Goal: Task Accomplishment & Management: Use online tool/utility

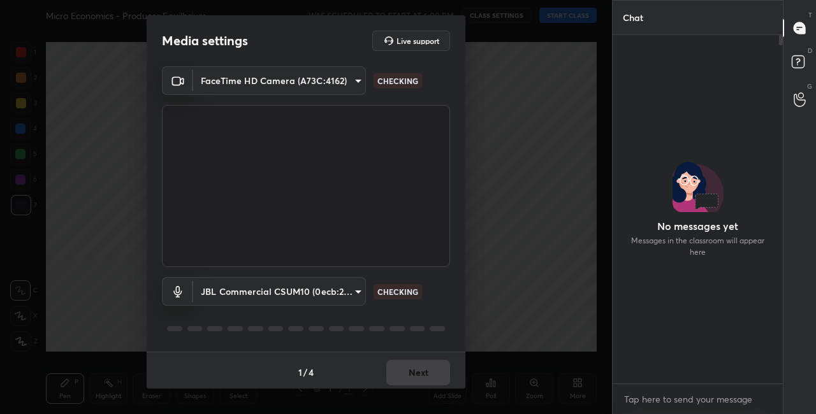
scroll to position [345, 166]
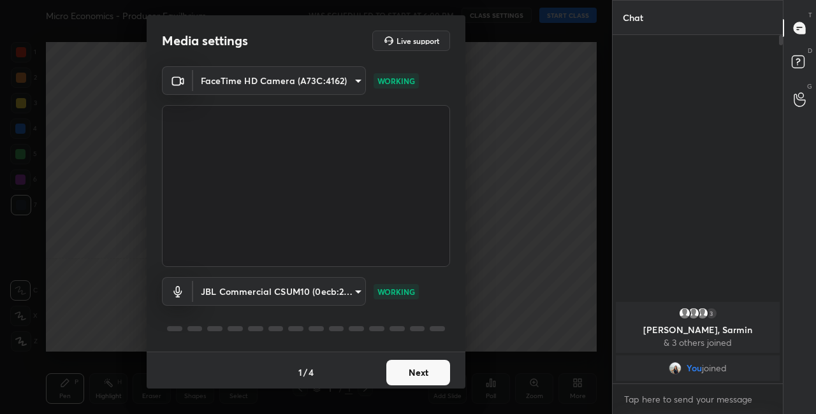
click at [427, 372] on button "Next" at bounding box center [418, 373] width 64 height 26
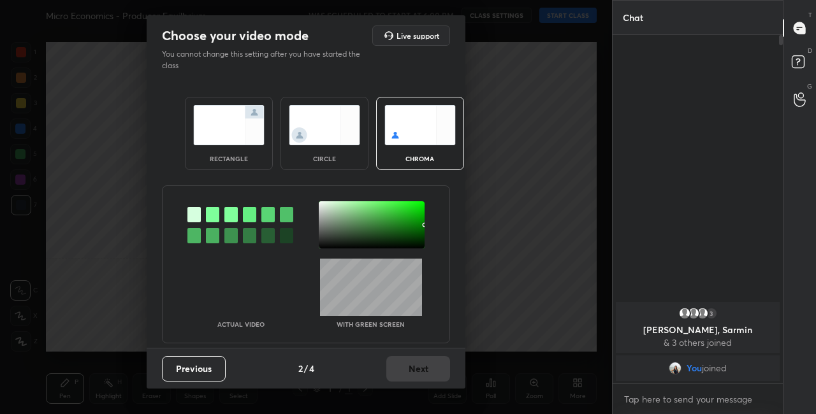
click at [427, 372] on div "Previous 2 / 4 Next" at bounding box center [306, 368] width 319 height 41
click at [333, 127] on img at bounding box center [324, 125] width 71 height 40
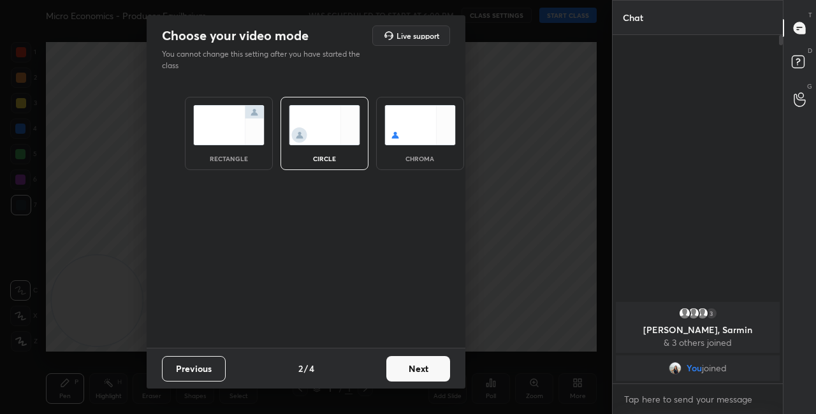
click at [432, 383] on div "Previous 2 / 4 Next" at bounding box center [306, 368] width 319 height 41
click at [444, 372] on button "Next" at bounding box center [418, 369] width 64 height 26
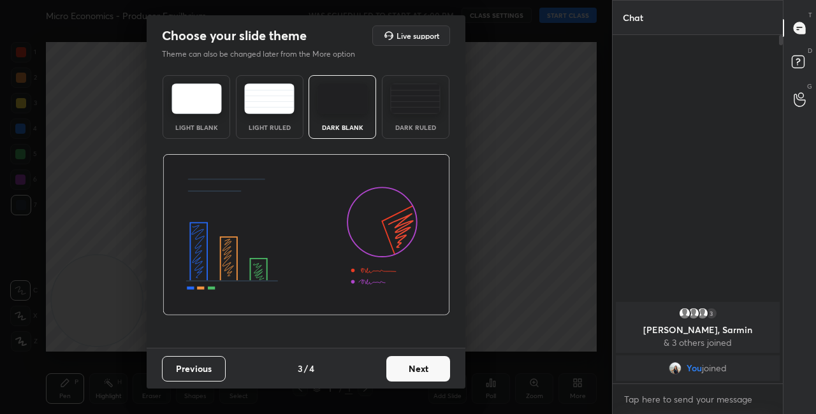
click at [449, 375] on button "Next" at bounding box center [418, 369] width 64 height 26
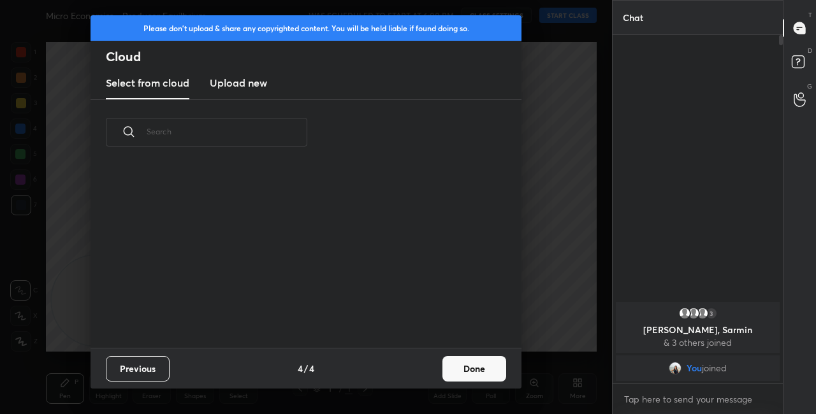
click at [471, 370] on button "Done" at bounding box center [475, 369] width 64 height 26
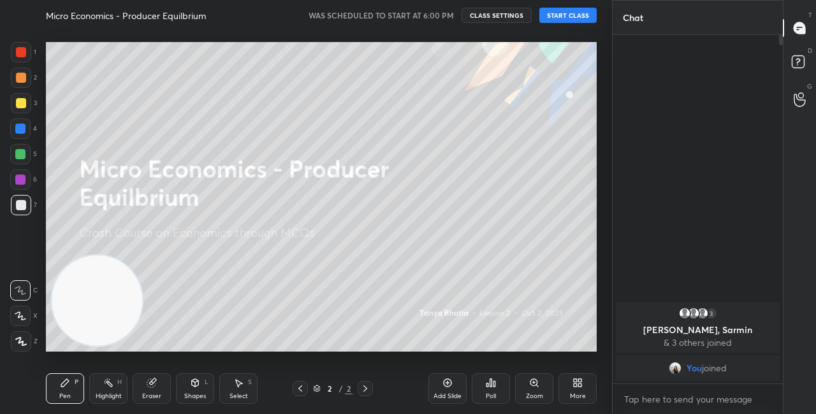
click at [573, 13] on button "START CLASS" at bounding box center [567, 15] width 57 height 15
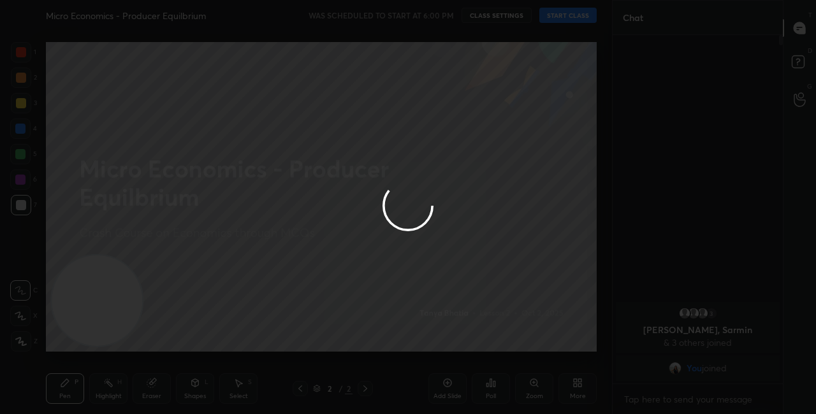
type textarea "x"
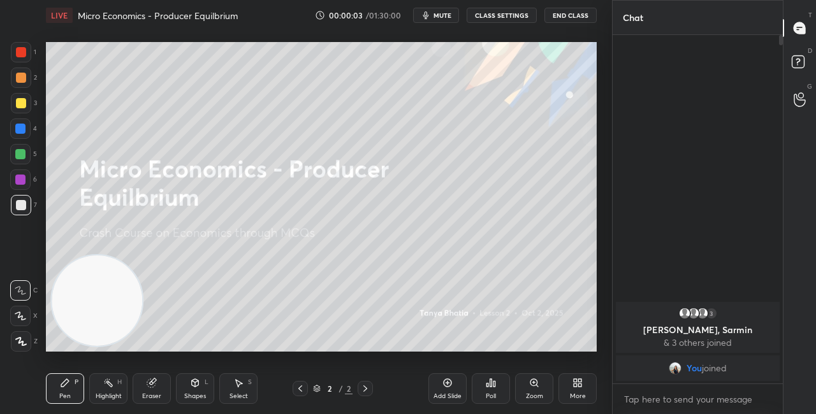
click at [508, 13] on button "CLASS SETTINGS" at bounding box center [502, 15] width 70 height 15
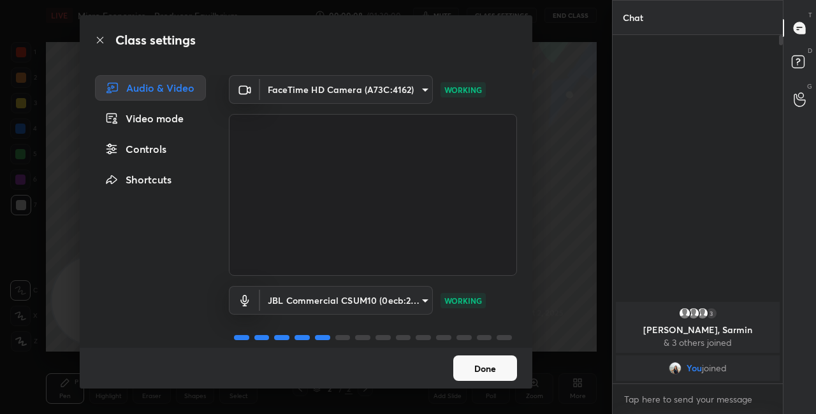
click at [488, 365] on button "Done" at bounding box center [485, 369] width 64 height 26
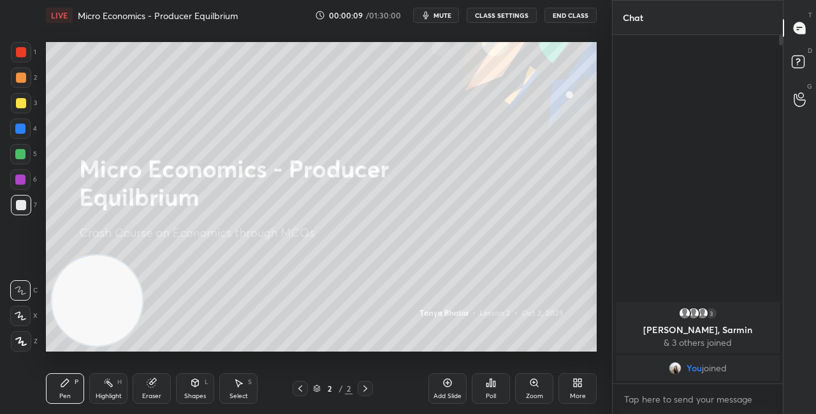
click at [586, 388] on div "More" at bounding box center [578, 389] width 38 height 31
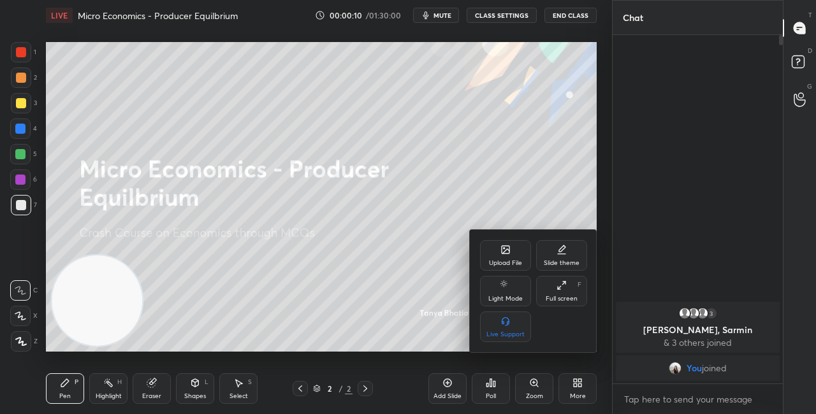
click at [499, 247] on div "Upload File" at bounding box center [505, 255] width 51 height 31
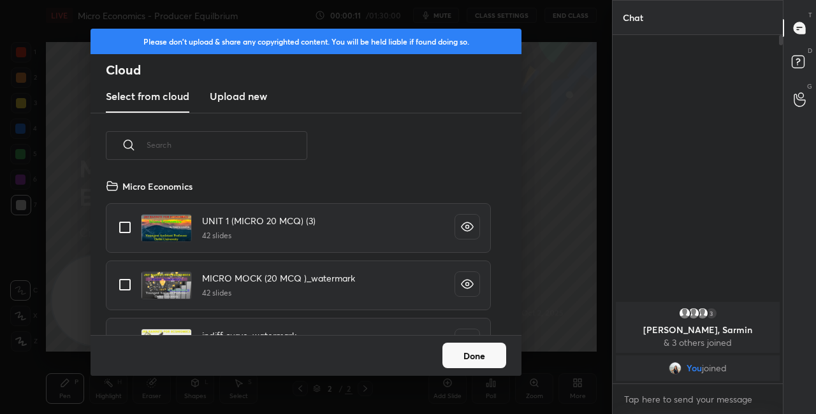
scroll to position [157, 409]
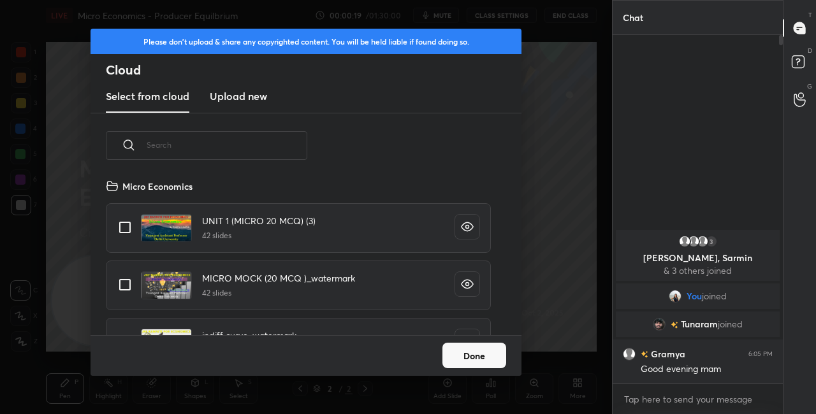
click at [191, 155] on input "text" at bounding box center [227, 145] width 161 height 54
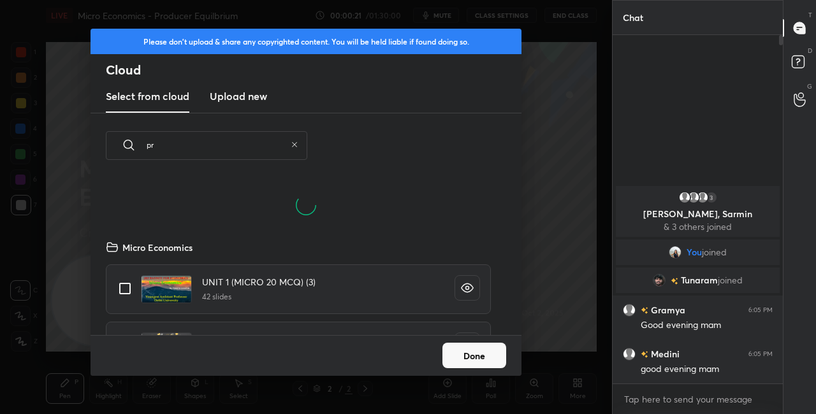
scroll to position [96, 409]
type input "pro"
type textarea "x"
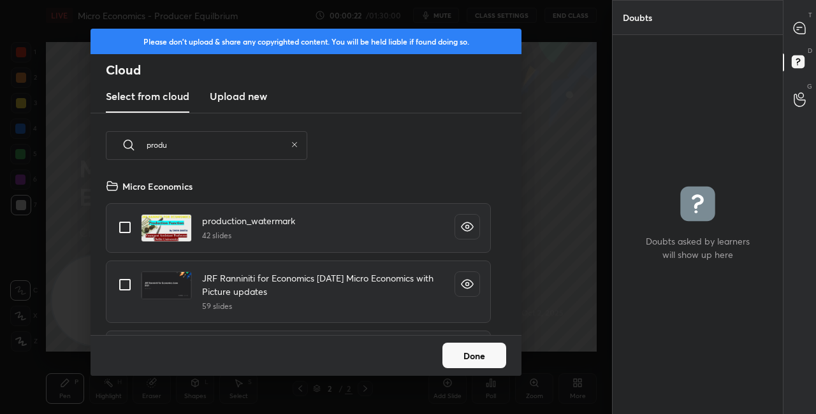
scroll to position [157, 409]
type input "produc"
type textarea "x"
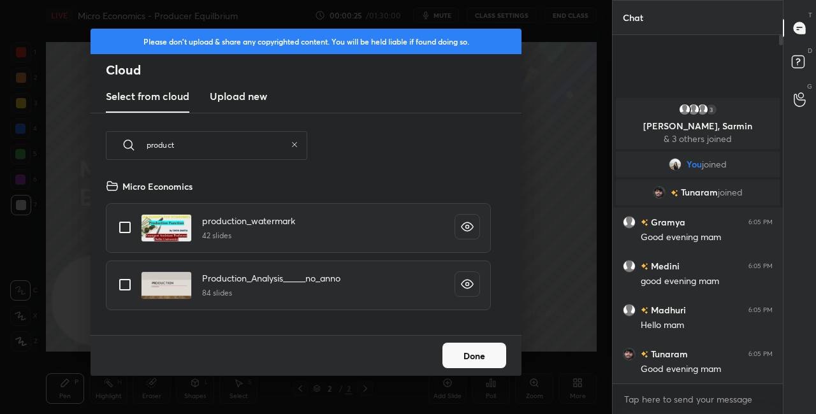
type input "product"
click at [126, 224] on input "grid" at bounding box center [125, 227] width 27 height 27
checkbox input "true"
click at [469, 355] on button "Done" at bounding box center [475, 356] width 64 height 26
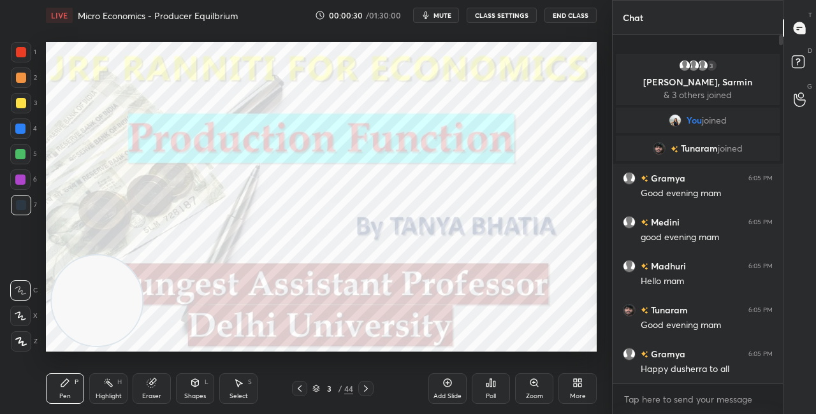
click at [322, 390] on div "3 / 44" at bounding box center [332, 388] width 41 height 11
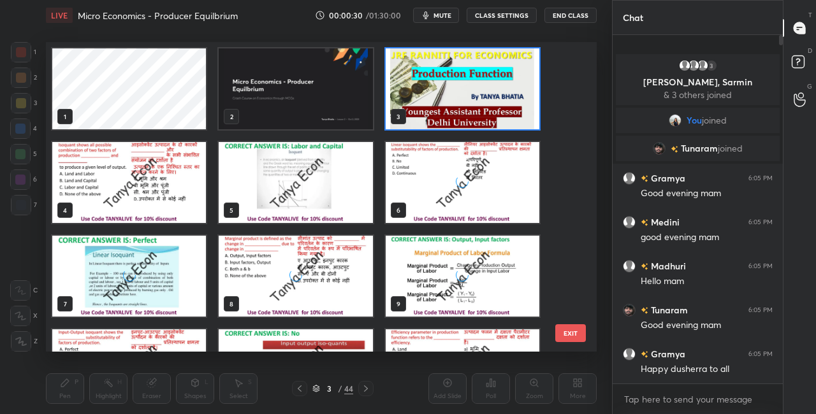
scroll to position [306, 545]
click at [432, 105] on img "grid" at bounding box center [463, 88] width 154 height 81
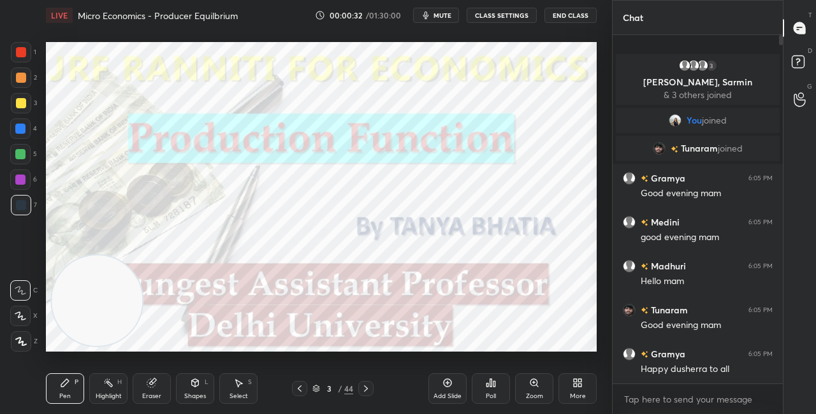
click at [430, 106] on img "grid" at bounding box center [463, 88] width 154 height 81
click at [577, 385] on icon at bounding box center [578, 383] width 10 height 10
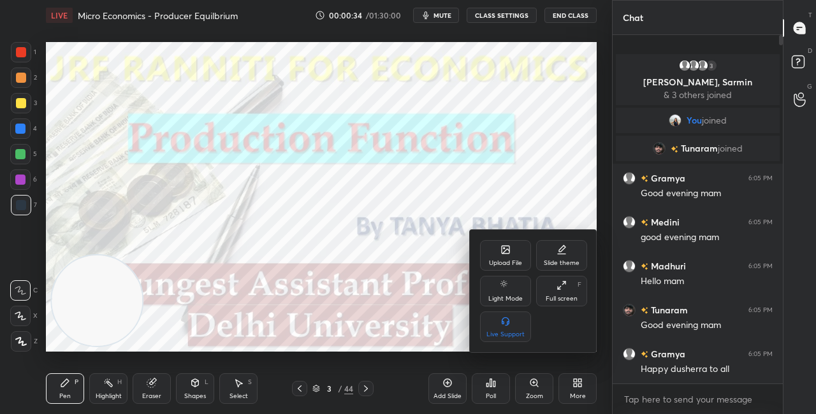
click at [497, 259] on div "Upload File" at bounding box center [505, 255] width 51 height 31
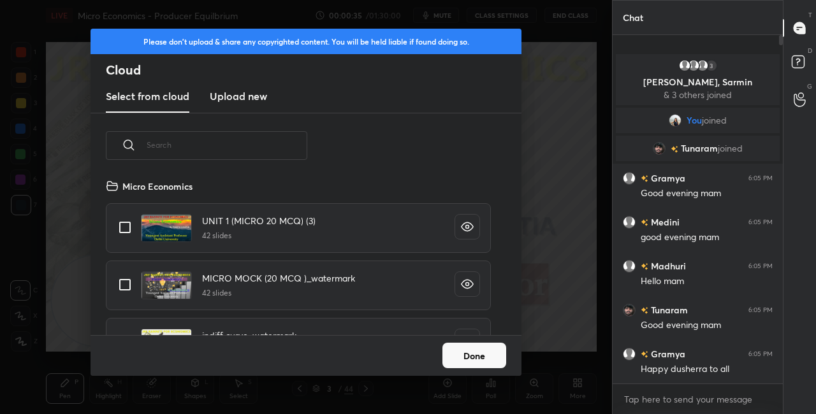
scroll to position [157, 409]
click at [201, 150] on input "text" at bounding box center [227, 145] width 161 height 54
click at [467, 356] on button "Done" at bounding box center [475, 356] width 64 height 26
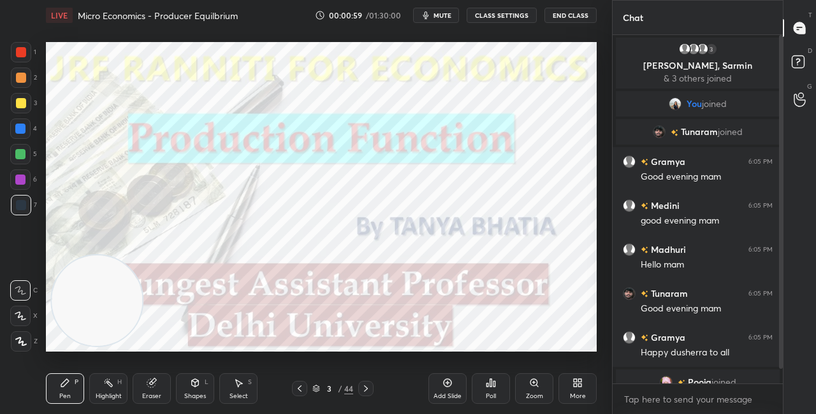
click at [320, 388] on div "3 / 44" at bounding box center [332, 388] width 41 height 11
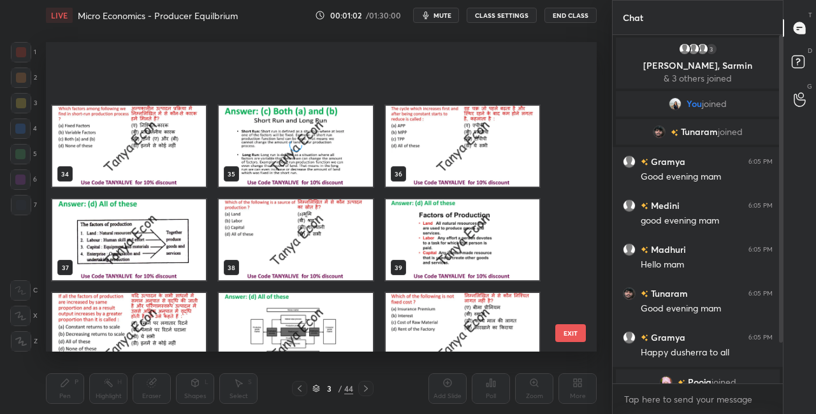
scroll to position [1096, 0]
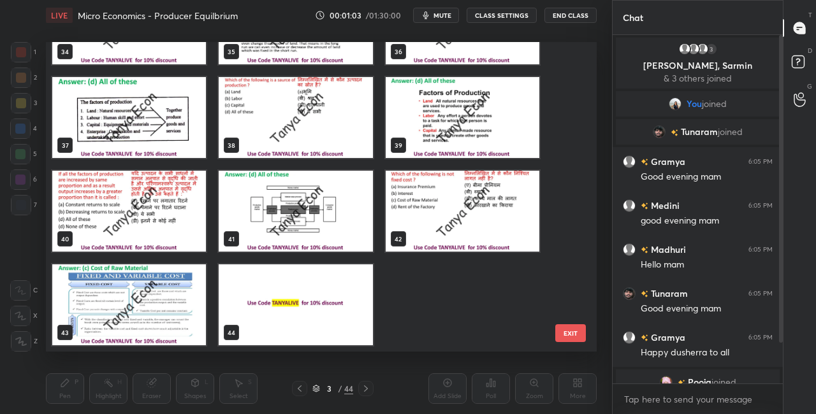
click at [147, 319] on img "grid" at bounding box center [129, 305] width 154 height 81
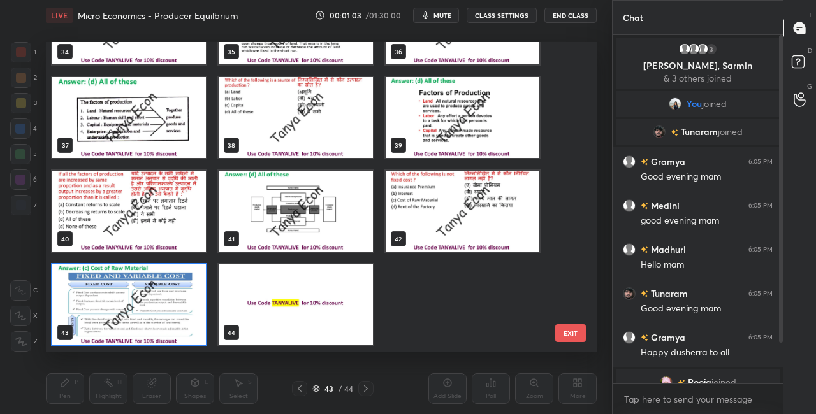
click at [148, 320] on img "grid" at bounding box center [129, 305] width 154 height 81
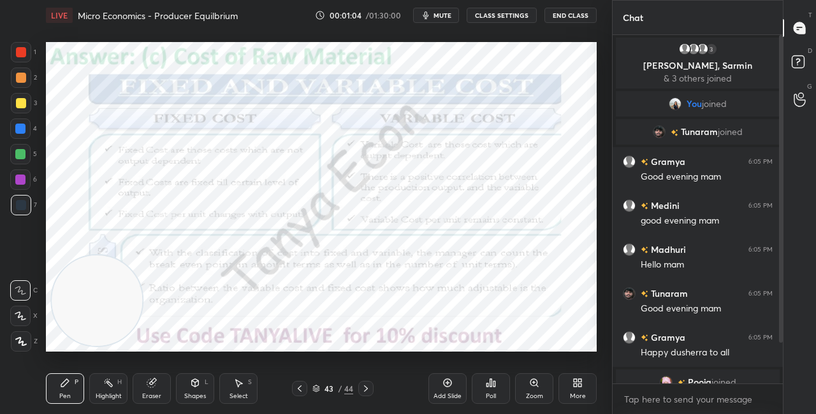
scroll to position [0, 0]
click at [579, 383] on icon at bounding box center [579, 380] width 3 height 3
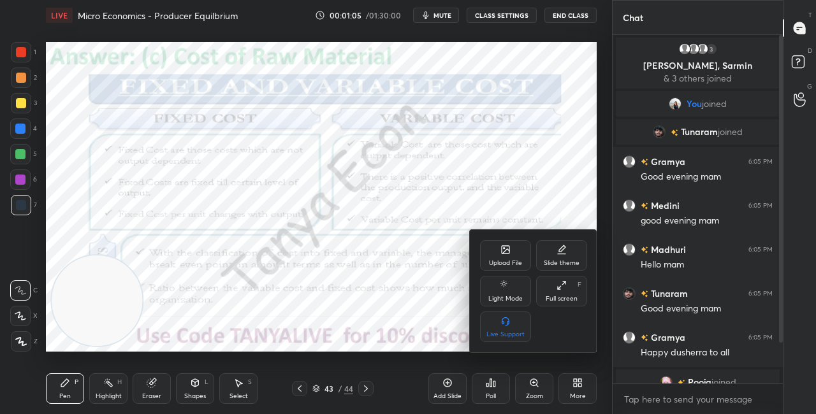
click at [514, 253] on div "Upload File" at bounding box center [505, 255] width 51 height 31
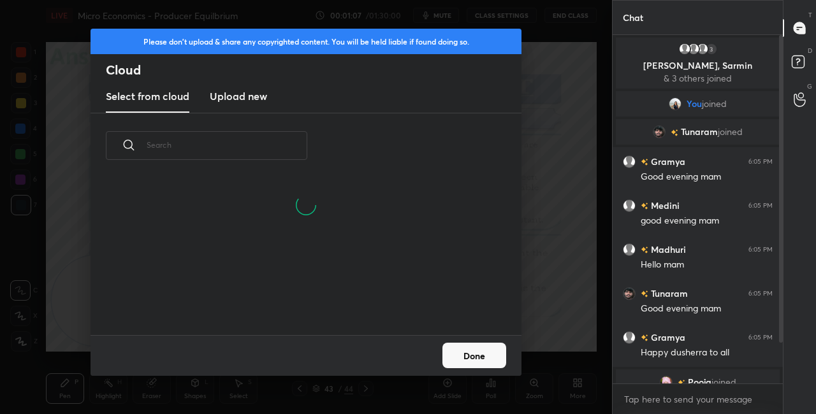
scroll to position [157, 409]
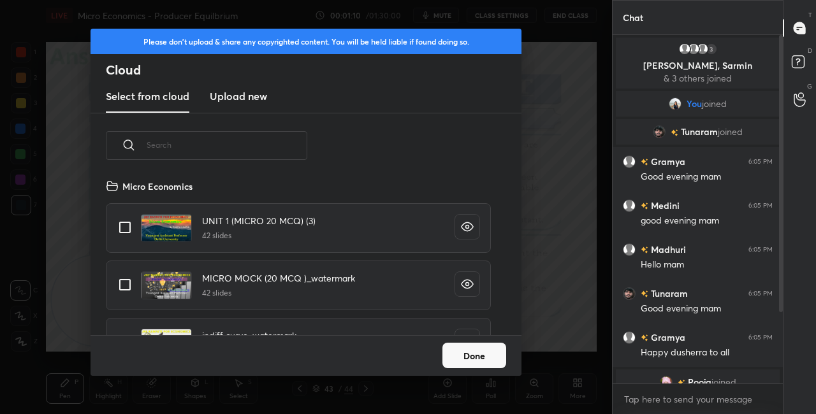
click at [212, 147] on input "text" at bounding box center [227, 145] width 161 height 54
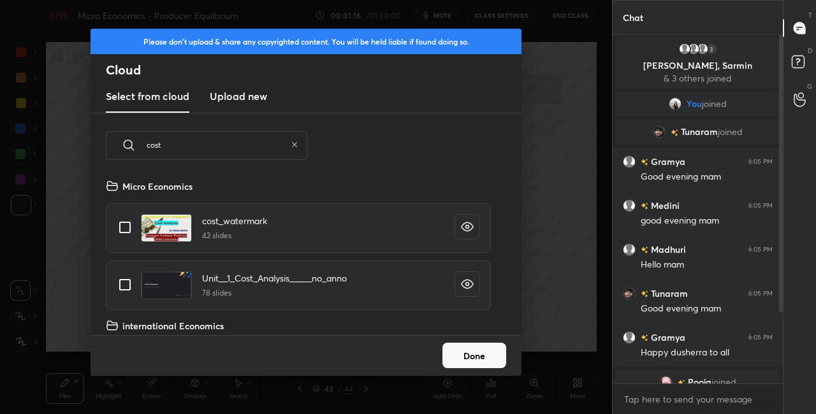
type input "cost"
click at [126, 228] on input "grid" at bounding box center [125, 227] width 27 height 27
checkbox input "true"
click at [482, 349] on button "Done" at bounding box center [475, 356] width 64 height 26
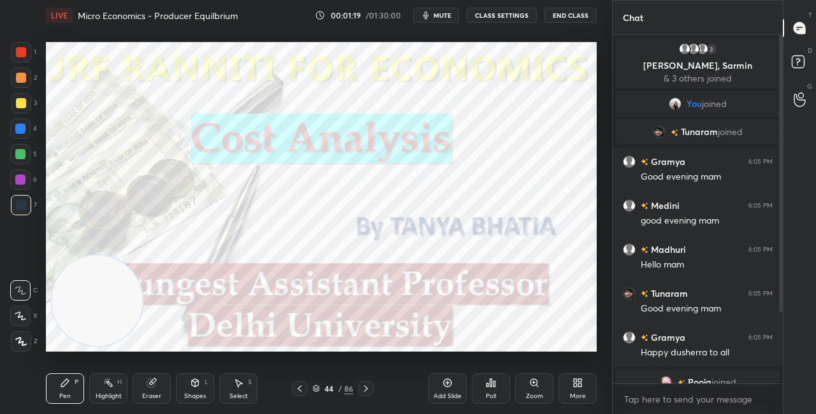
scroll to position [102, 0]
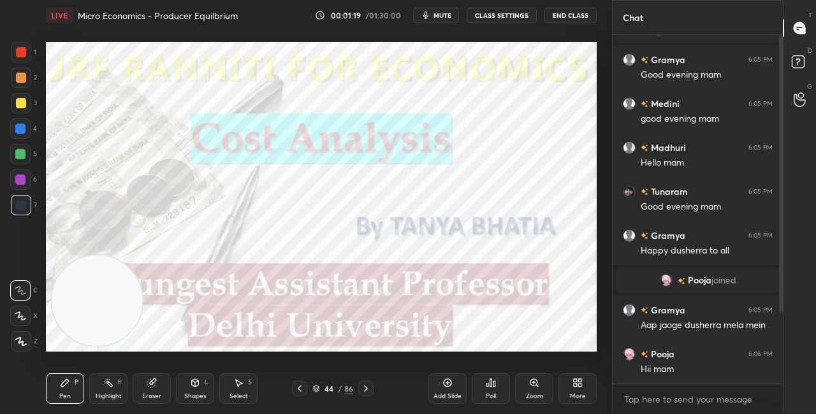
drag, startPoint x: 781, startPoint y: 305, endPoint x: 789, endPoint y: 342, distance: 37.9
click at [789, 341] on div "Chat 3 Madhuri, Shubha, Sarmin & 3 others joined You joined Tunaram joined Gram…" at bounding box center [714, 207] width 204 height 414
click at [318, 390] on icon at bounding box center [316, 390] width 6 height 2
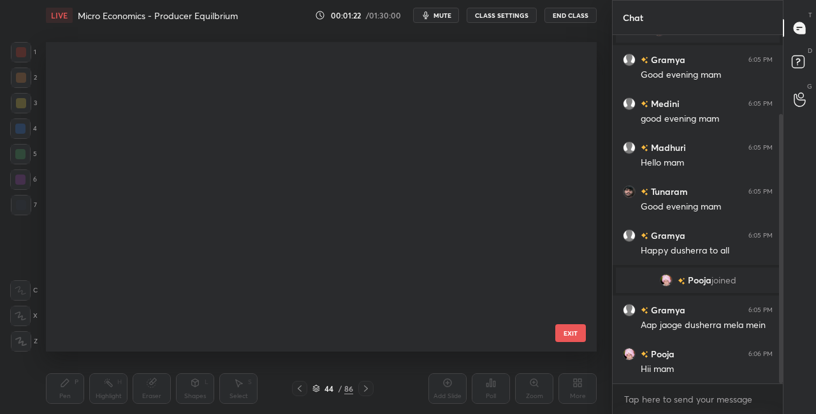
scroll to position [1096, 0]
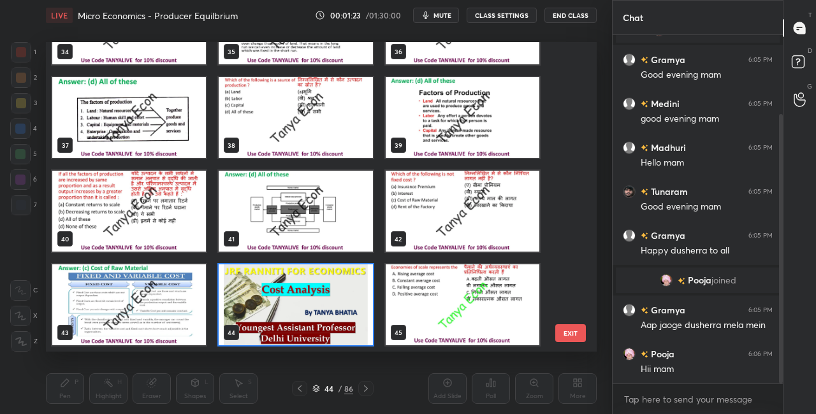
click at [251, 305] on img "grid" at bounding box center [296, 305] width 154 height 81
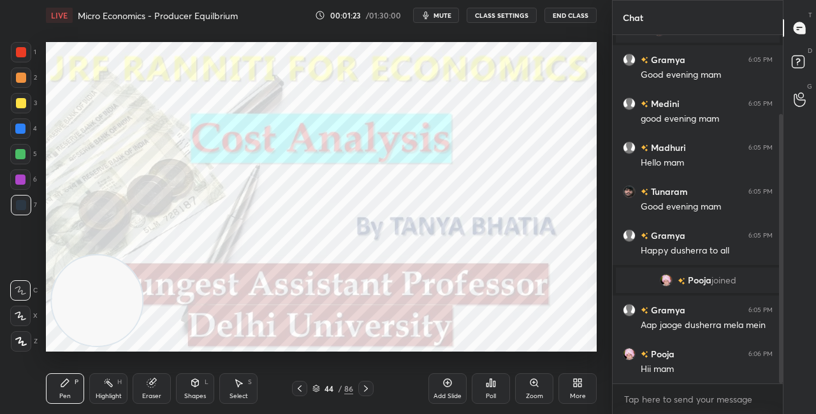
click at [254, 307] on img "grid" at bounding box center [296, 305] width 154 height 81
drag, startPoint x: 113, startPoint y: 294, endPoint x: 412, endPoint y: 132, distance: 340.1
click at [141, 256] on video at bounding box center [95, 301] width 91 height 91
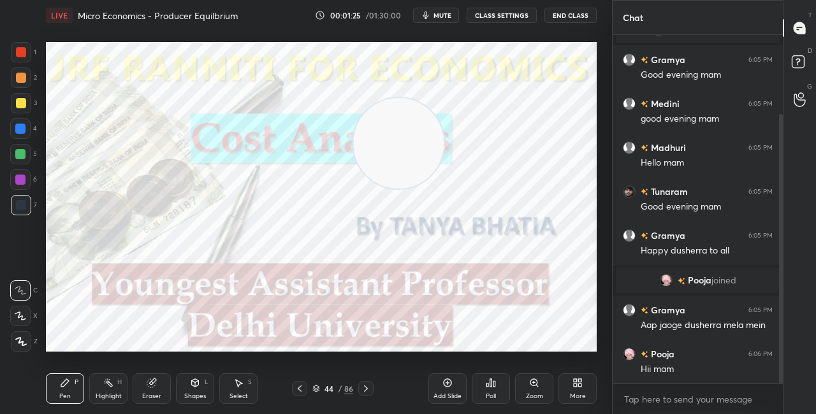
drag, startPoint x: 414, startPoint y: 142, endPoint x: 517, endPoint y: 85, distance: 118.2
click at [444, 98] on video at bounding box center [398, 143] width 91 height 91
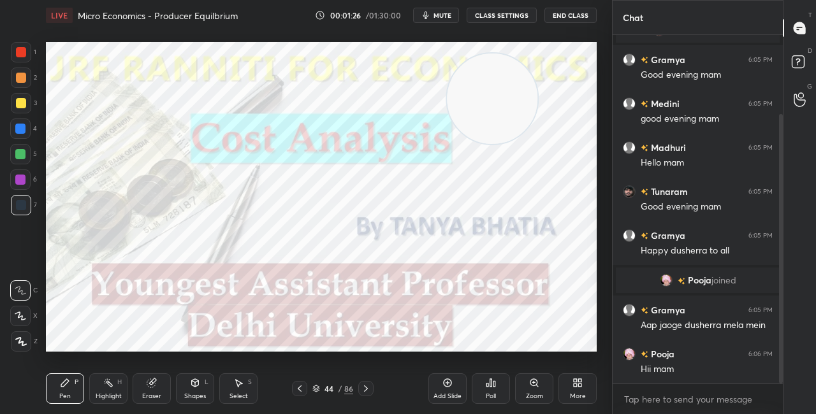
drag, startPoint x: 518, startPoint y: 92, endPoint x: 567, endPoint y: 45, distance: 68.1
click at [538, 61] on video at bounding box center [492, 99] width 91 height 91
drag, startPoint x: 539, startPoint y: 64, endPoint x: 548, endPoint y: 50, distance: 16.6
click at [548, 50] on video at bounding box center [528, 88] width 91 height 91
click at [320, 389] on div "44 / 86" at bounding box center [332, 388] width 41 height 11
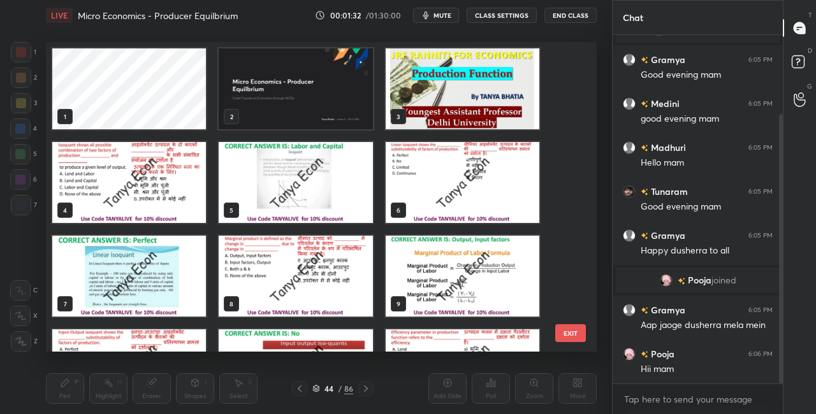
scroll to position [157, 0]
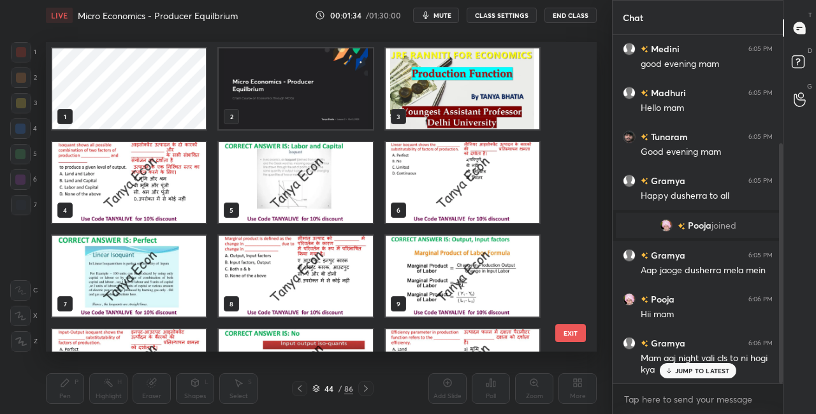
click at [367, 94] on img "grid" at bounding box center [296, 88] width 154 height 81
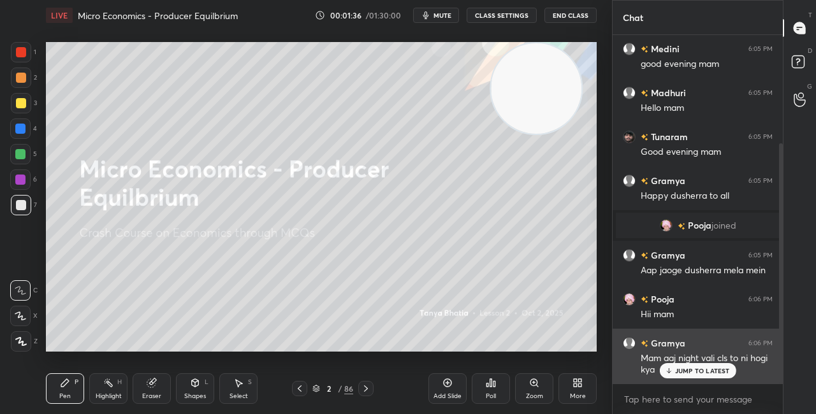
click at [698, 369] on p "JUMP TO LATEST" at bounding box center [702, 371] width 55 height 8
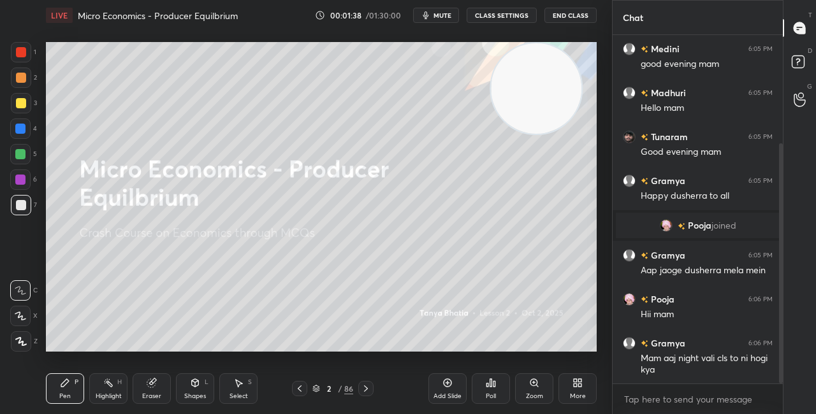
click at [504, 112] on video at bounding box center [536, 88] width 91 height 91
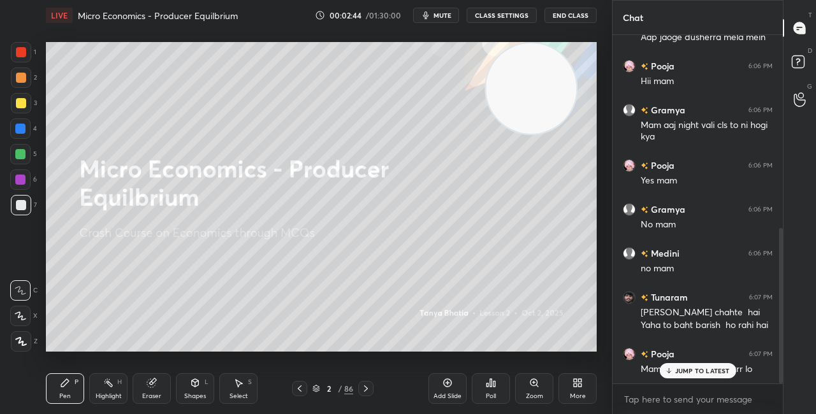
scroll to position [434, 0]
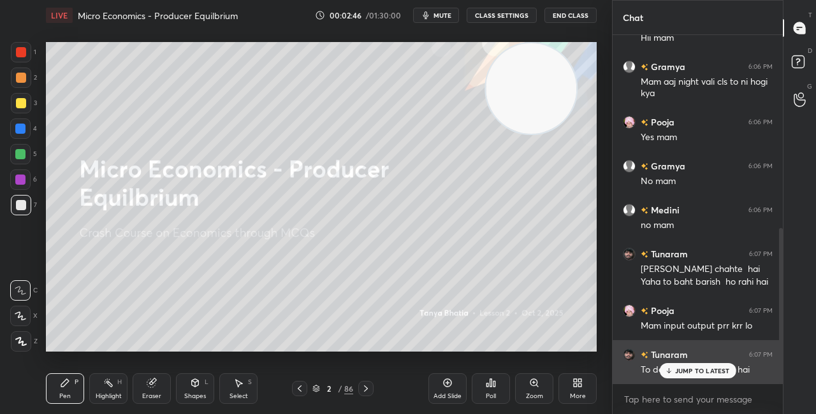
click at [685, 372] on p "JUMP TO LATEST" at bounding box center [702, 371] width 55 height 8
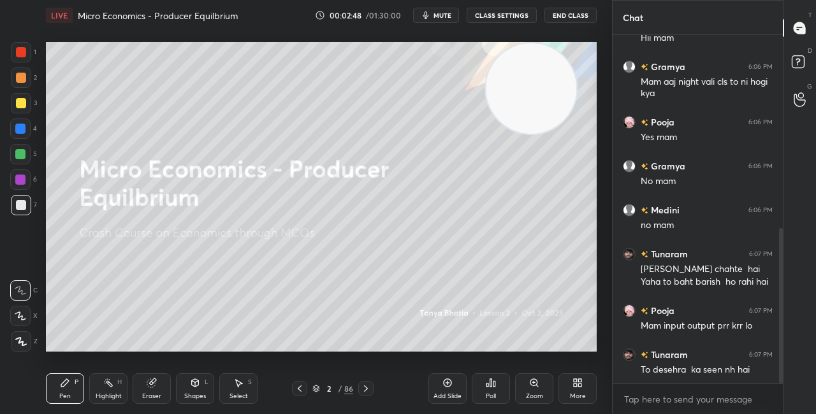
drag, startPoint x: 557, startPoint y: 93, endPoint x: 556, endPoint y: 85, distance: 7.7
click at [557, 91] on video at bounding box center [531, 88] width 91 height 91
click at [523, 98] on video at bounding box center [531, 88] width 91 height 91
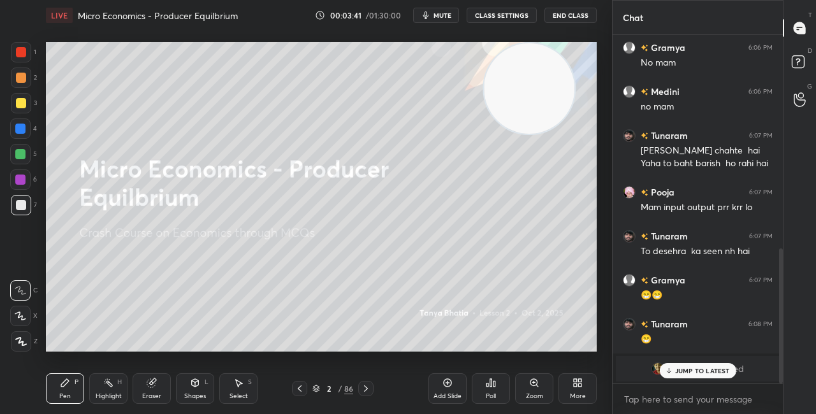
click at [580, 385] on icon at bounding box center [579, 385] width 3 height 3
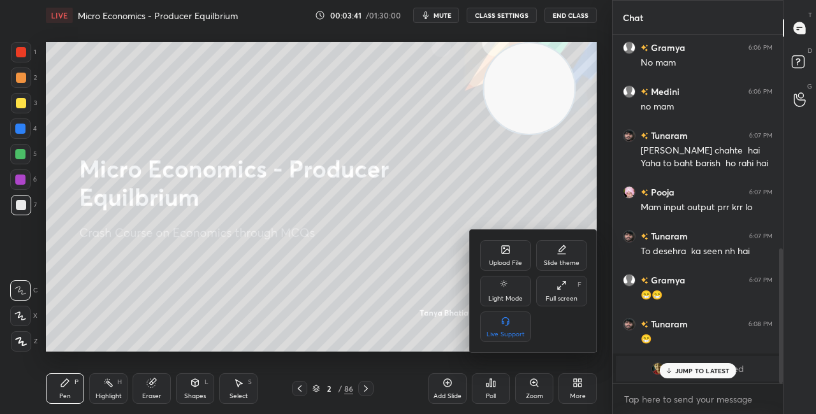
click at [509, 261] on div "Upload File" at bounding box center [505, 263] width 33 height 6
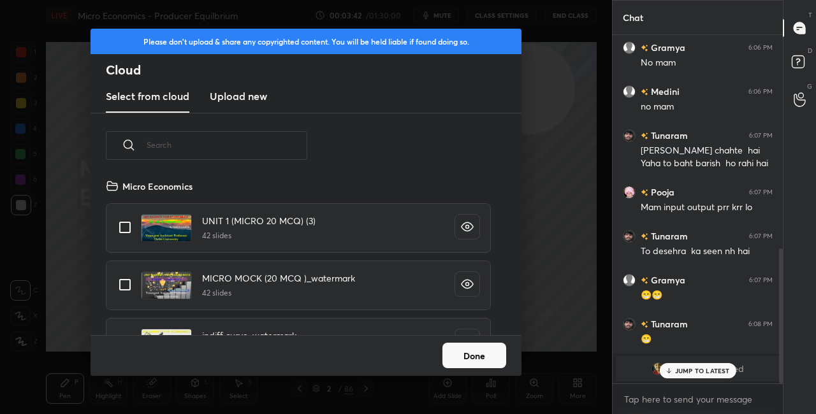
scroll to position [157, 409]
click at [256, 102] on h3 "Upload new" at bounding box center [238, 96] width 57 height 15
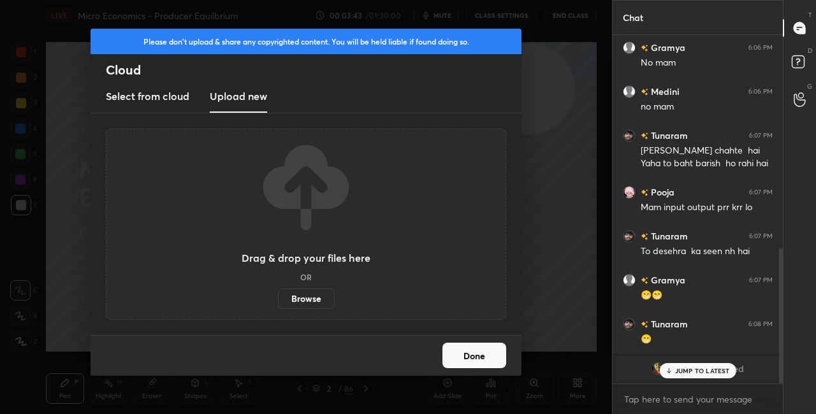
click at [311, 302] on label "Browse" at bounding box center [306, 299] width 57 height 20
click at [278, 302] on input "Browse" at bounding box center [278, 299] width 0 height 20
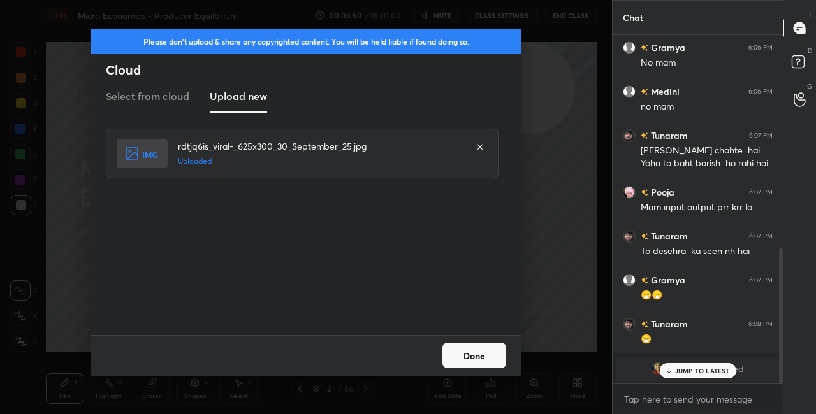
click at [471, 357] on button "Done" at bounding box center [475, 356] width 64 height 26
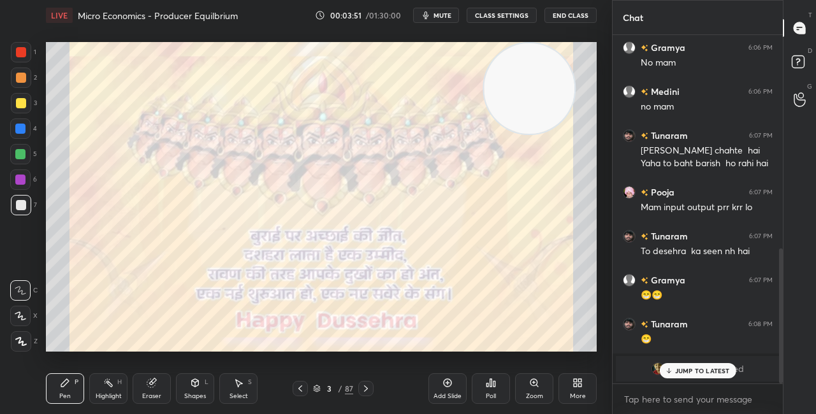
drag, startPoint x: 535, startPoint y: 82, endPoint x: 553, endPoint y: 59, distance: 29.1
click at [551, 59] on video at bounding box center [529, 88] width 91 height 91
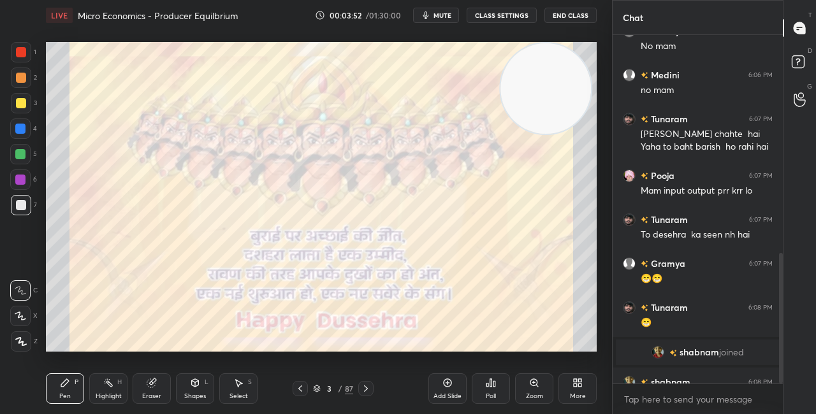
scroll to position [580, 0]
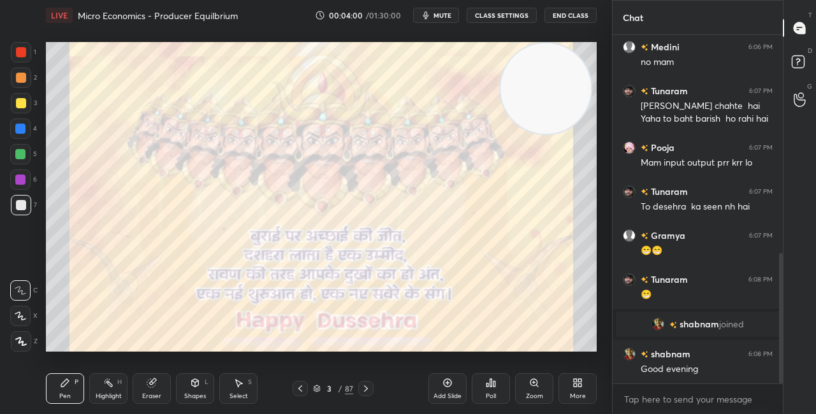
click at [25, 100] on div at bounding box center [21, 103] width 10 height 10
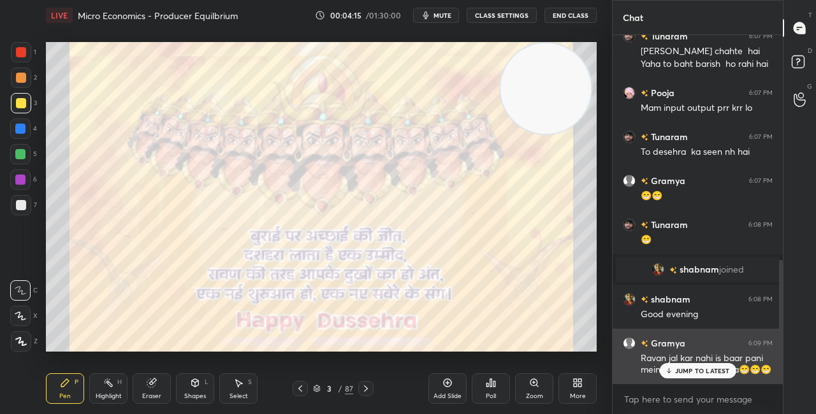
click at [676, 371] on p "JUMP TO LATEST" at bounding box center [702, 371] width 55 height 8
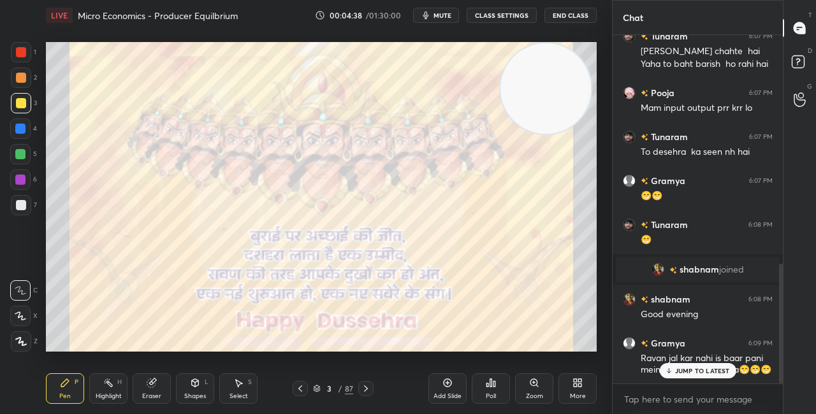
scroll to position [666, 0]
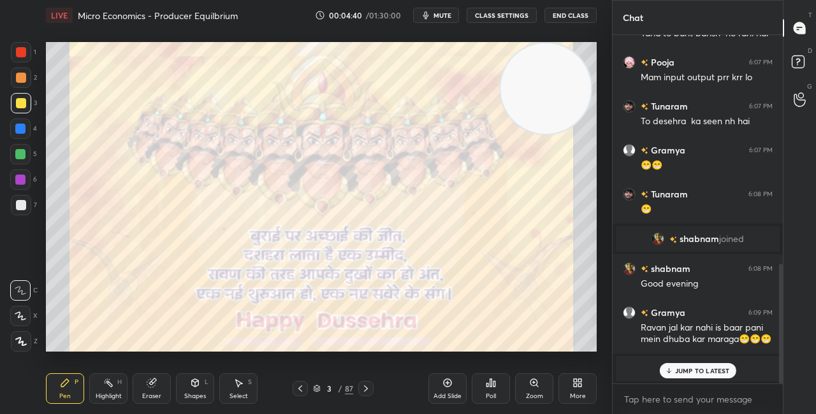
click at [684, 370] on p "JUMP TO LATEST" at bounding box center [702, 371] width 55 height 8
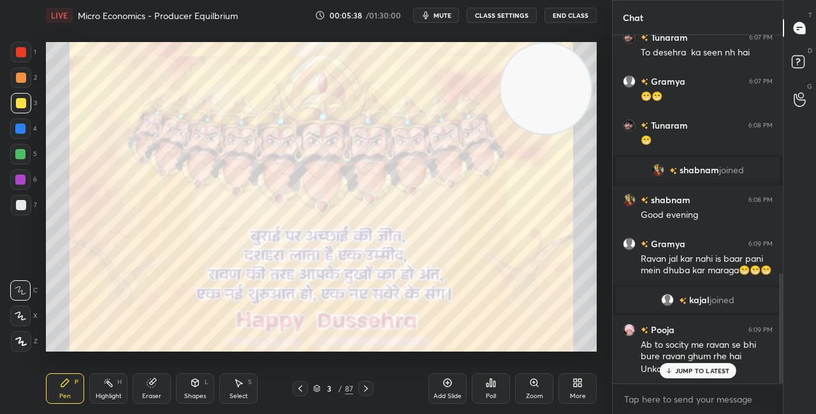
scroll to position [754, 0]
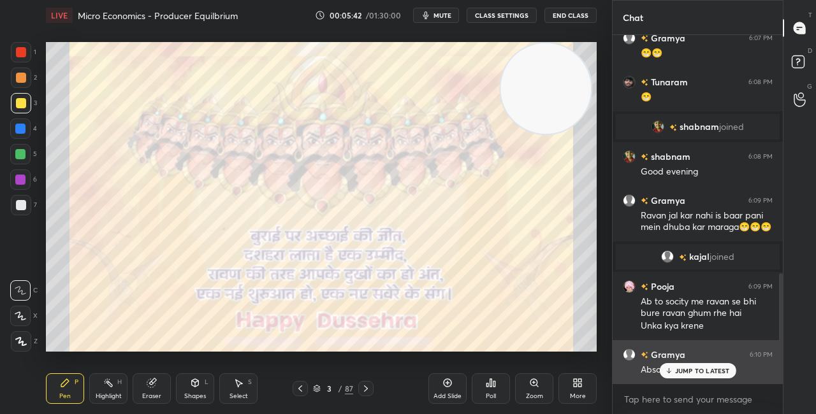
click at [683, 365] on div "JUMP TO LATEST" at bounding box center [697, 370] width 77 height 15
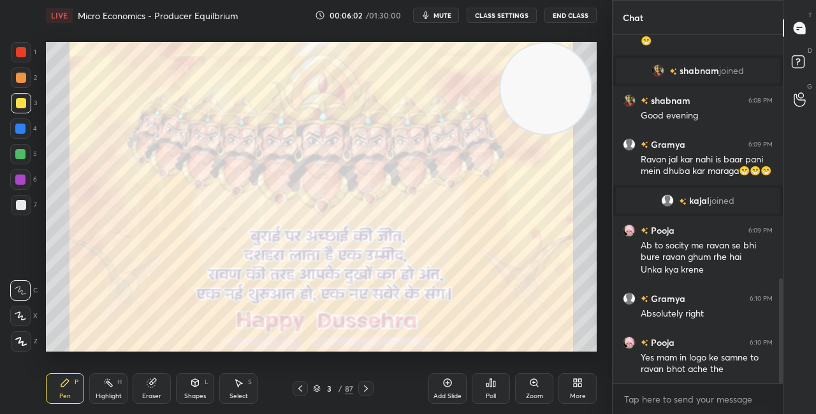
scroll to position [853, 0]
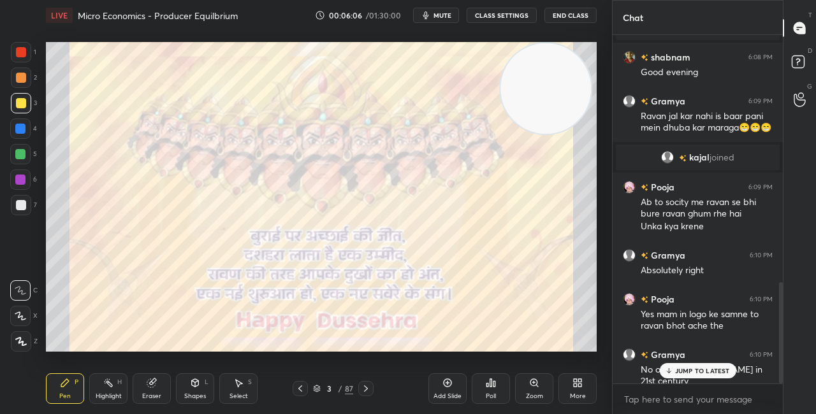
click at [671, 365] on div "JUMP TO LATEST" at bounding box center [697, 370] width 77 height 15
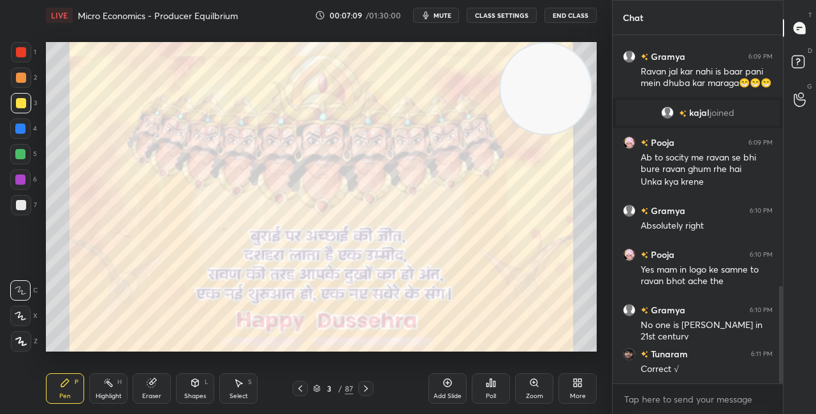
click at [322, 387] on div "3 / 87" at bounding box center [333, 388] width 40 height 11
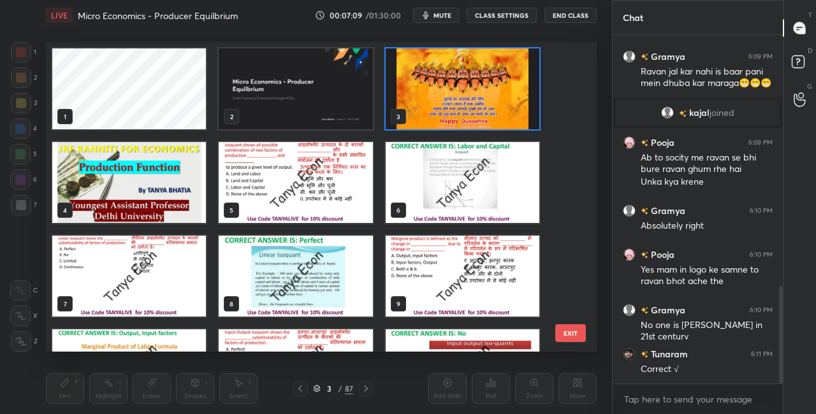
scroll to position [306, 545]
click at [441, 85] on img "grid" at bounding box center [463, 88] width 154 height 81
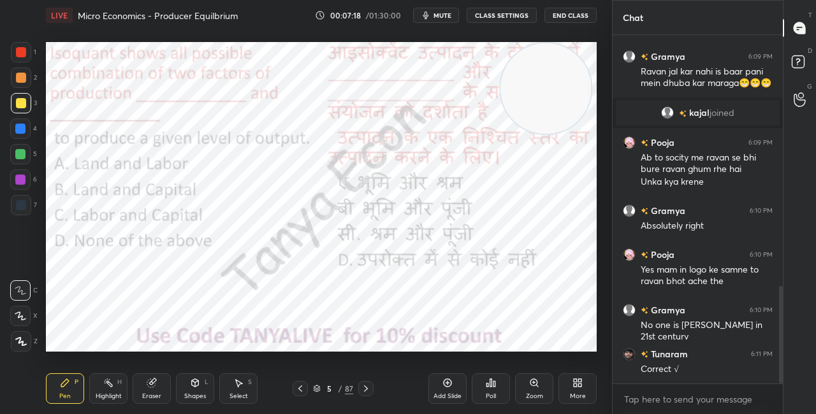
click at [21, 57] on div at bounding box center [21, 52] width 20 height 20
click at [550, 134] on video at bounding box center [546, 88] width 91 height 91
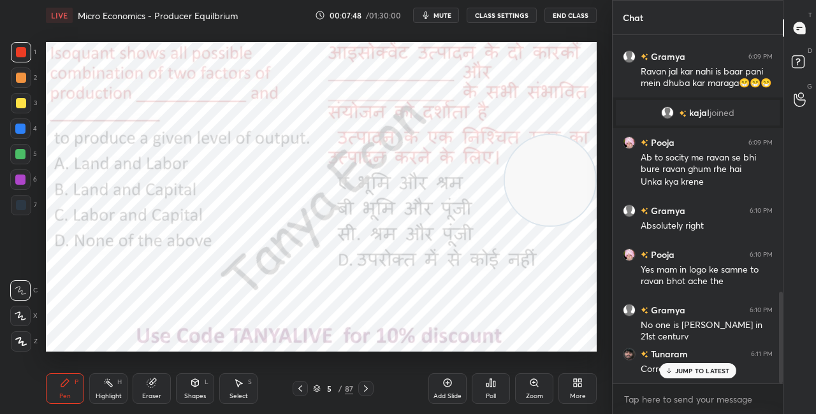
scroll to position [976, 0]
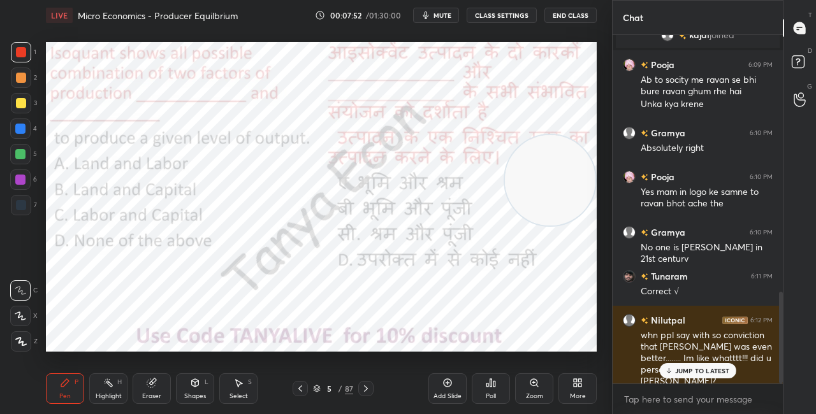
drag, startPoint x: 694, startPoint y: 372, endPoint x: 699, endPoint y: 390, distance: 18.8
click at [694, 372] on p "JUMP TO LATEST" at bounding box center [702, 371] width 55 height 8
drag, startPoint x: 541, startPoint y: 173, endPoint x: 539, endPoint y: 136, distance: 36.4
click at [539, 136] on video at bounding box center [550, 179] width 91 height 91
click at [548, 99] on video at bounding box center [548, 144] width 91 height 91
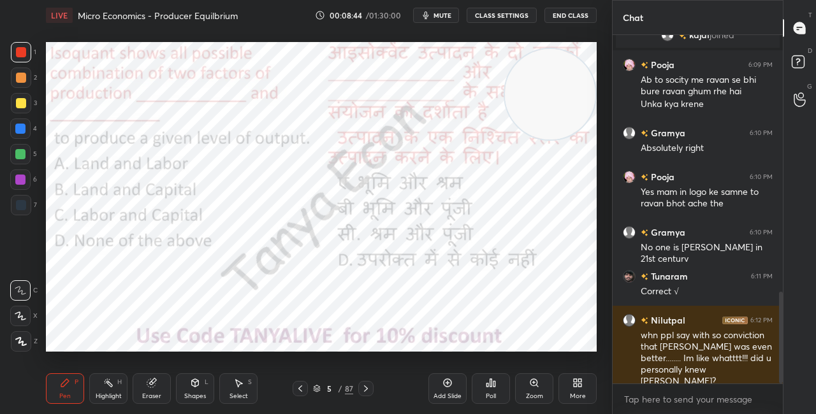
click at [320, 390] on div "5 / 87" at bounding box center [333, 388] width 40 height 11
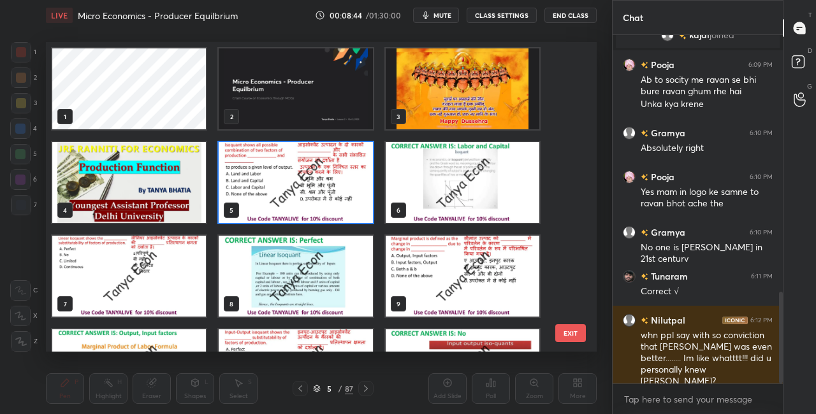
scroll to position [306, 545]
click at [346, 185] on img "grid" at bounding box center [296, 182] width 154 height 81
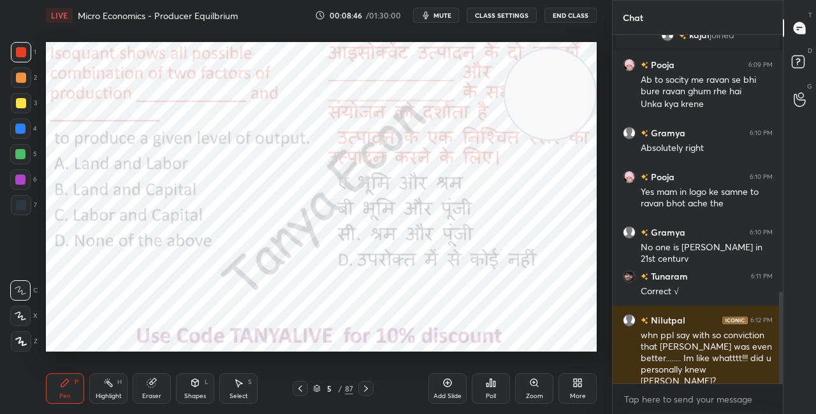
click at [345, 186] on img "grid" at bounding box center [296, 182] width 154 height 81
click at [487, 380] on icon at bounding box center [491, 383] width 10 height 10
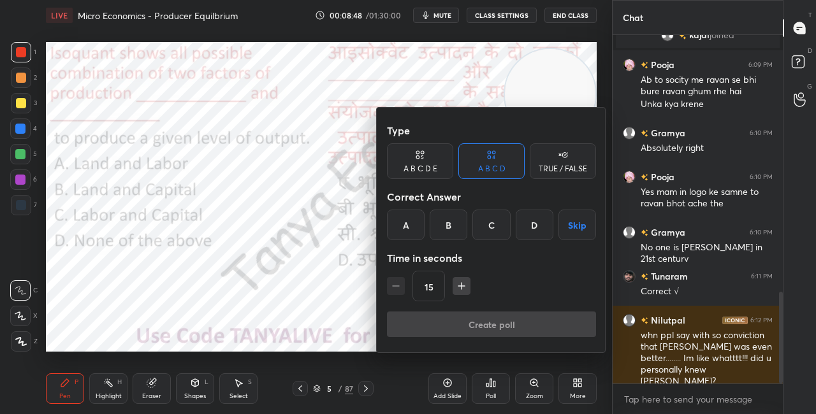
click at [457, 223] on div "B" at bounding box center [449, 225] width 38 height 31
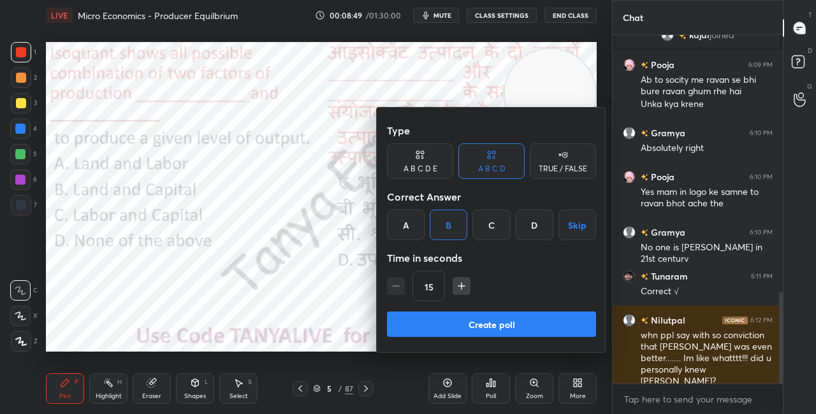
click at [476, 330] on button "Create poll" at bounding box center [491, 325] width 209 height 26
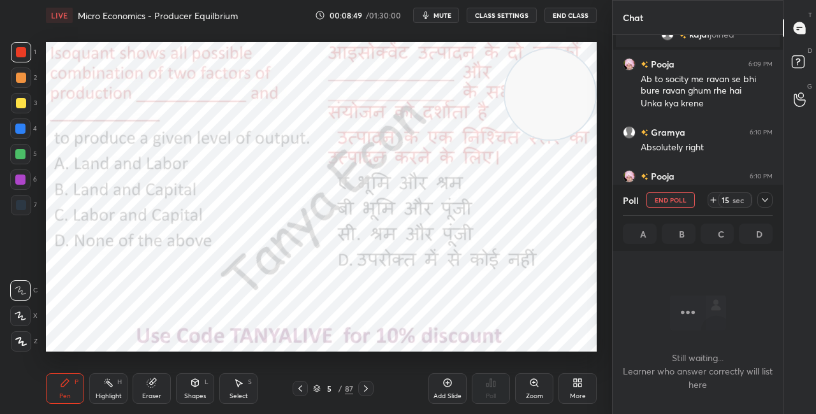
scroll to position [0, 0]
click at [554, 93] on video at bounding box center [550, 94] width 91 height 91
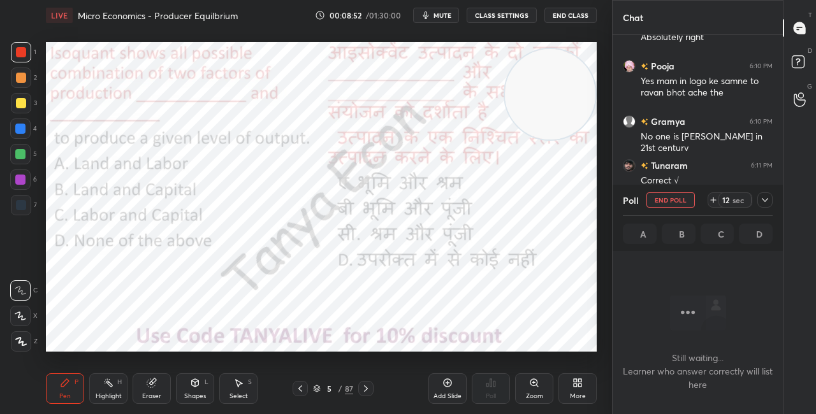
click at [765, 200] on icon at bounding box center [765, 200] width 10 height 10
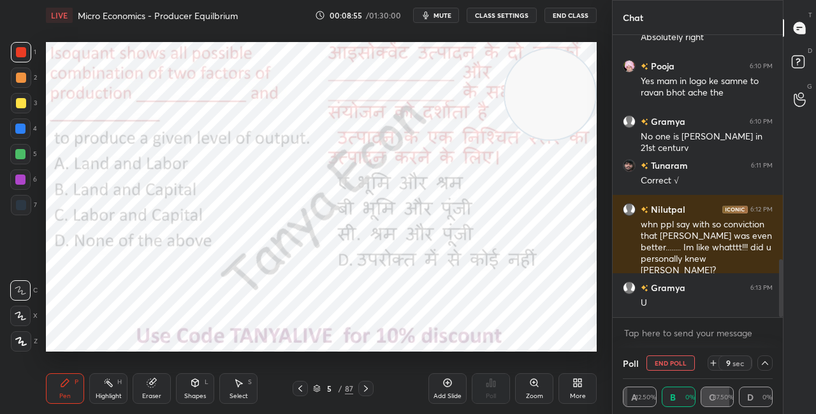
click at [189, 383] on div "Shapes L" at bounding box center [195, 389] width 38 height 31
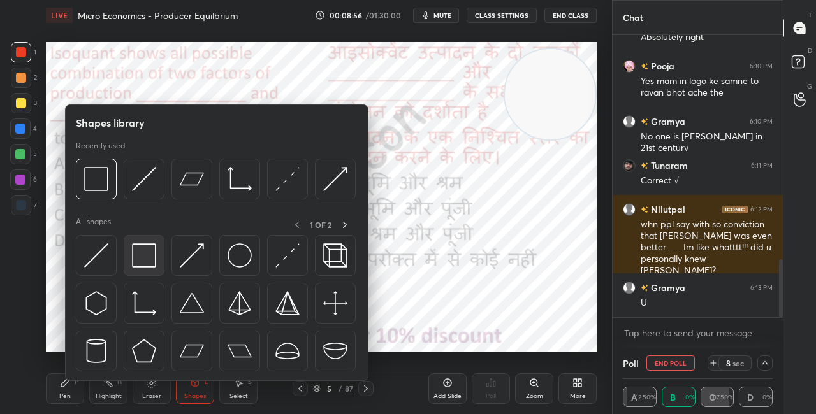
click at [140, 260] on img at bounding box center [144, 256] width 24 height 24
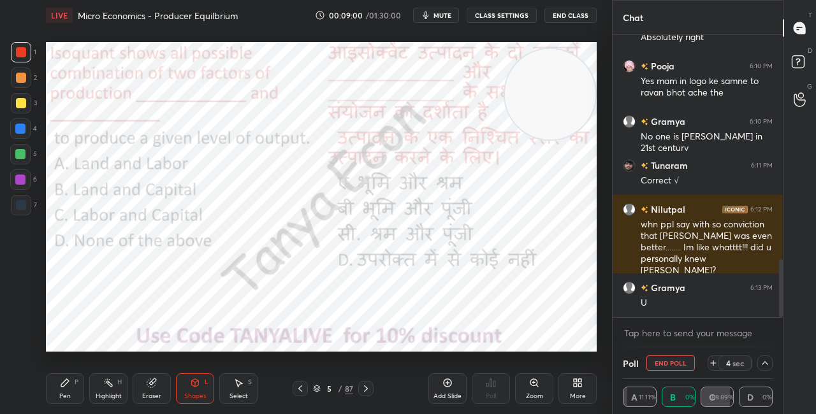
scroll to position [1130, 0]
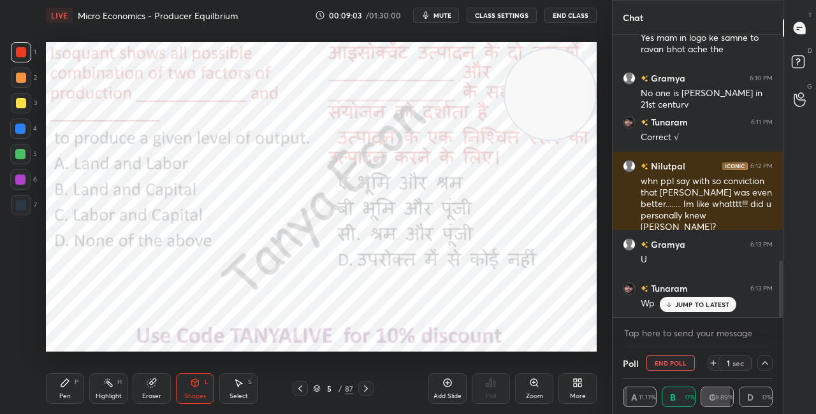
click at [669, 367] on button "End Poll" at bounding box center [671, 363] width 48 height 15
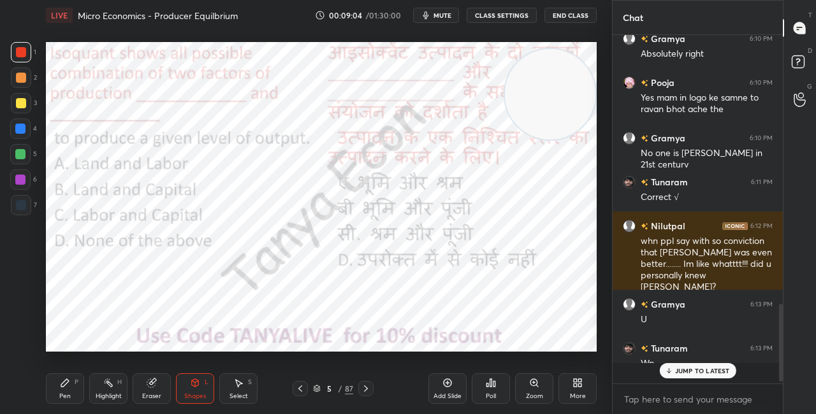
scroll to position [4, 4]
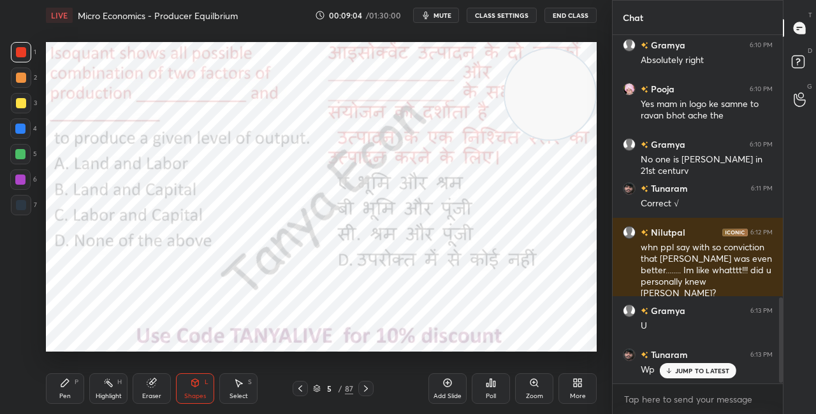
click at [479, 386] on div "Poll" at bounding box center [491, 389] width 38 height 31
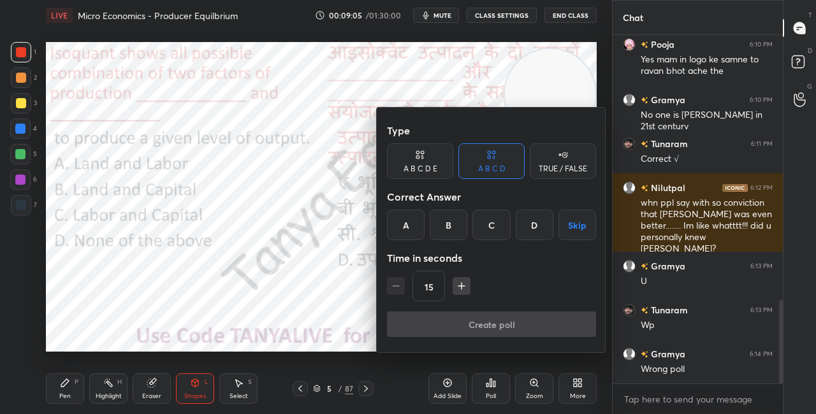
click at [500, 221] on div "C" at bounding box center [491, 225] width 38 height 31
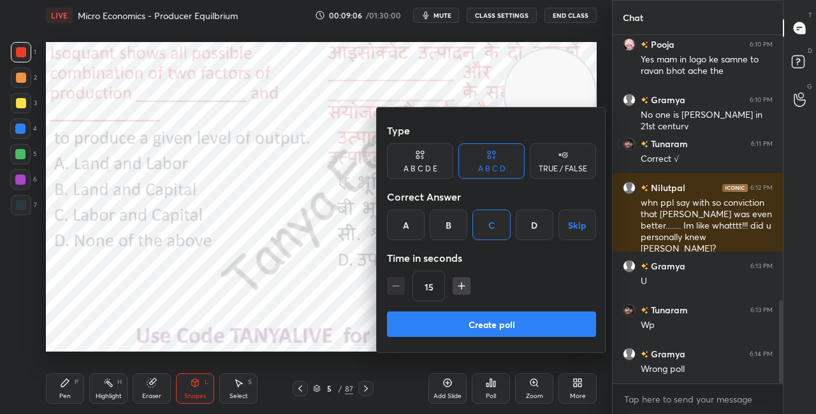
click at [478, 318] on button "Create poll" at bounding box center [491, 325] width 209 height 26
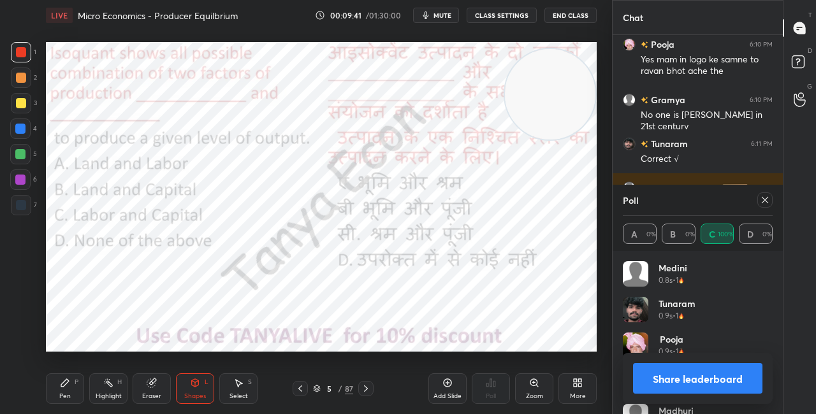
click at [195, 391] on div "Shapes L" at bounding box center [195, 389] width 38 height 31
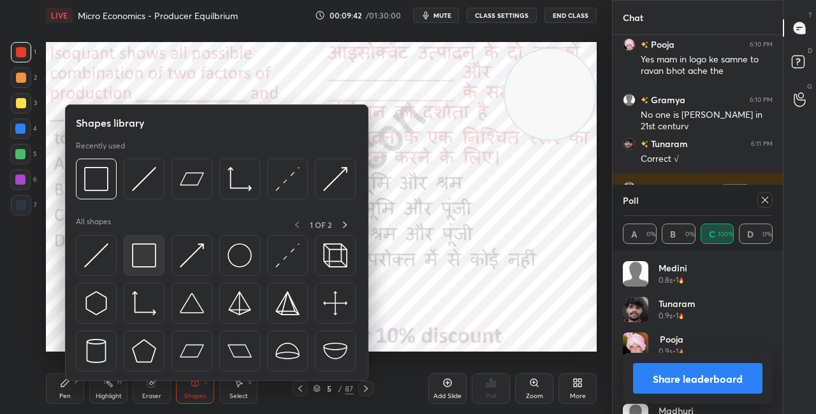
click at [156, 263] on img at bounding box center [144, 256] width 24 height 24
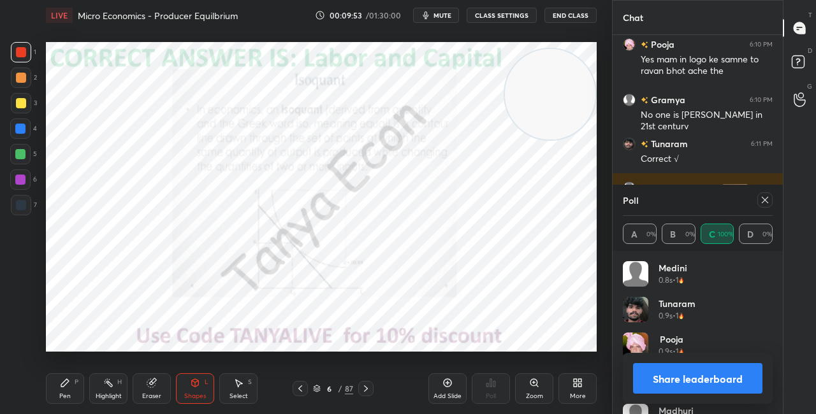
click at [662, 374] on button "Share leaderboard" at bounding box center [697, 378] width 129 height 31
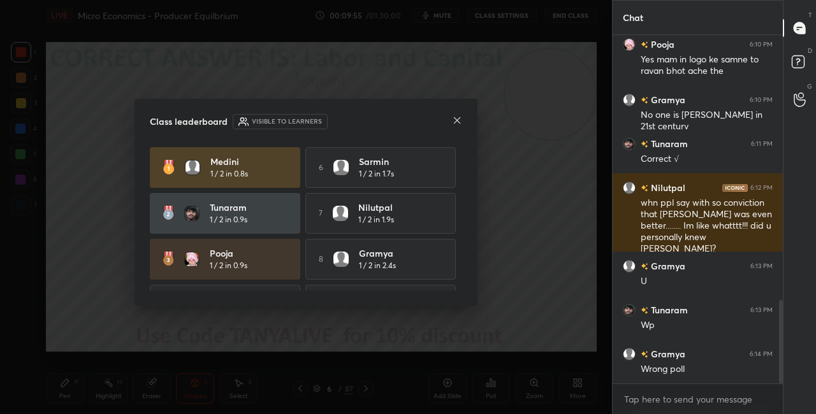
click at [457, 122] on icon at bounding box center [457, 120] width 10 height 10
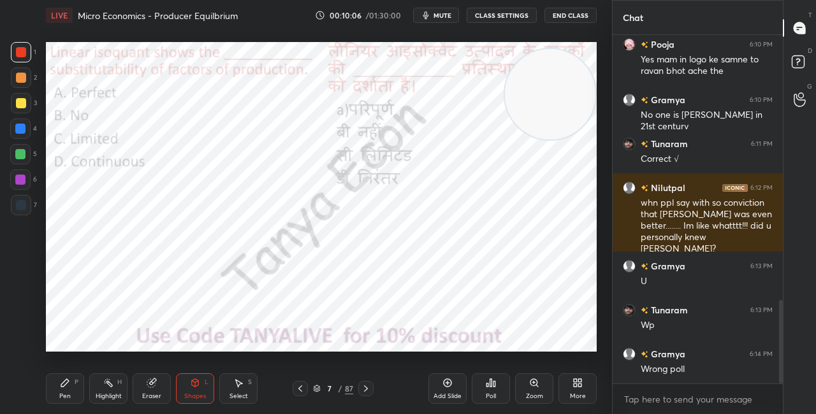
click at [571, 140] on video at bounding box center [550, 94] width 91 height 91
click at [66, 392] on div "Pen P" at bounding box center [65, 389] width 38 height 31
click at [320, 388] on div "7 / 87" at bounding box center [333, 388] width 40 height 11
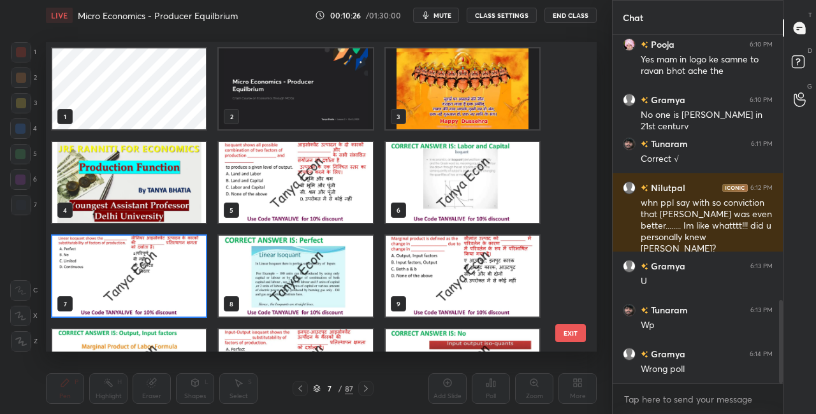
scroll to position [306, 545]
click at [169, 301] on img "grid" at bounding box center [129, 276] width 154 height 81
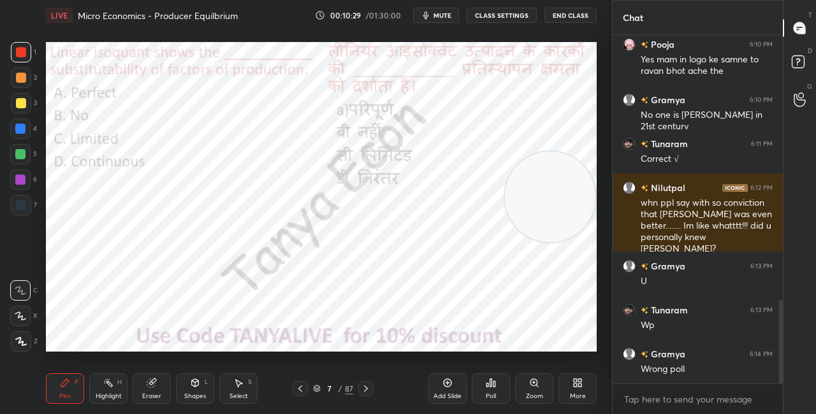
click at [169, 302] on img "grid" at bounding box center [129, 276] width 154 height 81
click at [319, 390] on icon at bounding box center [317, 389] width 8 height 8
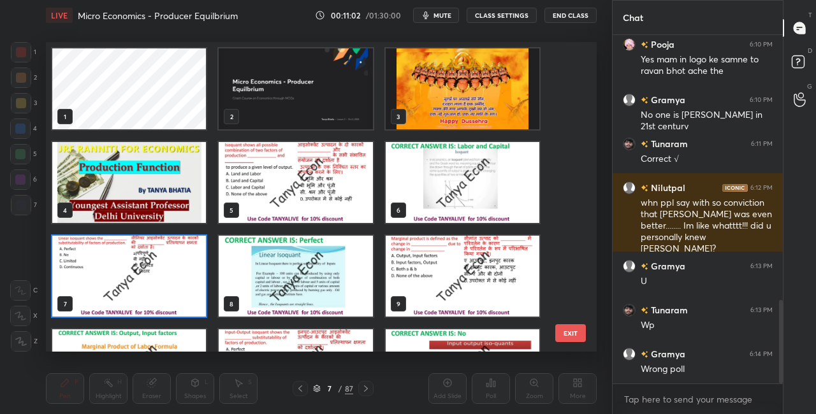
scroll to position [4, 7]
click at [212, 286] on div "7" at bounding box center [129, 277] width 166 height 94
click at [204, 287] on img "grid" at bounding box center [129, 276] width 154 height 81
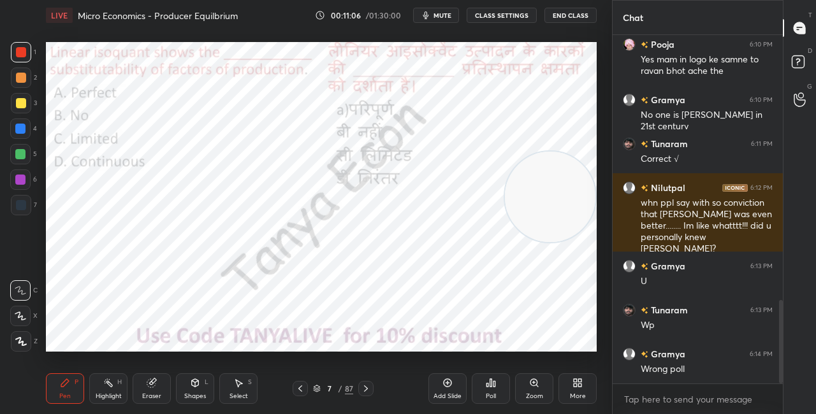
click at [486, 384] on icon at bounding box center [491, 383] width 10 height 10
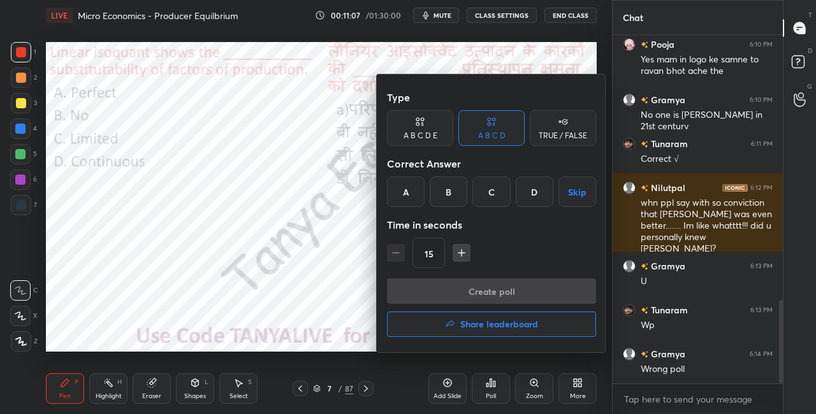
click at [414, 198] on div "A" at bounding box center [406, 192] width 38 height 31
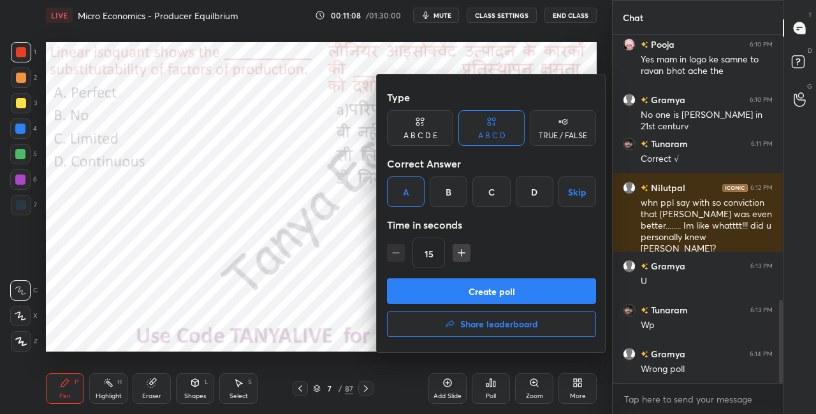
click at [408, 298] on button "Create poll" at bounding box center [491, 292] width 209 height 26
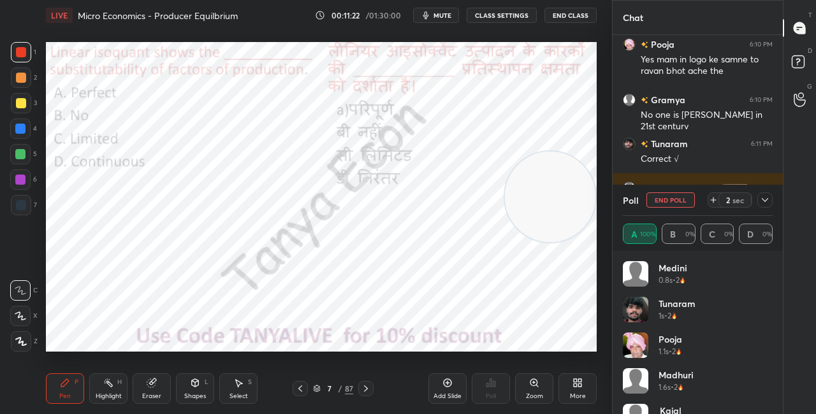
scroll to position [1218, 0]
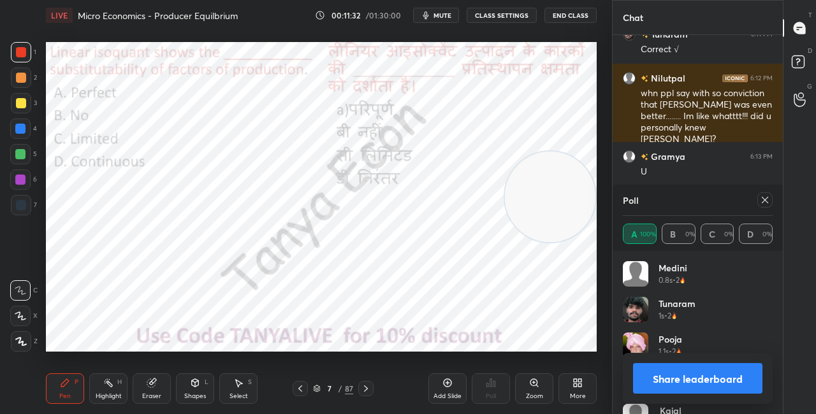
click at [192, 389] on div "Shapes L" at bounding box center [195, 389] width 38 height 31
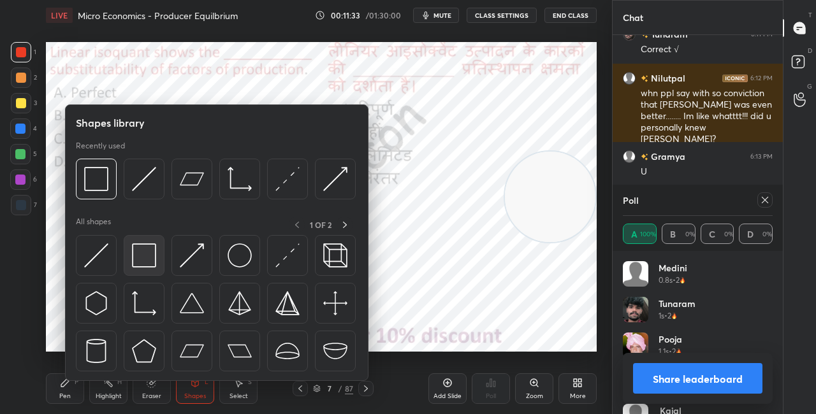
click at [161, 266] on div at bounding box center [144, 255] width 41 height 41
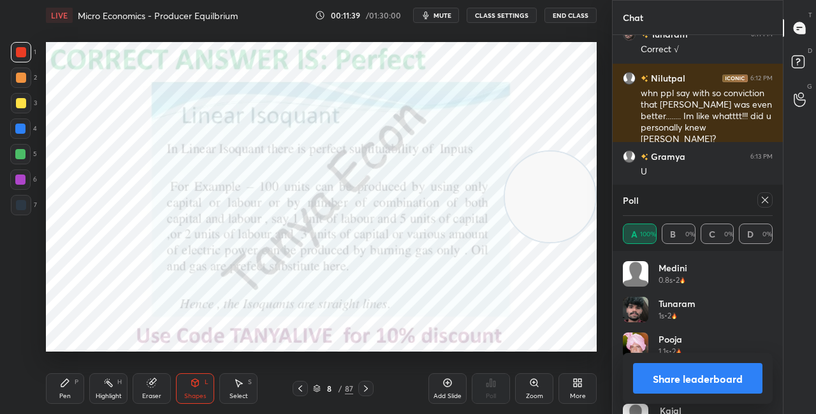
click at [324, 381] on div "Pen P Highlight H Eraser Shapes L Select S 8 / 87 Add Slide Poll Zoom More" at bounding box center [321, 388] width 551 height 51
click at [318, 388] on icon at bounding box center [317, 389] width 8 height 8
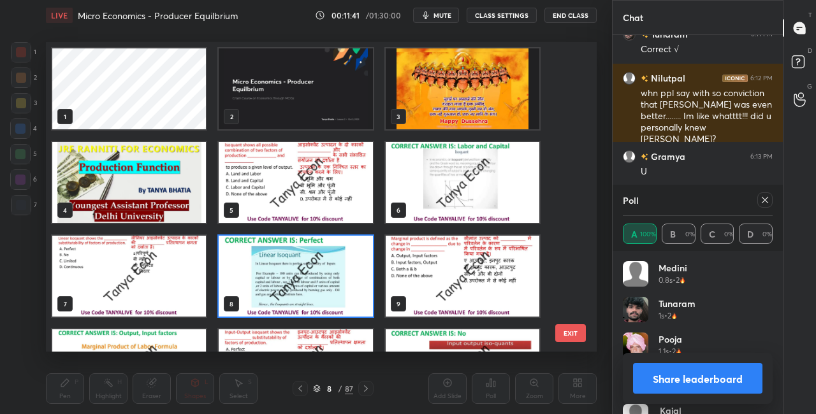
scroll to position [306, 545]
click at [323, 261] on img "grid" at bounding box center [296, 276] width 154 height 81
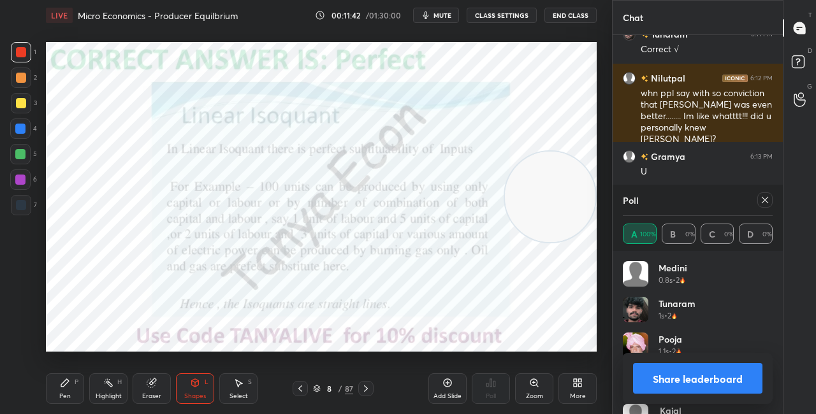
click at [324, 261] on img "grid" at bounding box center [296, 276] width 154 height 81
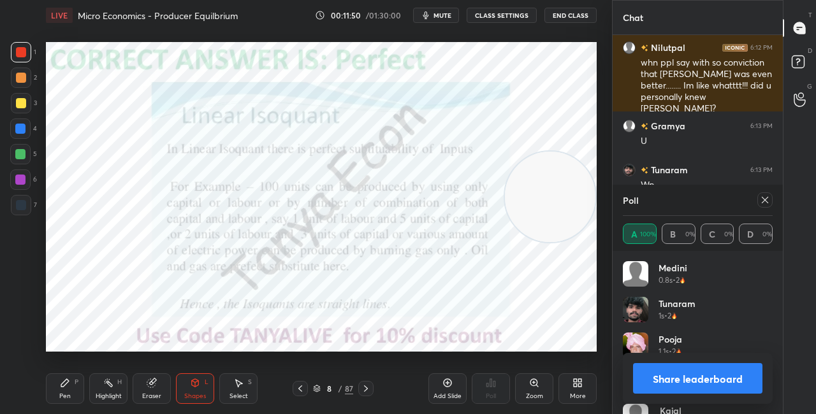
click at [647, 384] on button "Share leaderboard" at bounding box center [697, 378] width 129 height 31
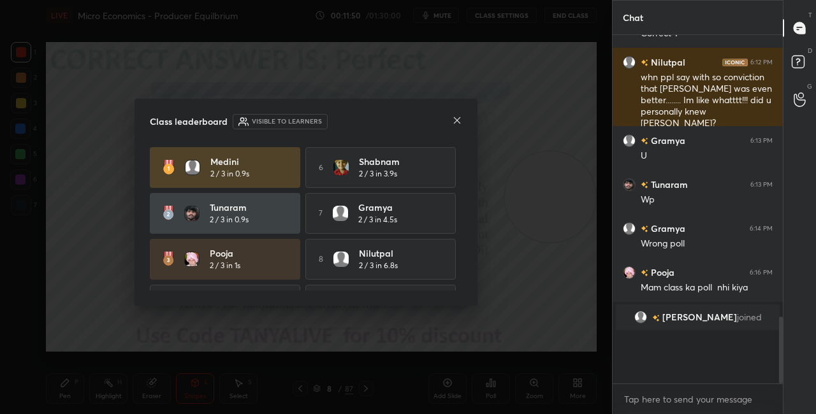
scroll to position [1186, 0]
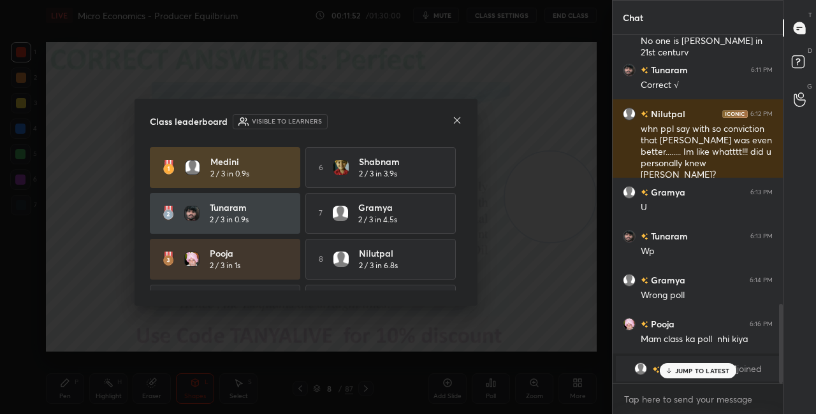
click at [454, 121] on icon at bounding box center [457, 120] width 10 height 10
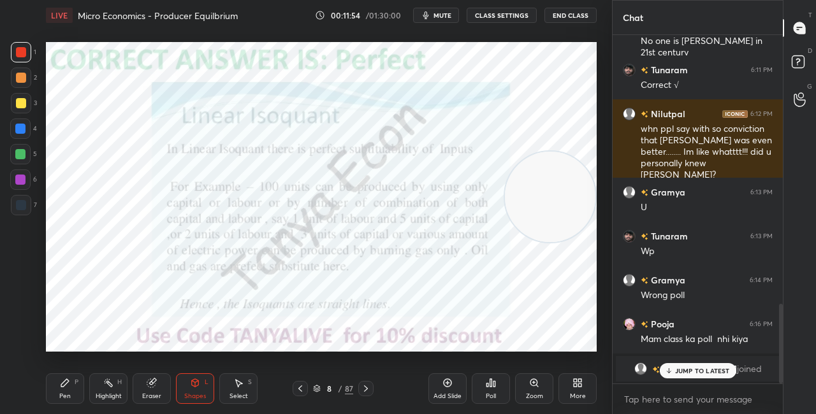
click at [684, 379] on div "JUMP TO LATEST" at bounding box center [697, 370] width 77 height 15
click at [76, 381] on div "P" at bounding box center [77, 382] width 4 height 6
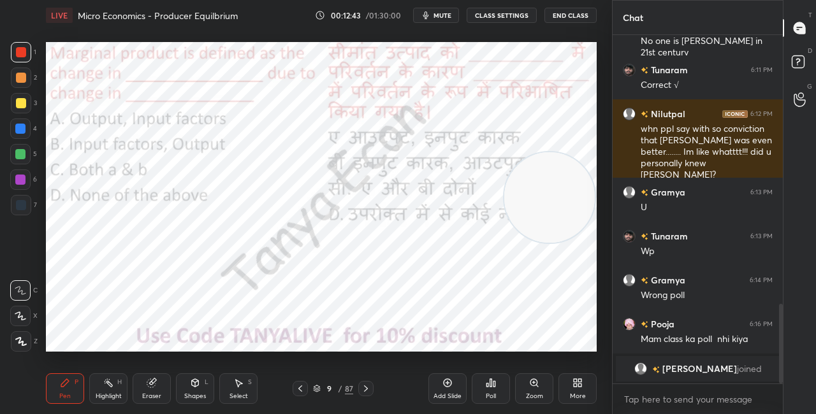
drag, startPoint x: 546, startPoint y: 191, endPoint x: 569, endPoint y: 133, distance: 61.6
click at [569, 152] on video at bounding box center [549, 197] width 91 height 91
drag, startPoint x: 558, startPoint y: 155, endPoint x: 559, endPoint y: 122, distance: 33.2
click at [559, 122] on video at bounding box center [550, 129] width 91 height 91
click at [318, 390] on icon at bounding box center [317, 390] width 6 height 2
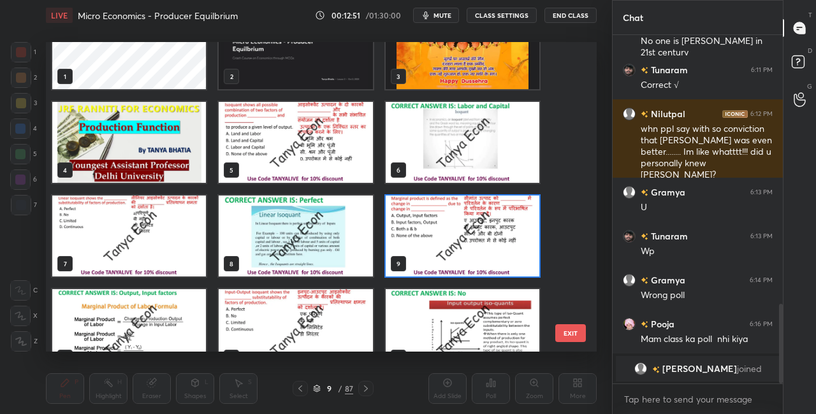
scroll to position [57, 0]
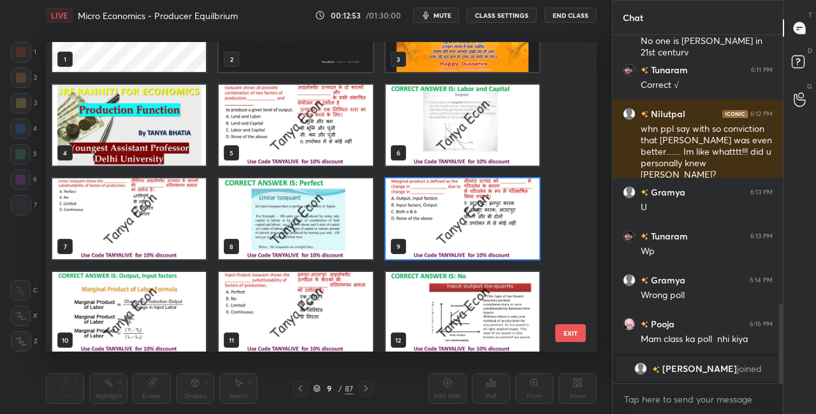
click at [441, 230] on img "grid" at bounding box center [463, 219] width 154 height 81
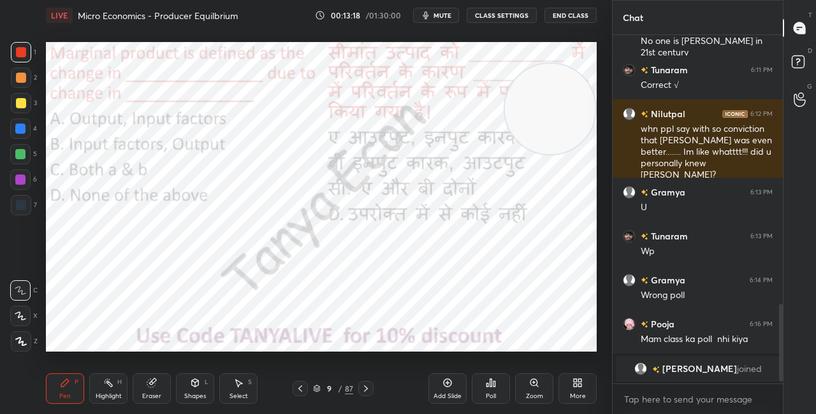
scroll to position [1261, 0]
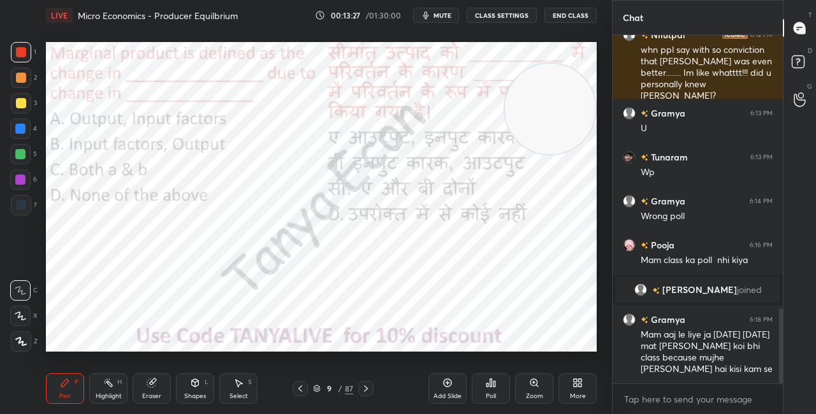
click at [316, 390] on icon at bounding box center [317, 389] width 8 height 8
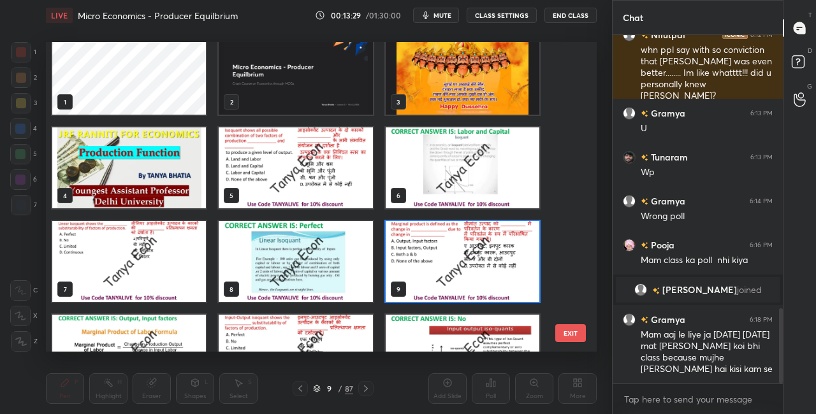
scroll to position [24, 0]
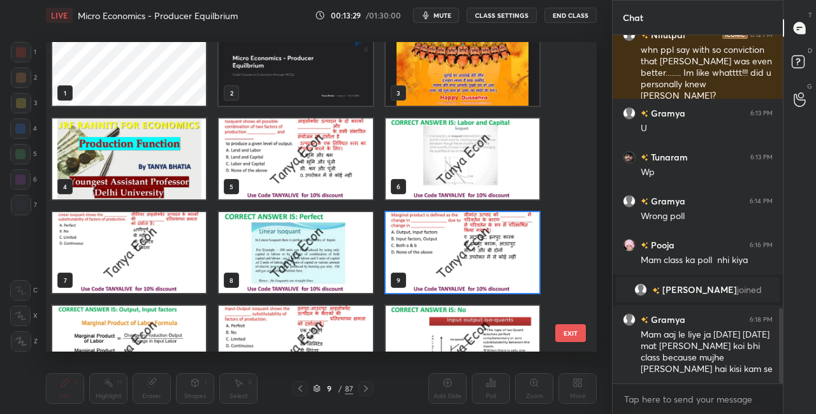
click at [492, 266] on img "grid" at bounding box center [463, 252] width 154 height 81
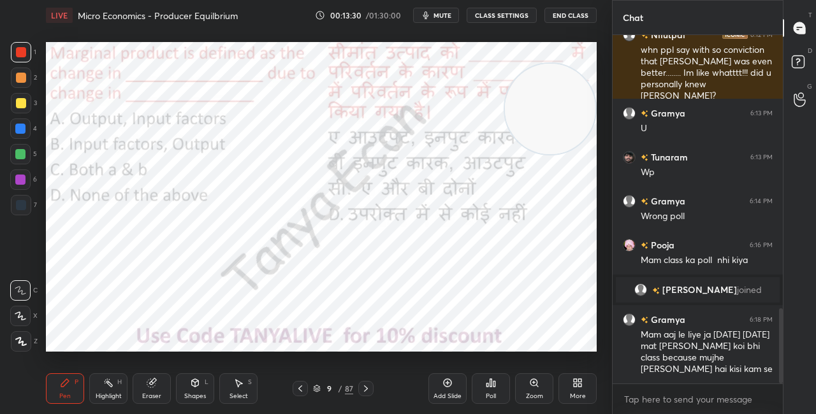
click at [493, 265] on img "grid" at bounding box center [463, 252] width 154 height 81
click at [486, 387] on icon at bounding box center [491, 383] width 10 height 10
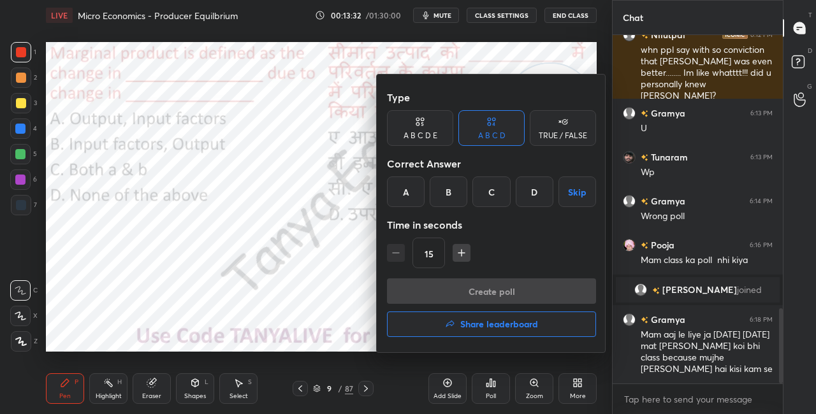
click at [400, 188] on div "A" at bounding box center [406, 192] width 38 height 31
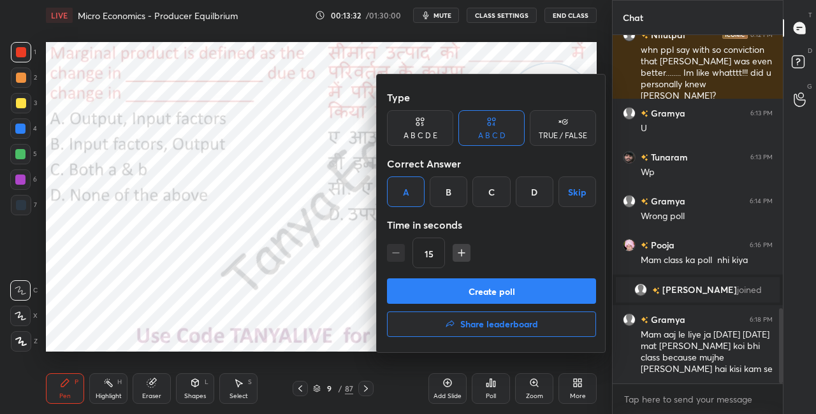
click at [418, 294] on button "Create poll" at bounding box center [491, 292] width 209 height 26
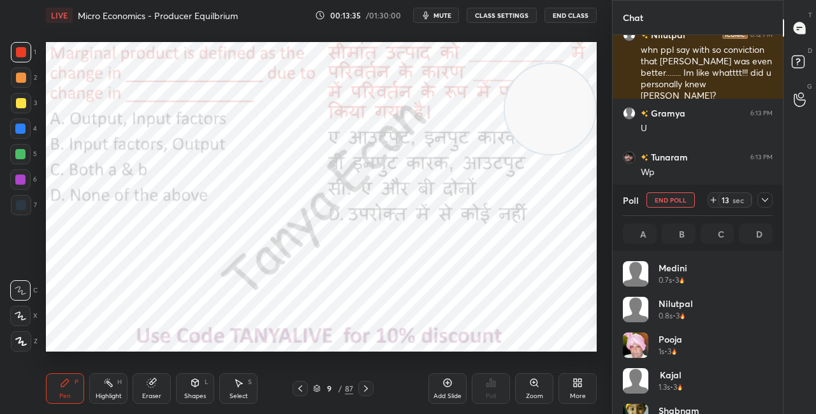
scroll to position [4, 4]
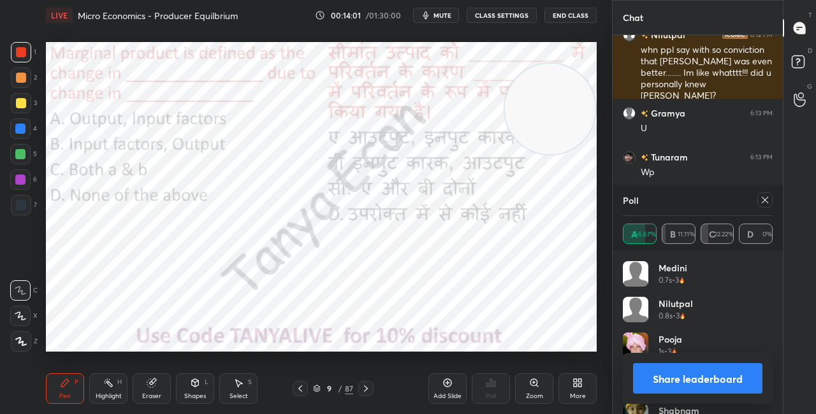
click at [202, 387] on div "Shapes L" at bounding box center [195, 389] width 38 height 31
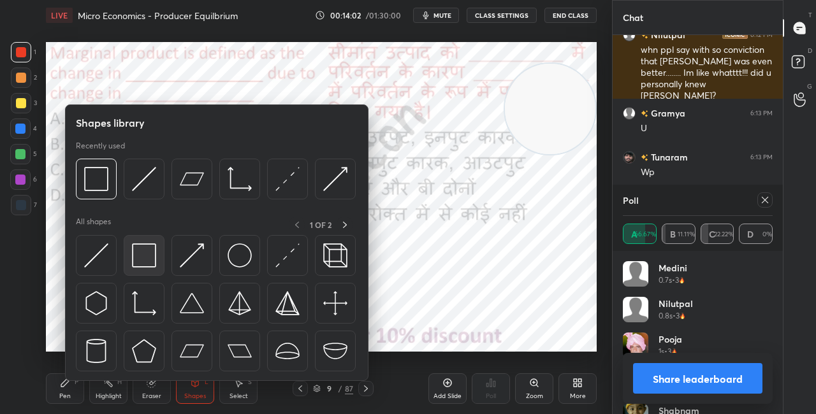
click at [153, 252] on img at bounding box center [144, 256] width 24 height 24
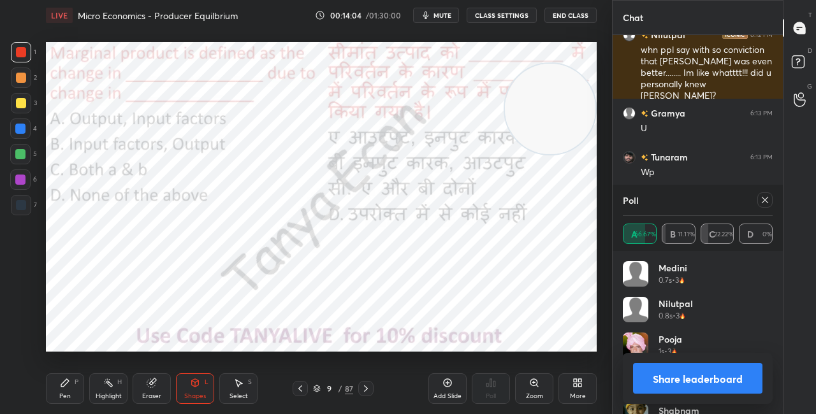
click at [137, 377] on div "Eraser" at bounding box center [152, 389] width 38 height 31
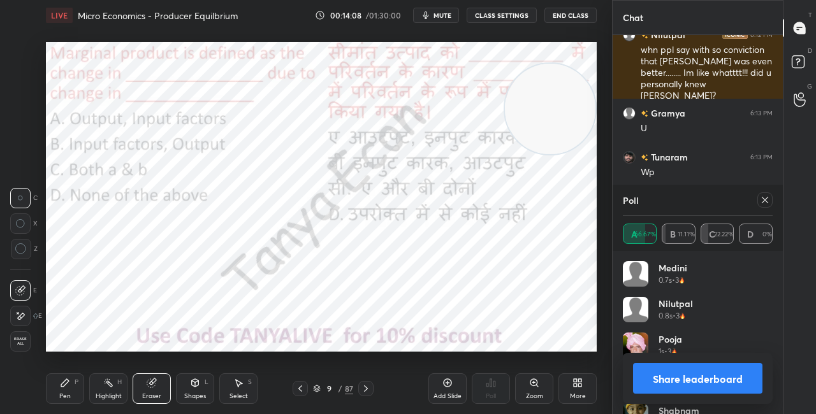
click at [198, 392] on div "Shapes L" at bounding box center [195, 389] width 38 height 31
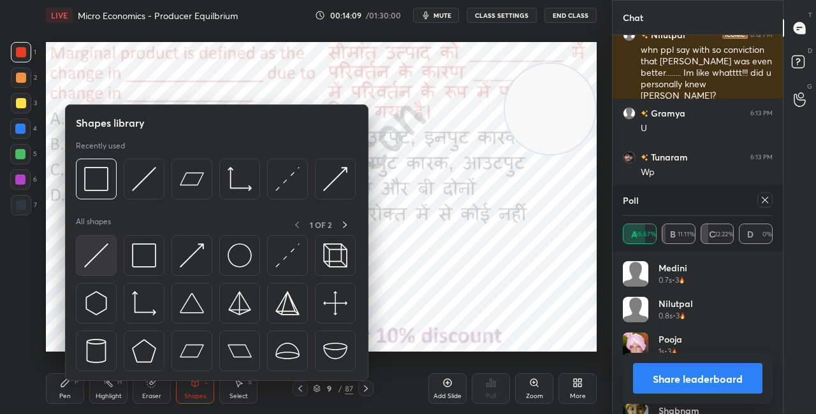
click at [92, 254] on img at bounding box center [96, 256] width 24 height 24
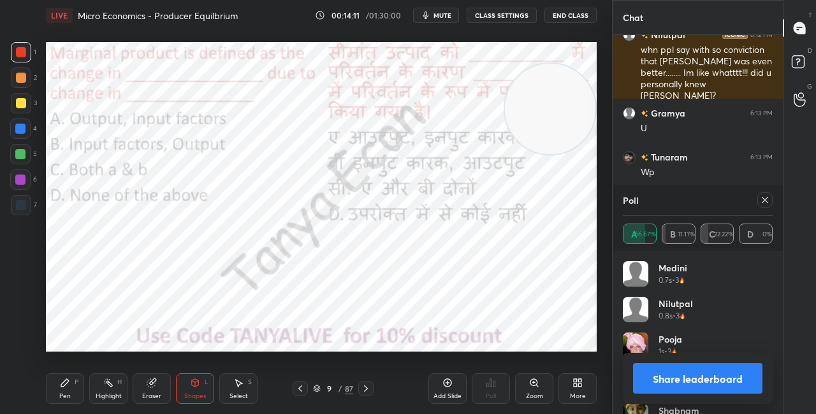
click at [72, 386] on div "Pen P" at bounding box center [65, 389] width 38 height 31
click at [662, 376] on button "Share leaderboard" at bounding box center [697, 378] width 129 height 31
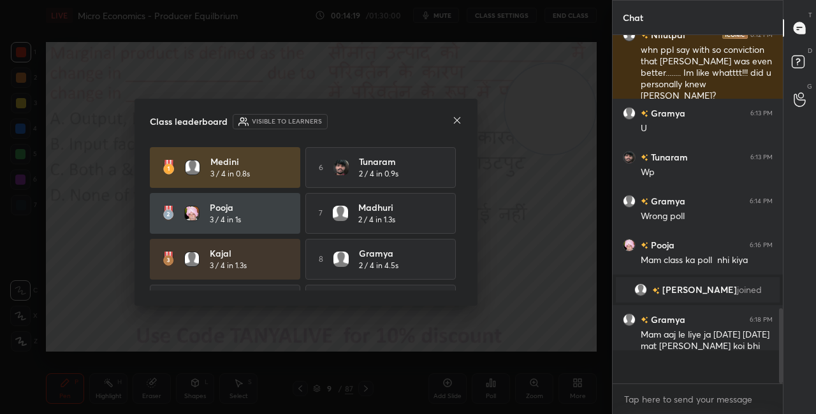
scroll to position [345, 166]
click at [455, 121] on icon at bounding box center [457, 120] width 10 height 10
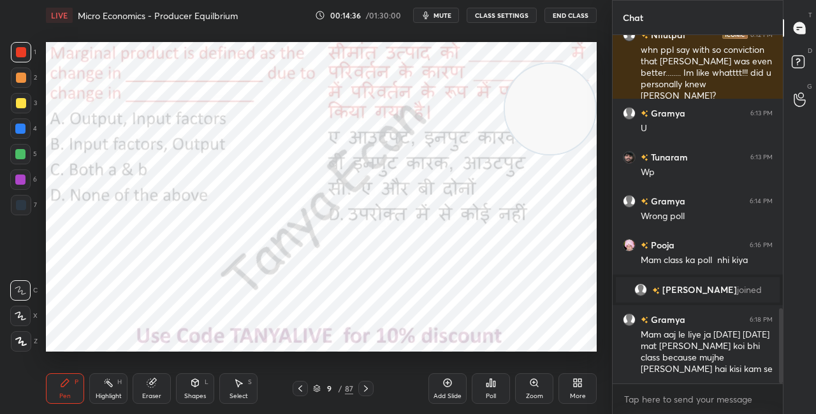
click at [494, 399] on div "Poll" at bounding box center [491, 396] width 10 height 6
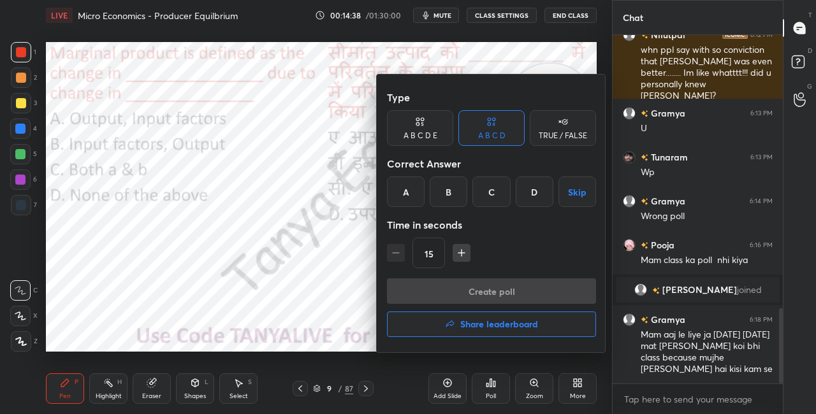
click at [332, 256] on div at bounding box center [408, 207] width 816 height 414
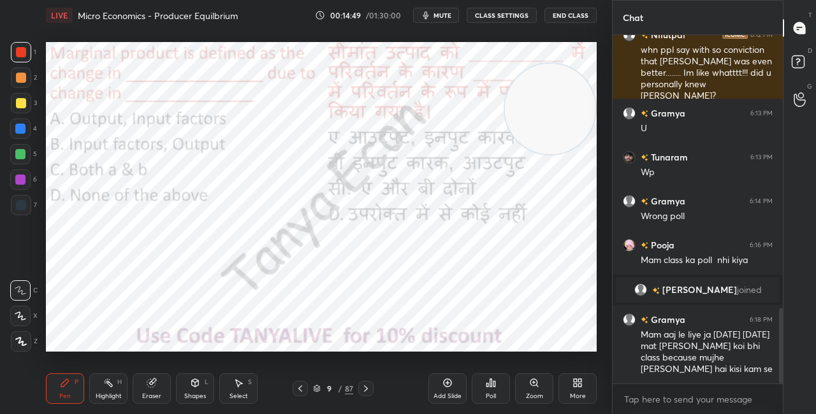
click at [502, 387] on div "Poll" at bounding box center [491, 389] width 38 height 31
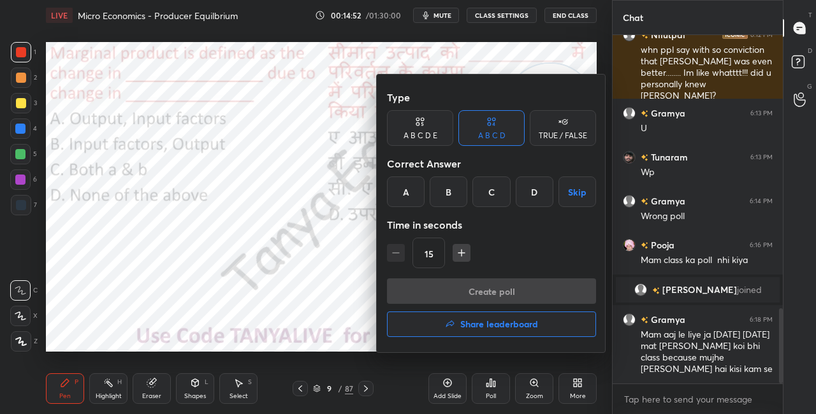
click at [569, 133] on div "TRUE / FALSE" at bounding box center [563, 136] width 48 height 8
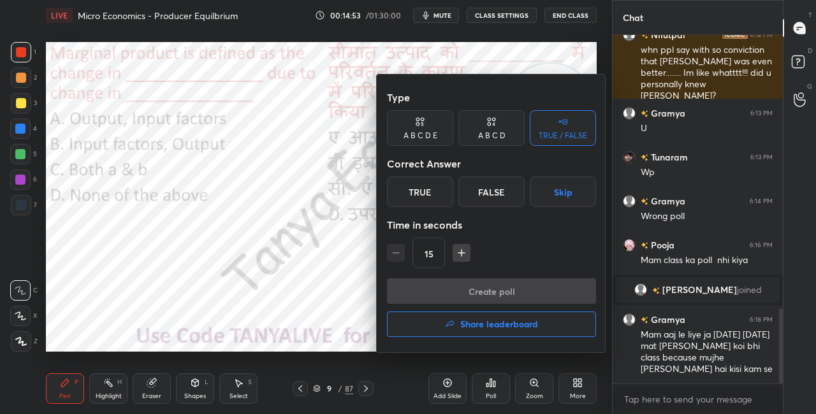
click at [536, 200] on button "Skip" at bounding box center [563, 192] width 66 height 31
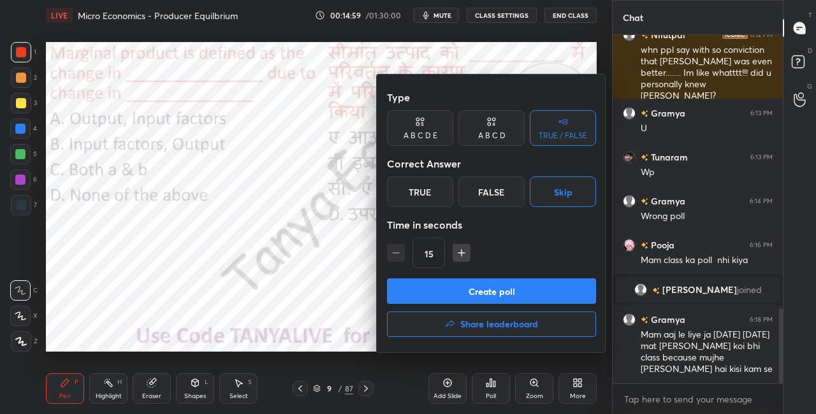
click at [413, 293] on button "Create poll" at bounding box center [491, 292] width 209 height 26
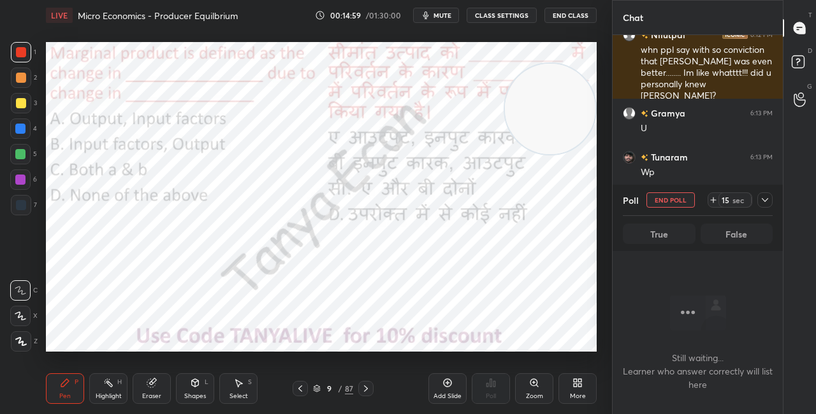
scroll to position [4, 4]
click at [189, 383] on div "Shapes L" at bounding box center [195, 389] width 38 height 31
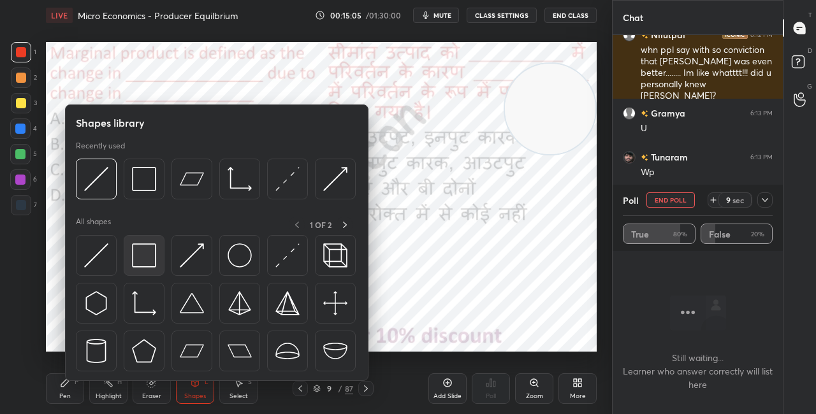
click at [147, 252] on img at bounding box center [144, 256] width 24 height 24
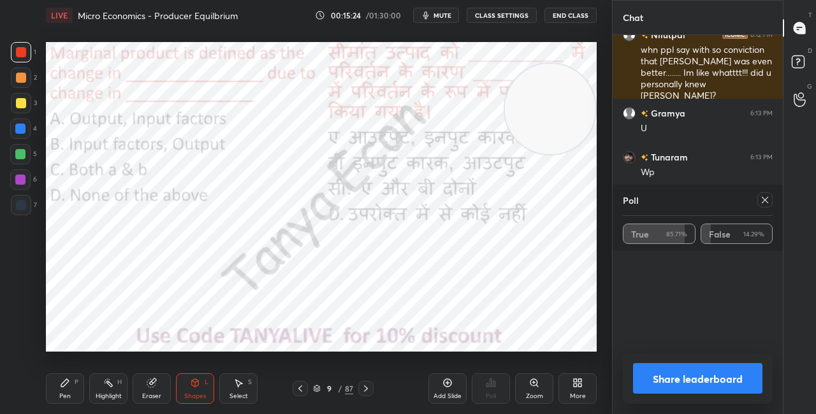
click at [652, 376] on button "Share leaderboard" at bounding box center [697, 378] width 129 height 31
type textarea "x"
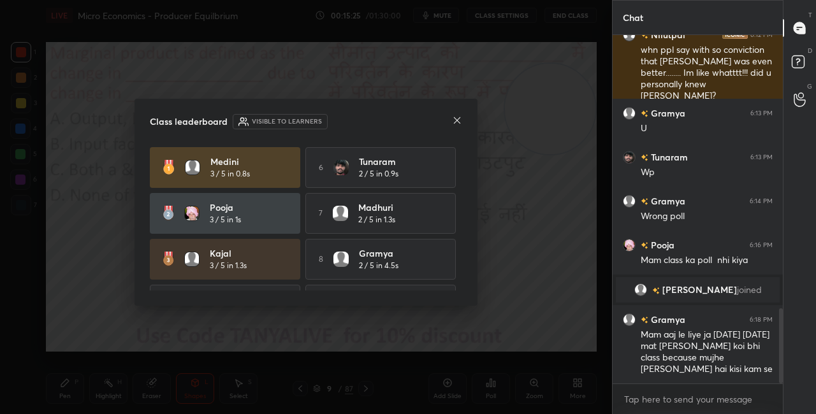
click at [457, 120] on icon at bounding box center [457, 120] width 10 height 10
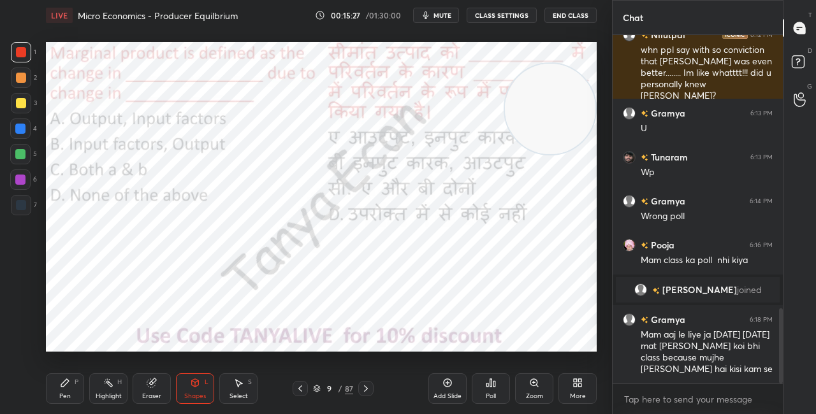
click at [194, 391] on div "Shapes L" at bounding box center [195, 389] width 38 height 31
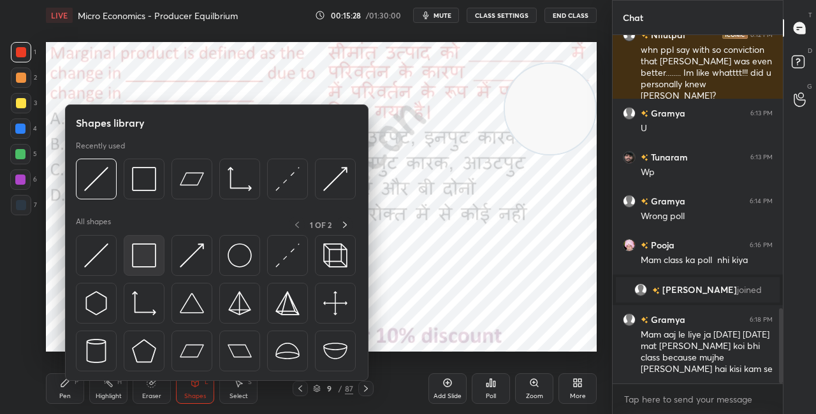
click at [143, 251] on img at bounding box center [144, 256] width 24 height 24
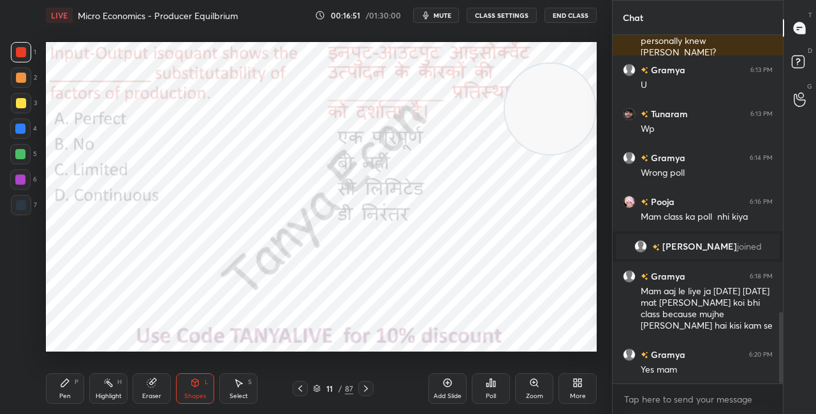
scroll to position [1349, 0]
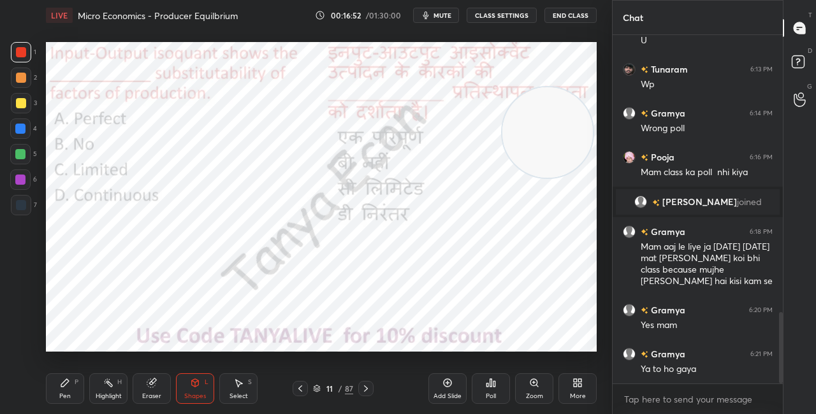
drag, startPoint x: 554, startPoint y: 125, endPoint x: 553, endPoint y: 149, distance: 24.3
click at [569, 178] on video at bounding box center [547, 132] width 91 height 91
click at [319, 386] on icon at bounding box center [317, 389] width 8 height 8
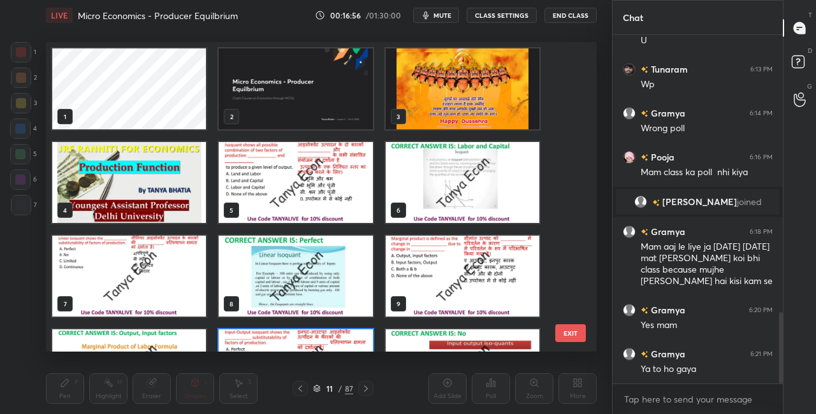
scroll to position [306, 545]
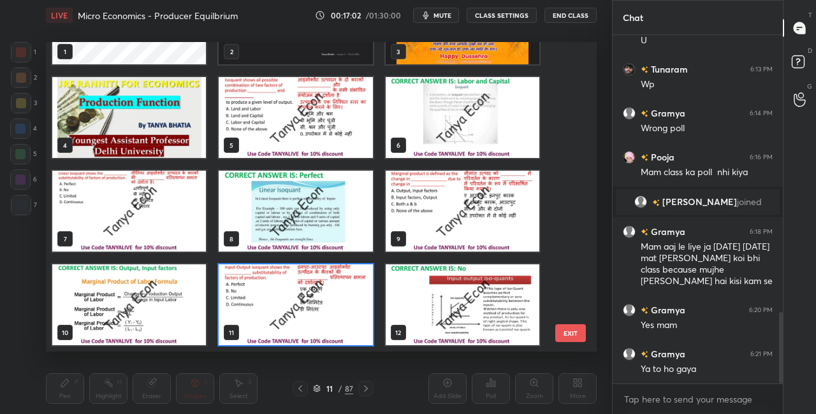
click at [169, 221] on img "grid" at bounding box center [129, 211] width 154 height 81
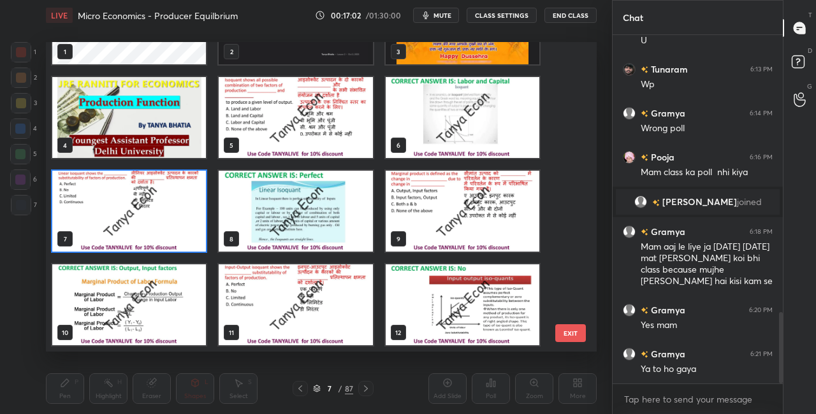
click at [170, 223] on img "grid" at bounding box center [129, 211] width 154 height 81
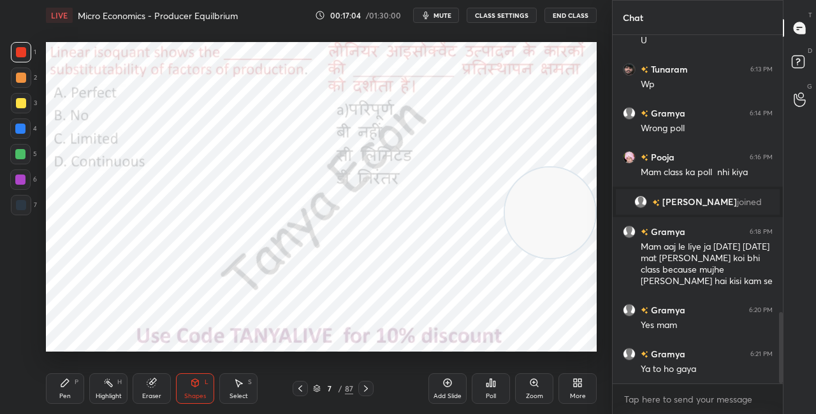
click at [319, 390] on icon at bounding box center [317, 389] width 8 height 8
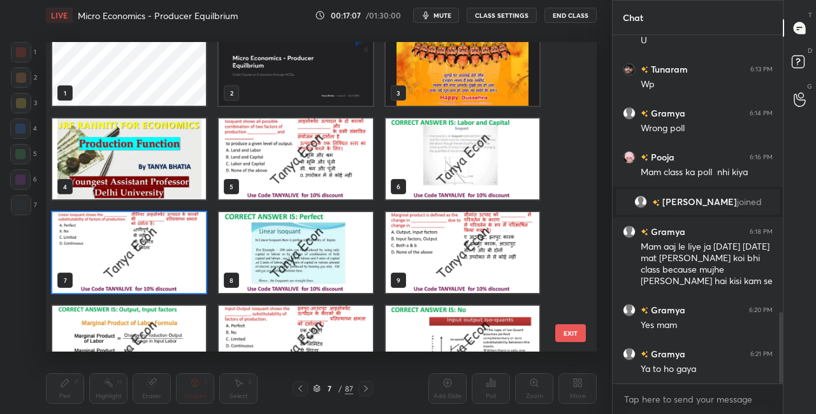
scroll to position [37, 0]
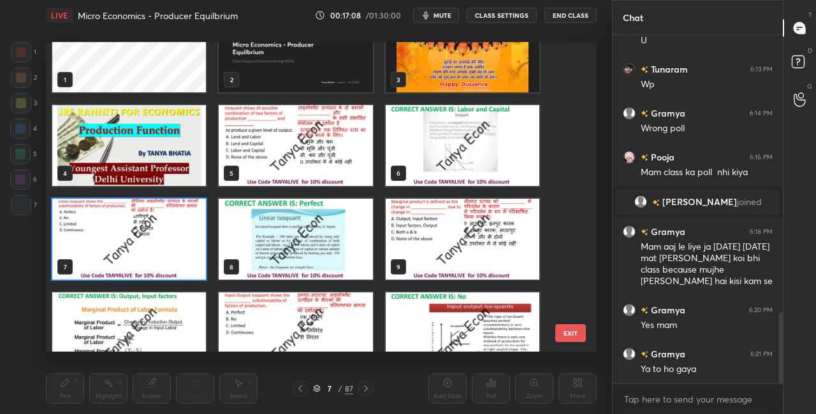
click at [328, 346] on img "grid" at bounding box center [296, 333] width 154 height 81
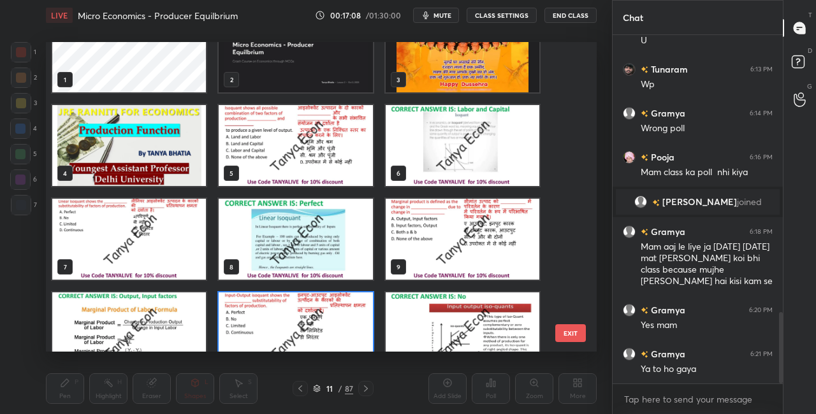
scroll to position [65, 0]
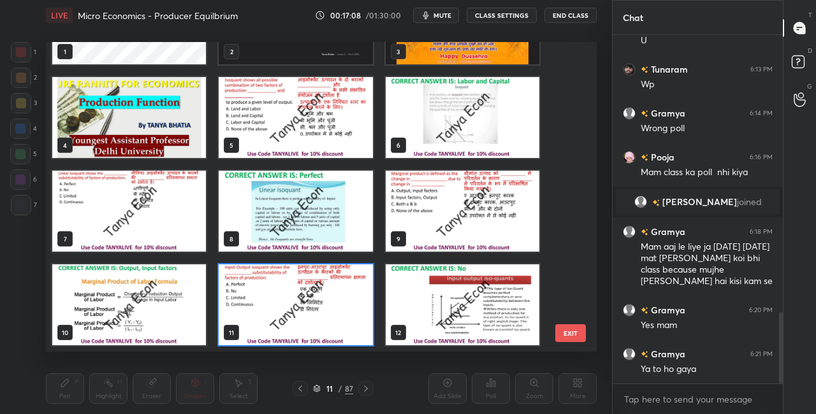
click at [330, 346] on div "11" at bounding box center [295, 305] width 156 height 84
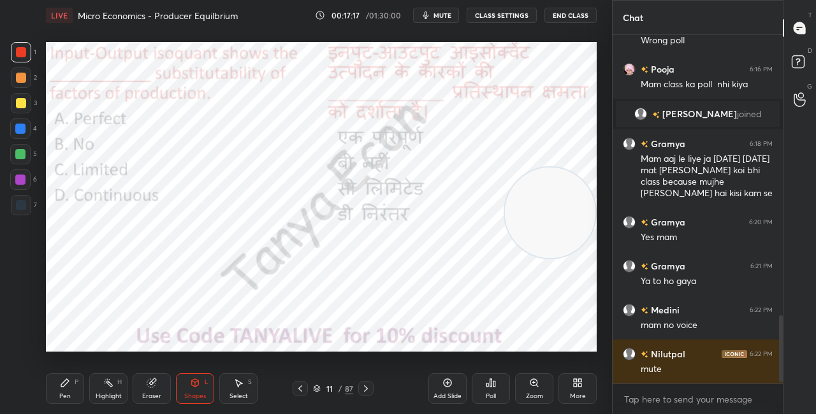
scroll to position [1481, 0]
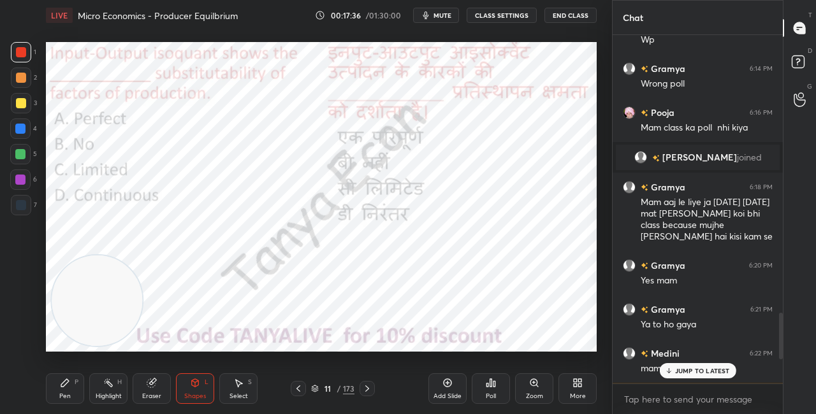
click at [687, 372] on p "JUMP TO LATEST" at bounding box center [702, 371] width 55 height 8
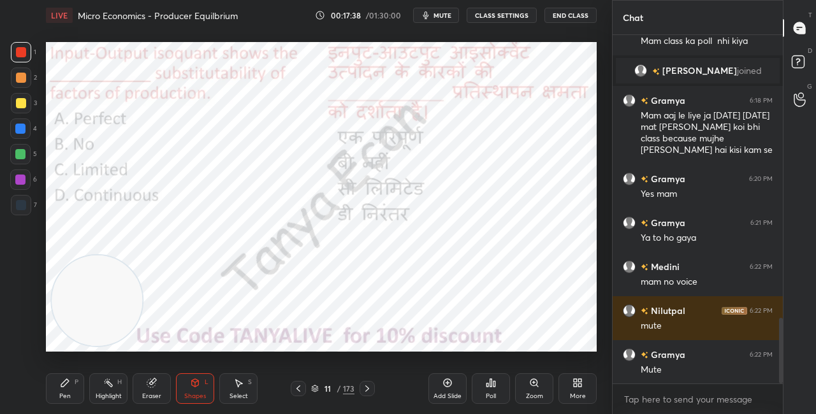
click at [506, 18] on button "CLASS SETTINGS" at bounding box center [502, 15] width 70 height 15
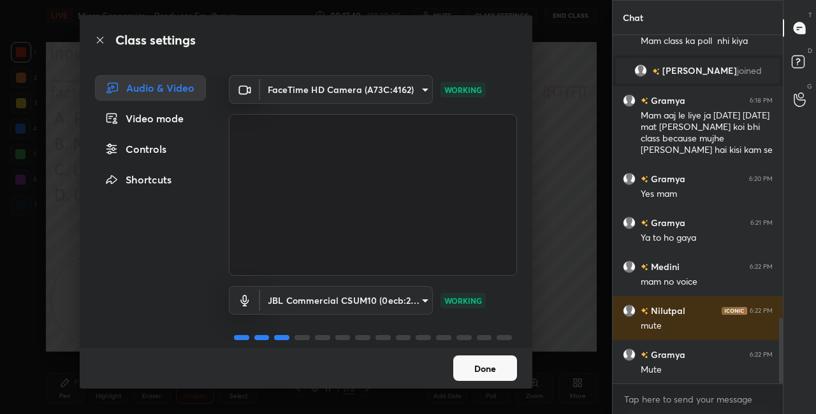
drag, startPoint x: 527, startPoint y: 315, endPoint x: 530, endPoint y: 348, distance: 32.7
click at [532, 346] on div "Audio & Video Video mode Controls Shortcuts FaceTime HD Camera (A73C:4162) 763b…" at bounding box center [306, 211] width 453 height 273
click at [479, 374] on button "Done" at bounding box center [485, 369] width 64 height 26
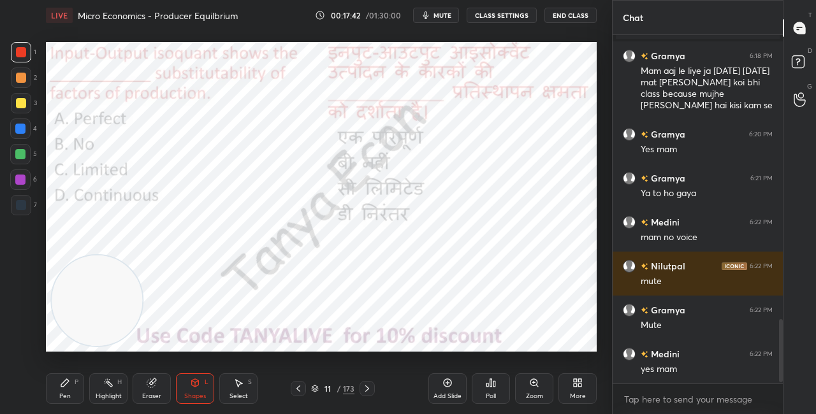
scroll to position [1586, 0]
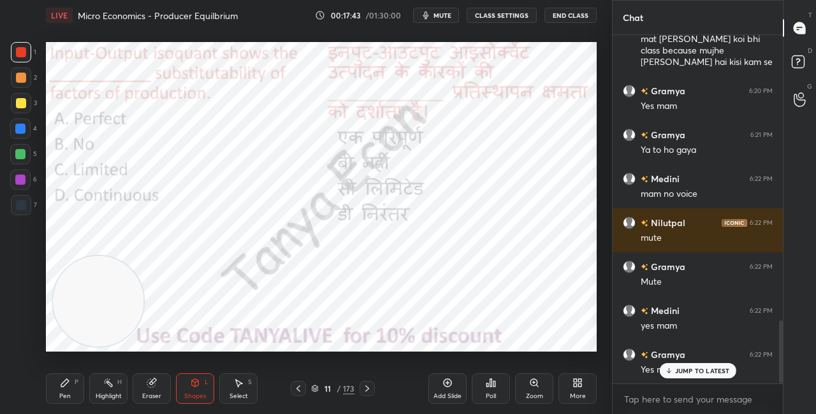
drag, startPoint x: 103, startPoint y: 322, endPoint x: 312, endPoint y: 250, distance: 220.6
click at [143, 256] on video at bounding box center [98, 301] width 91 height 91
drag, startPoint x: 328, startPoint y: 239, endPoint x: 569, endPoint y: 147, distance: 257.5
click at [569, 147] on video at bounding box center [550, 139] width 91 height 91
click at [71, 396] on div "Pen P" at bounding box center [65, 389] width 38 height 31
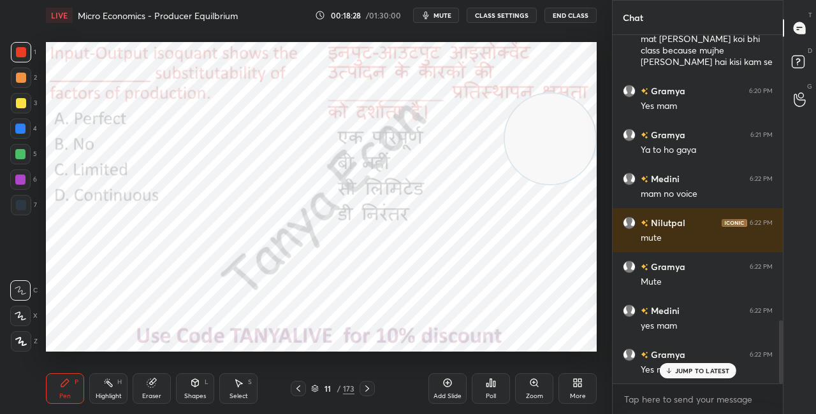
scroll to position [1631, 0]
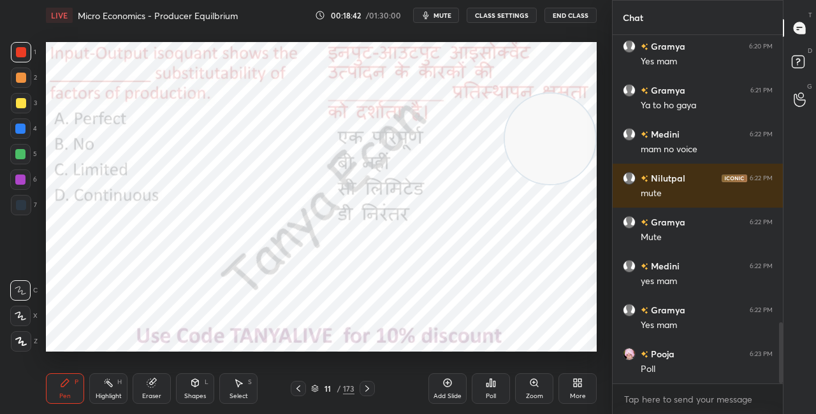
click at [319, 391] on div "11 / 173" at bounding box center [332, 388] width 43 height 11
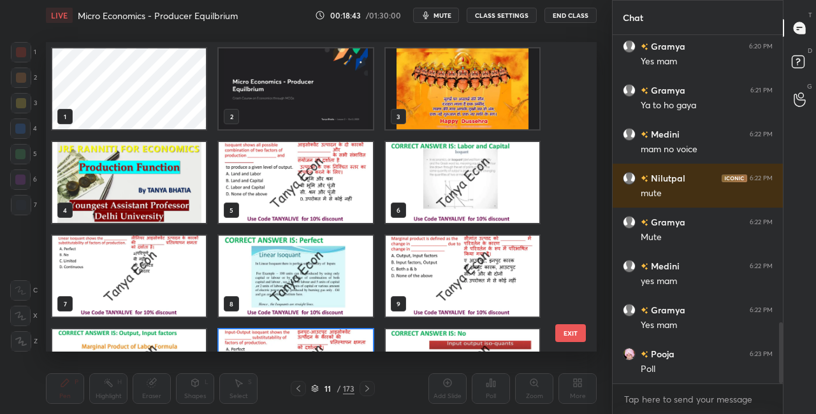
scroll to position [306, 545]
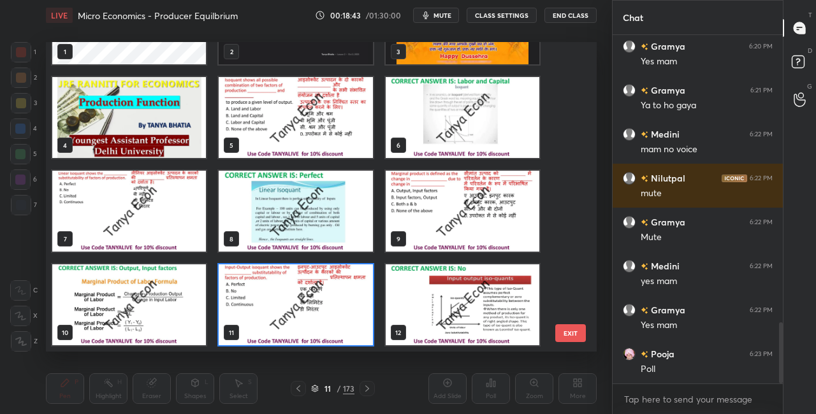
click at [325, 311] on img "grid" at bounding box center [296, 305] width 154 height 81
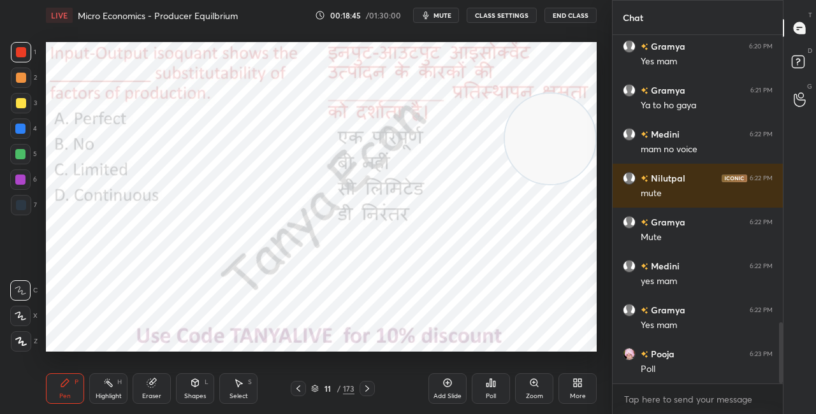
click at [495, 388] on div "Poll" at bounding box center [491, 389] width 38 height 31
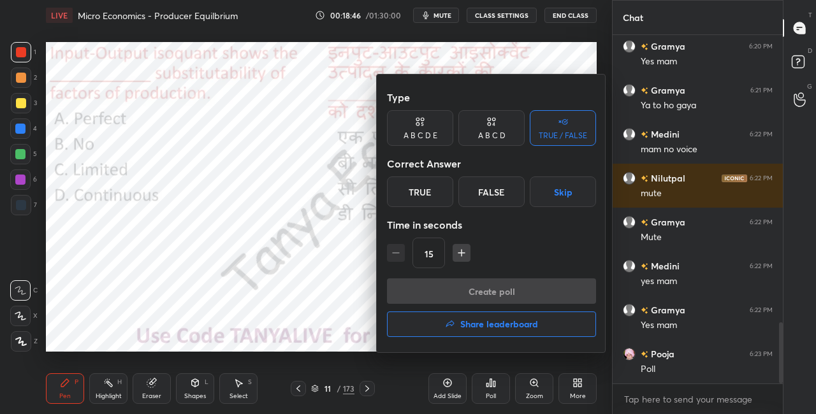
click at [479, 135] on div "A B C D" at bounding box center [491, 136] width 27 height 8
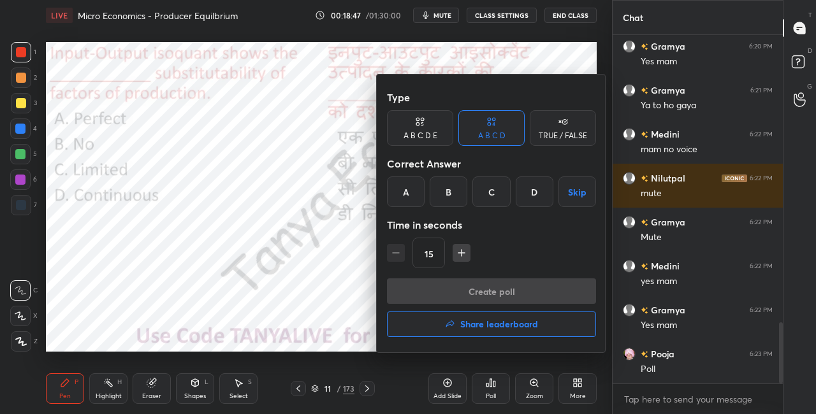
click at [445, 188] on div "B" at bounding box center [449, 192] width 38 height 31
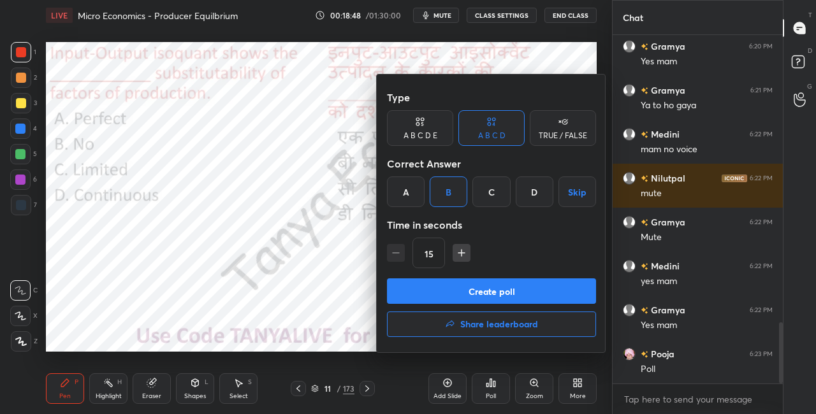
click at [450, 289] on button "Create poll" at bounding box center [491, 292] width 209 height 26
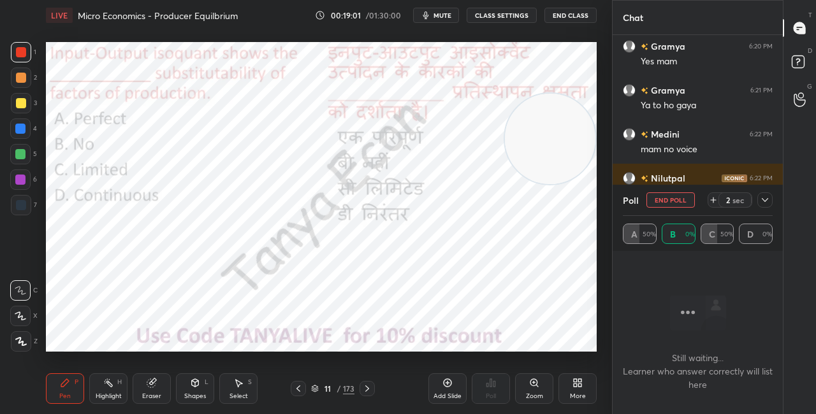
scroll to position [1741, 0]
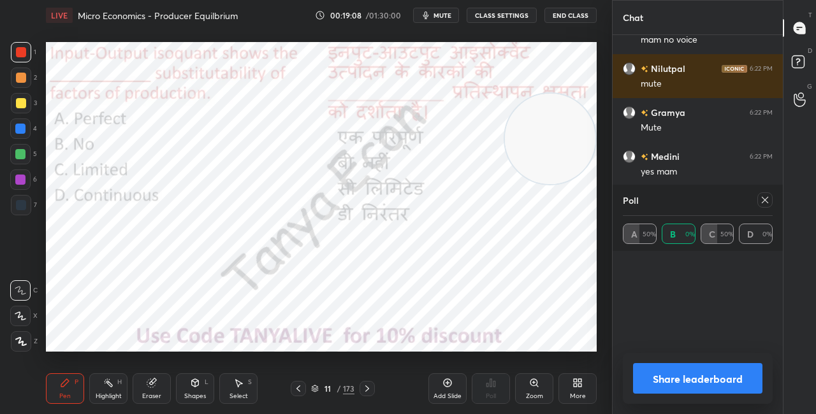
click at [768, 198] on icon at bounding box center [765, 200] width 10 height 10
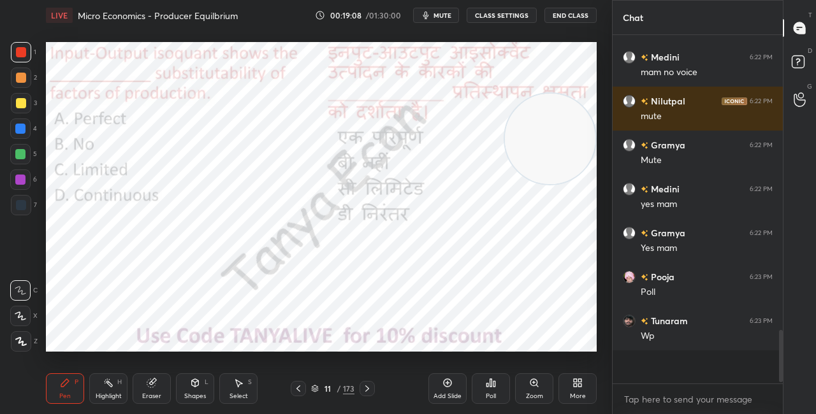
scroll to position [4, 4]
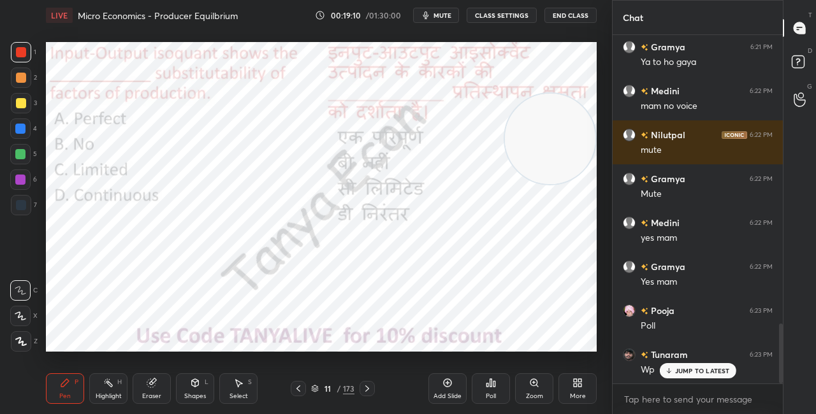
click at [316, 385] on div "11 / 173" at bounding box center [332, 388] width 43 height 11
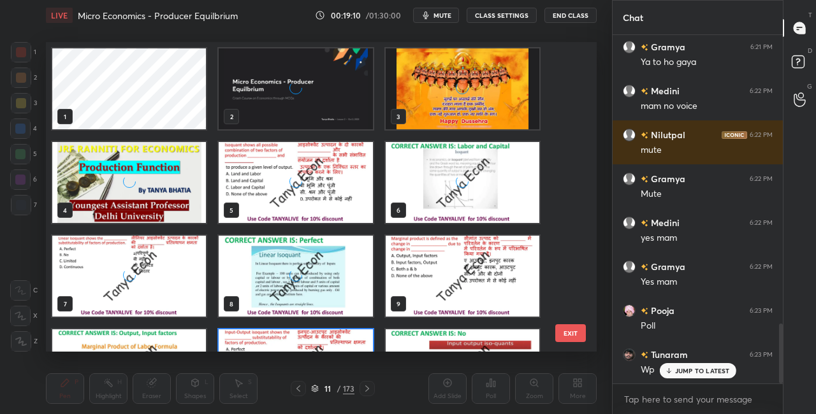
scroll to position [306, 545]
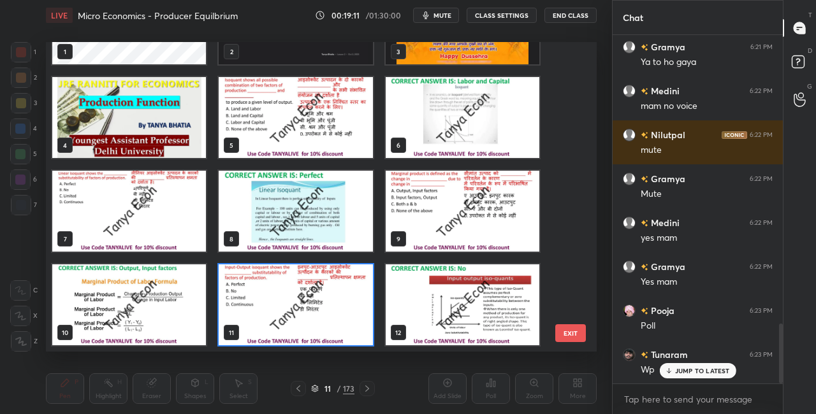
click at [319, 292] on img "grid" at bounding box center [296, 305] width 154 height 81
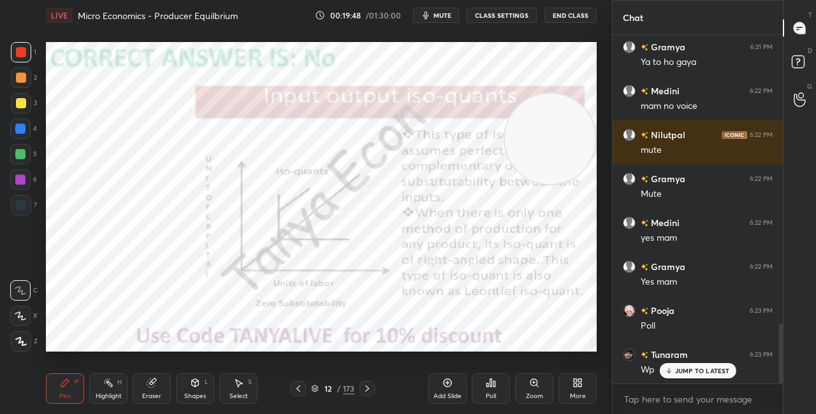
click at [513, 126] on video at bounding box center [550, 139] width 91 height 91
drag, startPoint x: 529, startPoint y: 139, endPoint x: 517, endPoint y: 296, distance: 157.9
click at [517, 186] on video at bounding box center [550, 141] width 91 height 91
drag, startPoint x: 541, startPoint y: 285, endPoint x: 536, endPoint y: 87, distance: 198.4
click at [537, 85] on video at bounding box center [534, 101] width 91 height 91
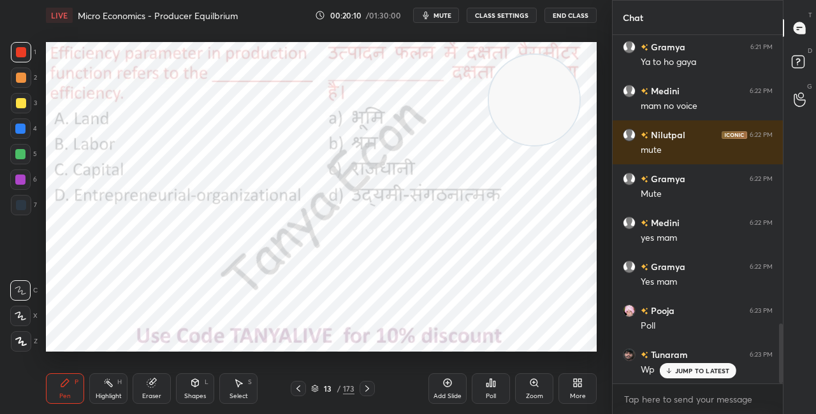
drag, startPoint x: 567, startPoint y: 162, endPoint x: 577, endPoint y: 213, distance: 52.0
click at [575, 145] on video at bounding box center [534, 100] width 91 height 91
click at [317, 388] on icon at bounding box center [315, 389] width 8 height 8
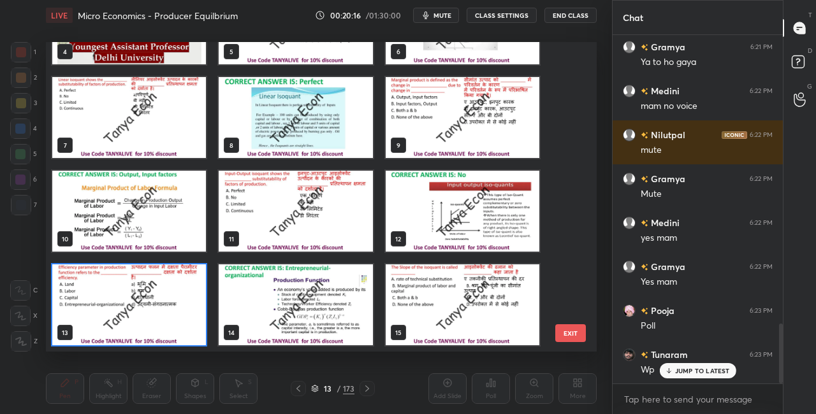
click at [173, 288] on img "grid" at bounding box center [129, 305] width 154 height 81
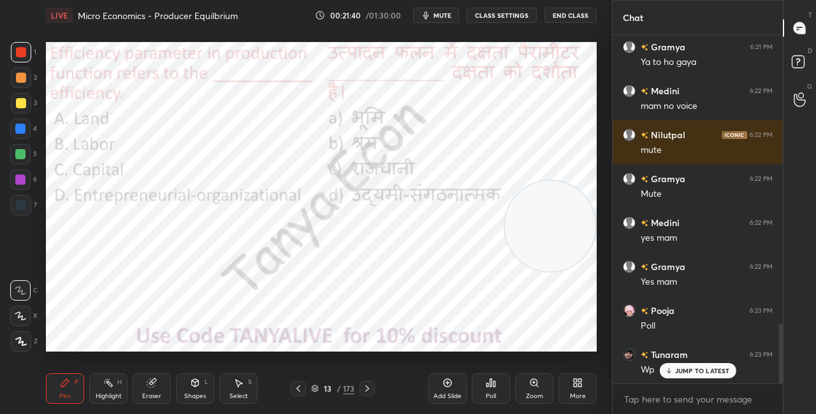
click at [318, 390] on icon at bounding box center [315, 389] width 8 height 8
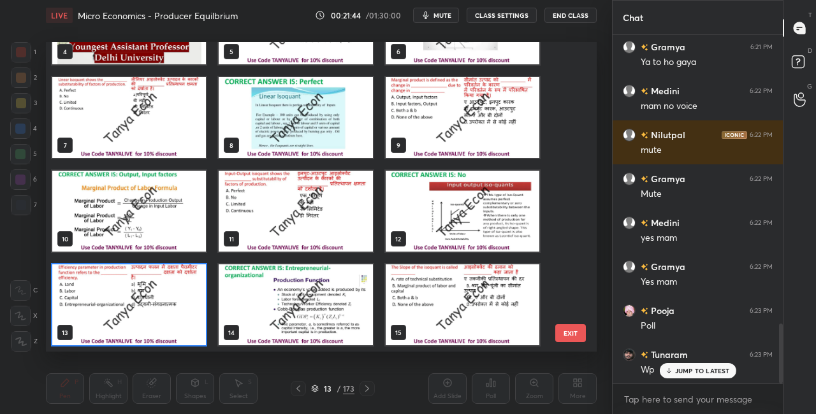
click at [209, 319] on div "13" at bounding box center [129, 305] width 166 height 94
click at [196, 321] on img "grid" at bounding box center [129, 305] width 154 height 81
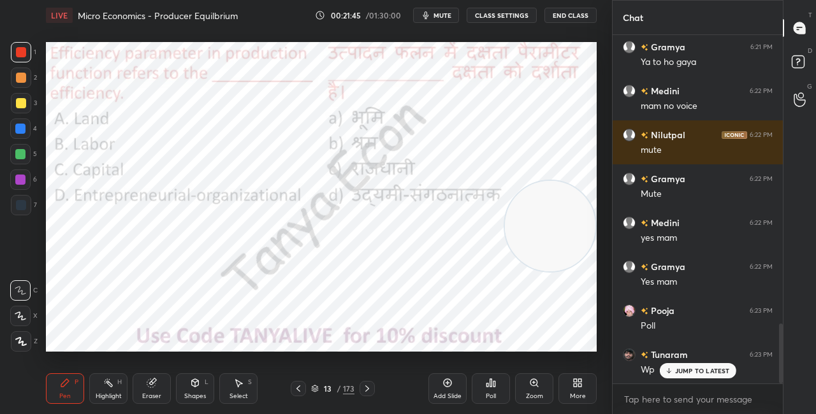
click at [196, 321] on img "grid" at bounding box center [129, 305] width 154 height 81
click at [483, 378] on div "Poll" at bounding box center [491, 389] width 38 height 31
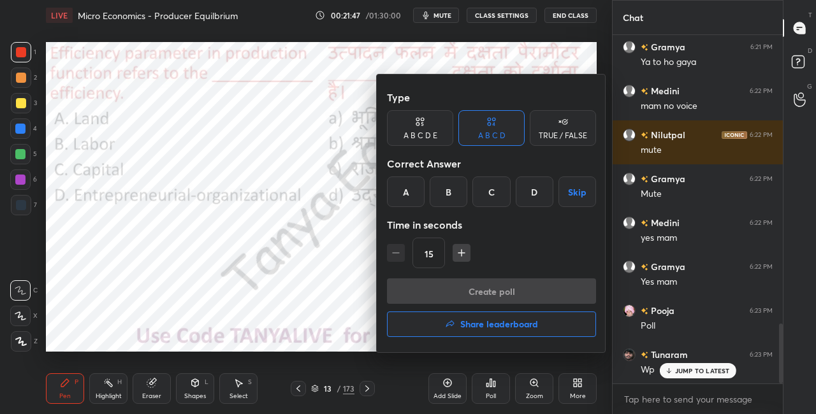
click at [521, 192] on div "D" at bounding box center [535, 192] width 38 height 31
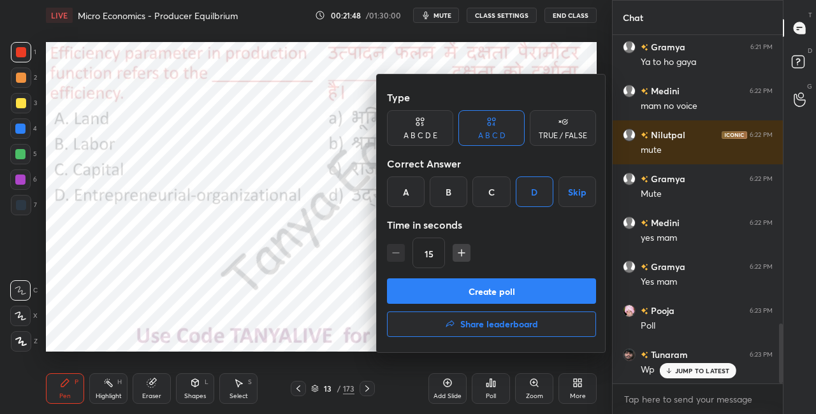
click at [473, 304] on button "Create poll" at bounding box center [491, 292] width 209 height 26
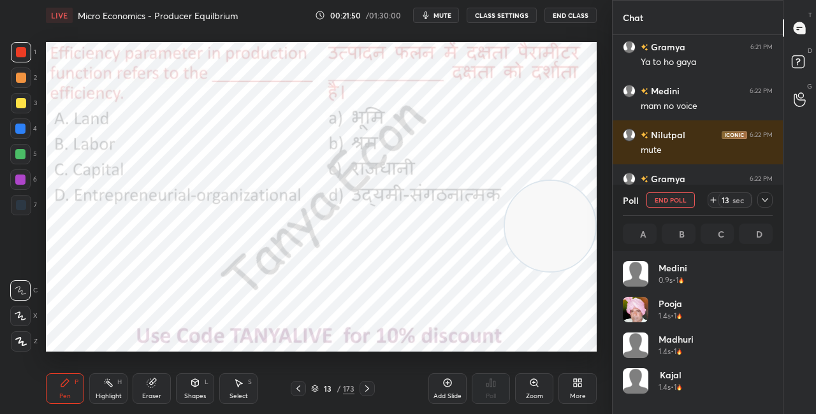
scroll to position [149, 146]
click at [199, 388] on div "Shapes L" at bounding box center [195, 389] width 38 height 31
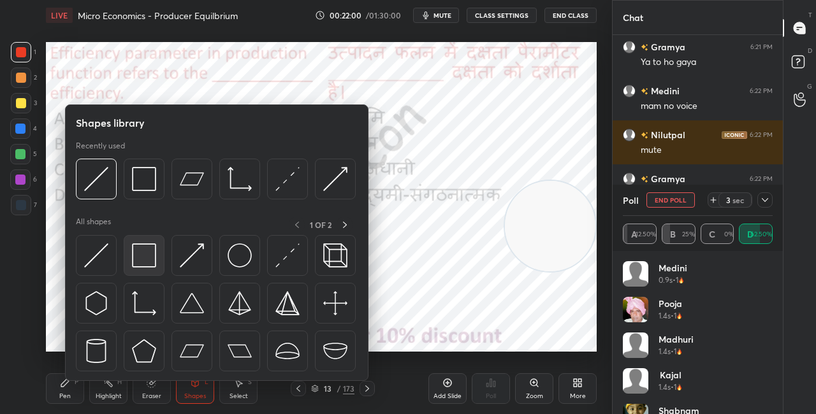
click at [150, 269] on div at bounding box center [144, 255] width 41 height 41
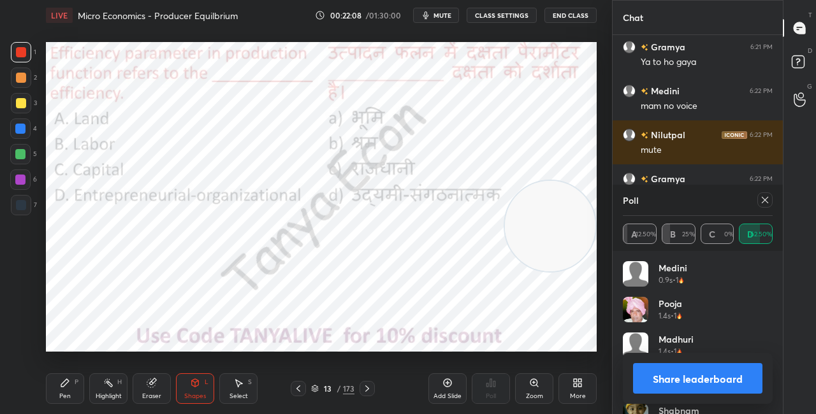
click at [518, 214] on div "Setting up your live class Poll for secs No correct answer Start poll" at bounding box center [321, 197] width 551 height 310
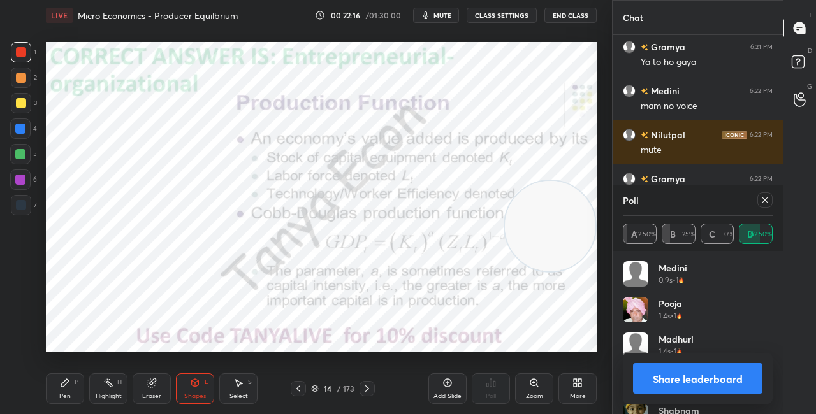
click at [655, 379] on button "Share leaderboard" at bounding box center [697, 378] width 129 height 31
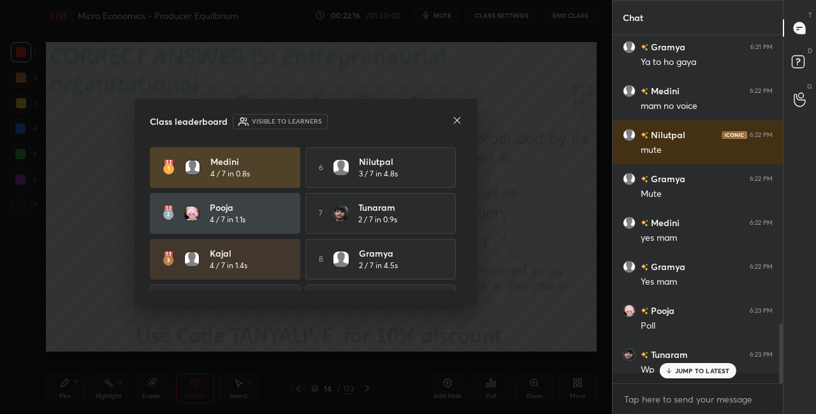
scroll to position [4, 4]
click at [458, 118] on icon at bounding box center [457, 120] width 10 height 10
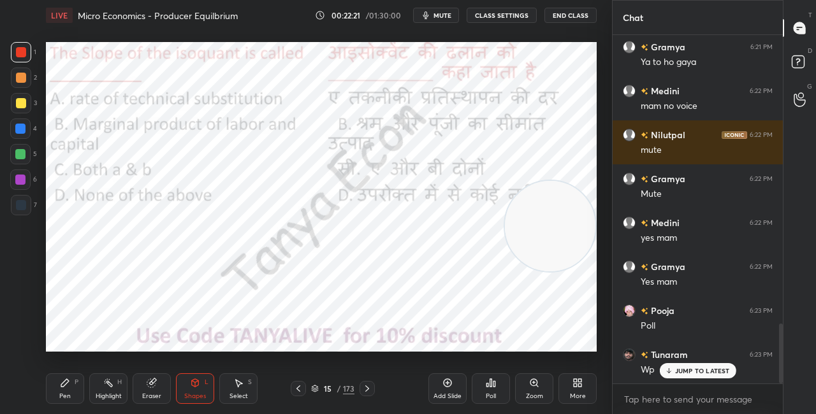
click at [71, 385] on div "Pen P" at bounding box center [65, 389] width 38 height 31
click at [318, 390] on icon at bounding box center [315, 389] width 8 height 8
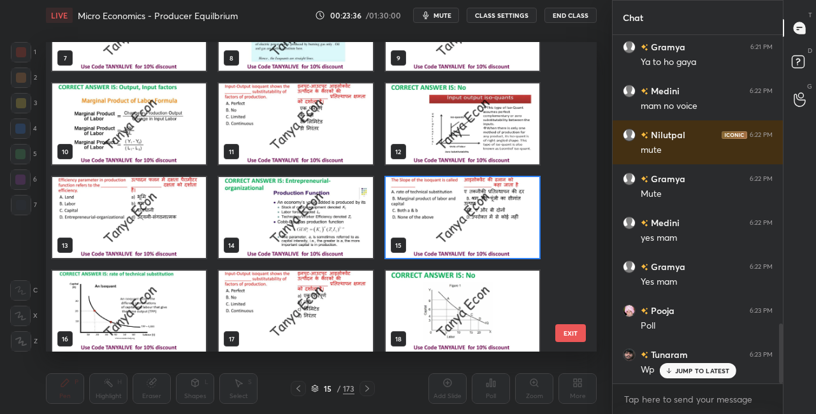
scroll to position [251, 0]
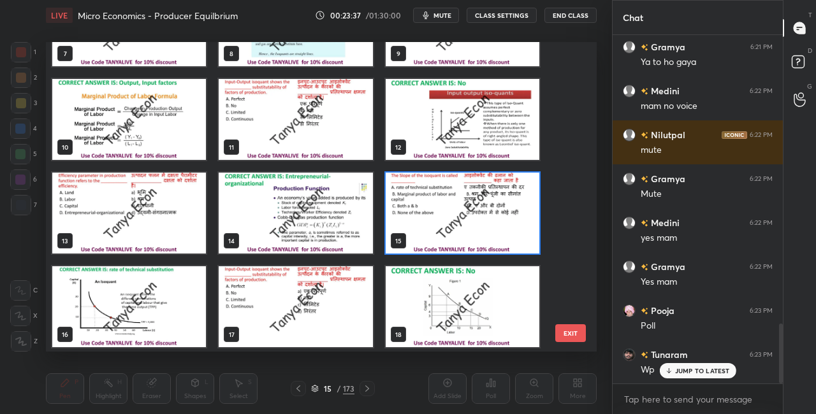
click at [500, 187] on img "grid" at bounding box center [463, 213] width 154 height 81
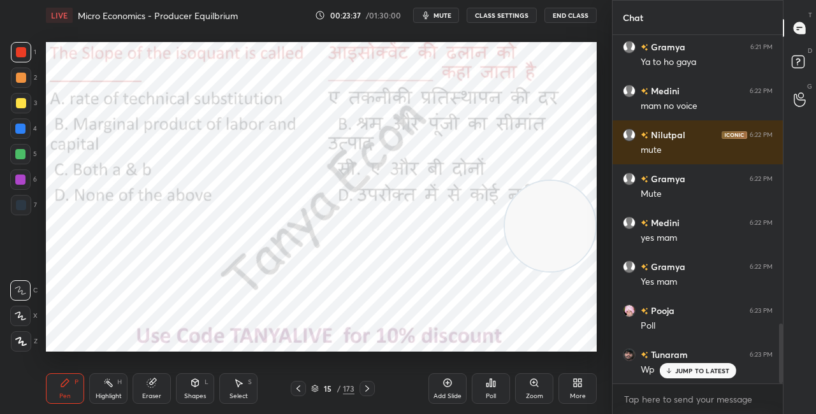
click at [501, 187] on img "grid" at bounding box center [463, 213] width 154 height 81
click at [485, 383] on div "Poll" at bounding box center [491, 389] width 38 height 31
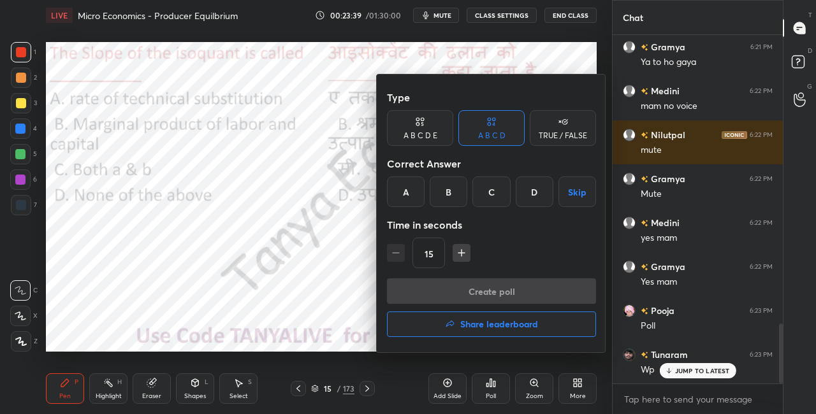
click at [405, 198] on div "A" at bounding box center [406, 192] width 38 height 31
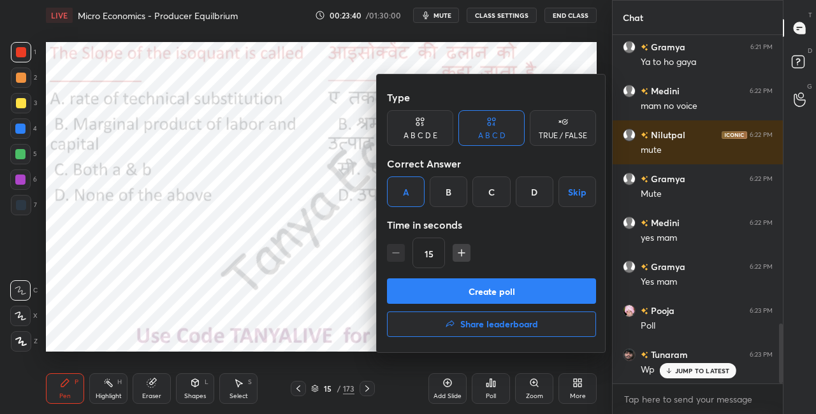
click at [431, 297] on button "Create poll" at bounding box center [491, 292] width 209 height 26
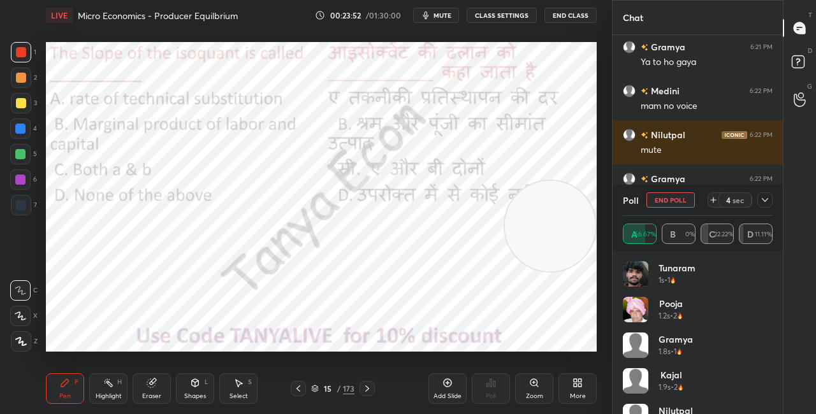
scroll to position [1785, 0]
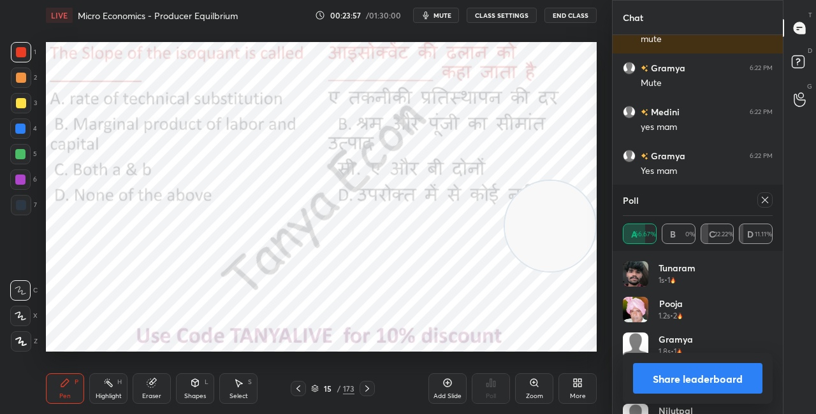
click at [186, 390] on div "Shapes L" at bounding box center [195, 389] width 38 height 31
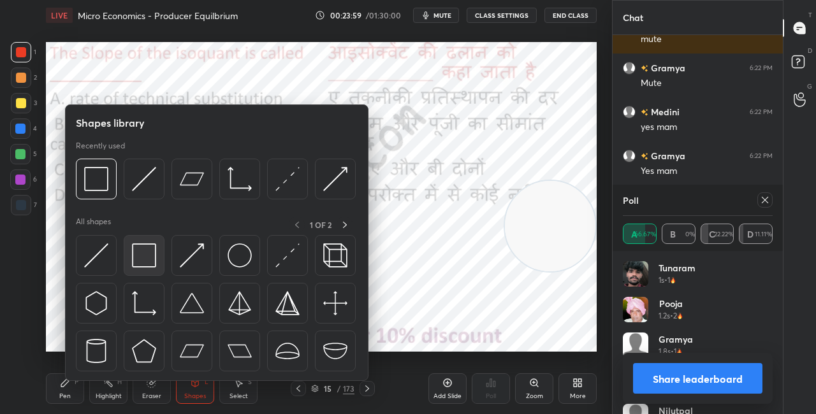
click at [154, 269] on div at bounding box center [144, 255] width 41 height 41
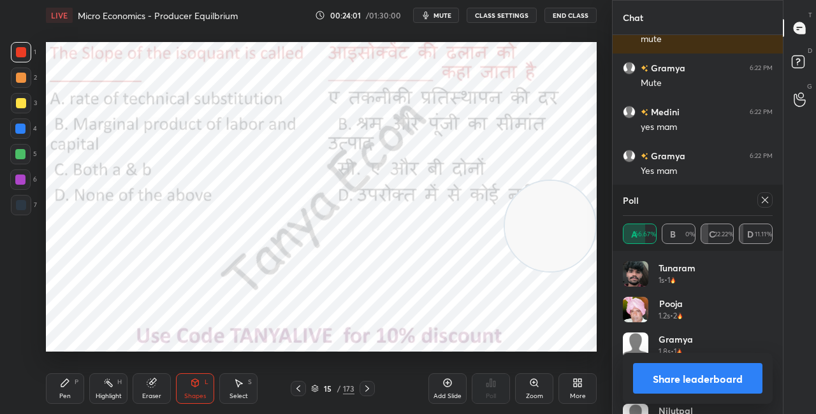
scroll to position [1798, 0]
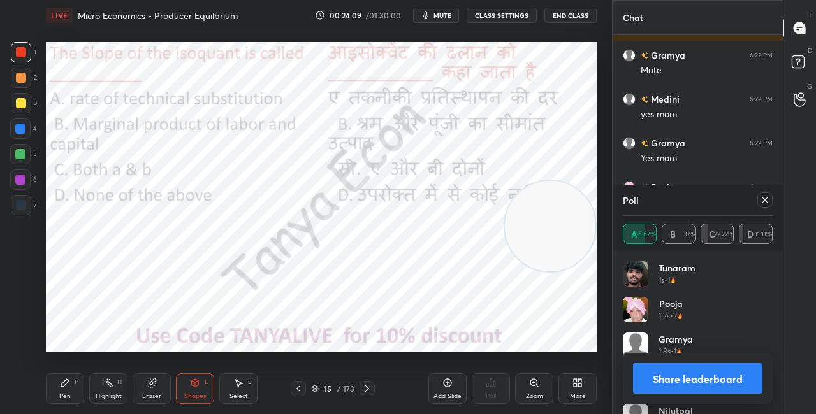
click at [370, 390] on icon at bounding box center [367, 389] width 10 height 10
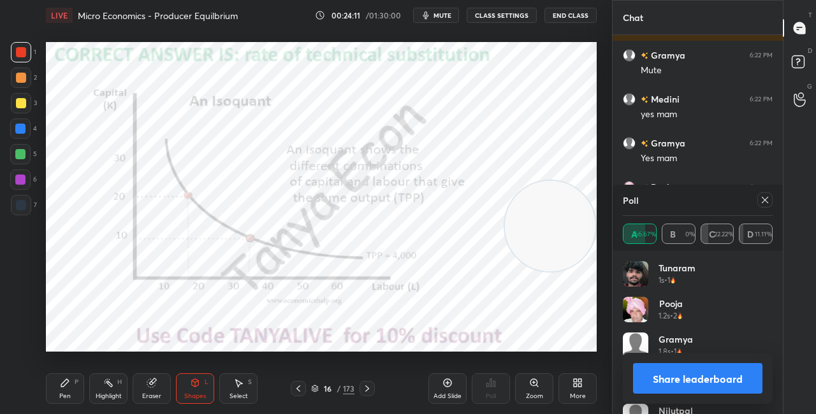
click at [69, 401] on div "Pen P" at bounding box center [65, 389] width 38 height 31
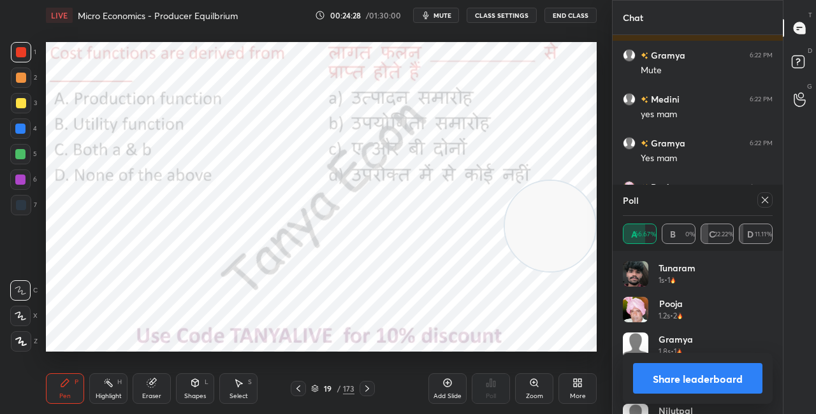
click at [657, 375] on button "Share leaderboard" at bounding box center [697, 378] width 129 height 31
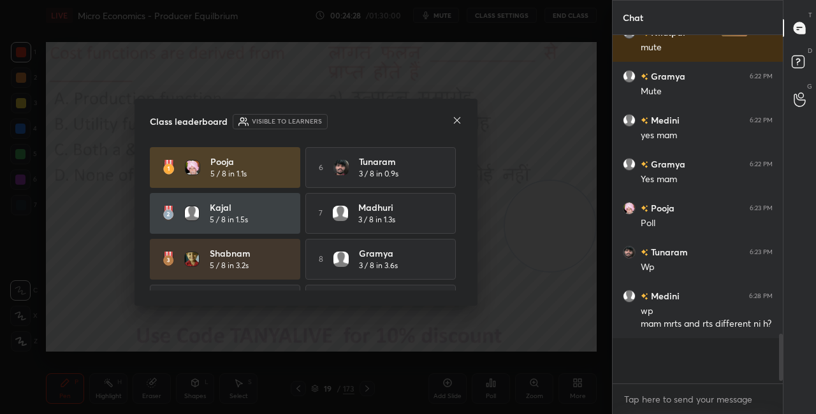
scroll to position [369, 166]
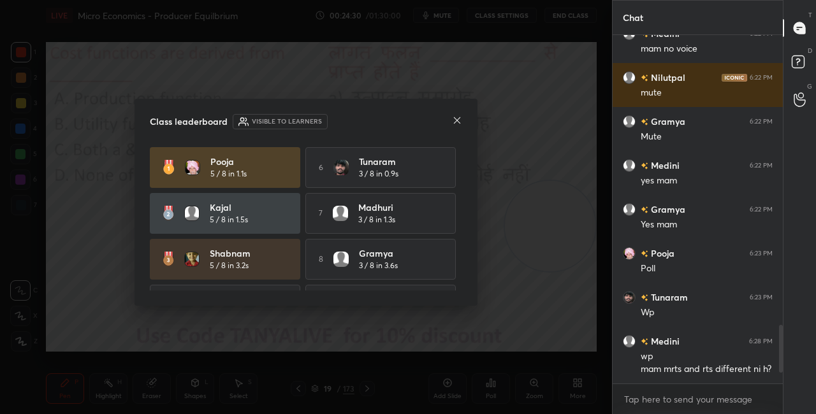
click at [455, 122] on icon at bounding box center [457, 120] width 6 height 6
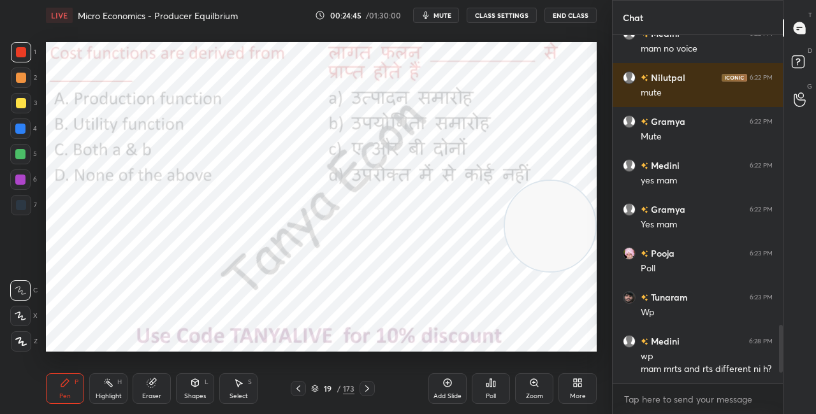
click at [317, 386] on icon at bounding box center [315, 389] width 8 height 8
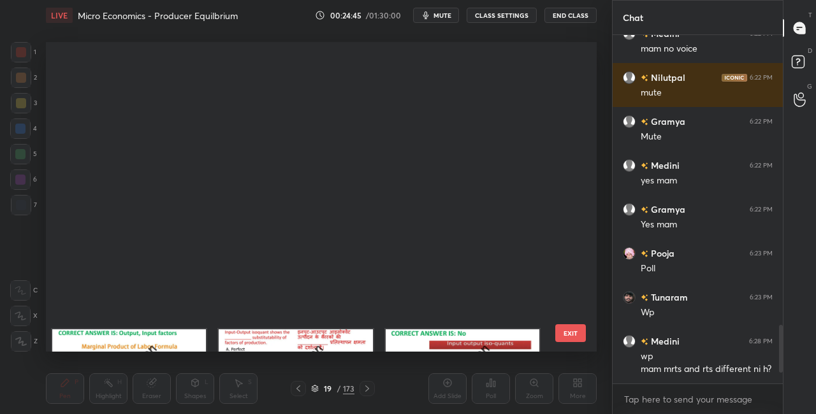
scroll to position [306, 545]
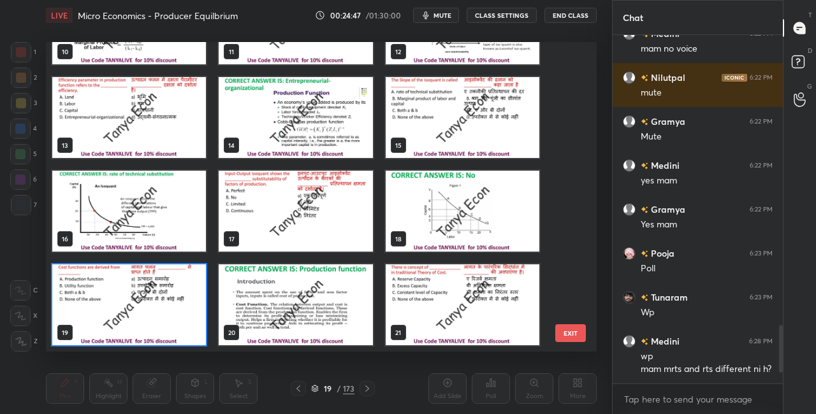
click at [179, 306] on img "grid" at bounding box center [129, 305] width 154 height 81
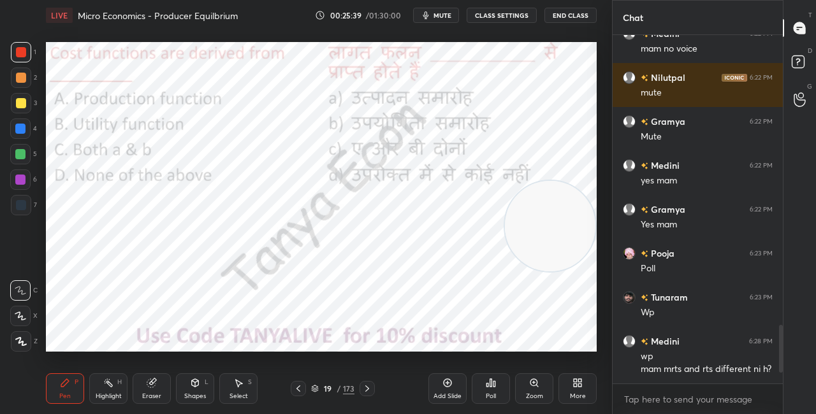
scroll to position [1775, 0]
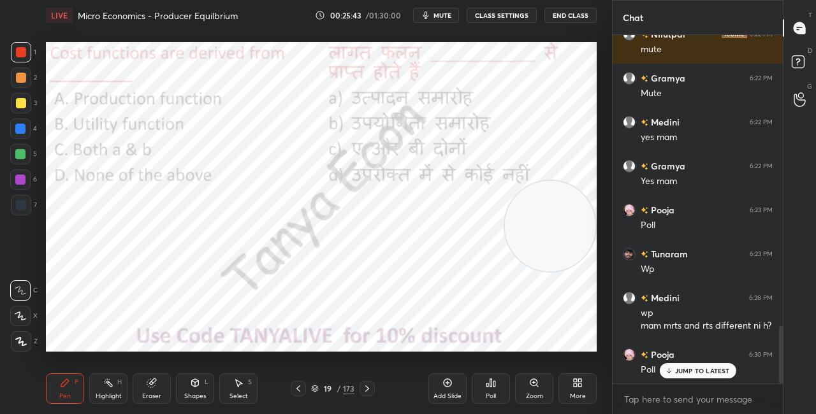
click at [317, 390] on icon at bounding box center [315, 390] width 6 height 2
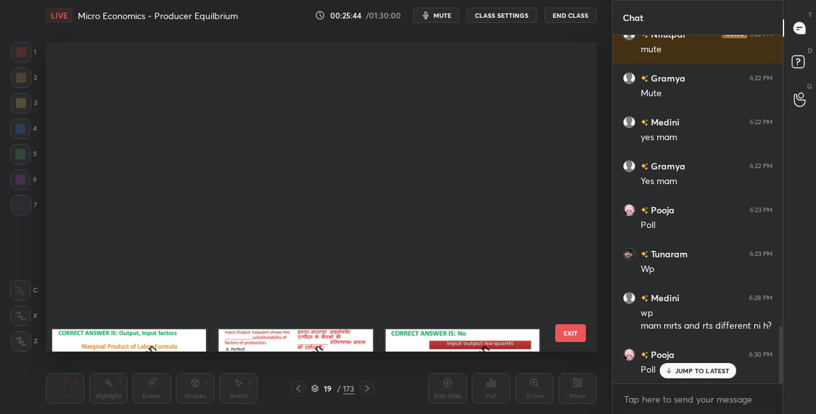
scroll to position [306, 545]
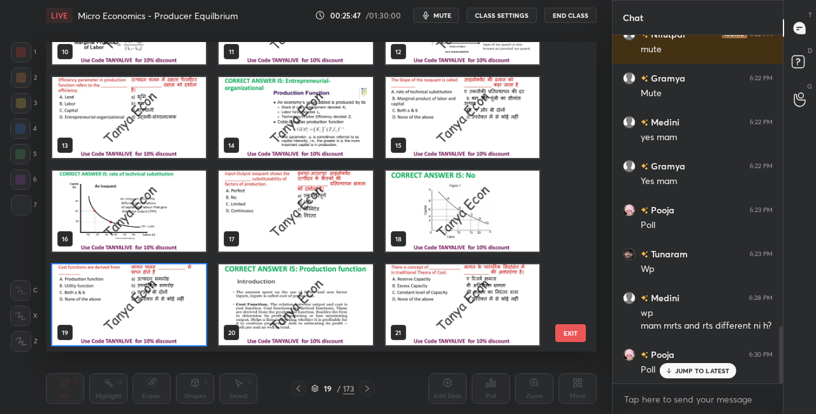
click at [196, 335] on img "grid" at bounding box center [129, 305] width 154 height 81
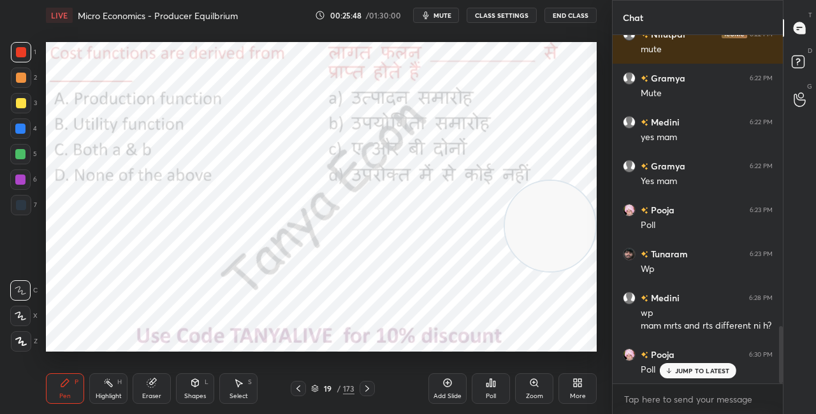
scroll to position [0, 0]
click at [491, 379] on div "Poll" at bounding box center [491, 389] width 38 height 31
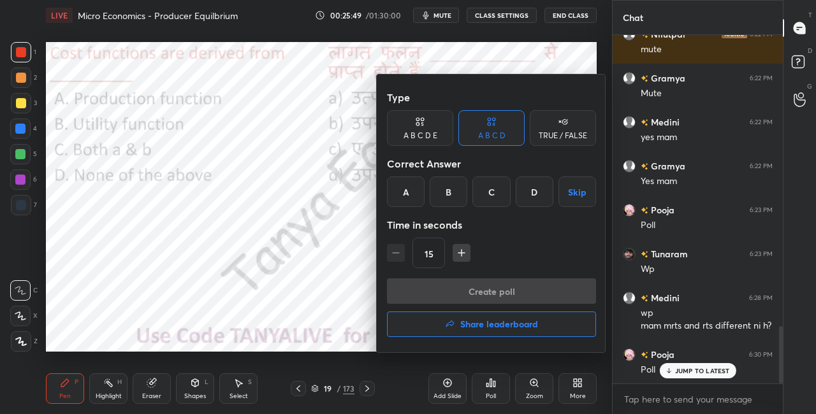
click at [404, 193] on div "A" at bounding box center [406, 192] width 38 height 31
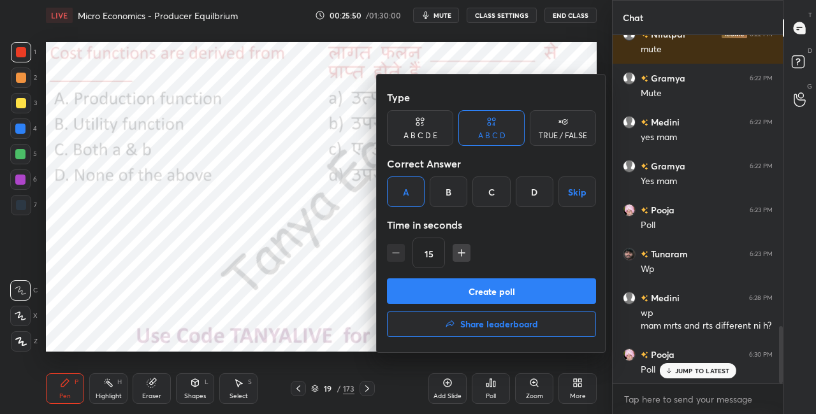
click at [414, 296] on button "Create poll" at bounding box center [491, 292] width 209 height 26
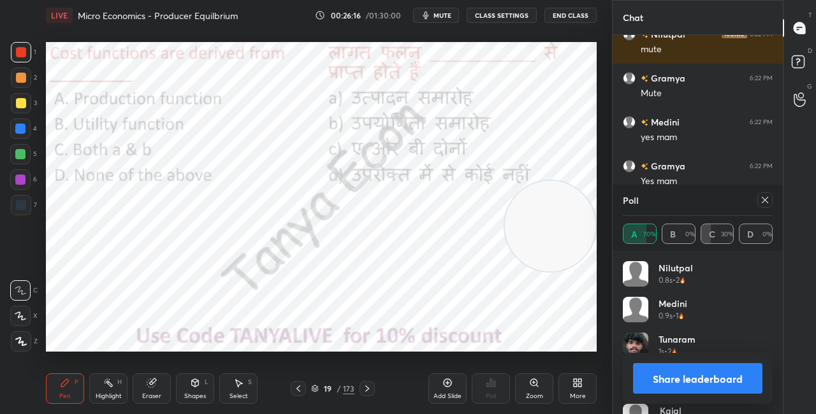
scroll to position [1886, 0]
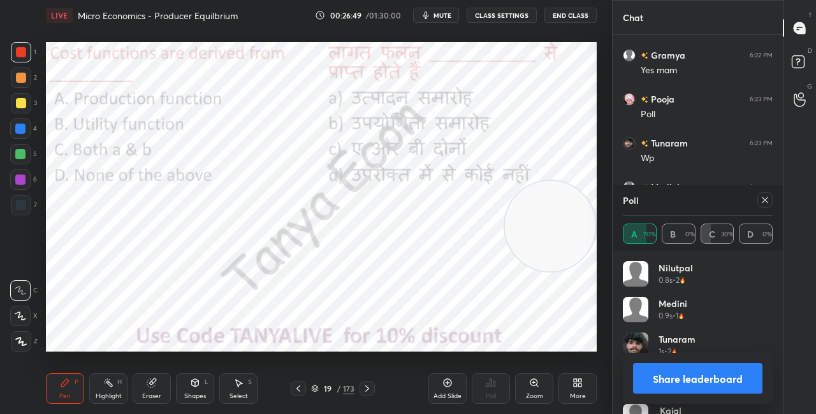
click at [654, 387] on button "Share leaderboard" at bounding box center [697, 378] width 129 height 31
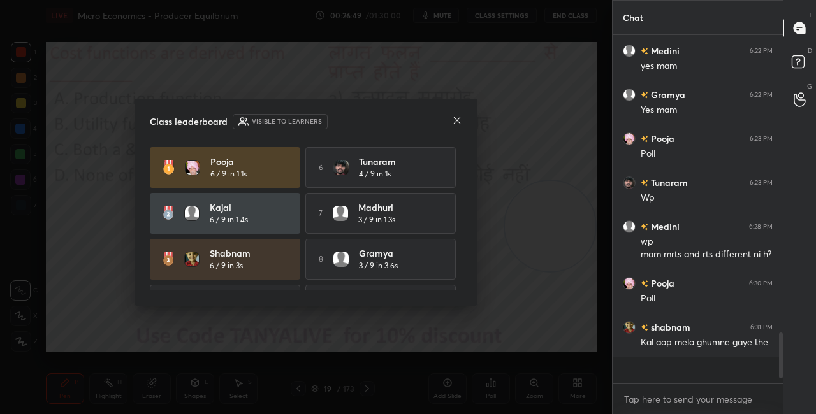
scroll to position [365, 166]
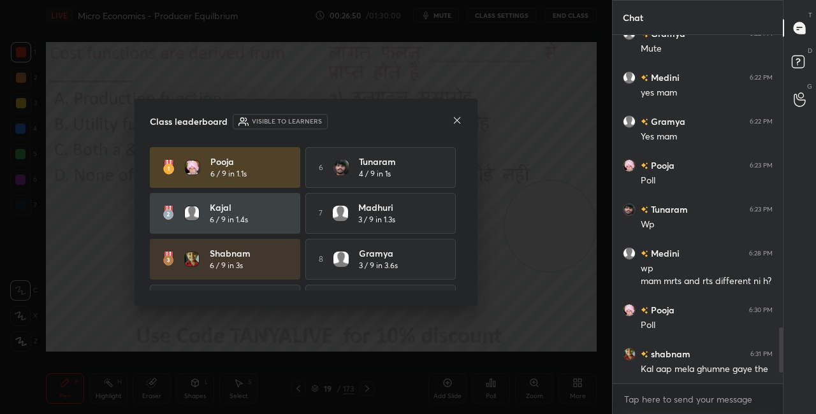
click at [455, 121] on icon at bounding box center [457, 120] width 10 height 10
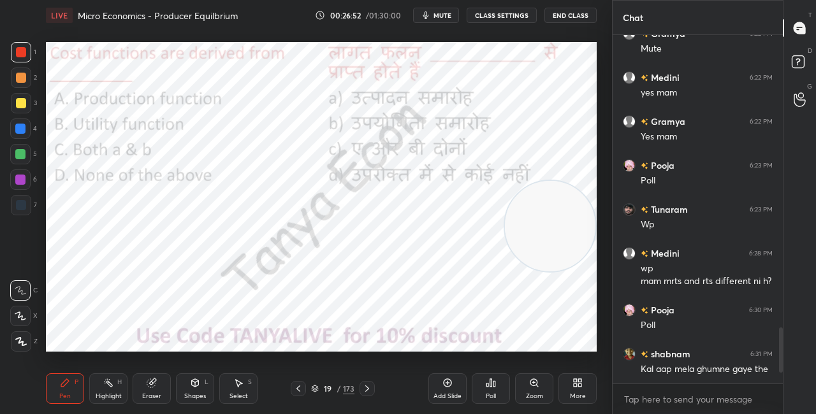
click at [202, 390] on div "Shapes L" at bounding box center [195, 389] width 38 height 31
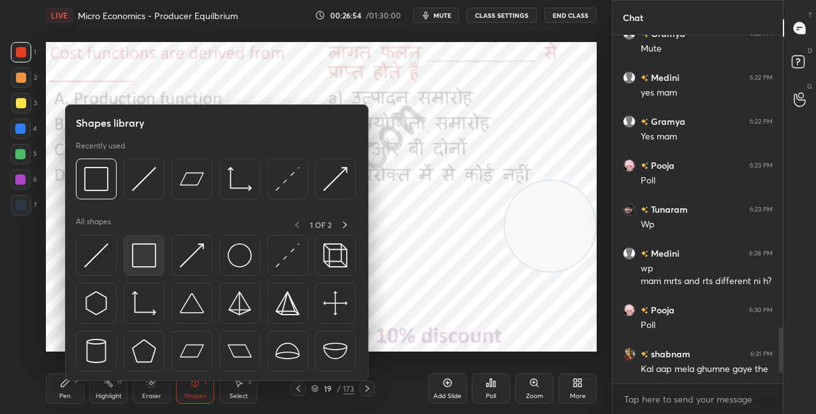
click at [145, 259] on img at bounding box center [144, 256] width 24 height 24
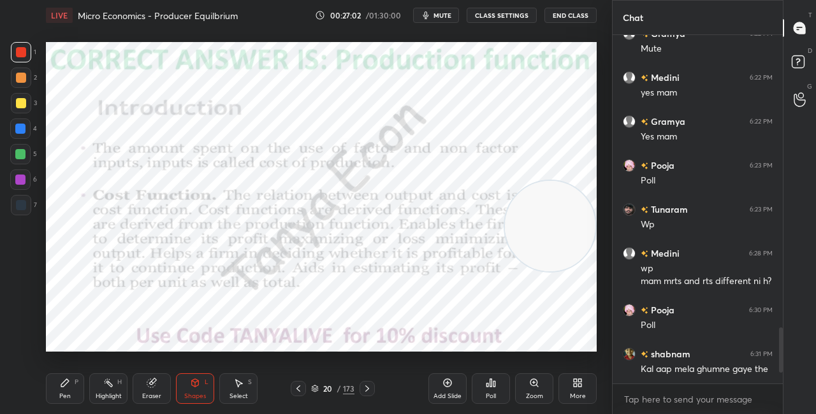
click at [66, 400] on div "Pen" at bounding box center [64, 396] width 11 height 6
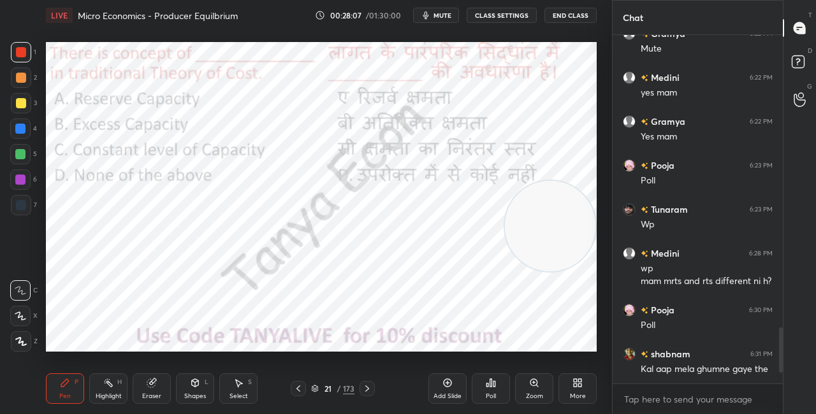
click at [312, 388] on icon at bounding box center [315, 389] width 8 height 8
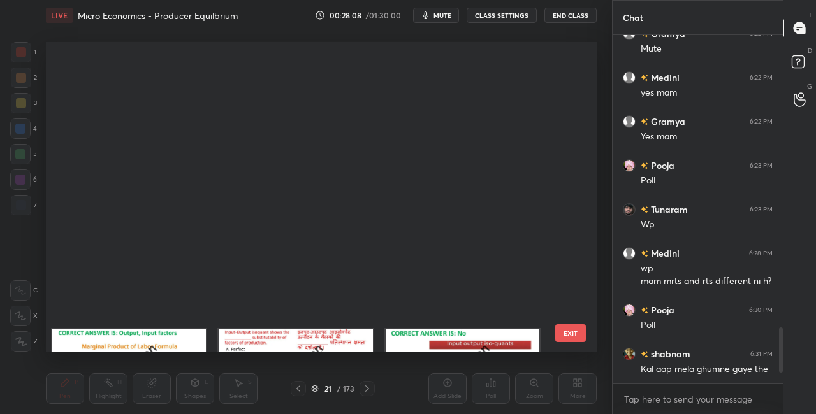
scroll to position [306, 545]
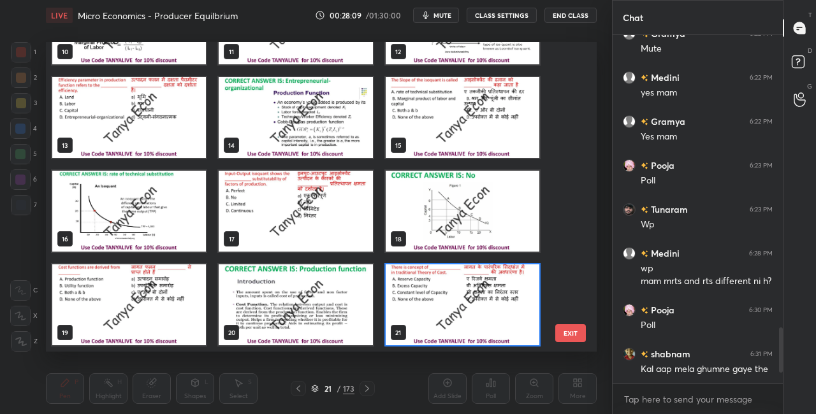
click at [457, 300] on img "grid" at bounding box center [463, 305] width 154 height 81
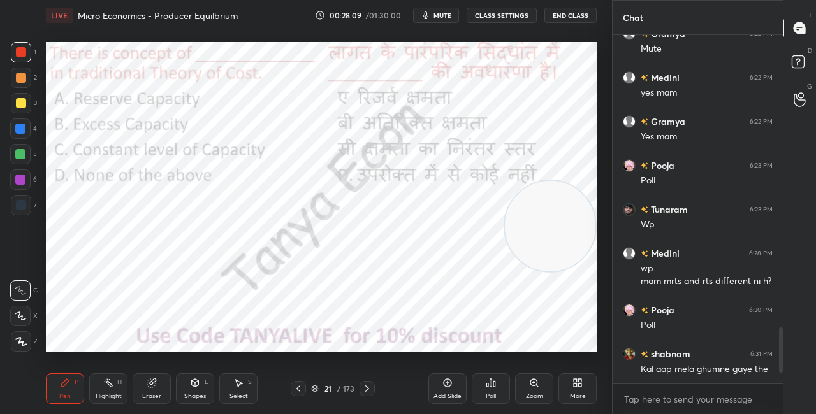
click at [457, 300] on img "grid" at bounding box center [463, 305] width 154 height 81
click at [321, 388] on div "21 / 173" at bounding box center [332, 388] width 43 height 11
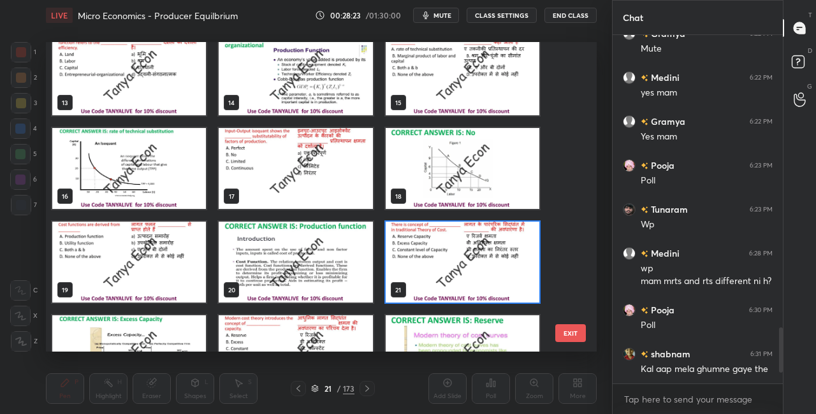
scroll to position [393, 0]
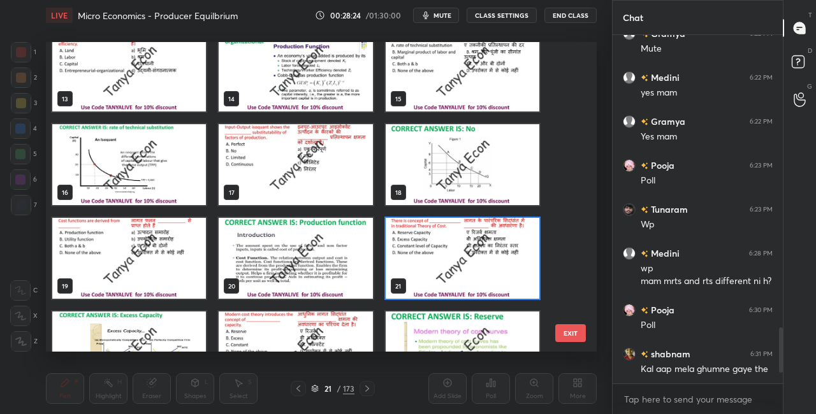
click at [490, 294] on img "grid" at bounding box center [463, 258] width 154 height 81
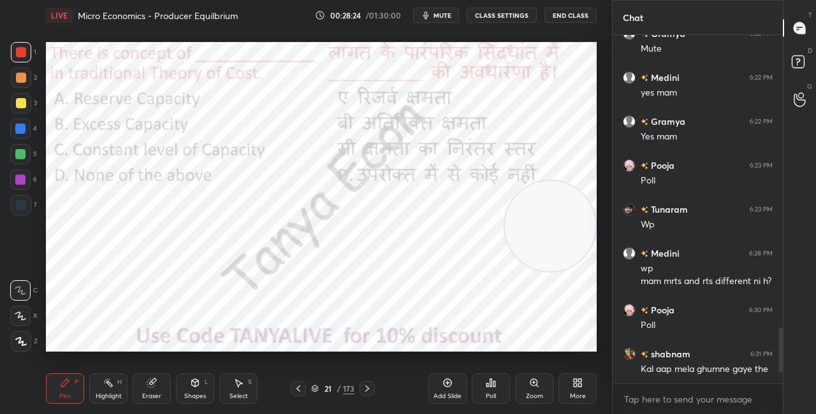
click at [490, 295] on img "grid" at bounding box center [463, 258] width 154 height 81
click at [488, 400] on div "Poll" at bounding box center [491, 396] width 10 height 6
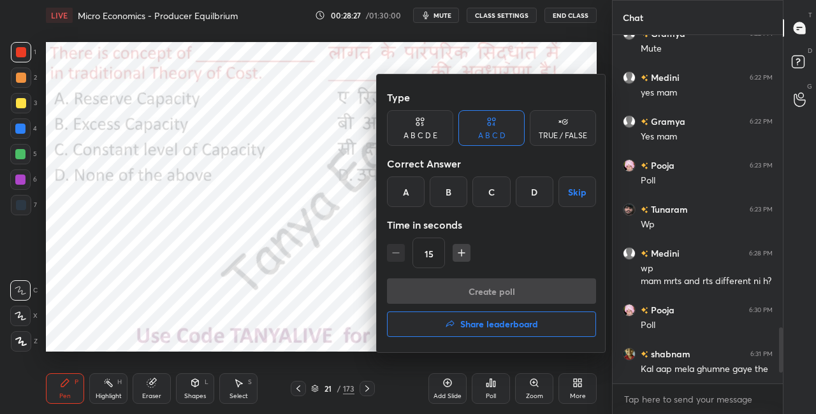
click at [446, 189] on div "B" at bounding box center [449, 192] width 38 height 31
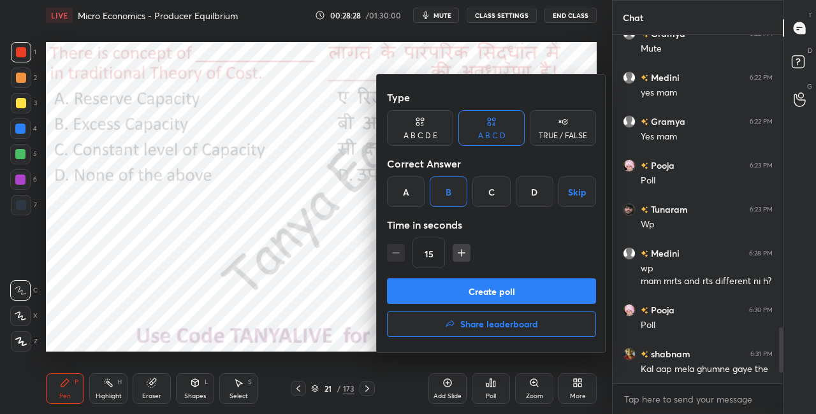
click at [465, 293] on button "Create poll" at bounding box center [491, 292] width 209 height 26
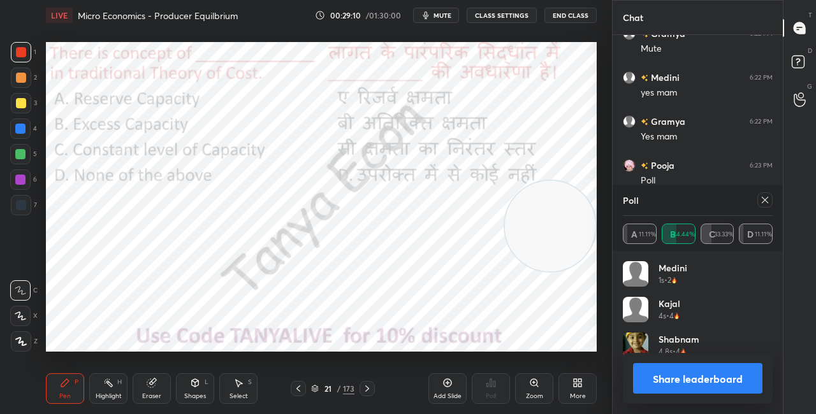
scroll to position [1886, 0]
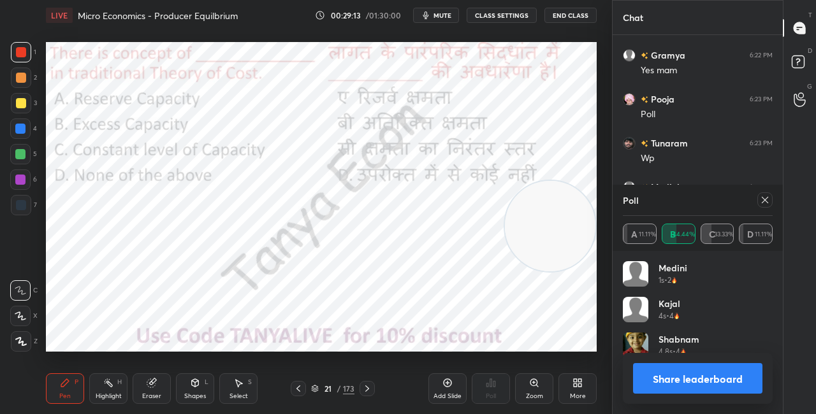
click at [661, 391] on button "Share leaderboard" at bounding box center [697, 378] width 129 height 31
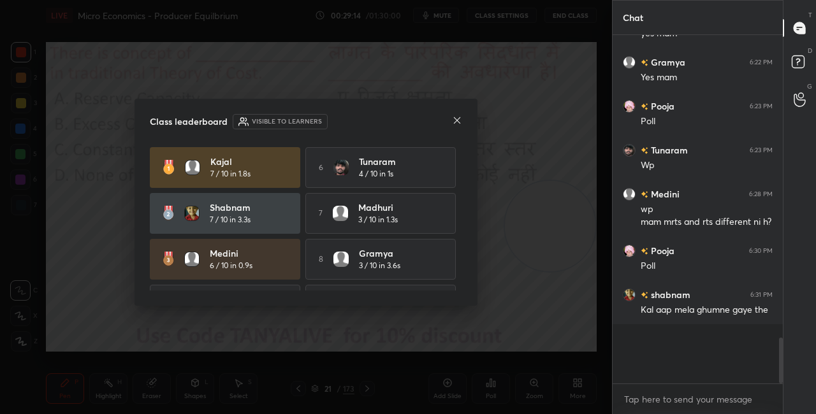
scroll to position [330, 166]
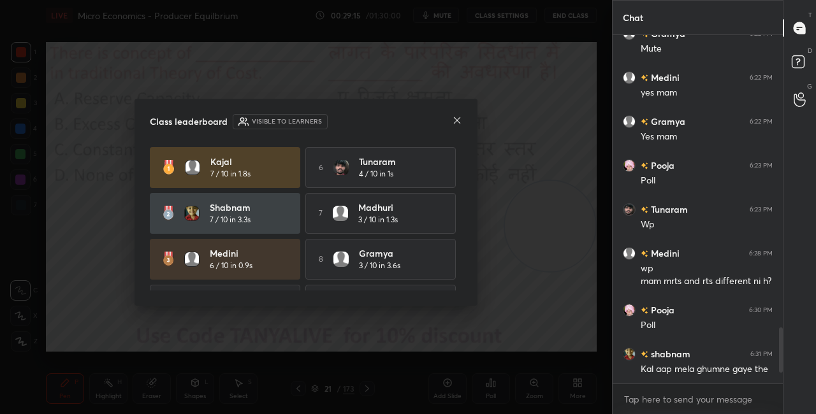
click at [460, 122] on icon at bounding box center [457, 120] width 10 height 10
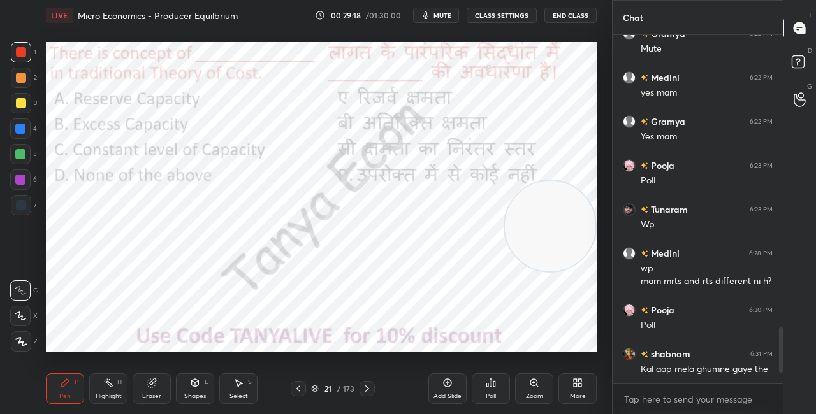
click at [199, 382] on icon at bounding box center [195, 383] width 10 height 10
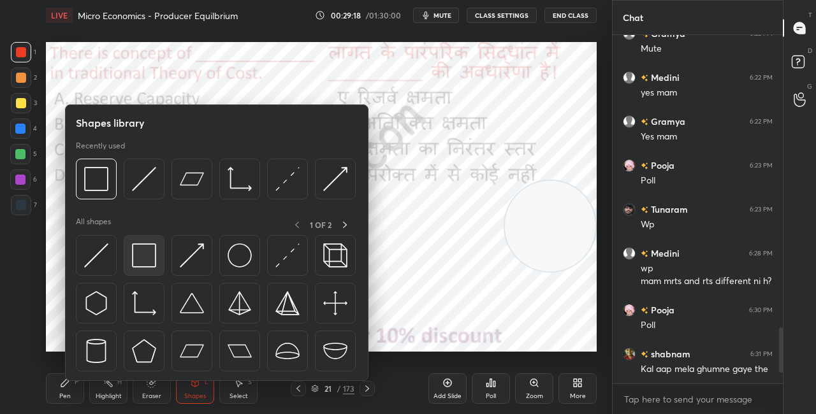
click at [146, 262] on img at bounding box center [144, 256] width 24 height 24
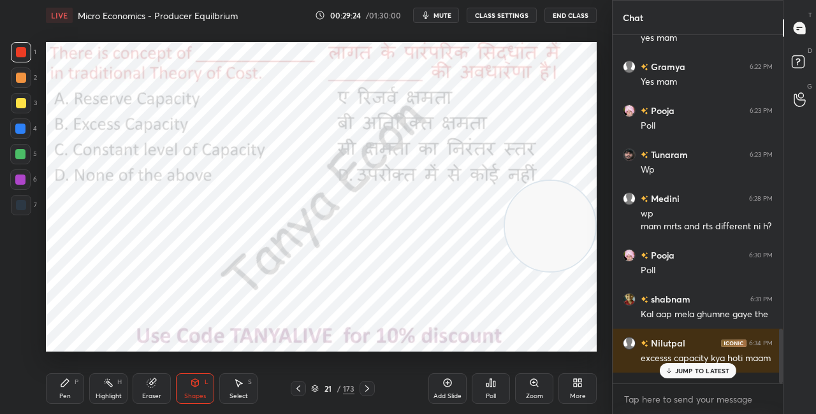
click at [365, 390] on icon at bounding box center [367, 389] width 10 height 10
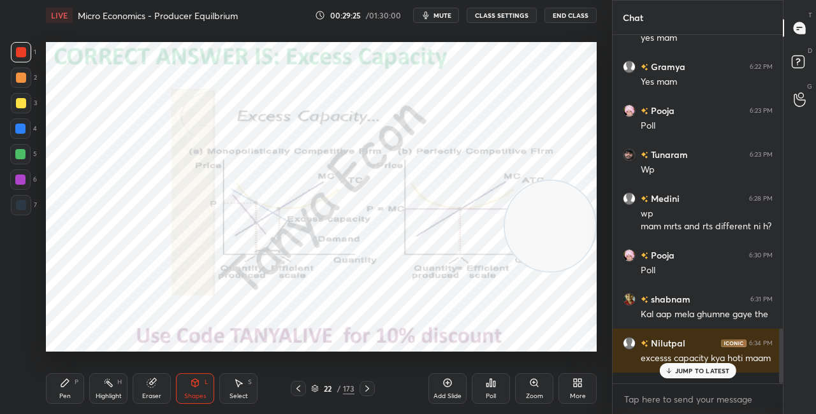
click at [299, 386] on icon at bounding box center [298, 389] width 10 height 10
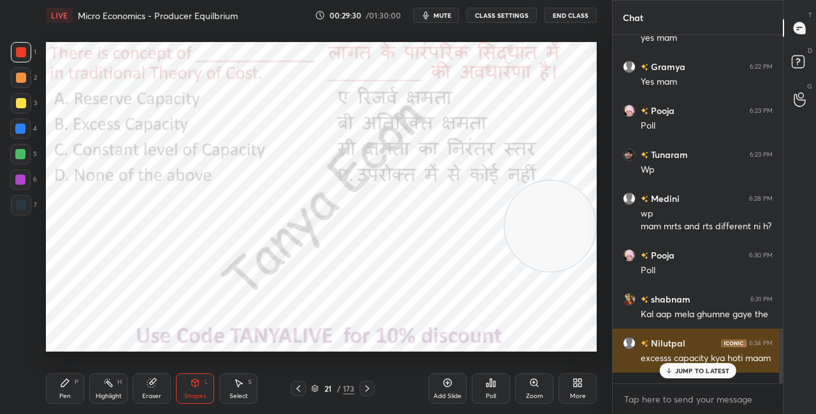
click at [695, 370] on p "JUMP TO LATEST" at bounding box center [702, 371] width 55 height 8
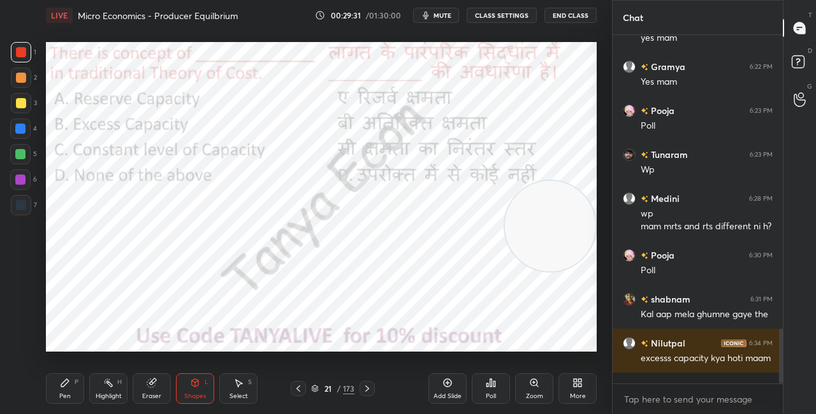
drag, startPoint x: 550, startPoint y: 219, endPoint x: 582, endPoint y: 94, distance: 128.8
click at [576, 181] on video at bounding box center [550, 226] width 91 height 91
drag, startPoint x: 547, startPoint y: 115, endPoint x: 552, endPoint y: 77, distance: 39.1
click at [549, 91] on video at bounding box center [550, 115] width 91 height 91
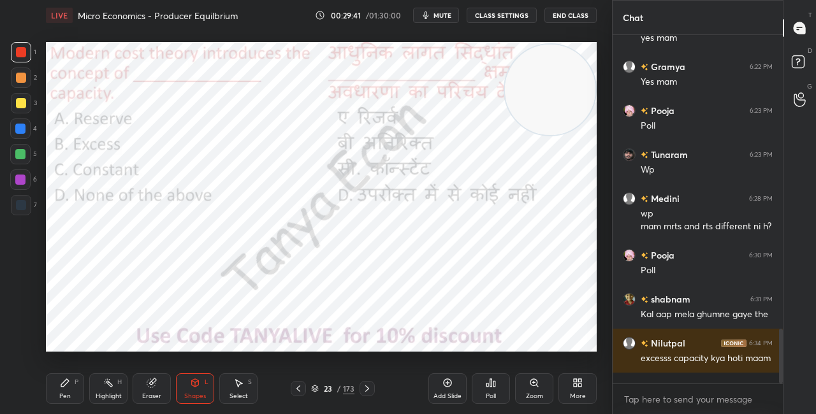
click at [68, 393] on div "Pen" at bounding box center [64, 396] width 11 height 6
click at [568, 135] on video at bounding box center [550, 90] width 91 height 91
click at [315, 388] on icon at bounding box center [315, 389] width 8 height 8
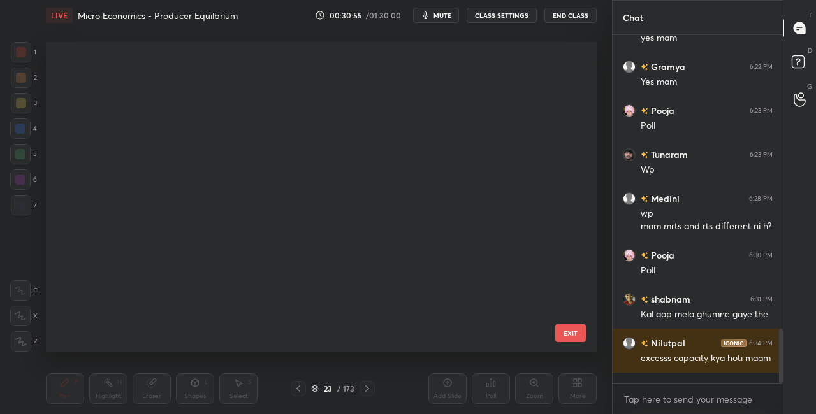
scroll to position [306, 545]
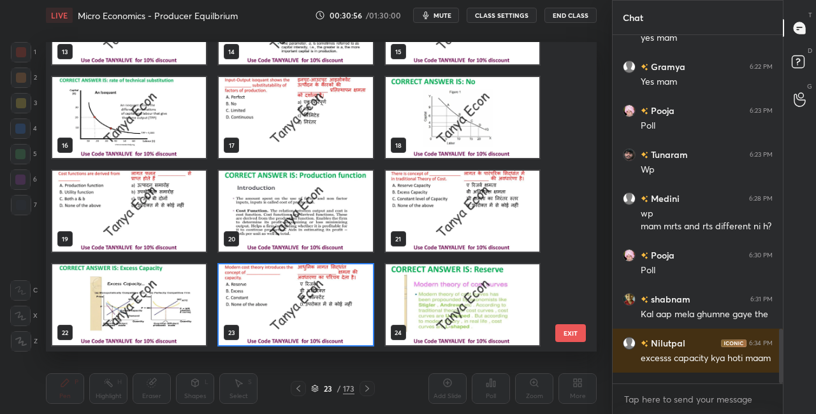
click at [314, 325] on img "grid" at bounding box center [296, 305] width 154 height 81
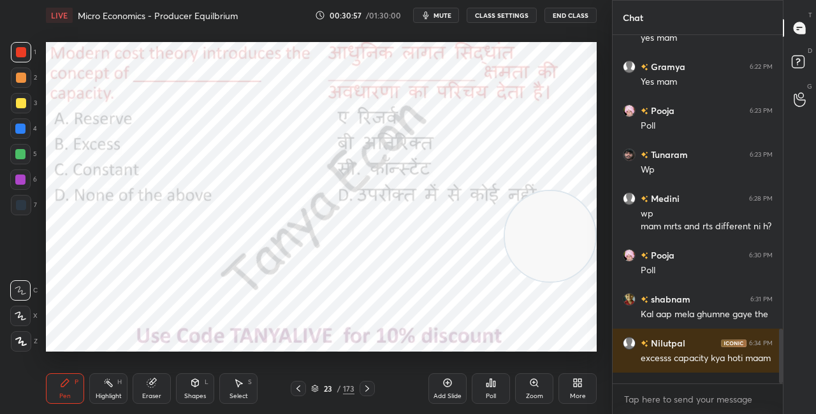
scroll to position [0, 0]
click at [483, 388] on div "Poll" at bounding box center [491, 389] width 38 height 31
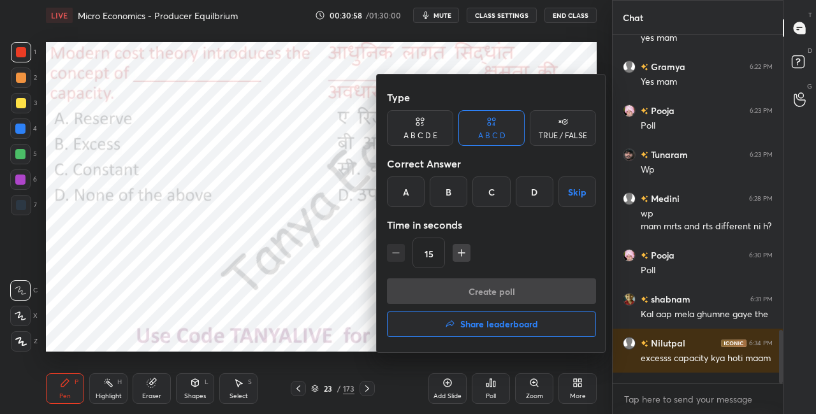
scroll to position [1919, 0]
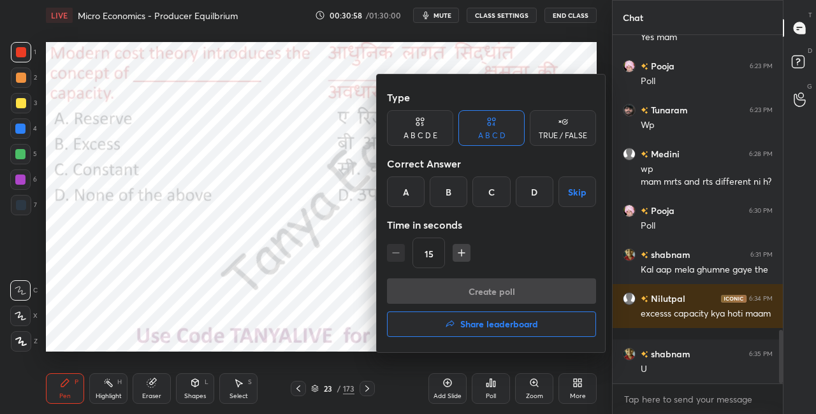
click at [415, 194] on div "A" at bounding box center [406, 192] width 38 height 31
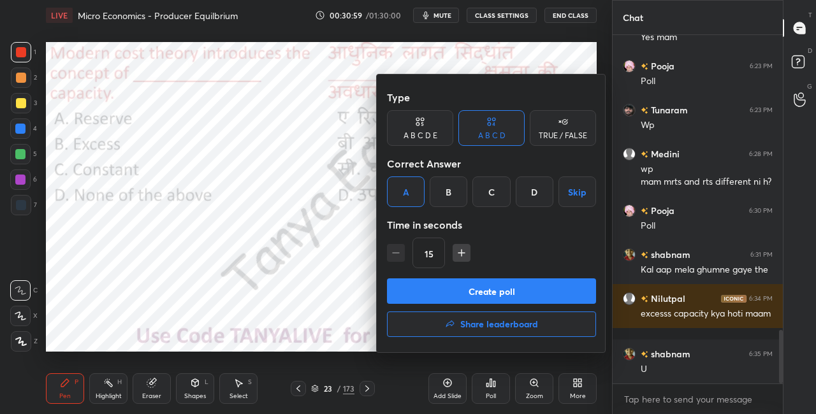
click at [434, 281] on button "Create poll" at bounding box center [491, 292] width 209 height 26
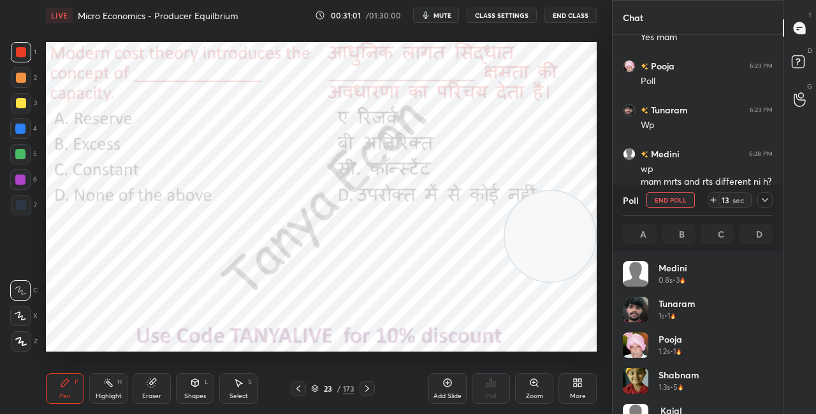
scroll to position [149, 146]
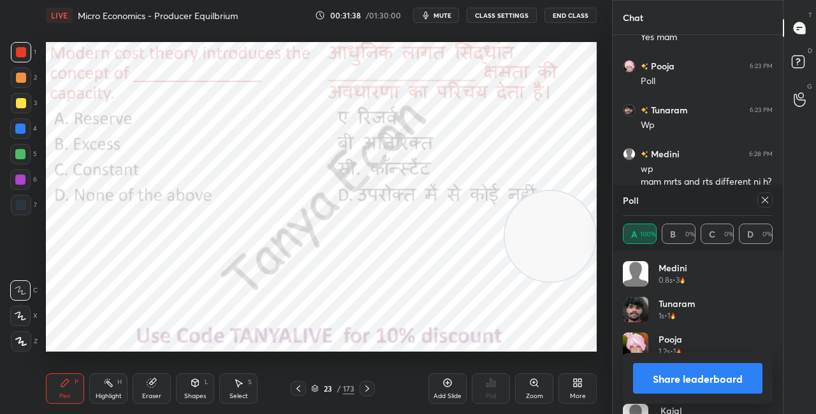
click at [669, 372] on button "Share leaderboard" at bounding box center [697, 378] width 129 height 31
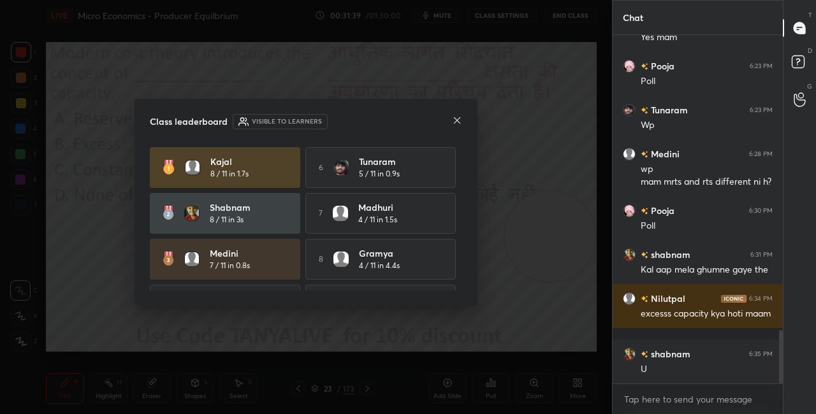
scroll to position [4, 4]
click at [459, 124] on icon at bounding box center [457, 120] width 10 height 10
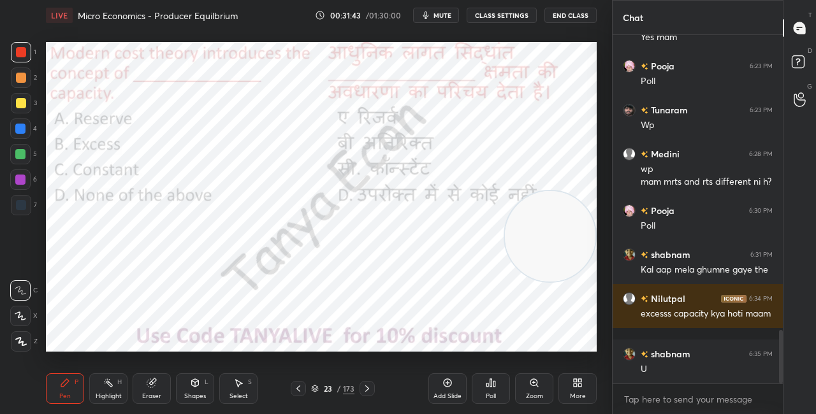
click at [204, 386] on div "Shapes L" at bounding box center [195, 389] width 38 height 31
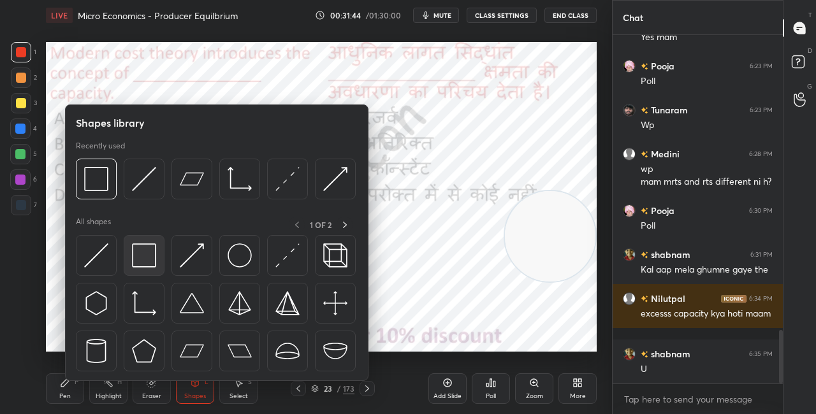
click at [158, 267] on div at bounding box center [144, 255] width 41 height 41
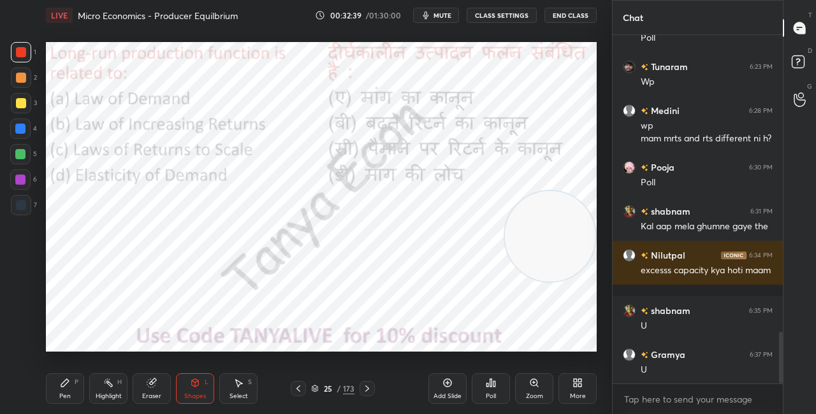
scroll to position [2007, 0]
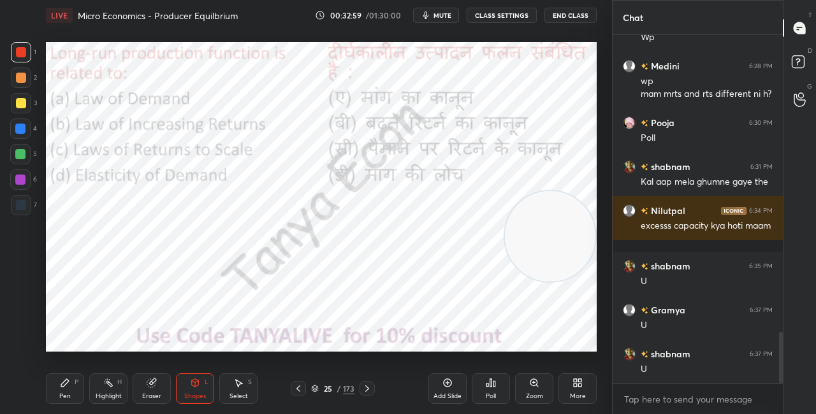
click at [316, 388] on icon at bounding box center [315, 387] width 6 height 3
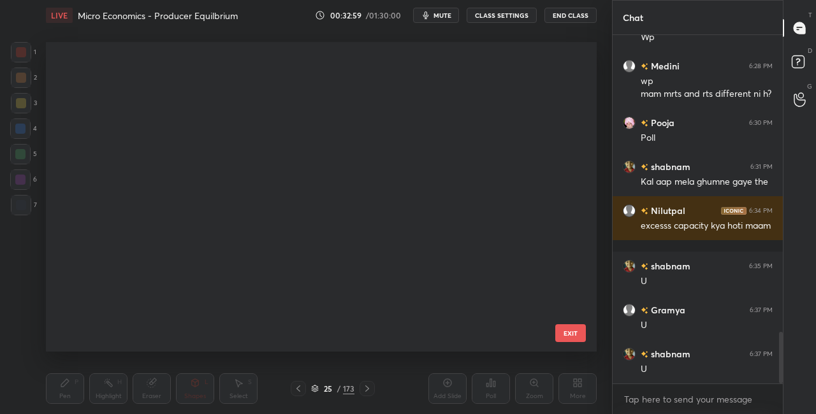
scroll to position [306, 545]
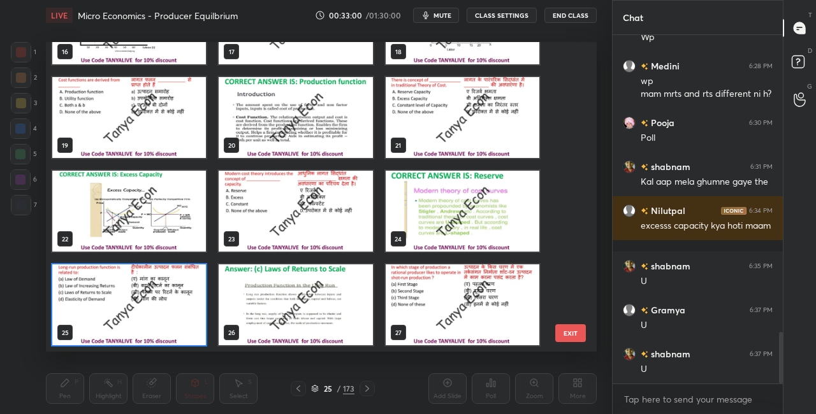
click at [199, 310] on img "grid" at bounding box center [129, 305] width 154 height 81
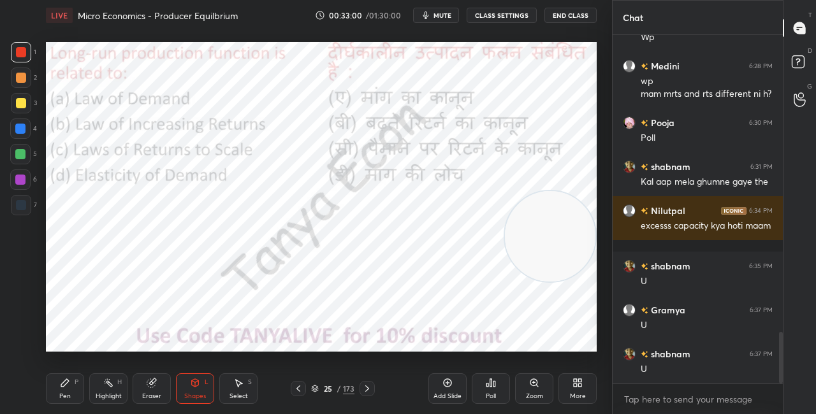
click at [200, 311] on img "grid" at bounding box center [129, 305] width 154 height 81
click at [317, 389] on icon at bounding box center [315, 389] width 8 height 8
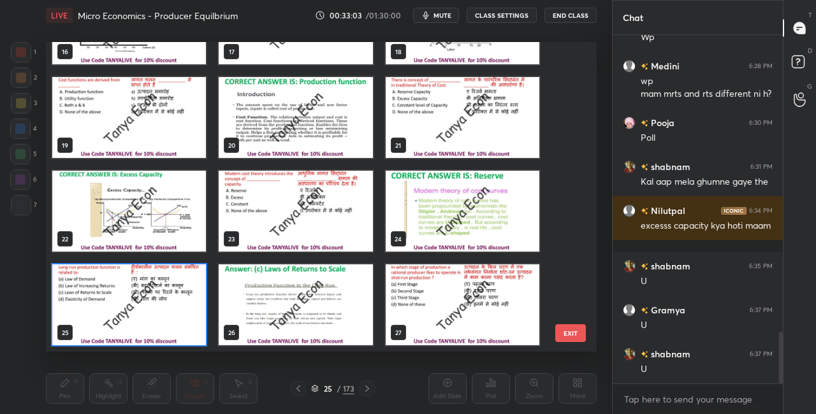
click at [151, 302] on img "grid" at bounding box center [129, 305] width 154 height 81
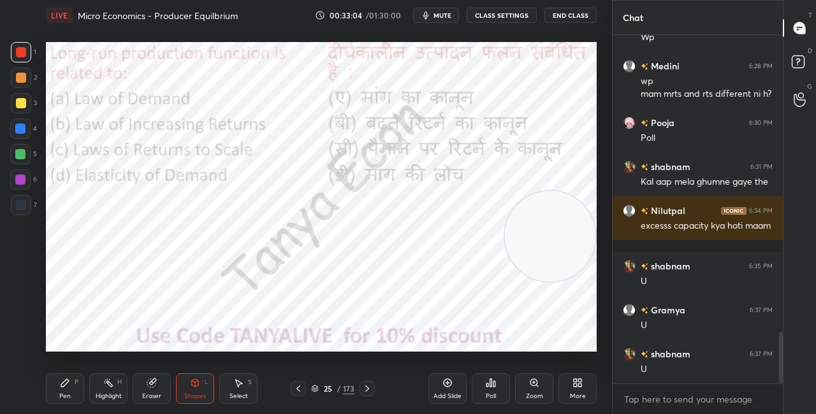
click at [152, 304] on img "grid" at bounding box center [129, 305] width 154 height 81
click at [490, 386] on icon at bounding box center [491, 383] width 2 height 8
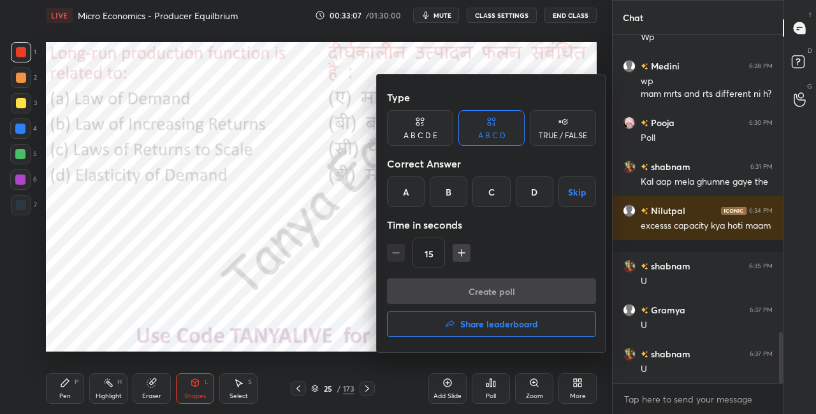
click at [494, 195] on div "C" at bounding box center [491, 192] width 38 height 31
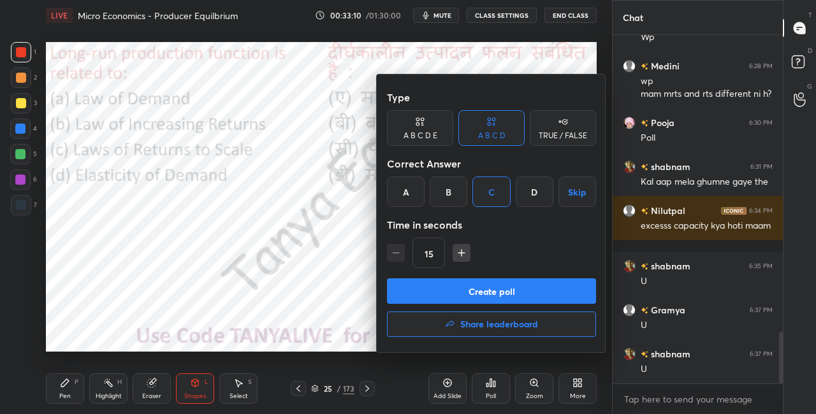
click at [478, 288] on button "Create poll" at bounding box center [491, 292] width 209 height 26
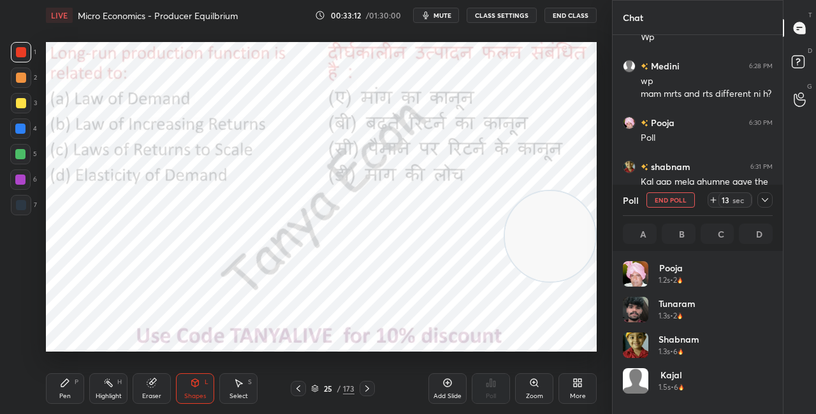
scroll to position [149, 146]
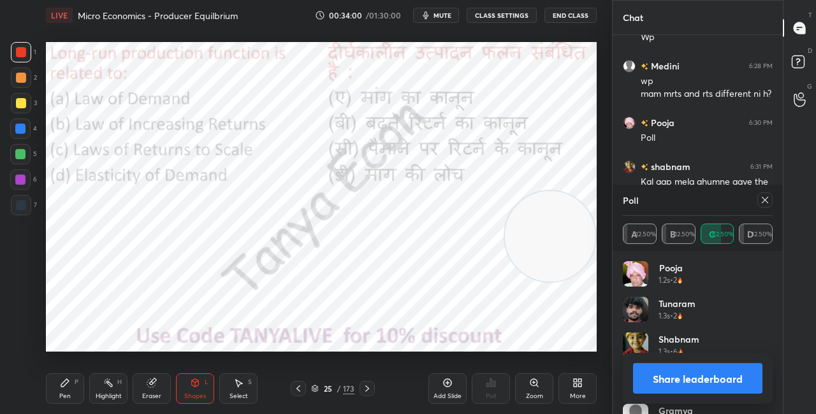
click at [200, 387] on div "Shapes L" at bounding box center [195, 389] width 38 height 31
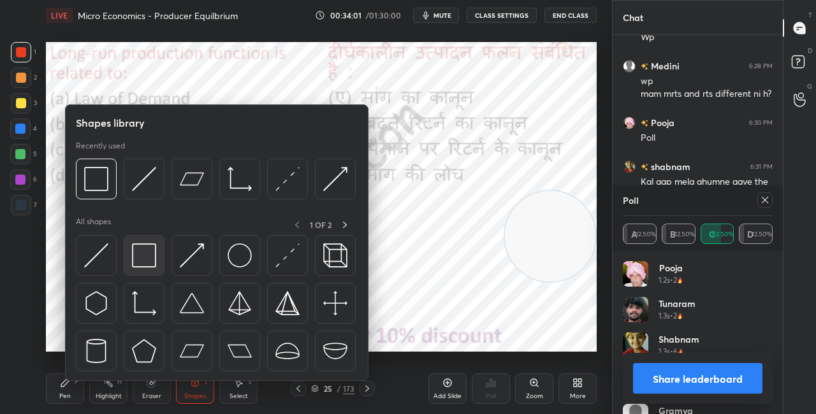
click at [150, 252] on img at bounding box center [144, 256] width 24 height 24
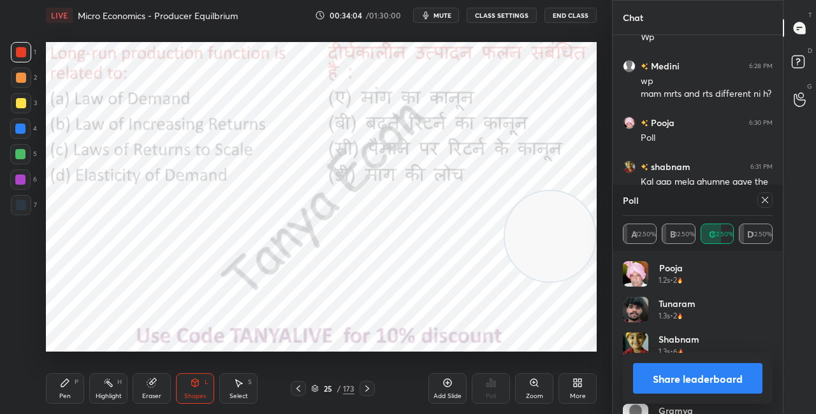
click at [647, 379] on button "Share leaderboard" at bounding box center [697, 378] width 129 height 31
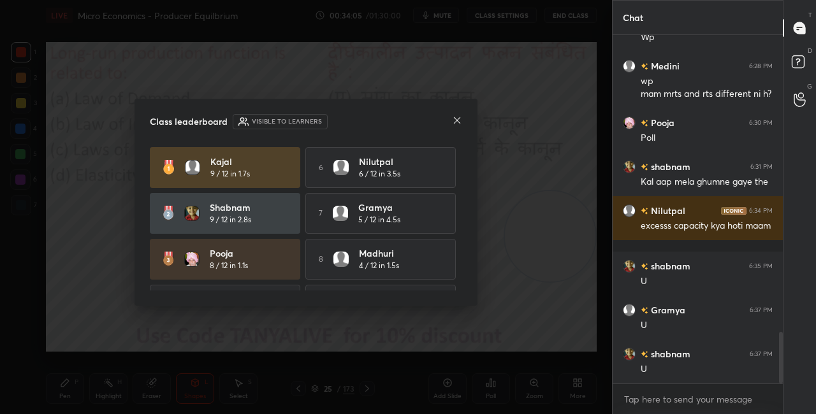
scroll to position [376, 166]
click at [455, 123] on icon at bounding box center [457, 120] width 10 height 10
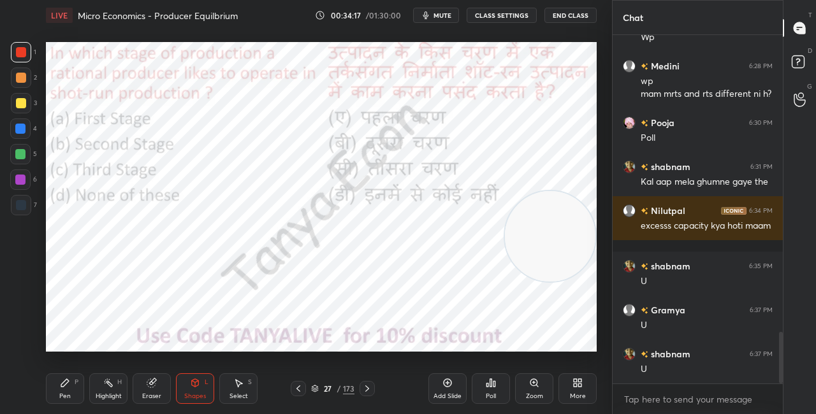
click at [66, 388] on icon at bounding box center [65, 383] width 10 height 10
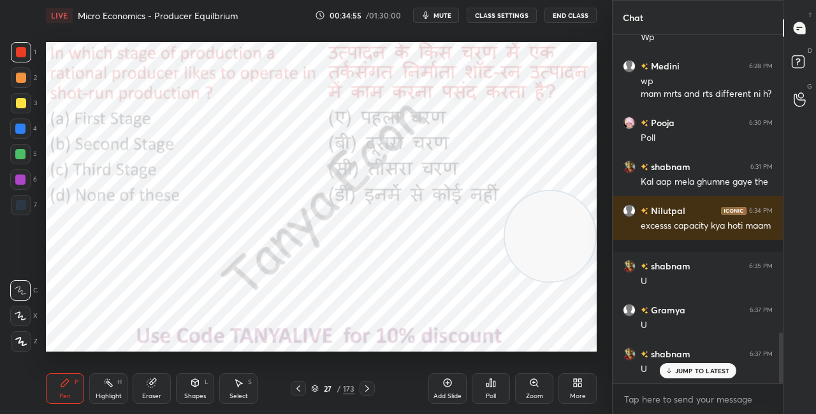
scroll to position [2051, 0]
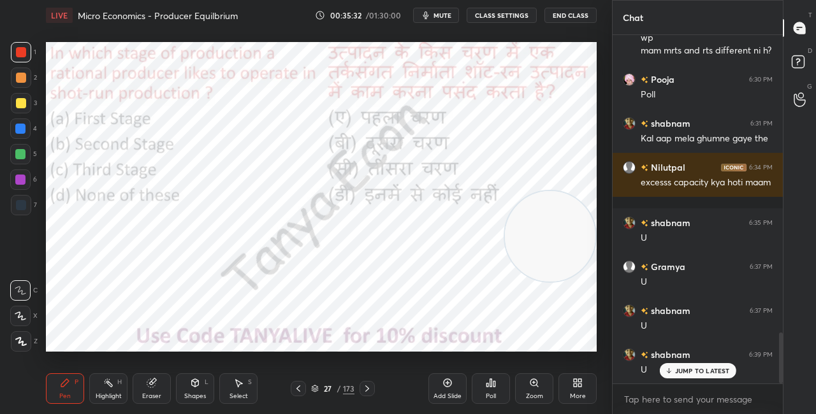
click at [317, 390] on icon at bounding box center [315, 390] width 6 height 2
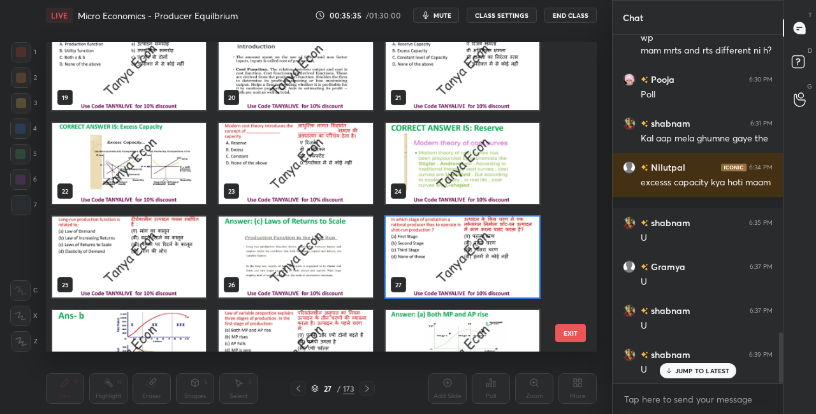
scroll to position [585, 0]
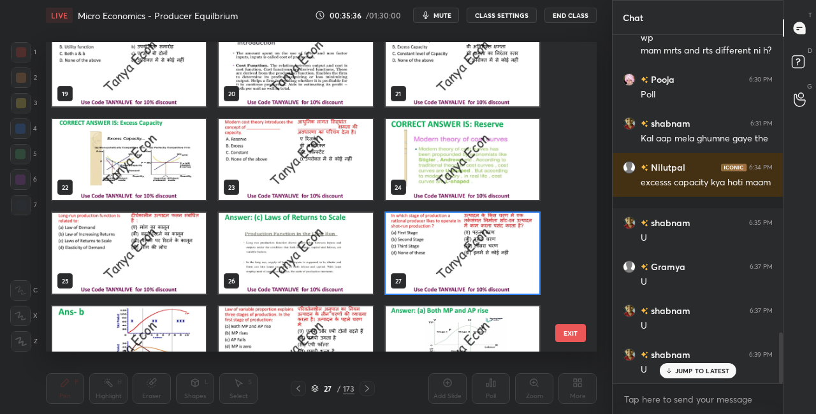
click at [502, 258] on img "grid" at bounding box center [463, 253] width 154 height 81
click at [502, 259] on img "grid" at bounding box center [463, 253] width 154 height 81
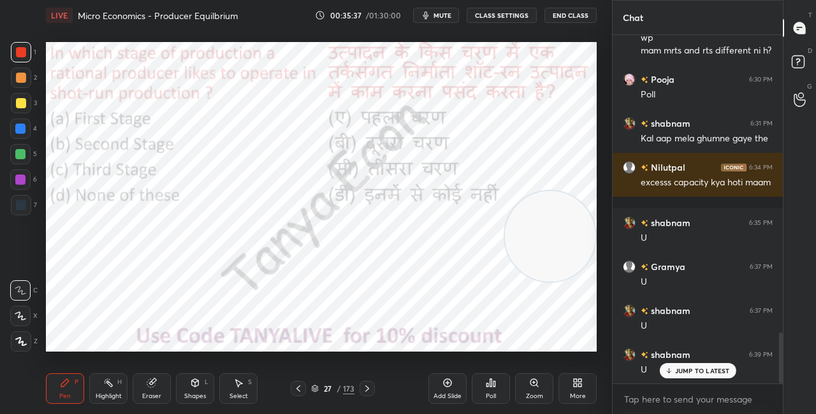
scroll to position [0, 0]
click at [498, 377] on div "Poll" at bounding box center [491, 389] width 38 height 31
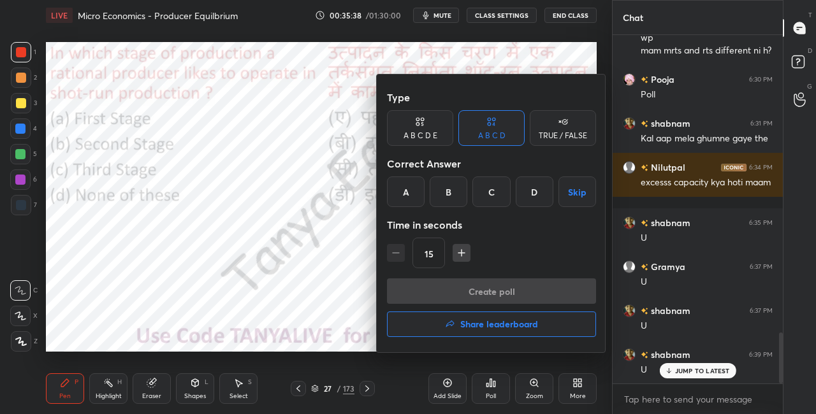
click at [463, 198] on div "B" at bounding box center [449, 192] width 38 height 31
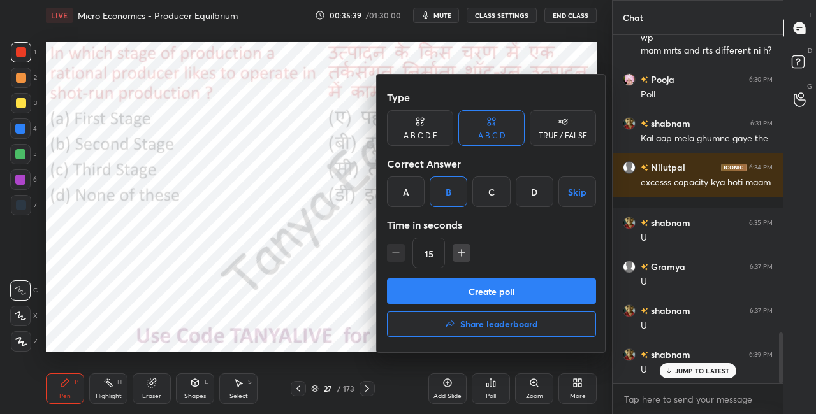
click at [471, 288] on button "Create poll" at bounding box center [491, 292] width 209 height 26
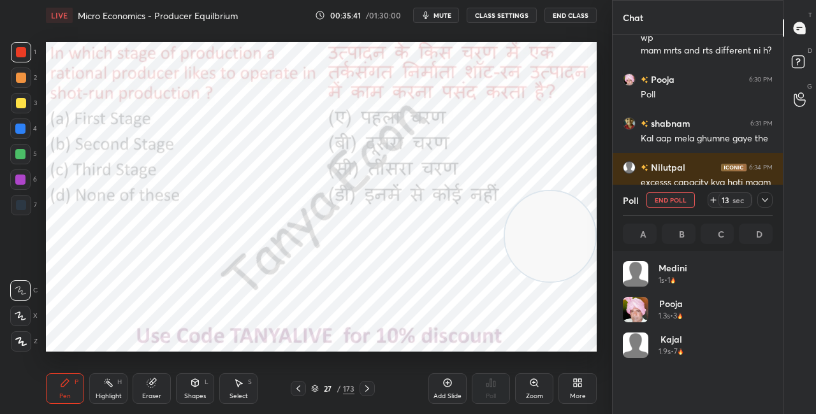
scroll to position [149, 146]
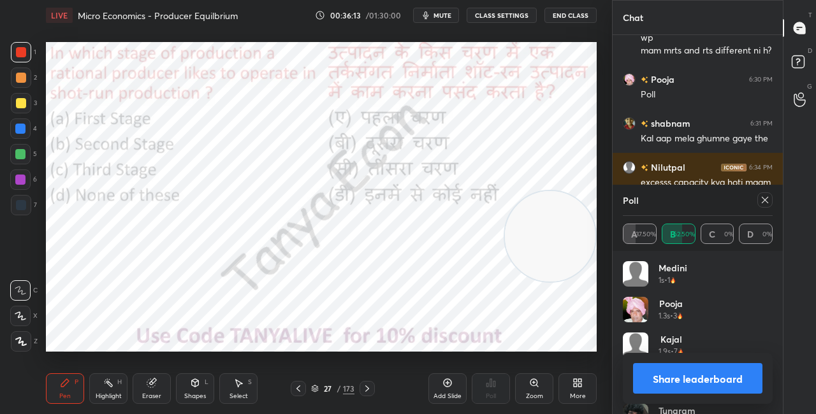
click at [196, 389] on div "Shapes L" at bounding box center [195, 389] width 38 height 31
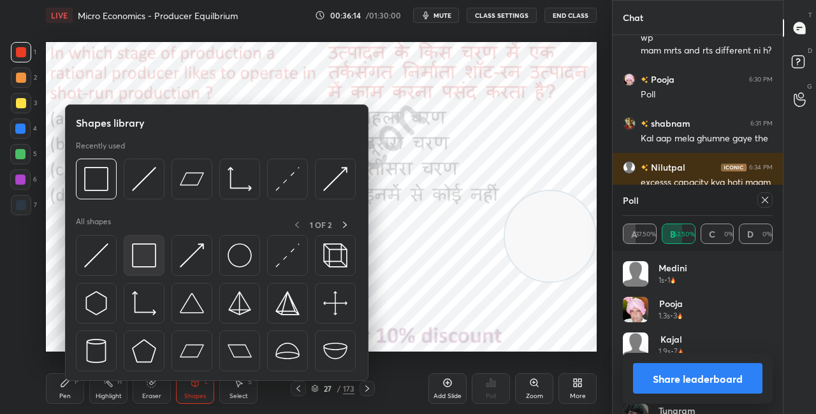
click at [143, 263] on img at bounding box center [144, 256] width 24 height 24
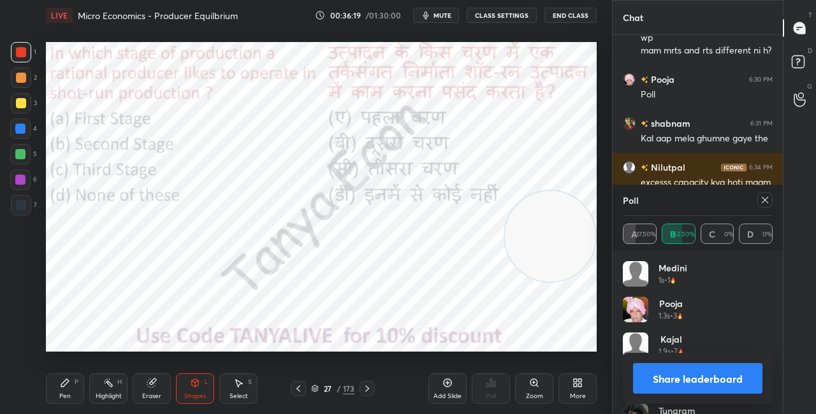
click at [672, 380] on button "Share leaderboard" at bounding box center [697, 378] width 129 height 31
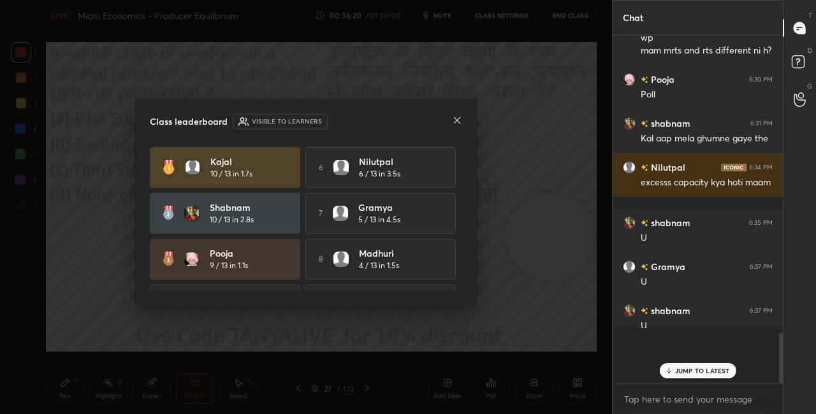
scroll to position [376, 166]
click at [459, 120] on icon at bounding box center [457, 120] width 10 height 10
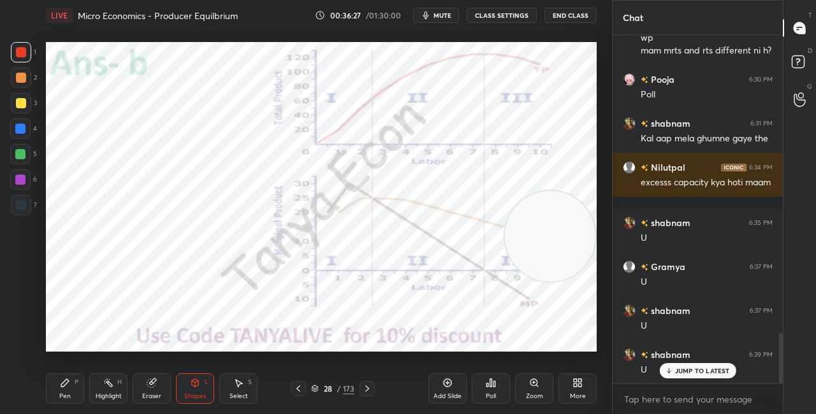
click at [75, 383] on div "P" at bounding box center [77, 382] width 4 height 6
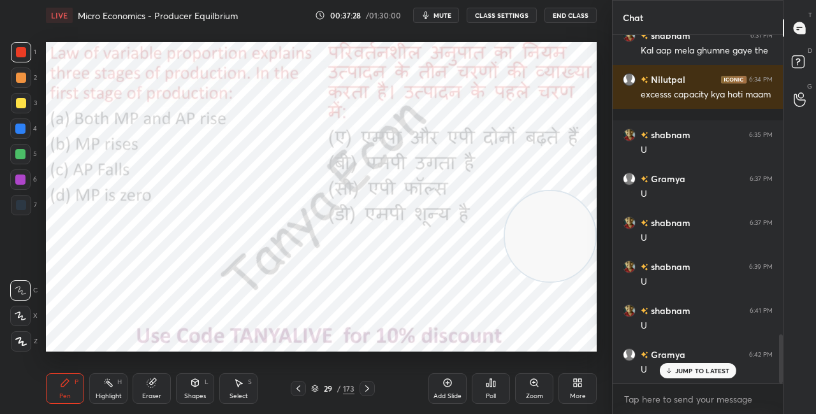
scroll to position [2183, 0]
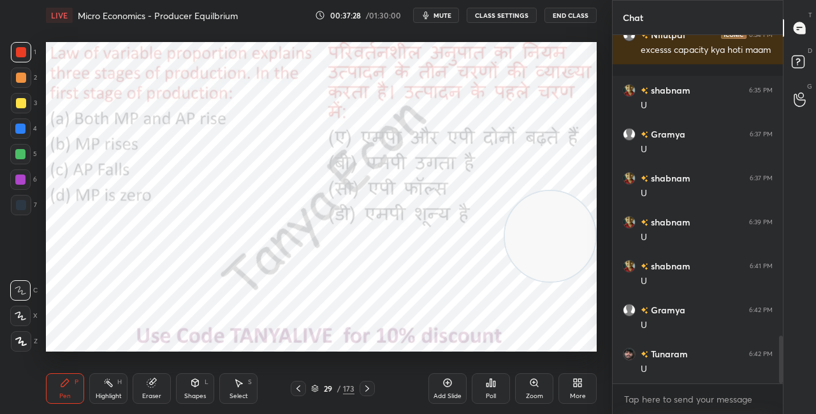
click at [316, 388] on icon at bounding box center [315, 389] width 8 height 8
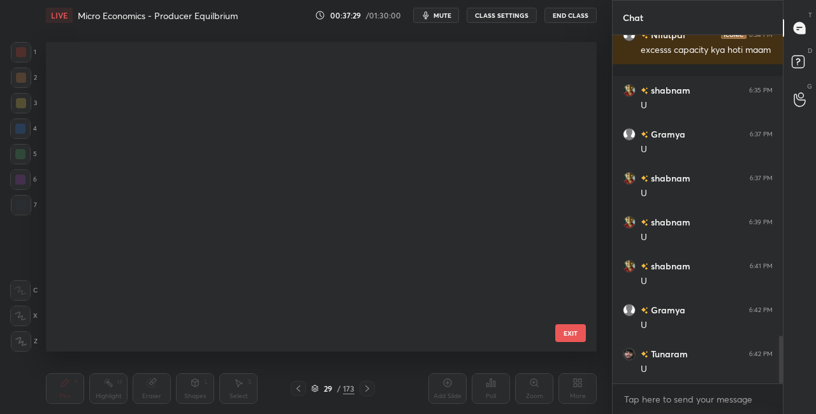
scroll to position [306, 545]
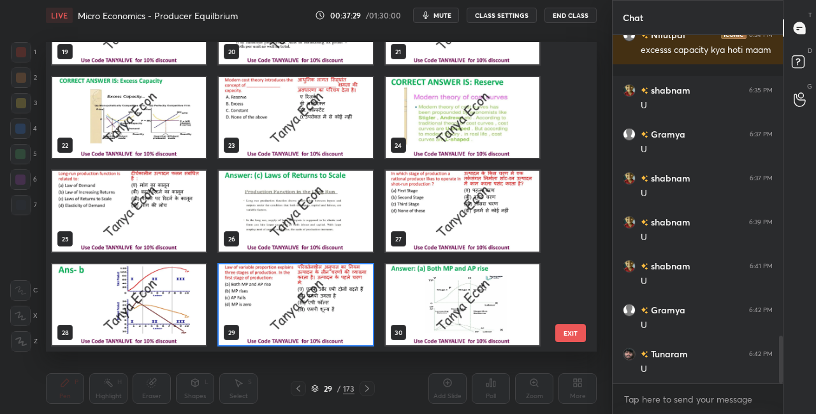
click at [314, 321] on img "grid" at bounding box center [296, 305] width 154 height 81
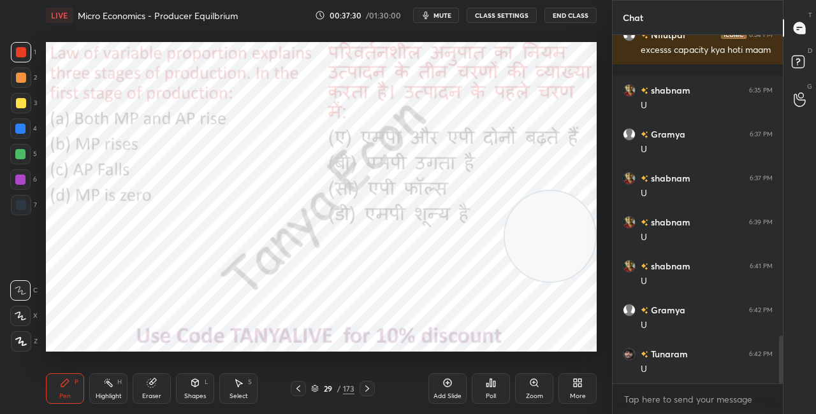
click at [315, 322] on img "grid" at bounding box center [296, 305] width 154 height 81
click at [502, 397] on div "Poll" at bounding box center [491, 389] width 38 height 31
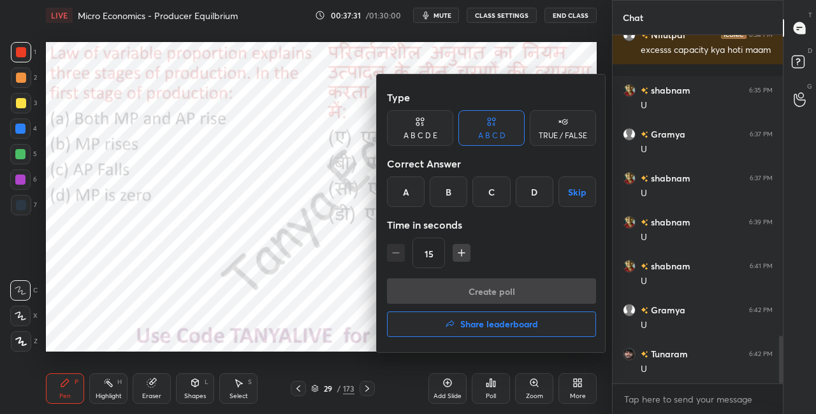
click at [420, 196] on div "A" at bounding box center [406, 192] width 38 height 31
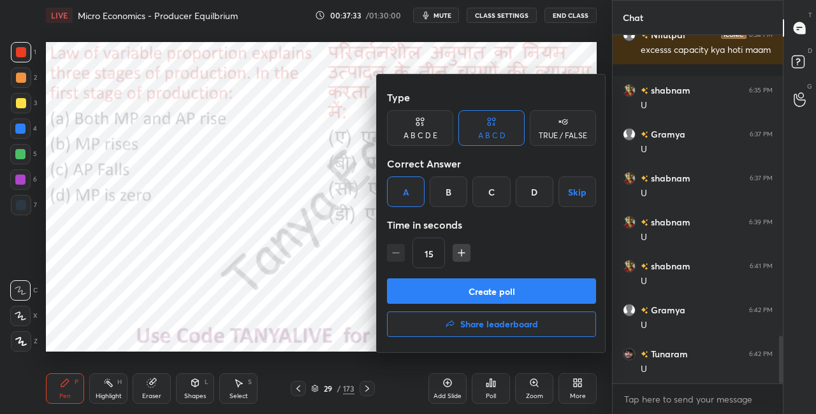
click at [436, 286] on button "Create poll" at bounding box center [491, 292] width 209 height 26
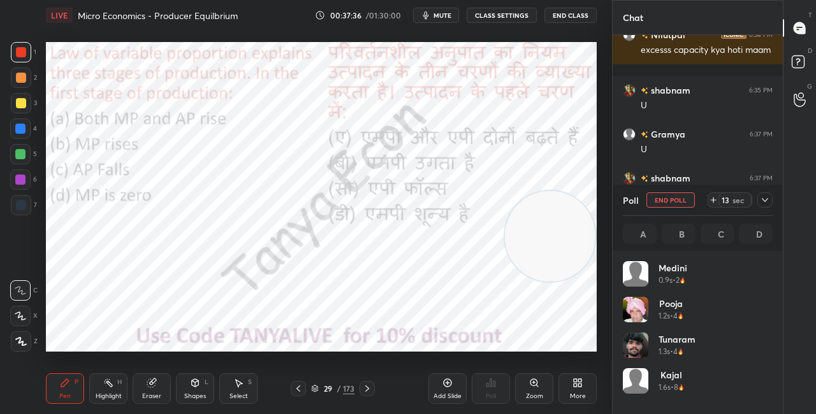
scroll to position [149, 146]
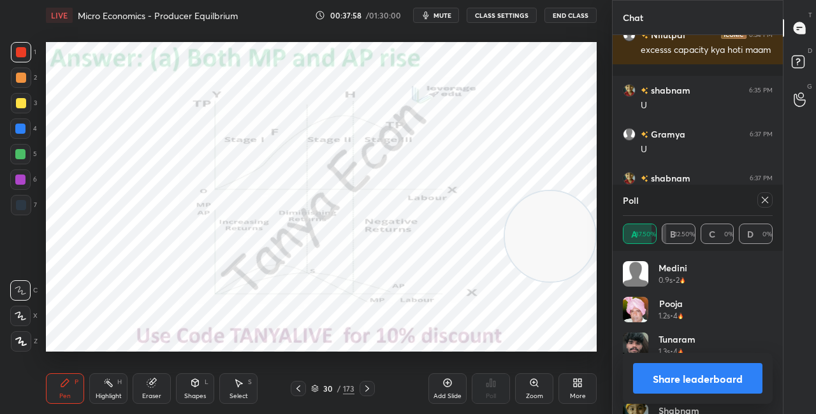
click at [26, 132] on div at bounding box center [20, 129] width 20 height 20
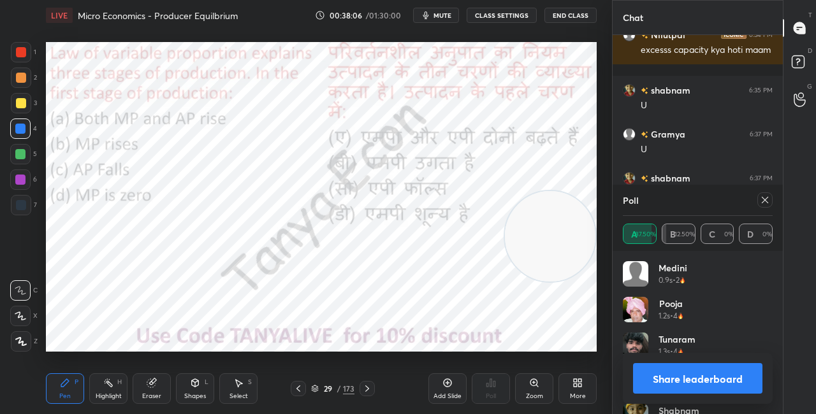
click at [198, 388] on icon at bounding box center [195, 383] width 10 height 10
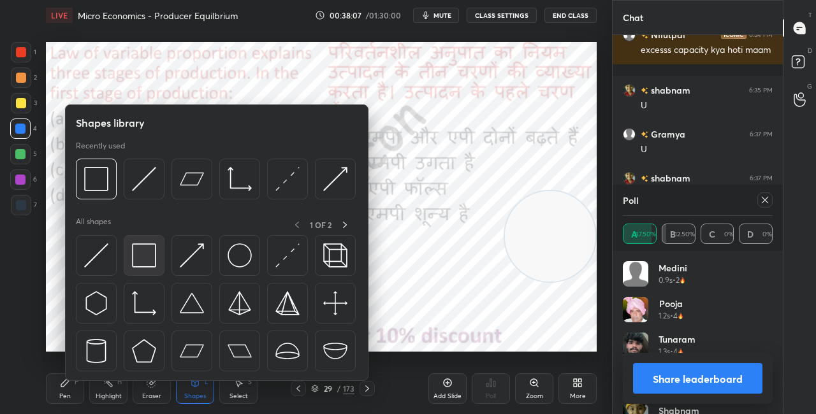
click at [146, 257] on img at bounding box center [144, 256] width 24 height 24
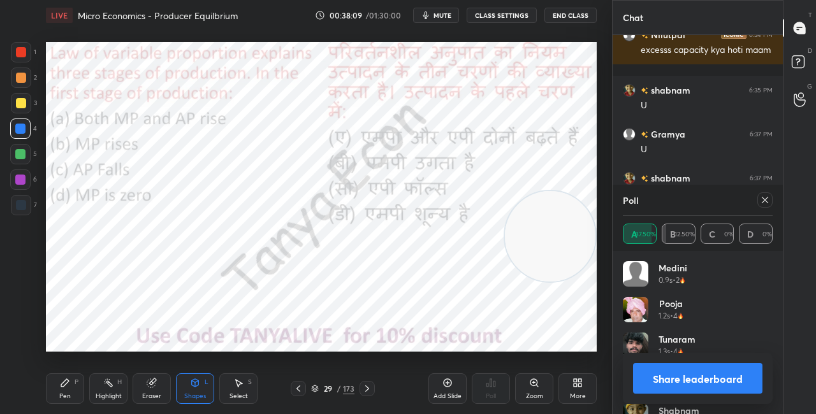
click at [610, 152] on div "1 2 3 4 5 6 7 C X Z C X Z E E Erase all H H LIVE Micro Economics - Producer Equ…" at bounding box center [306, 207] width 612 height 414
click at [665, 383] on button "Share leaderboard" at bounding box center [697, 378] width 129 height 31
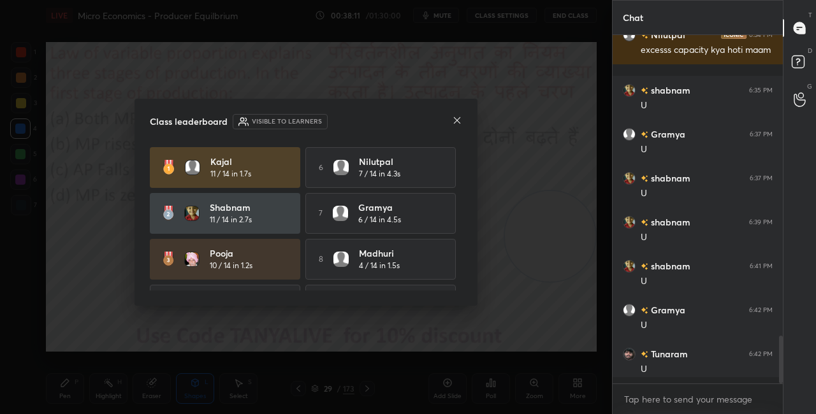
scroll to position [372, 166]
click at [459, 123] on icon at bounding box center [457, 120] width 10 height 10
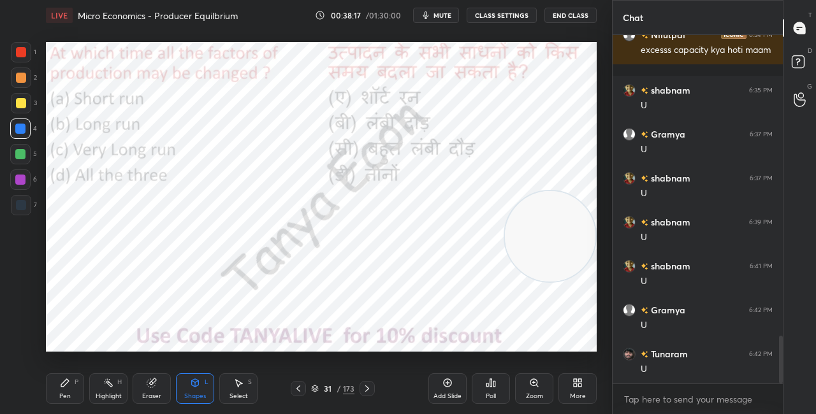
click at [71, 391] on div "Pen P" at bounding box center [65, 389] width 38 height 31
click at [318, 389] on icon at bounding box center [315, 389] width 8 height 8
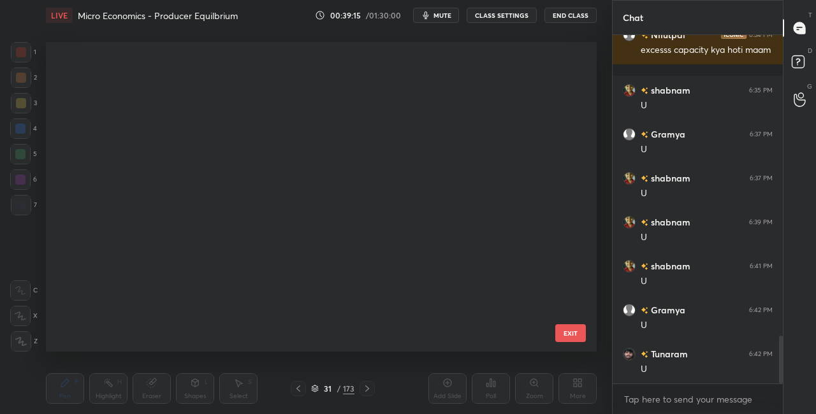
scroll to position [306, 545]
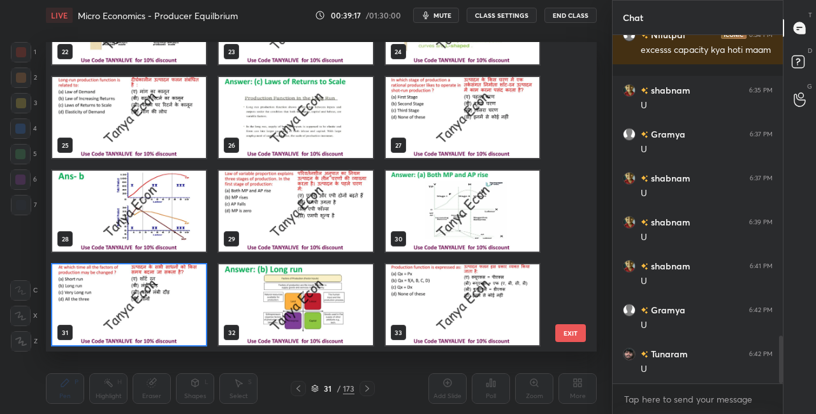
click at [147, 315] on img "grid" at bounding box center [129, 305] width 154 height 81
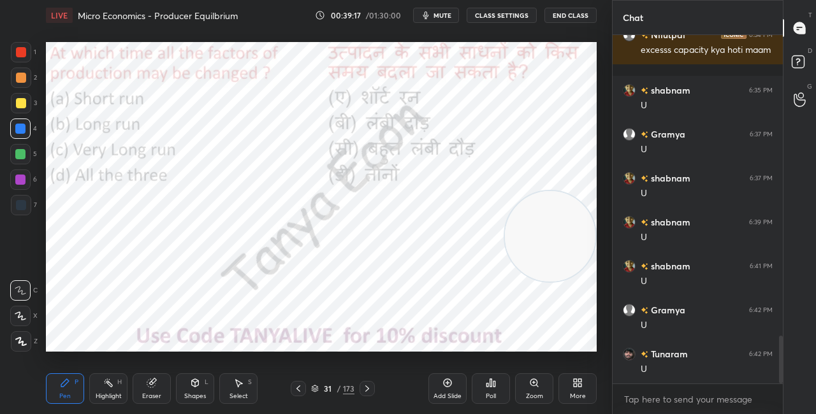
click at [147, 316] on img "grid" at bounding box center [129, 305] width 154 height 81
click at [492, 390] on div "Poll" at bounding box center [491, 389] width 38 height 31
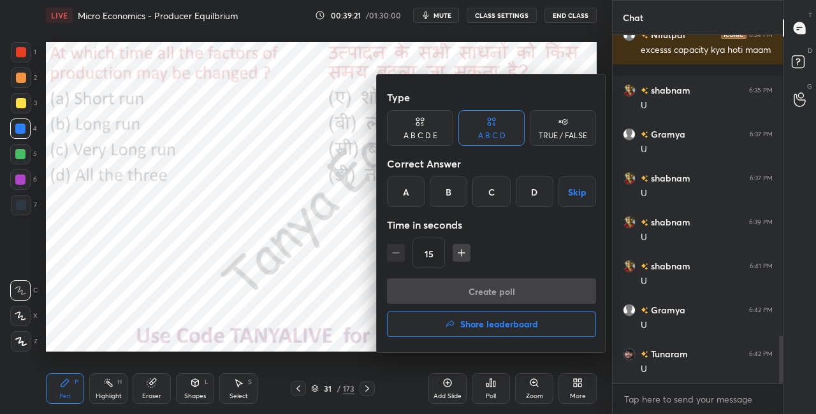
click at [351, 235] on div at bounding box center [408, 207] width 816 height 414
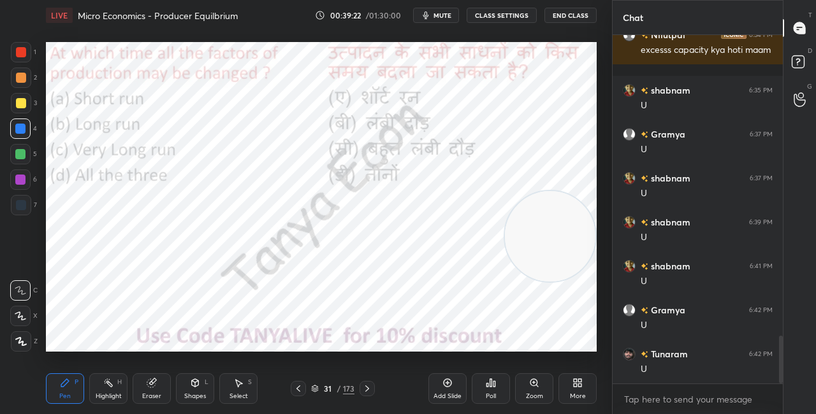
click at [317, 390] on icon at bounding box center [315, 390] width 6 height 2
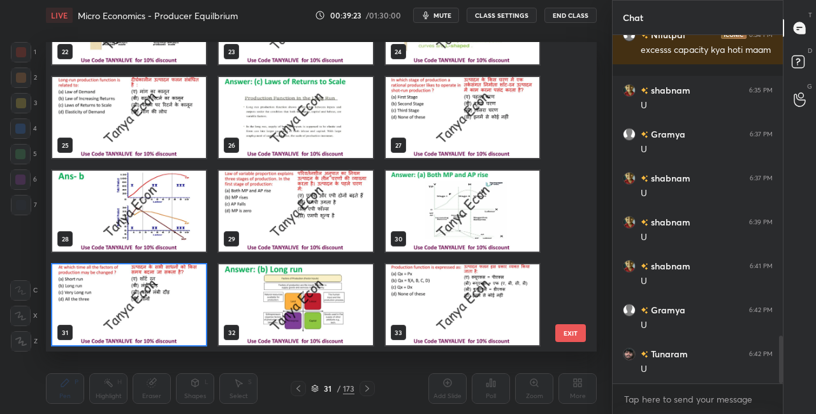
scroll to position [306, 545]
click at [182, 303] on img "grid" at bounding box center [129, 305] width 154 height 81
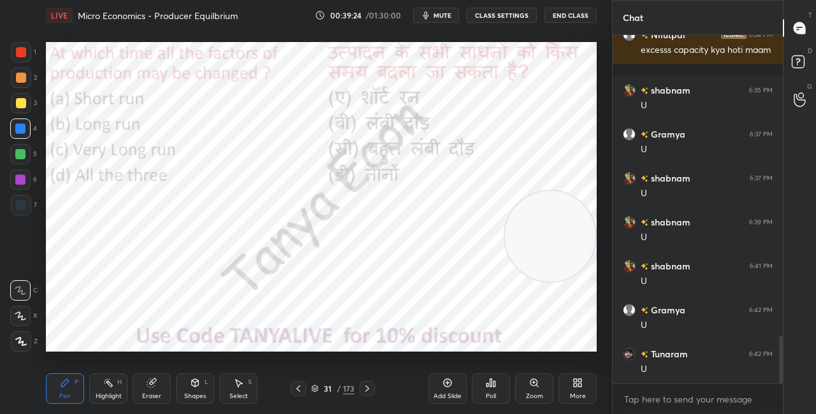
click at [182, 305] on img "grid" at bounding box center [129, 305] width 154 height 81
click at [488, 393] on div "Poll" at bounding box center [491, 396] width 10 height 6
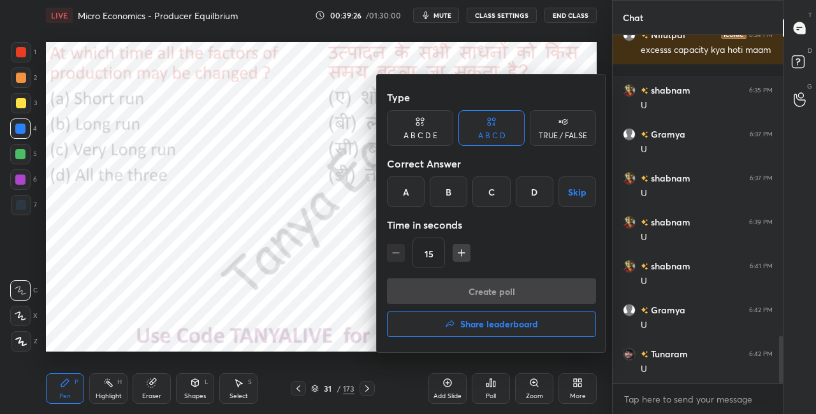
click at [450, 194] on div "B" at bounding box center [449, 192] width 38 height 31
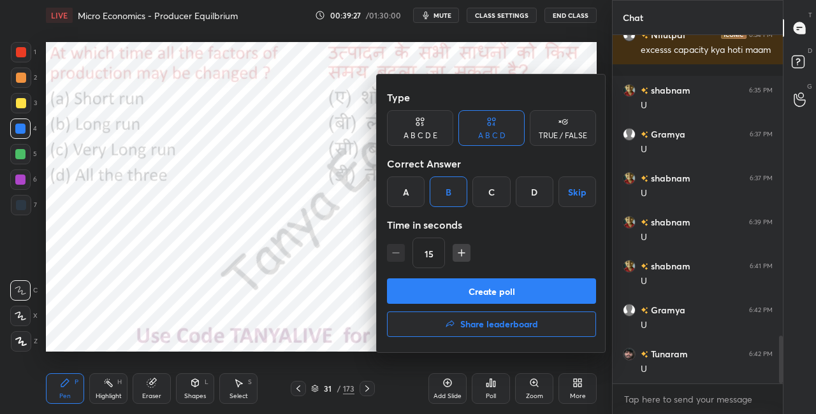
click at [438, 291] on button "Create poll" at bounding box center [491, 292] width 209 height 26
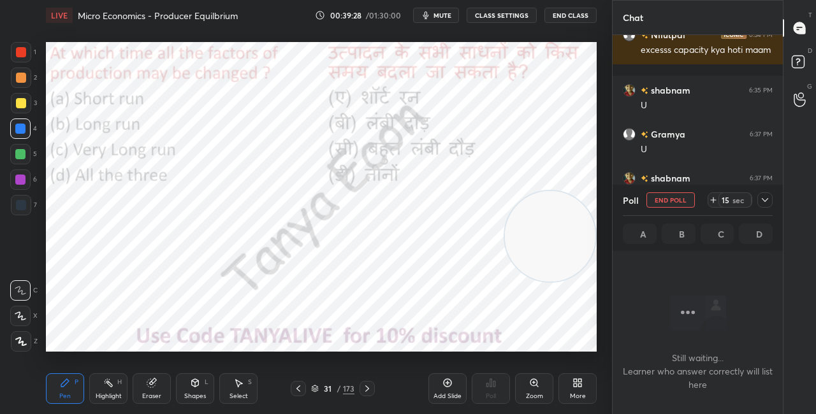
scroll to position [4, 4]
click at [196, 392] on div "Shapes L" at bounding box center [195, 389] width 38 height 31
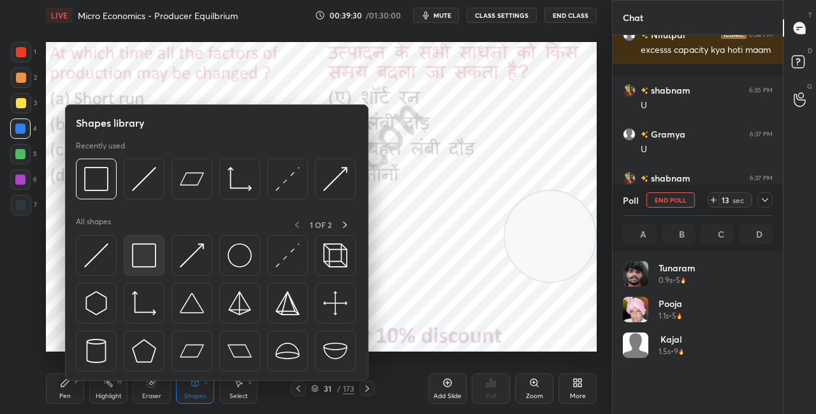
scroll to position [149, 146]
click at [155, 261] on img at bounding box center [144, 256] width 24 height 24
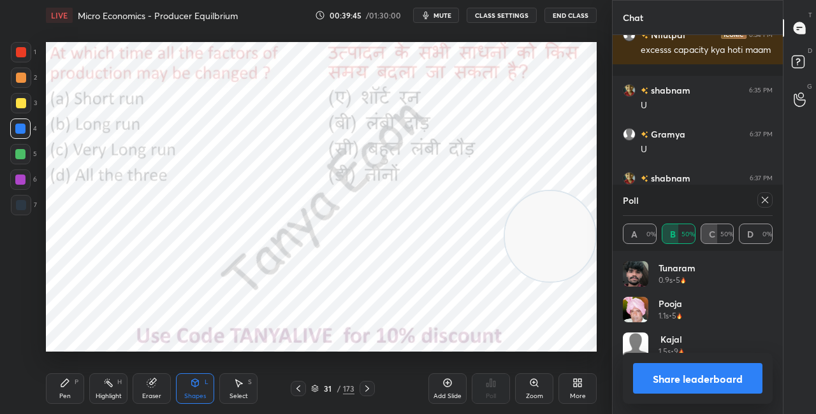
click at [634, 390] on button "Share leaderboard" at bounding box center [697, 378] width 129 height 31
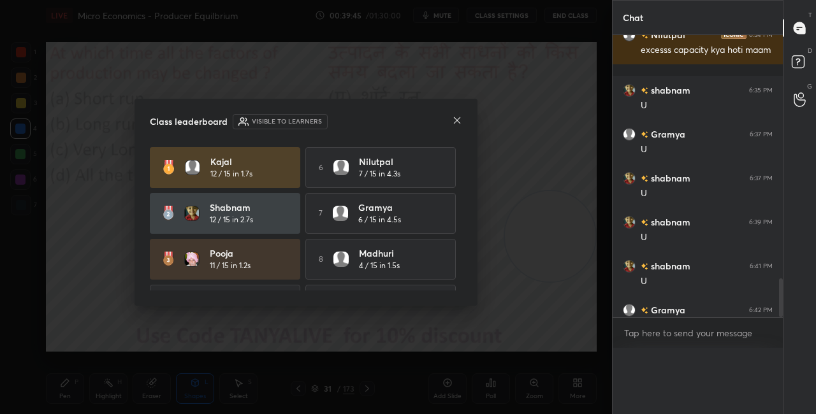
scroll to position [336, 166]
click at [461, 117] on icon at bounding box center [457, 120] width 10 height 10
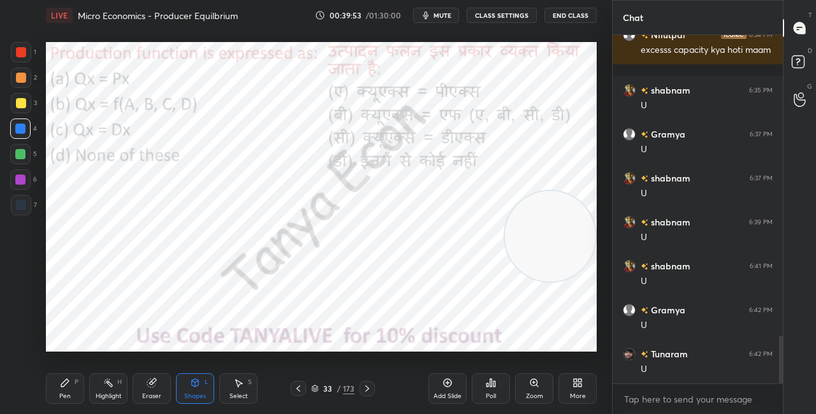
click at [76, 389] on div "Pen P" at bounding box center [65, 389] width 38 height 31
click at [313, 390] on icon at bounding box center [315, 389] width 8 height 8
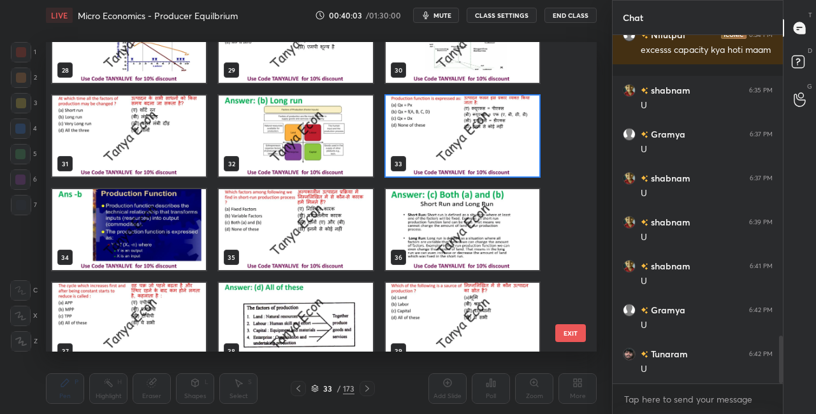
click at [516, 147] on img "grid" at bounding box center [463, 136] width 154 height 81
click at [518, 147] on img "grid" at bounding box center [463, 136] width 154 height 81
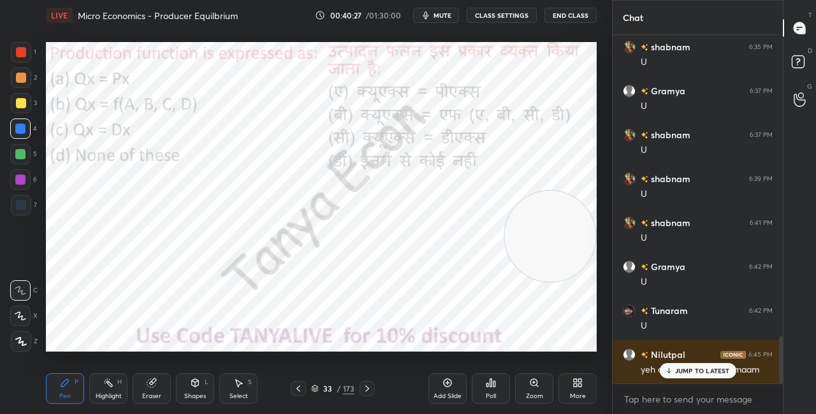
click at [682, 366] on div "JUMP TO LATEST" at bounding box center [697, 370] width 77 height 15
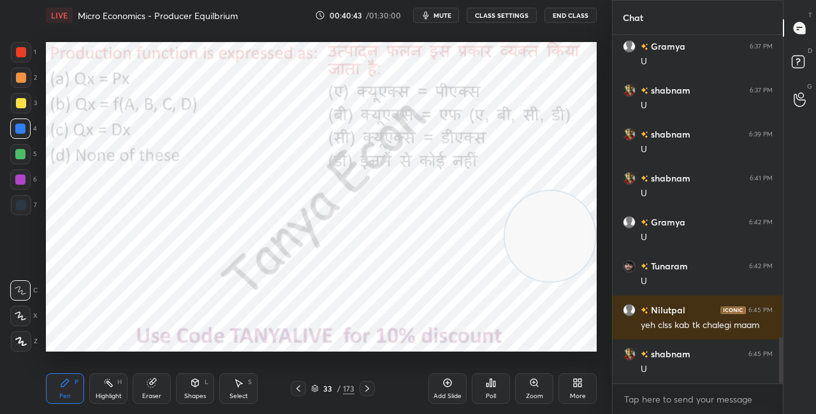
click at [318, 386] on icon at bounding box center [315, 389] width 8 height 8
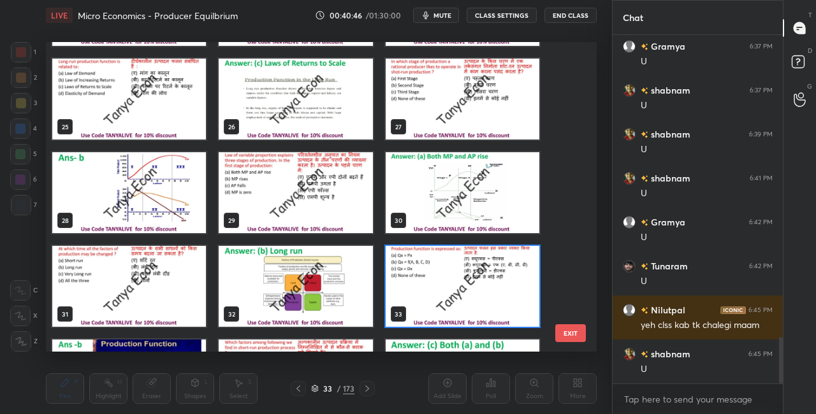
scroll to position [782, 0]
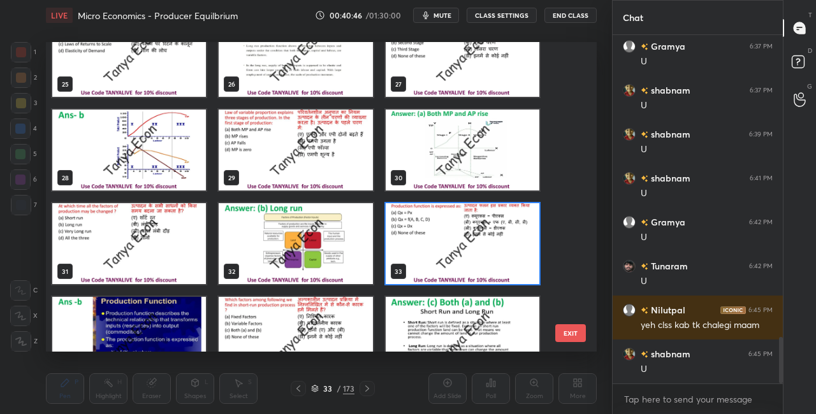
click at [484, 212] on img "grid" at bounding box center [463, 243] width 154 height 81
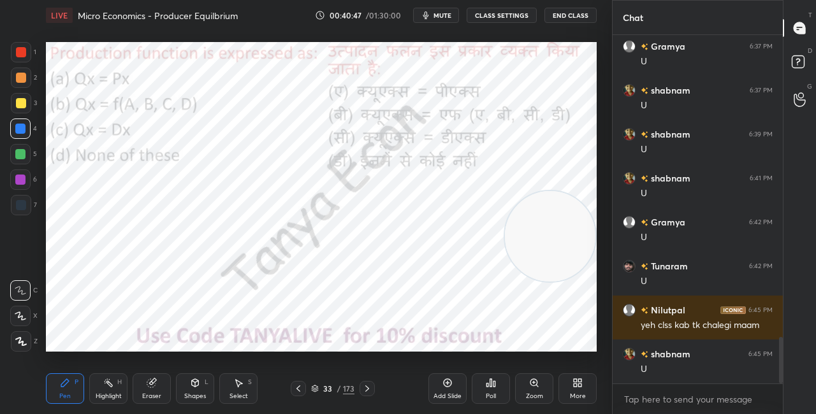
click at [502, 399] on div "Poll" at bounding box center [491, 389] width 38 height 31
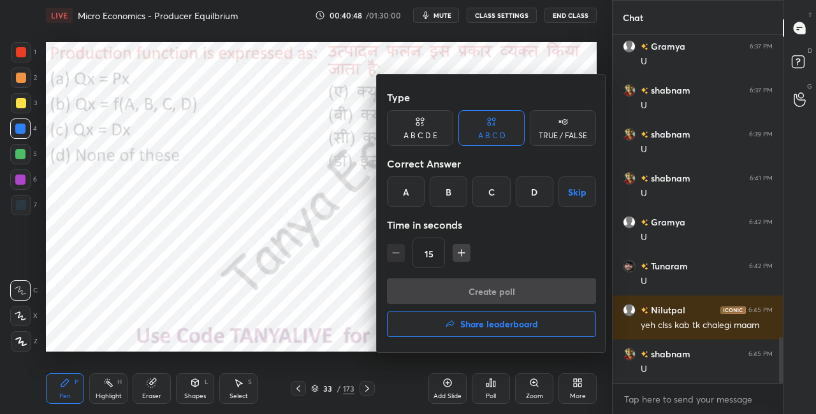
click at [448, 191] on div "B" at bounding box center [449, 192] width 38 height 31
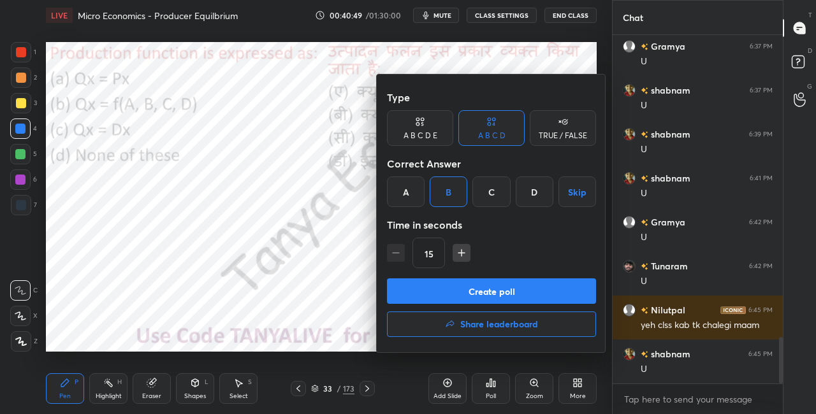
click at [461, 297] on button "Create poll" at bounding box center [491, 292] width 209 height 26
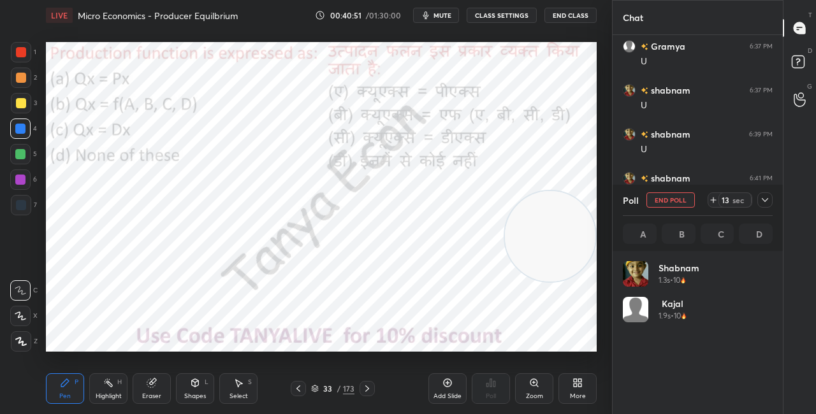
scroll to position [149, 146]
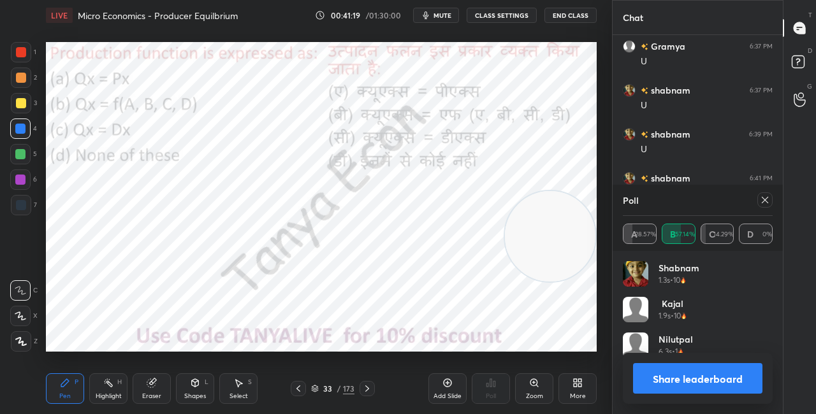
click at [214, 381] on div "Pen P Highlight H Eraser Shapes L Select S" at bounding box center [141, 389] width 191 height 31
click at [195, 384] on icon at bounding box center [195, 385] width 0 height 4
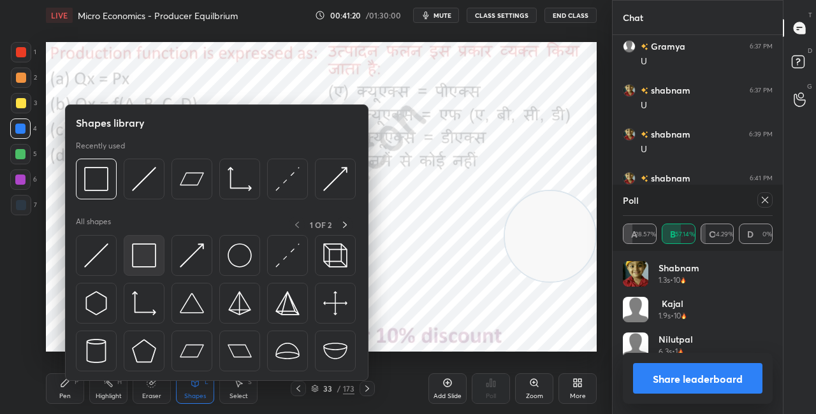
click at [157, 261] on div at bounding box center [144, 255] width 41 height 41
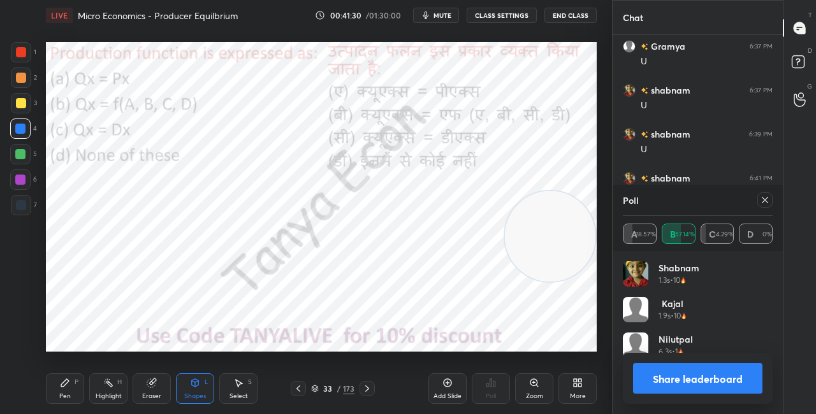
click at [640, 366] on button "Share leaderboard" at bounding box center [697, 378] width 129 height 31
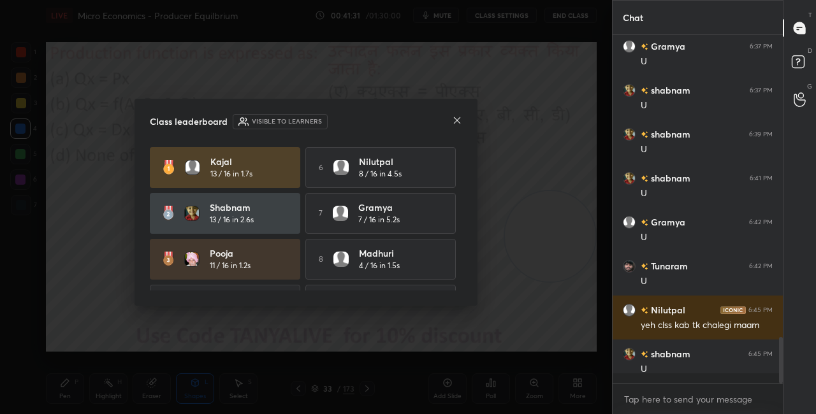
scroll to position [4, 4]
click at [459, 123] on icon at bounding box center [457, 120] width 10 height 10
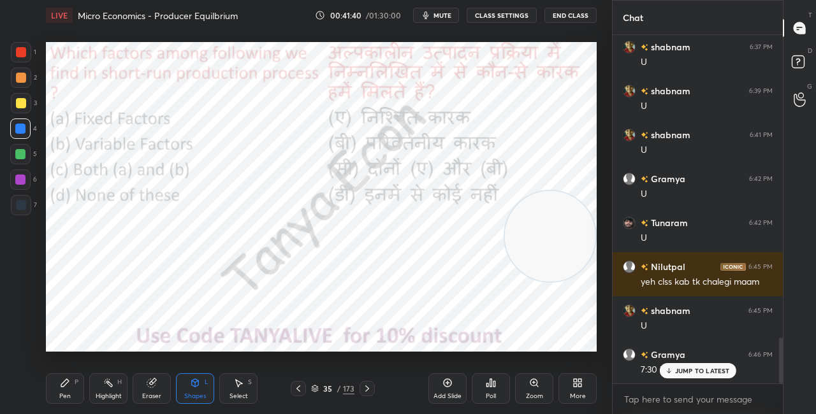
click at [73, 400] on div "Pen P" at bounding box center [65, 389] width 38 height 31
click at [316, 388] on icon at bounding box center [315, 387] width 6 height 3
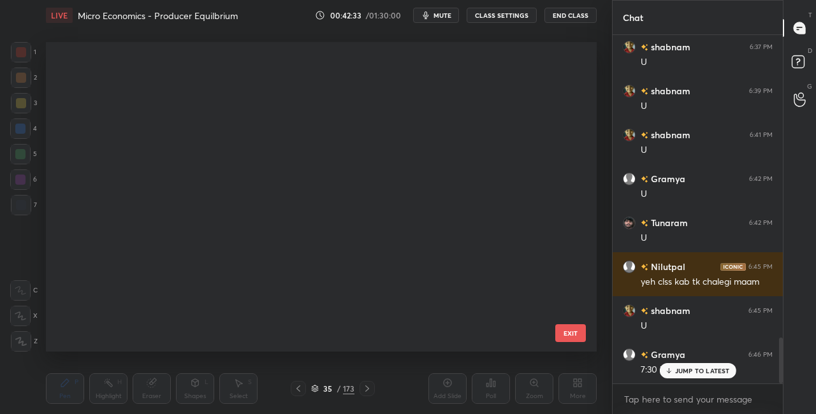
scroll to position [306, 545]
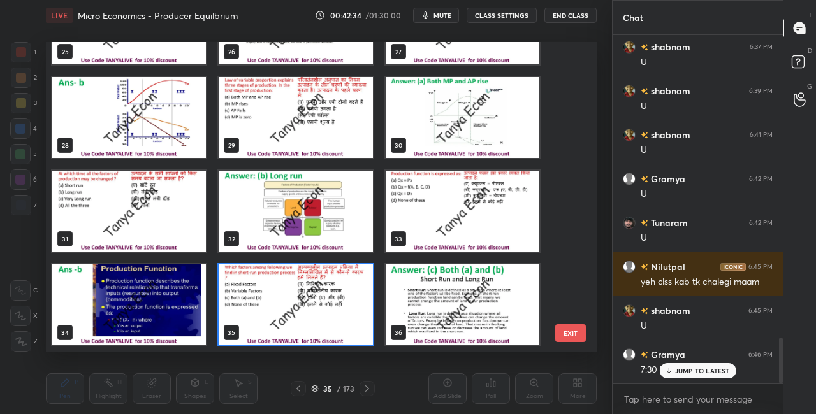
click at [302, 322] on img "grid" at bounding box center [296, 305] width 154 height 81
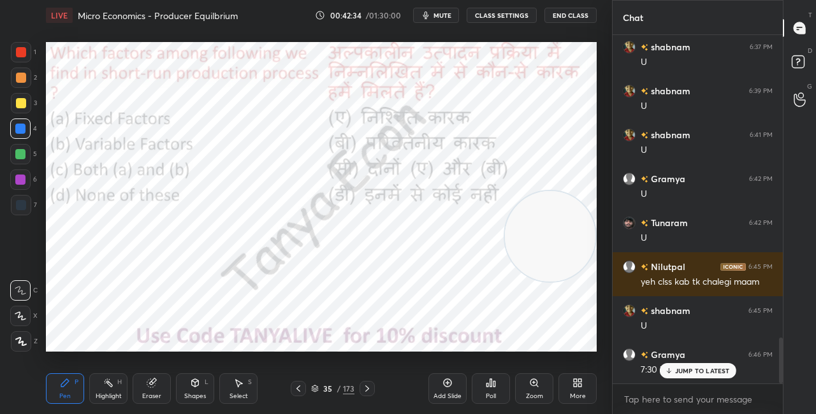
click at [302, 323] on img "grid" at bounding box center [296, 305] width 154 height 81
click at [485, 389] on div "Poll" at bounding box center [491, 389] width 38 height 31
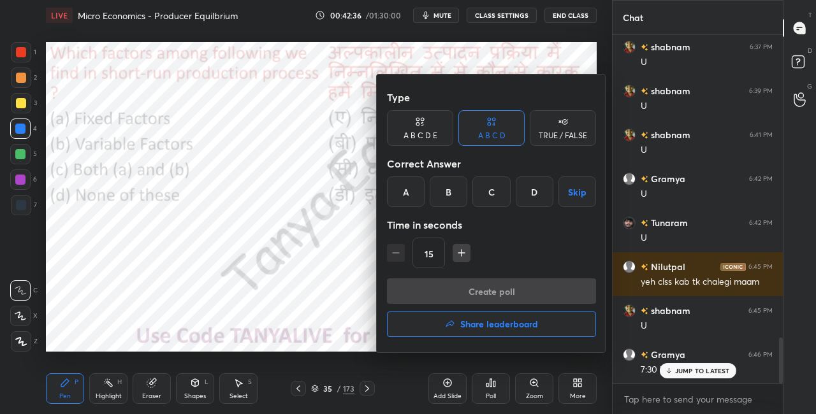
click at [495, 194] on div "C" at bounding box center [491, 192] width 38 height 31
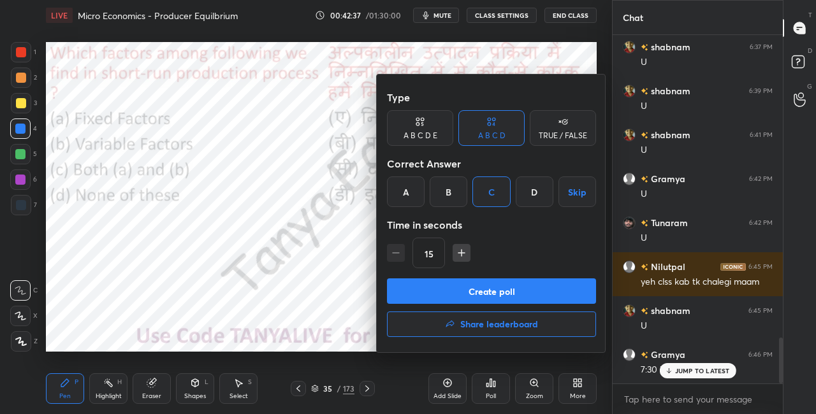
click at [479, 294] on button "Create poll" at bounding box center [491, 292] width 209 height 26
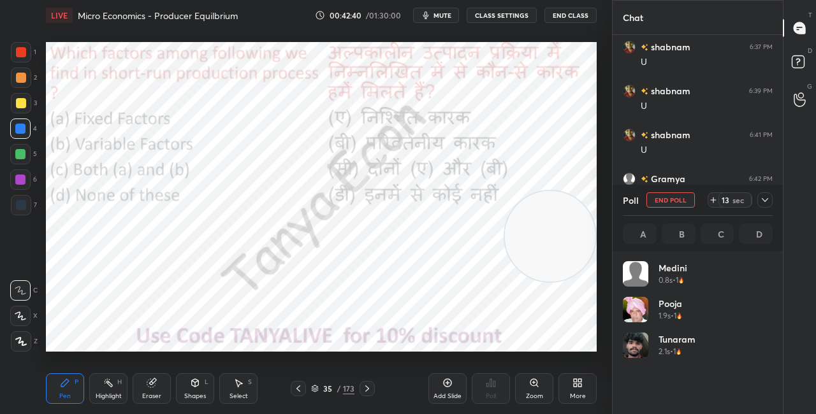
scroll to position [149, 146]
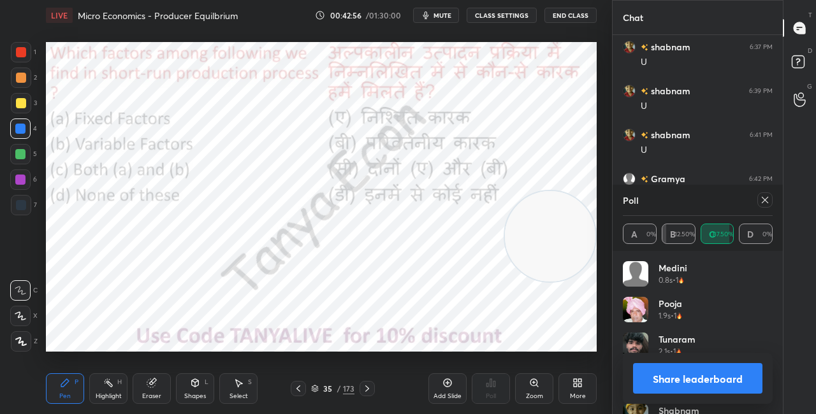
click at [206, 385] on div "L" at bounding box center [207, 382] width 4 height 6
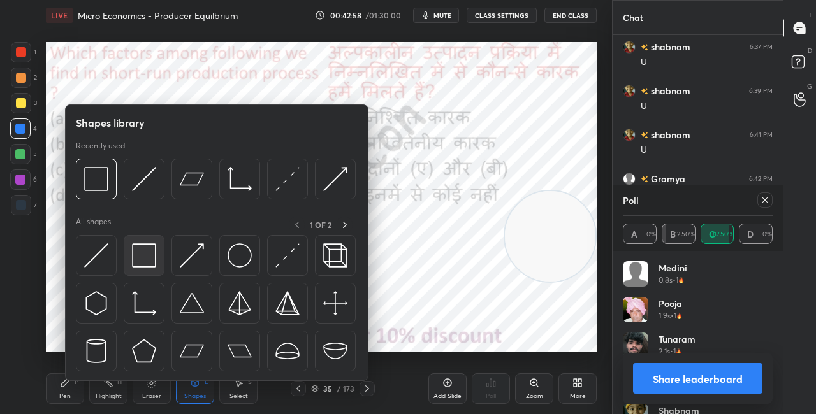
click at [146, 260] on img at bounding box center [144, 256] width 24 height 24
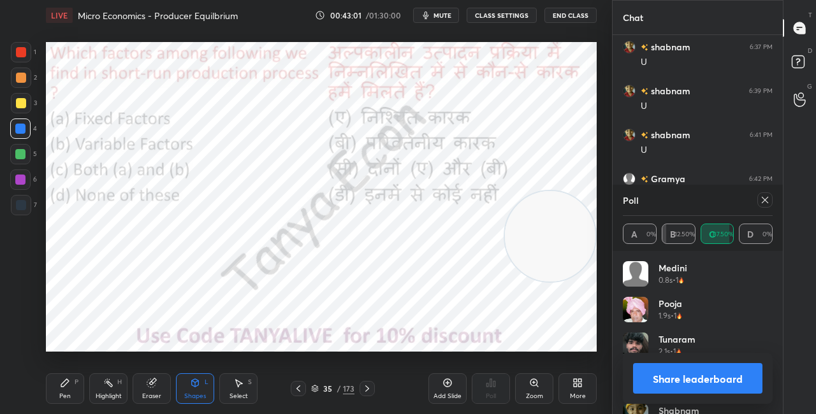
click at [630, 372] on div "Share leaderboard" at bounding box center [698, 378] width 150 height 51
click at [648, 377] on button "Share leaderboard" at bounding box center [697, 378] width 129 height 31
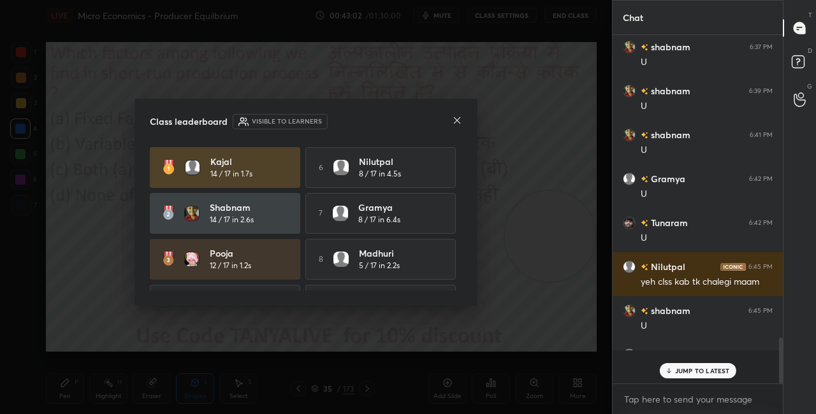
scroll to position [4, 4]
click at [457, 124] on icon at bounding box center [457, 120] width 10 height 10
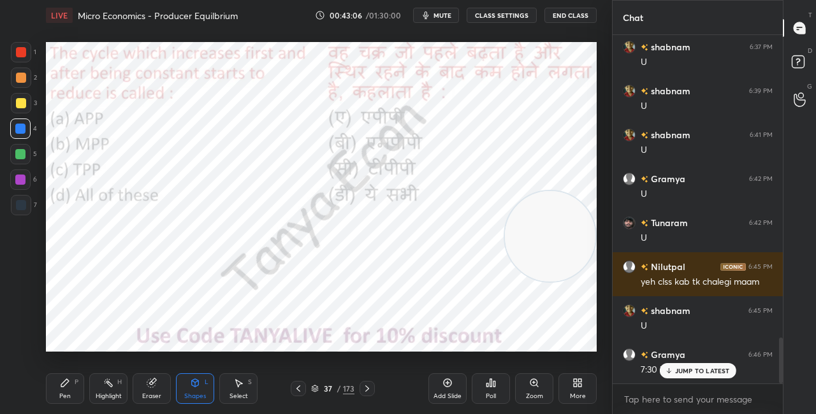
click at [63, 391] on div "Pen P" at bounding box center [65, 389] width 38 height 31
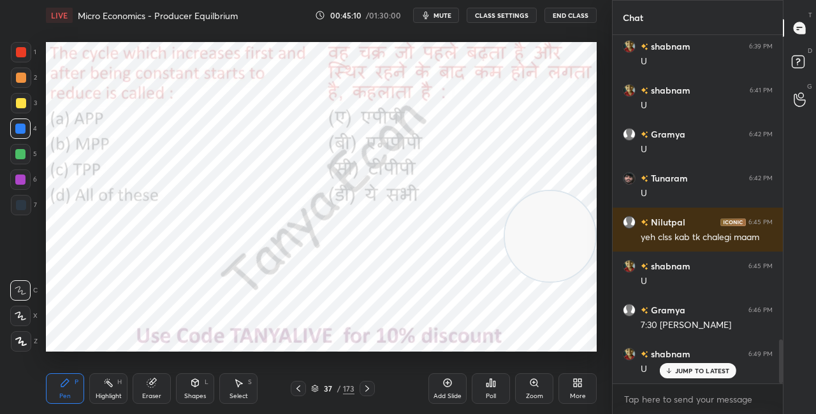
scroll to position [2414, 0]
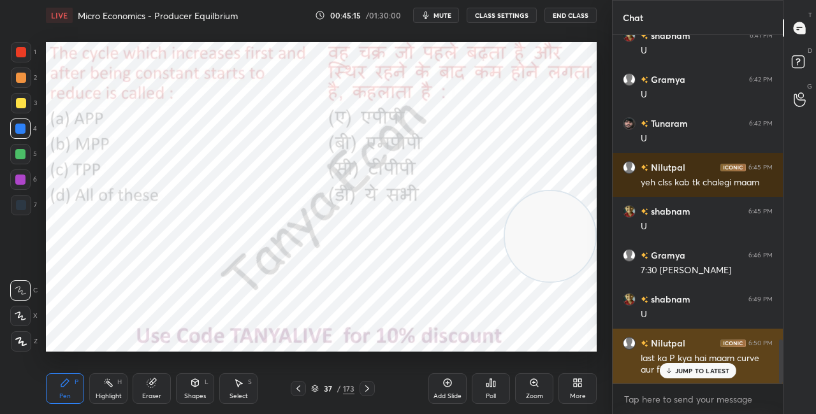
click at [684, 381] on div "[PERSON_NAME] 6:50 PM last ka P kya hai maam curve aur frontier to pata hai" at bounding box center [698, 356] width 170 height 55
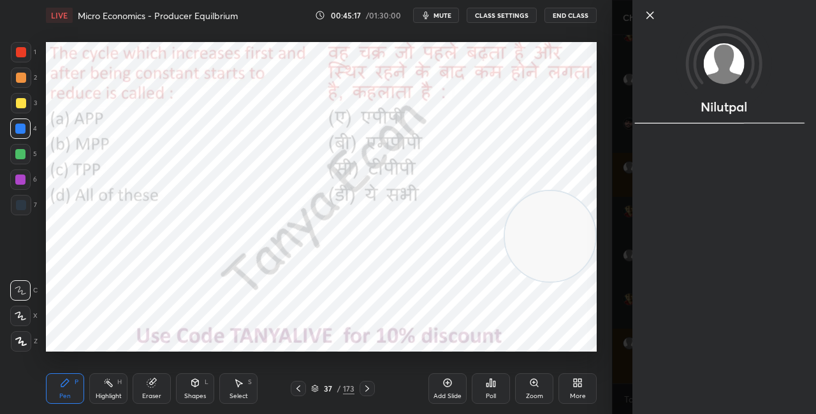
click at [652, 10] on icon at bounding box center [650, 15] width 15 height 15
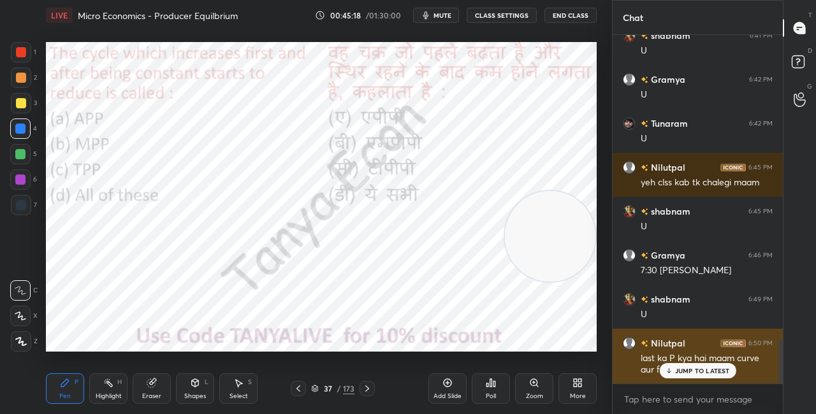
click at [692, 374] on p "JUMP TO LATEST" at bounding box center [702, 371] width 55 height 8
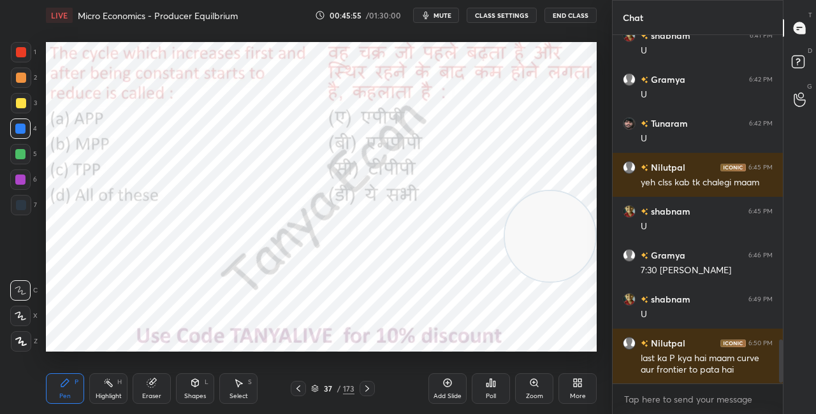
scroll to position [2459, 0]
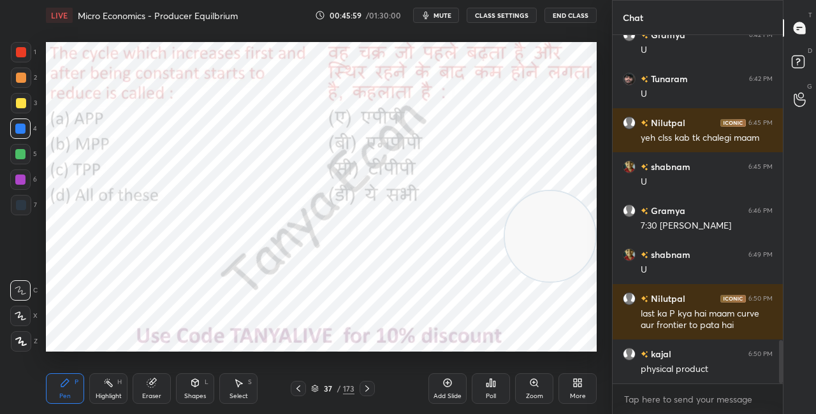
click at [318, 390] on icon at bounding box center [315, 389] width 8 height 8
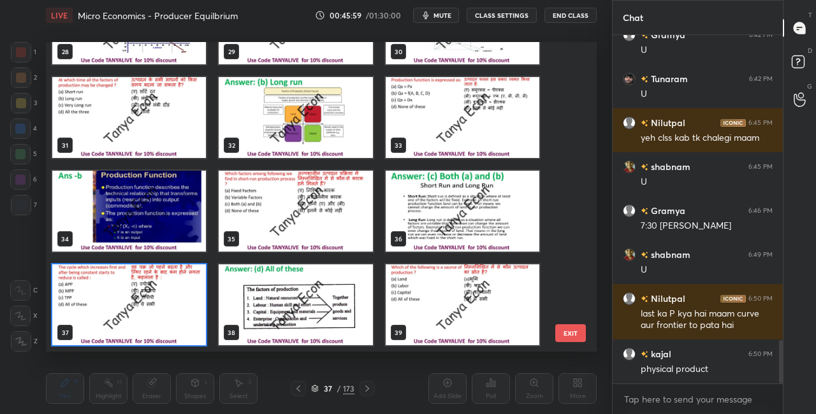
scroll to position [306, 545]
click at [148, 330] on img "grid" at bounding box center [129, 305] width 154 height 81
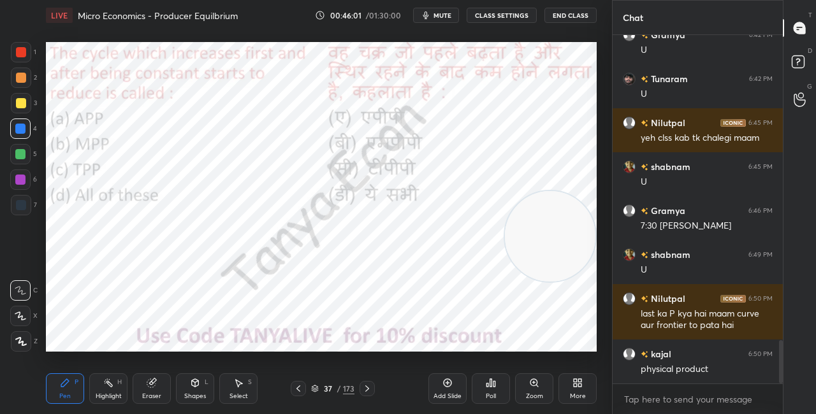
click at [149, 330] on img "grid" at bounding box center [129, 305] width 154 height 81
click at [398, 374] on div "Pen P Highlight H Eraser Shapes L Select S 37 / 173 Add Slide Poll Zoom More" at bounding box center [321, 388] width 551 height 51
click at [316, 391] on icon at bounding box center [315, 389] width 8 height 8
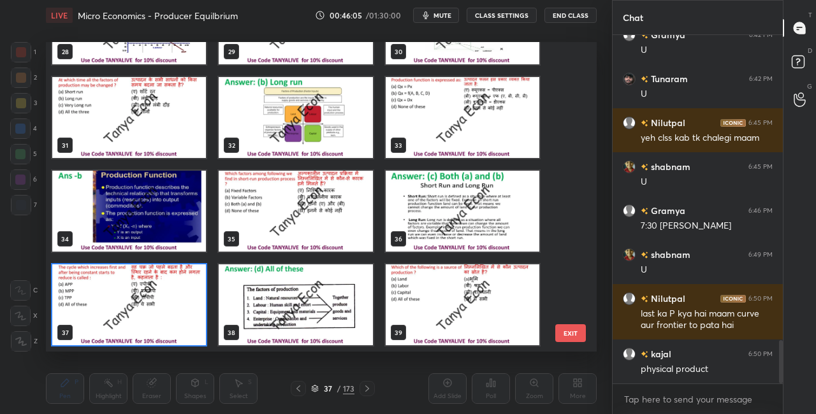
click at [168, 314] on img "grid" at bounding box center [129, 305] width 154 height 81
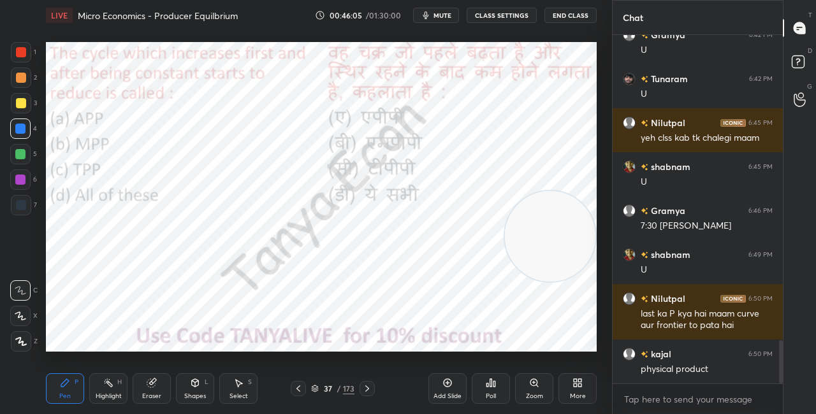
click at [168, 314] on img "grid" at bounding box center [129, 305] width 154 height 81
click at [488, 384] on icon at bounding box center [488, 385] width 2 height 3
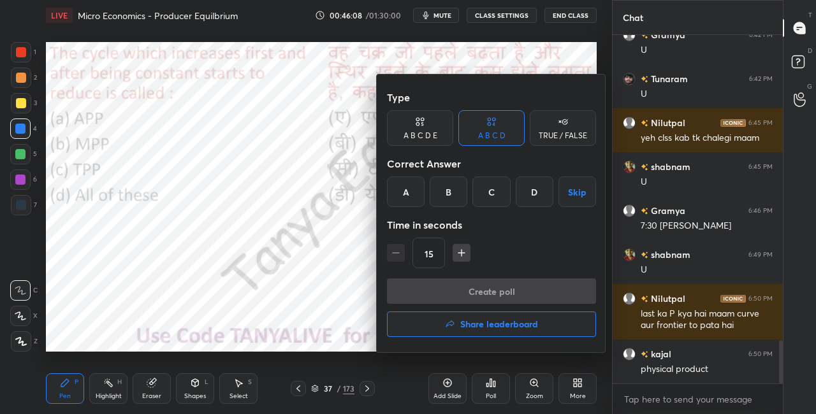
click at [526, 198] on div "D" at bounding box center [535, 192] width 38 height 31
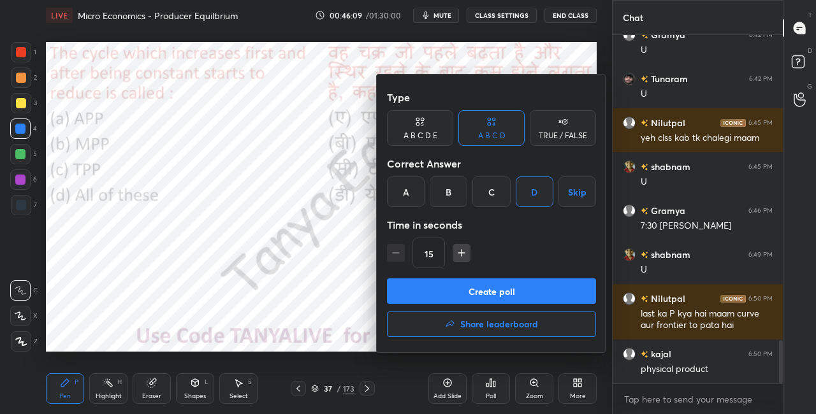
click at [490, 291] on button "Create poll" at bounding box center [491, 292] width 209 height 26
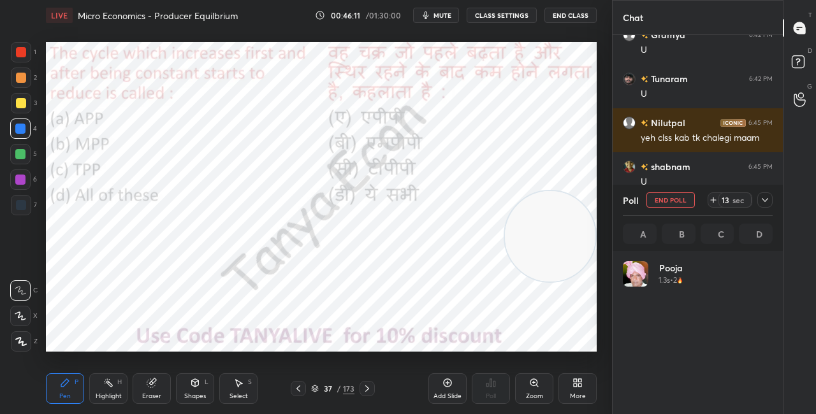
scroll to position [149, 146]
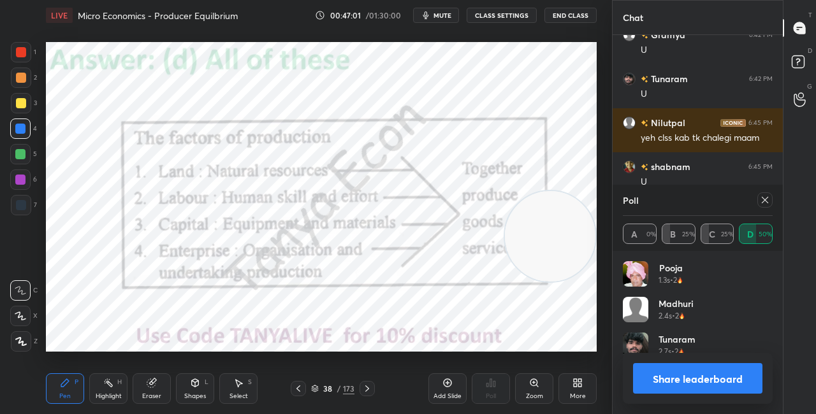
click at [657, 385] on button "Share leaderboard" at bounding box center [697, 378] width 129 height 31
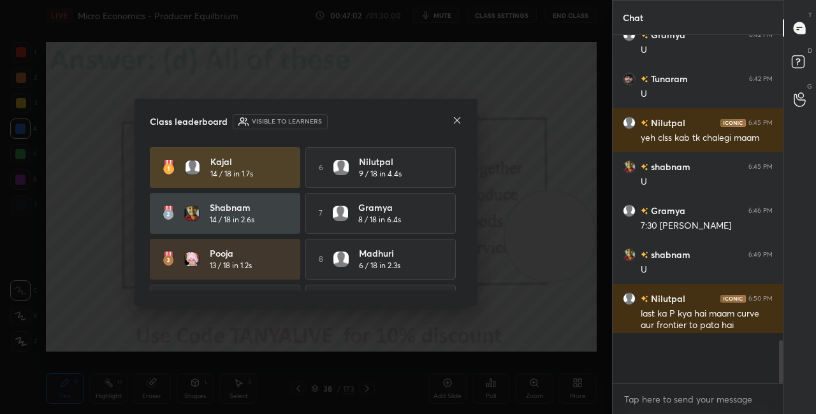
scroll to position [339, 166]
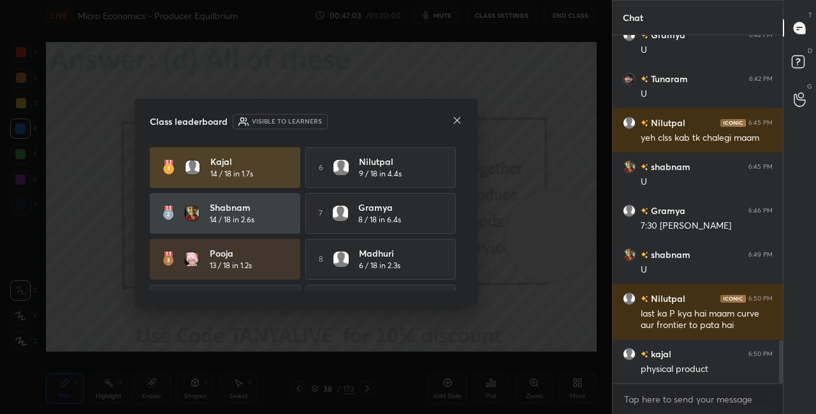
click at [461, 116] on div "Class leaderboard Visible to learners kajal 14 / 18 in 1.7s 6 [PERSON_NAME] 9 /…" at bounding box center [306, 202] width 343 height 207
click at [458, 124] on icon at bounding box center [457, 120] width 10 height 10
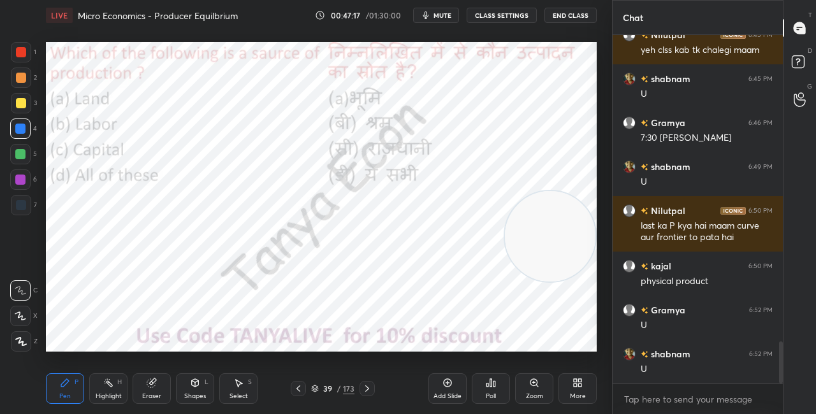
scroll to position [2590, 0]
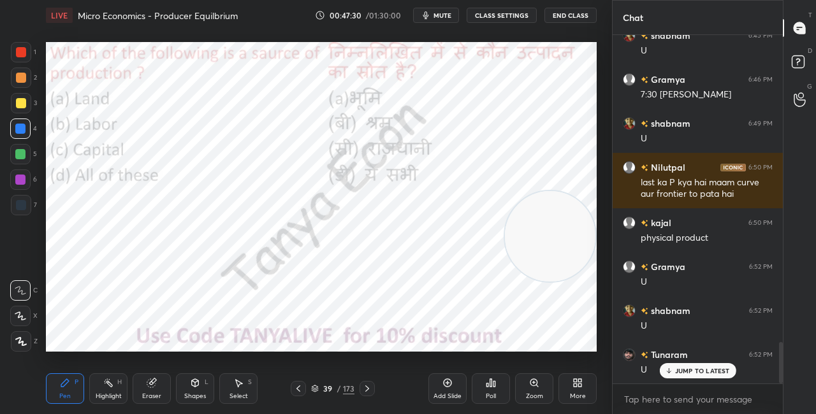
click at [321, 391] on div "39 / 173" at bounding box center [332, 388] width 43 height 11
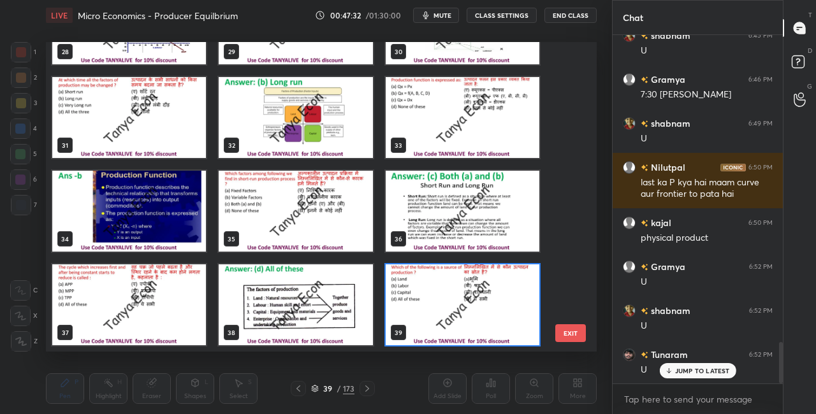
scroll to position [967, 0]
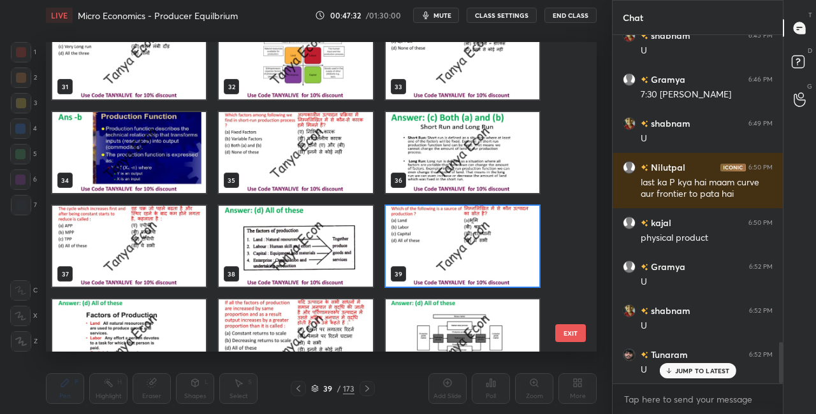
click at [469, 268] on img "grid" at bounding box center [463, 246] width 154 height 81
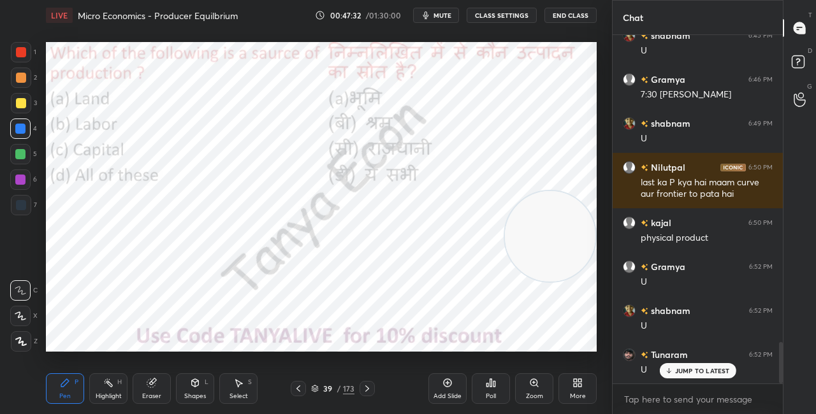
click at [470, 268] on img "grid" at bounding box center [463, 246] width 154 height 81
click at [503, 395] on div "Poll" at bounding box center [491, 389] width 38 height 31
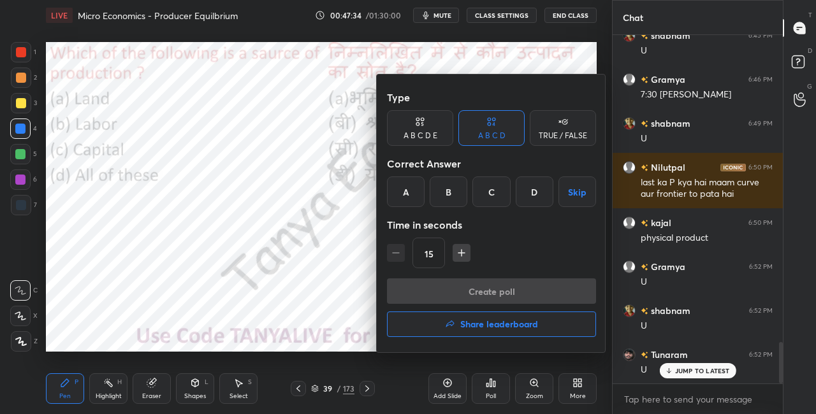
click at [529, 206] on div "D" at bounding box center [535, 192] width 38 height 31
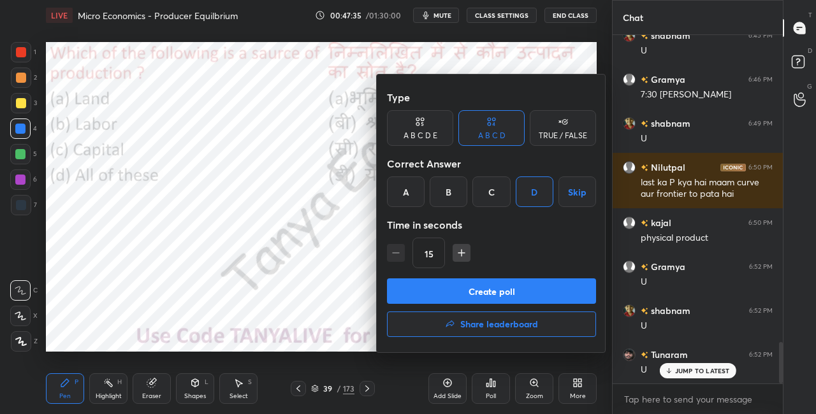
click at [484, 292] on button "Create poll" at bounding box center [491, 292] width 209 height 26
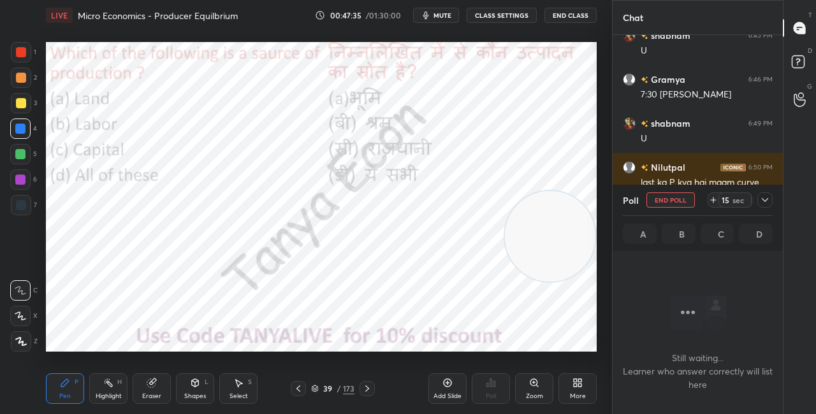
scroll to position [309, 166]
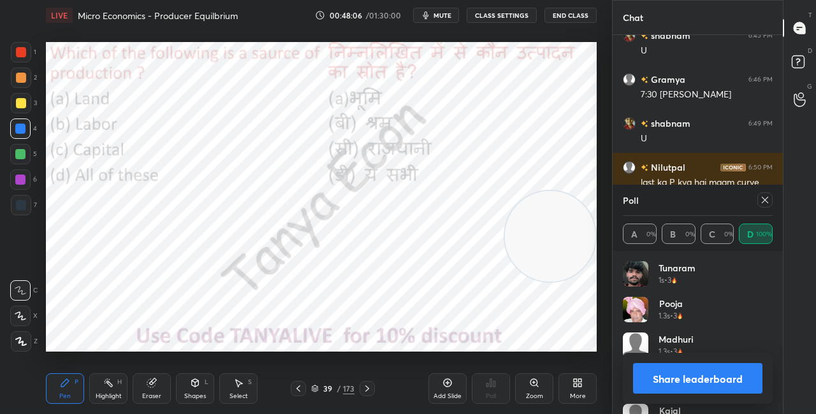
click at [675, 388] on button "Share leaderboard" at bounding box center [697, 378] width 129 height 31
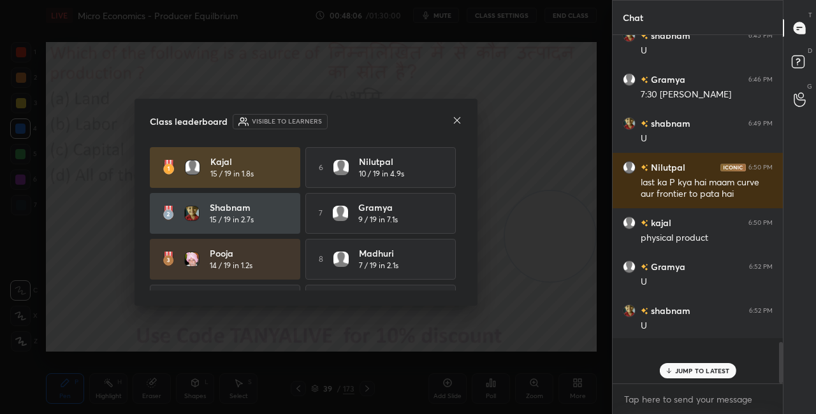
scroll to position [345, 166]
click at [461, 121] on icon at bounding box center [457, 120] width 10 height 10
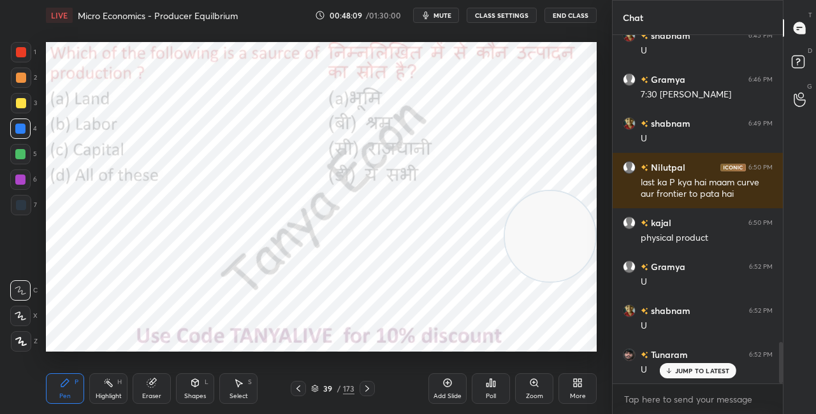
click at [208, 384] on div "L" at bounding box center [207, 382] width 4 height 6
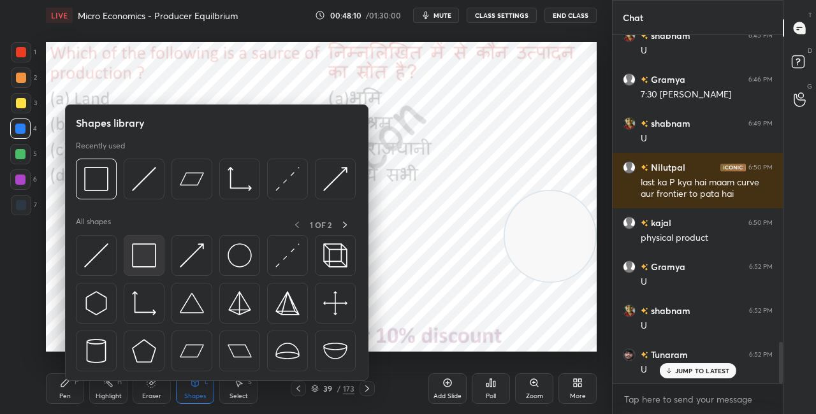
click at [146, 245] on img at bounding box center [144, 256] width 24 height 24
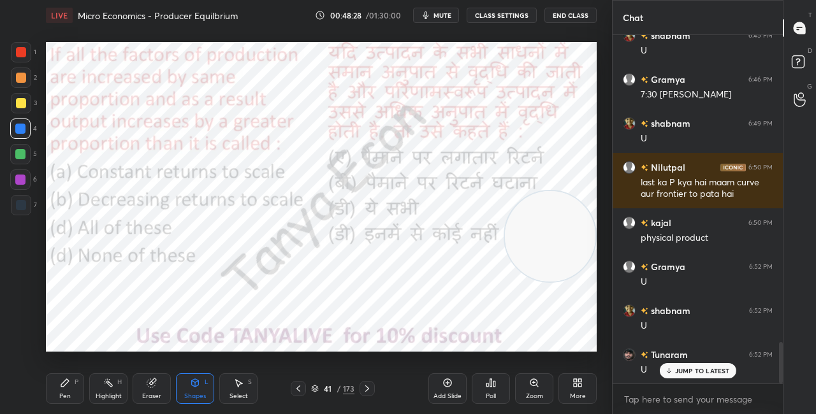
click at [65, 379] on icon at bounding box center [65, 383] width 10 height 10
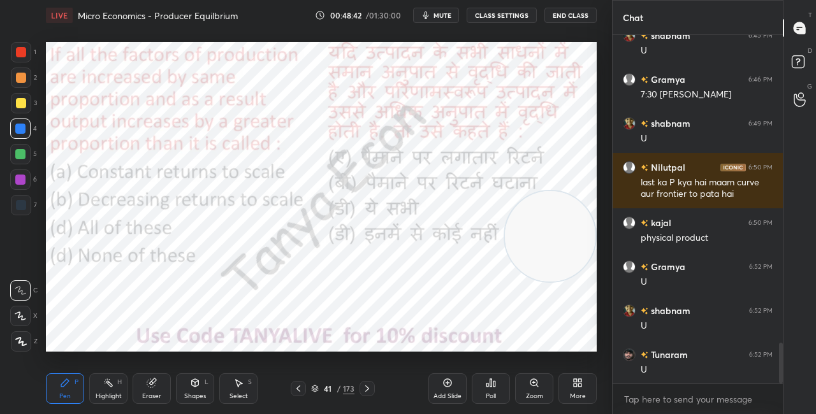
scroll to position [2635, 0]
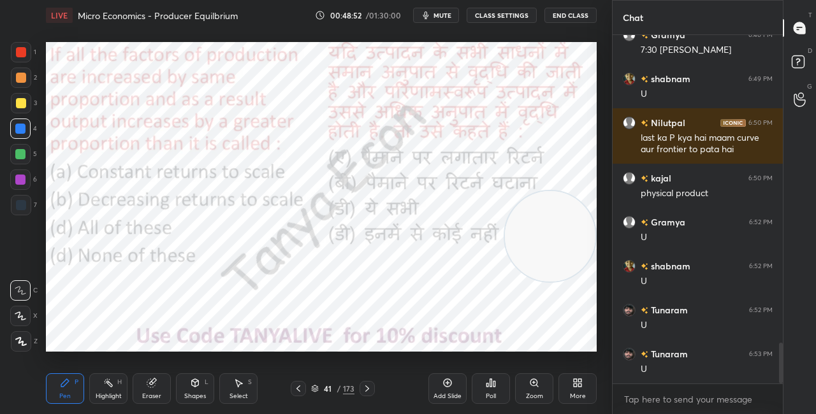
click at [205, 393] on div "Shapes" at bounding box center [195, 396] width 22 height 6
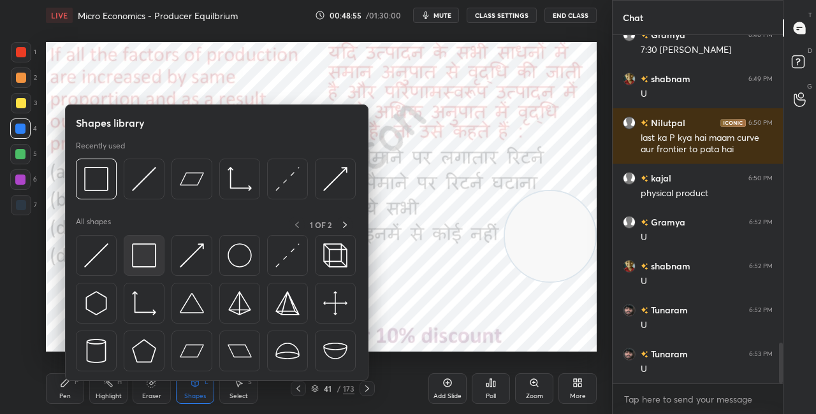
click at [136, 258] on img at bounding box center [144, 256] width 24 height 24
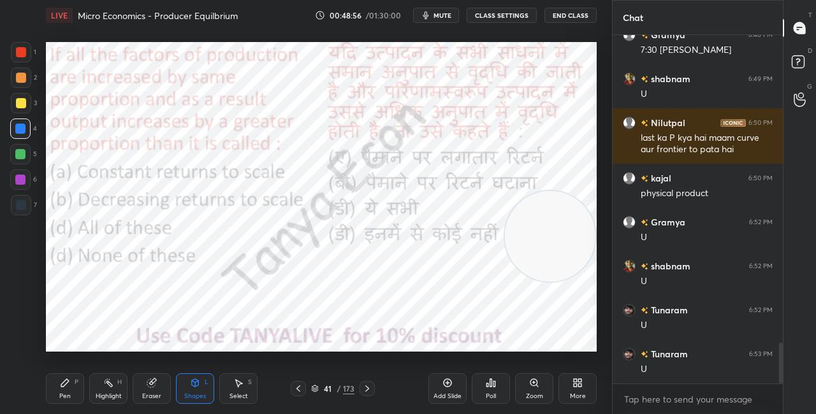
click at [77, 391] on div "Pen P" at bounding box center [65, 389] width 38 height 31
click at [323, 388] on div "41" at bounding box center [327, 389] width 13 height 8
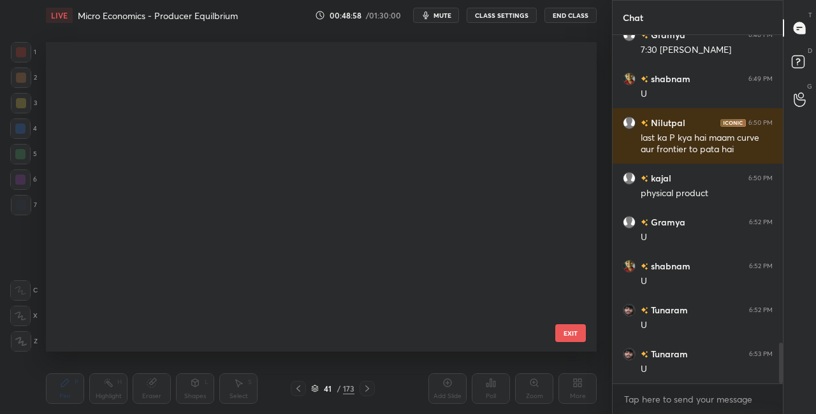
scroll to position [306, 545]
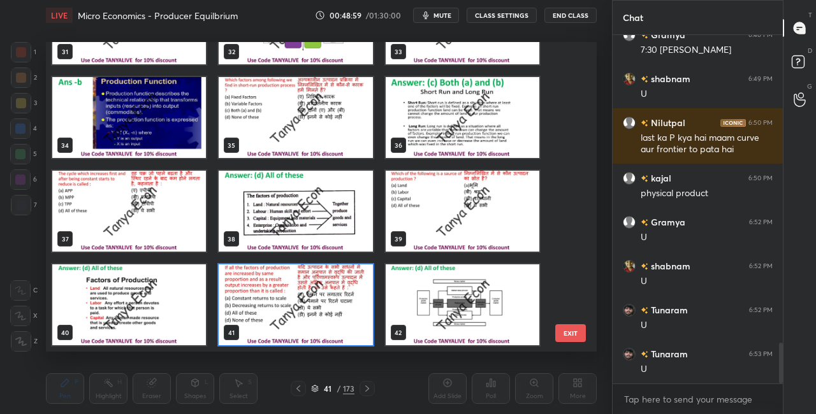
click at [326, 292] on img "grid" at bounding box center [296, 305] width 154 height 81
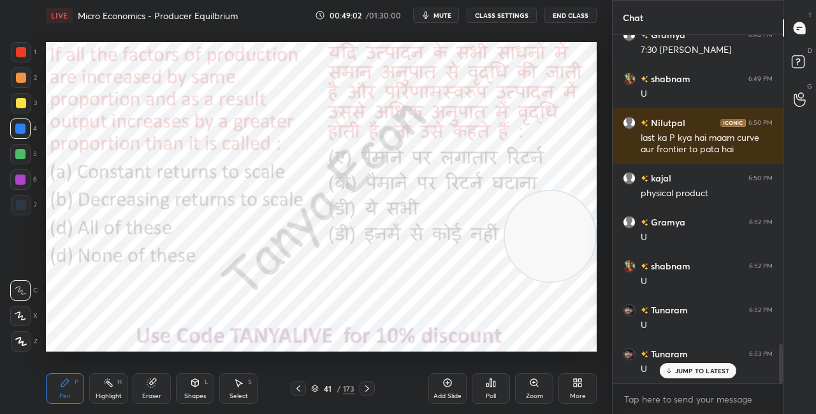
scroll to position [2712, 0]
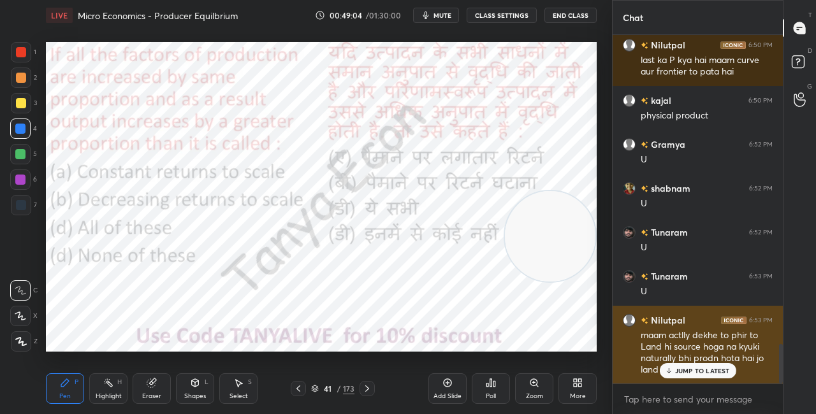
click at [684, 371] on p "JUMP TO LATEST" at bounding box center [702, 371] width 55 height 8
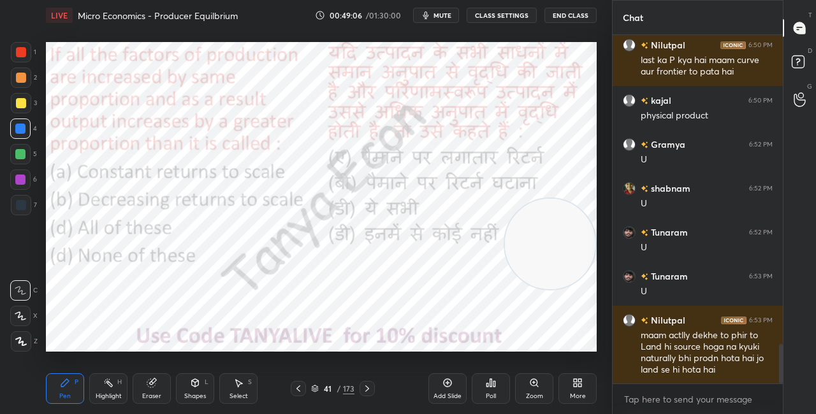
drag, startPoint x: 563, startPoint y: 241, endPoint x: 571, endPoint y: 283, distance: 42.9
click at [571, 282] on video at bounding box center [550, 244] width 91 height 91
click at [321, 388] on div "41 / 173" at bounding box center [332, 388] width 43 height 11
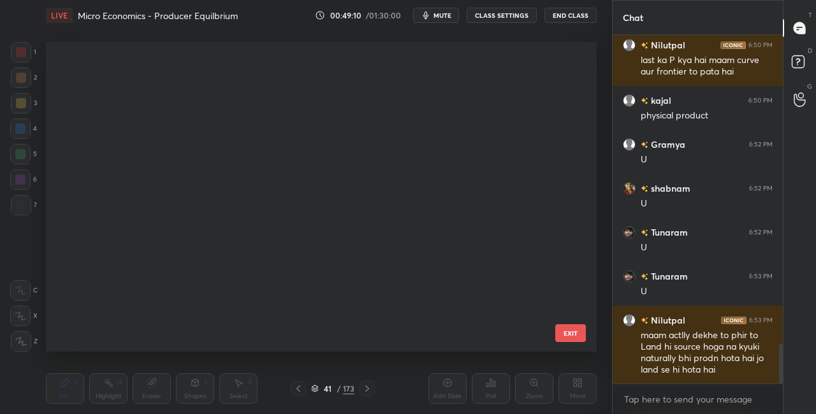
scroll to position [306, 545]
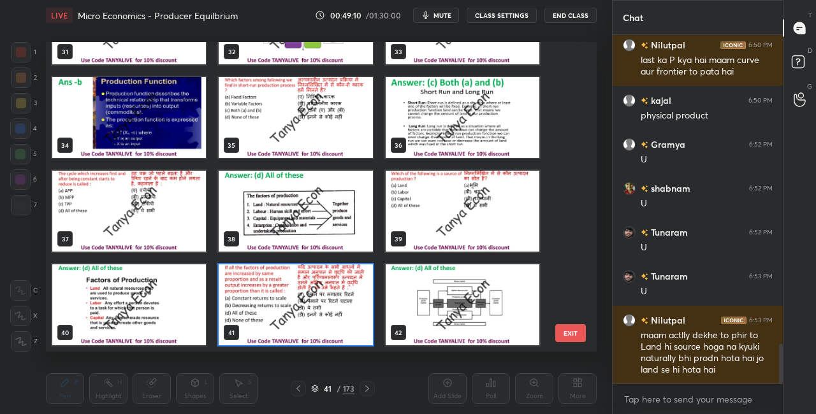
click at [295, 307] on img "grid" at bounding box center [296, 305] width 154 height 81
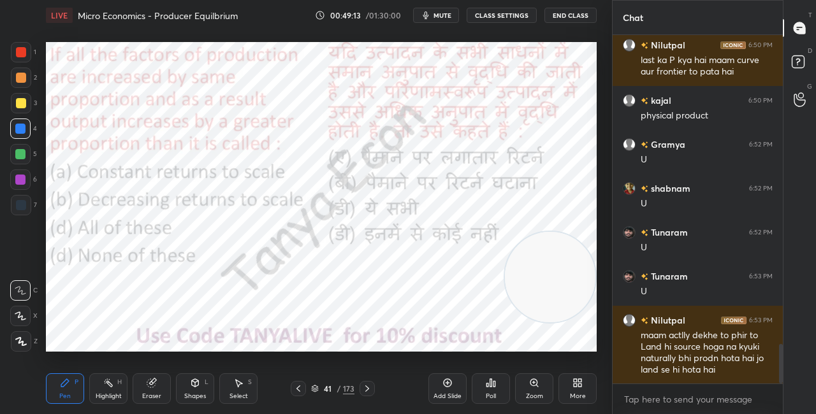
click at [318, 388] on icon at bounding box center [315, 389] width 8 height 8
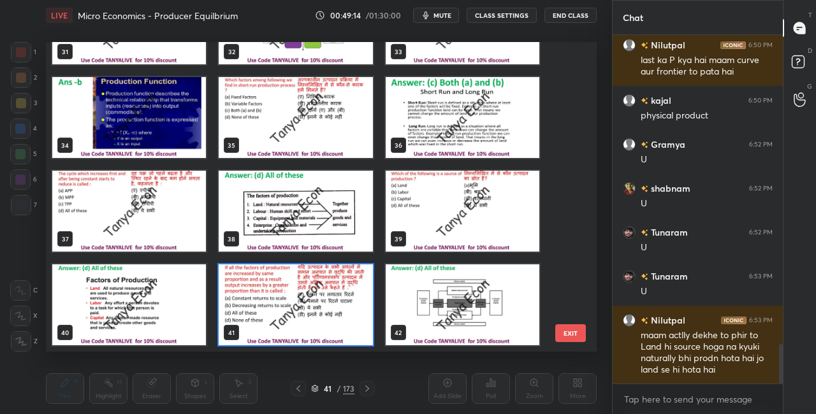
click at [331, 326] on img "grid" at bounding box center [296, 305] width 154 height 81
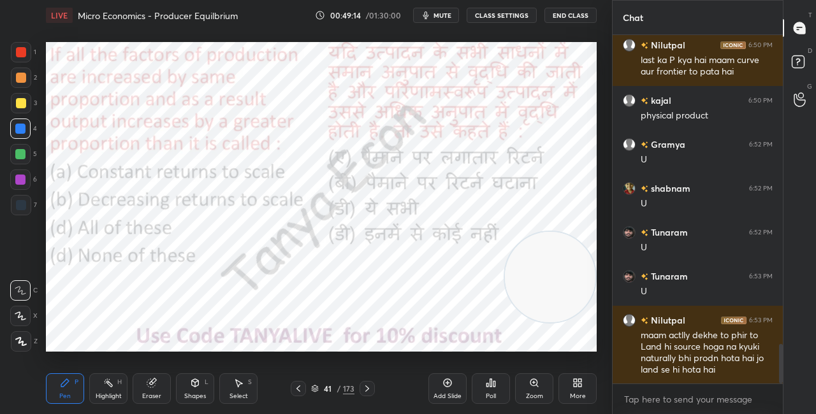
click at [331, 326] on img "grid" at bounding box center [296, 305] width 154 height 81
click at [486, 396] on div "Poll" at bounding box center [491, 396] width 10 height 6
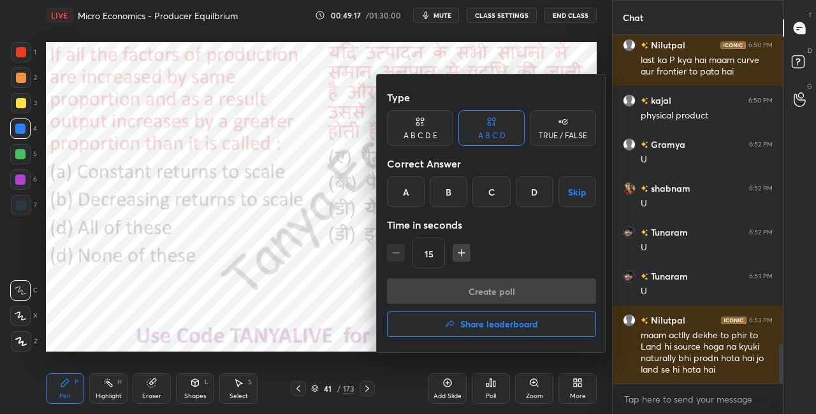
click at [326, 296] on div at bounding box center [408, 207] width 816 height 414
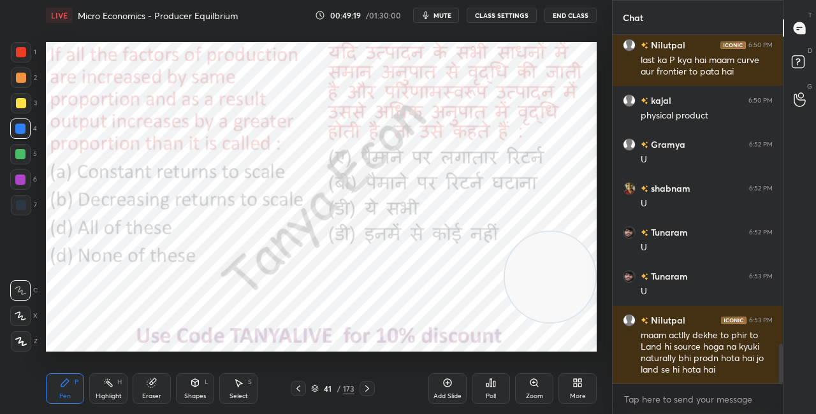
click at [502, 382] on div "Poll" at bounding box center [491, 389] width 38 height 31
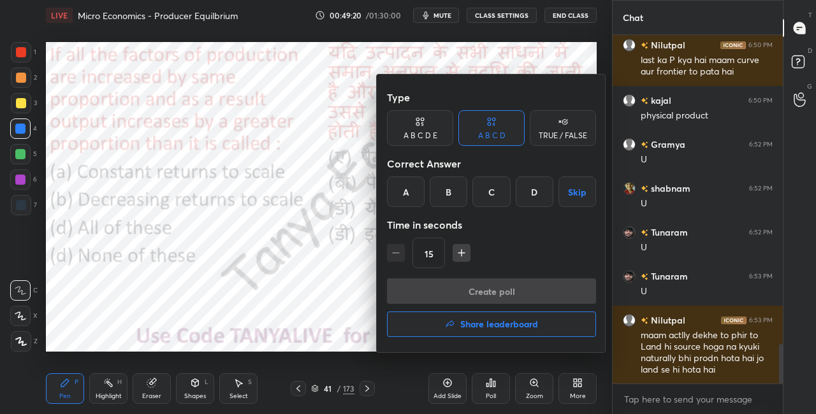
click at [527, 200] on div "D" at bounding box center [535, 192] width 38 height 31
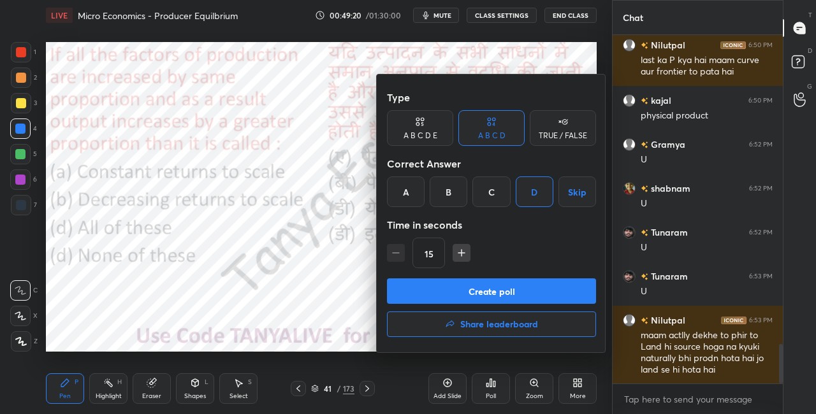
click at [494, 295] on button "Create poll" at bounding box center [491, 292] width 209 height 26
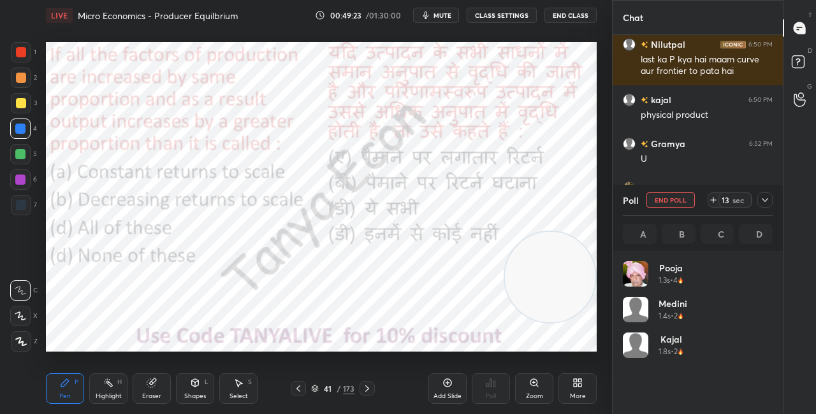
scroll to position [149, 146]
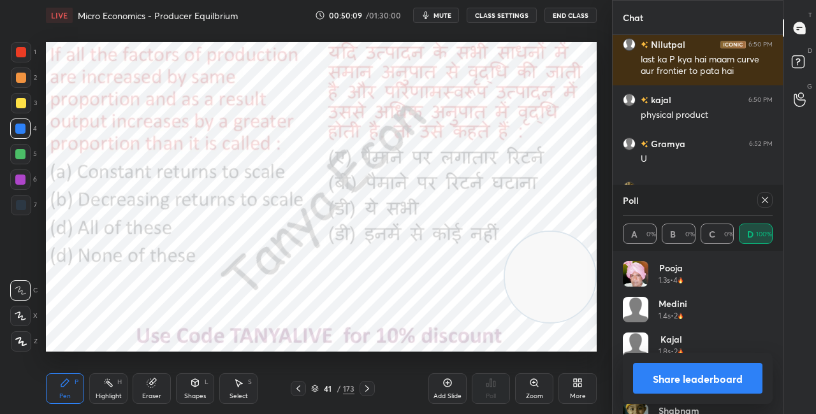
click at [192, 385] on icon at bounding box center [195, 383] width 7 height 8
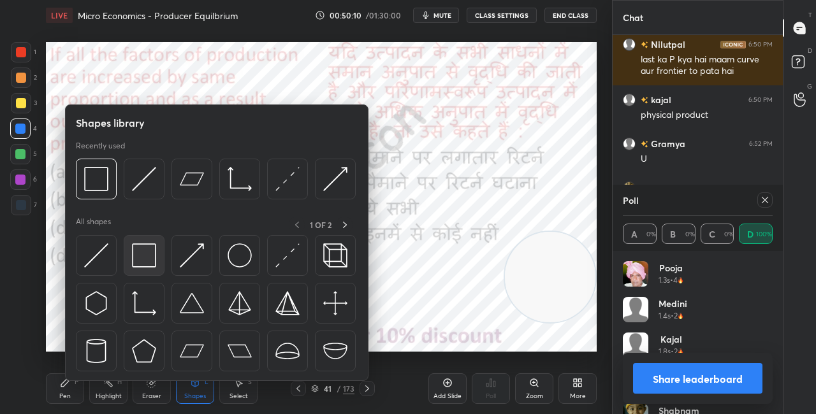
click at [150, 268] on div at bounding box center [144, 255] width 41 height 41
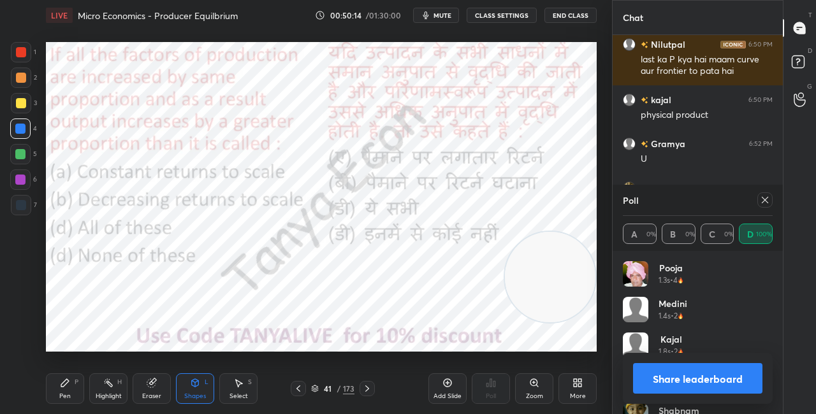
click at [656, 374] on button "Share leaderboard" at bounding box center [697, 378] width 129 height 31
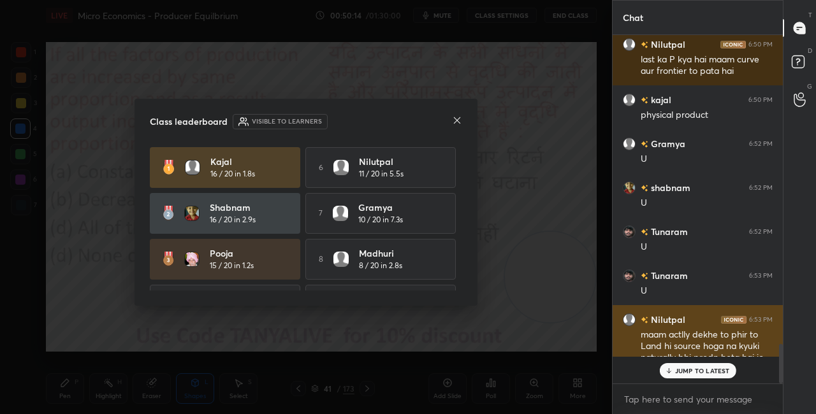
scroll to position [334, 166]
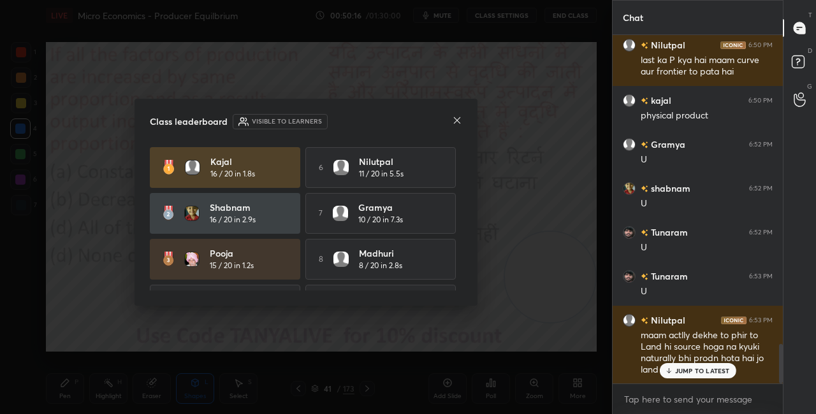
click at [455, 121] on icon at bounding box center [457, 120] width 10 height 10
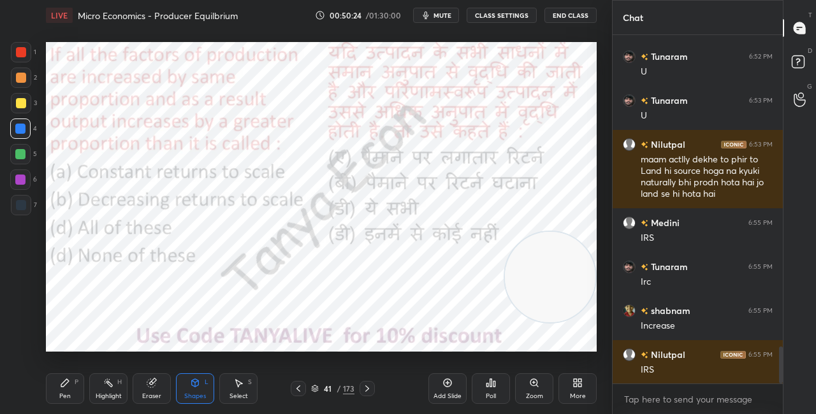
scroll to position [2933, 0]
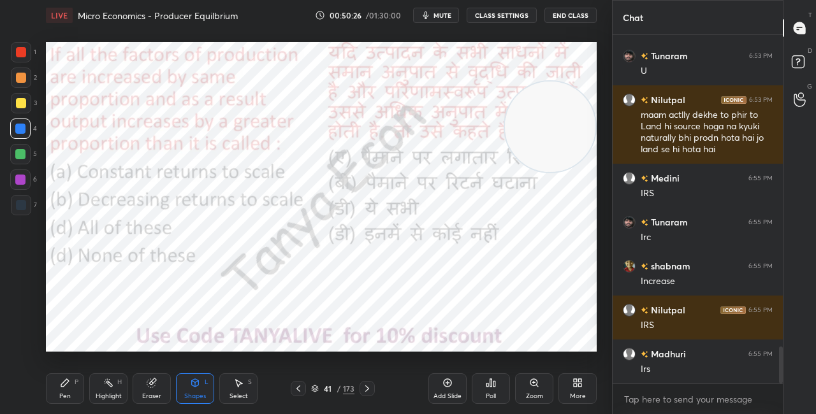
drag, startPoint x: 548, startPoint y: 293, endPoint x: 547, endPoint y: 105, distance: 187.5
click at [552, 113] on video at bounding box center [550, 127] width 91 height 91
drag, startPoint x: 549, startPoint y: 95, endPoint x: 550, endPoint y: 57, distance: 38.3
click at [550, 60] on video at bounding box center [550, 91] width 91 height 91
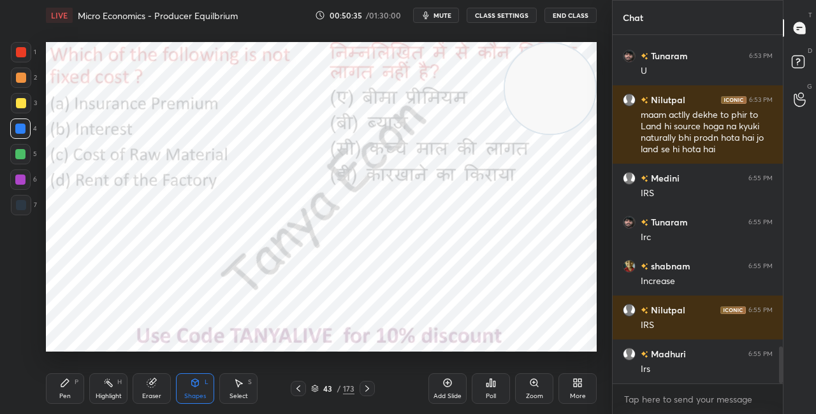
click at [534, 134] on video at bounding box center [550, 88] width 91 height 91
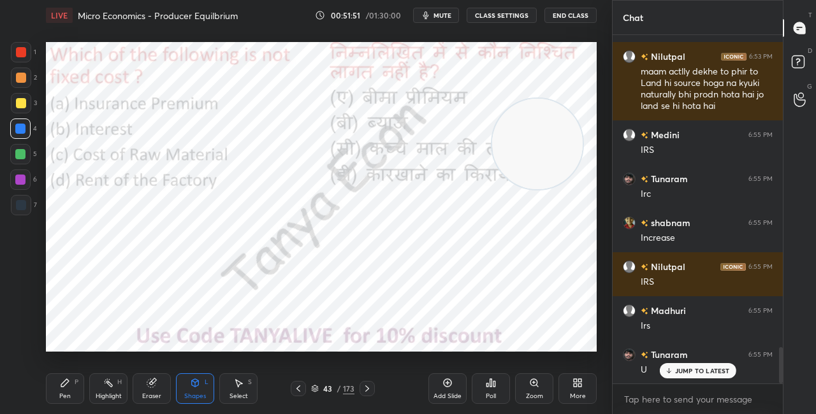
click at [316, 390] on icon at bounding box center [315, 390] width 6 height 2
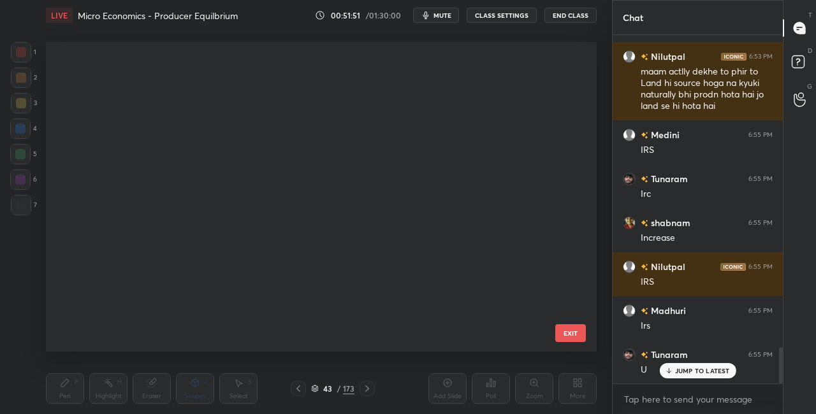
scroll to position [306, 545]
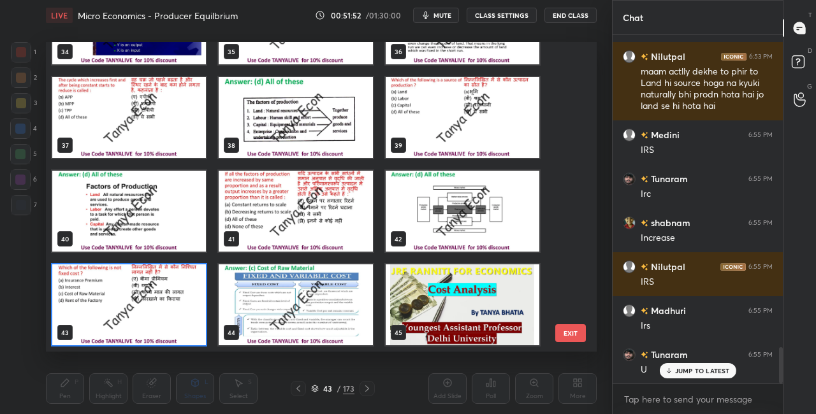
click at [197, 321] on img "grid" at bounding box center [129, 305] width 154 height 81
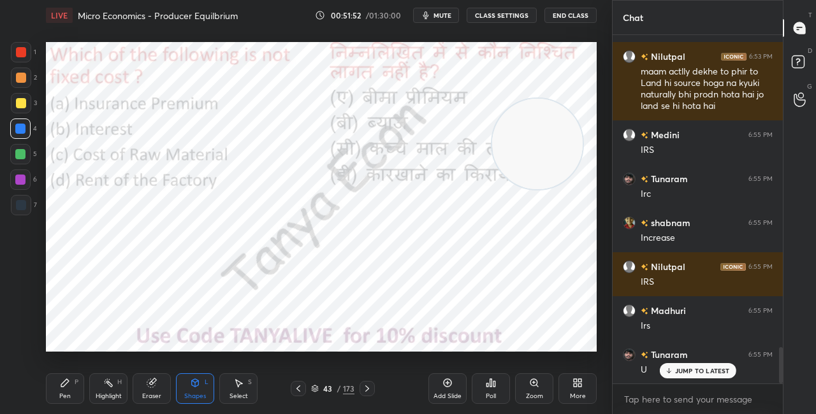
click at [198, 322] on img "grid" at bounding box center [129, 305] width 154 height 81
click at [485, 379] on div "Poll" at bounding box center [491, 389] width 38 height 31
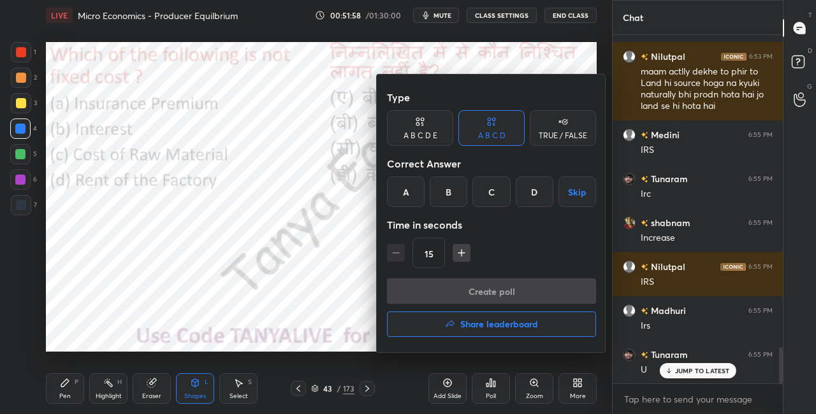
click at [498, 200] on div "C" at bounding box center [491, 192] width 38 height 31
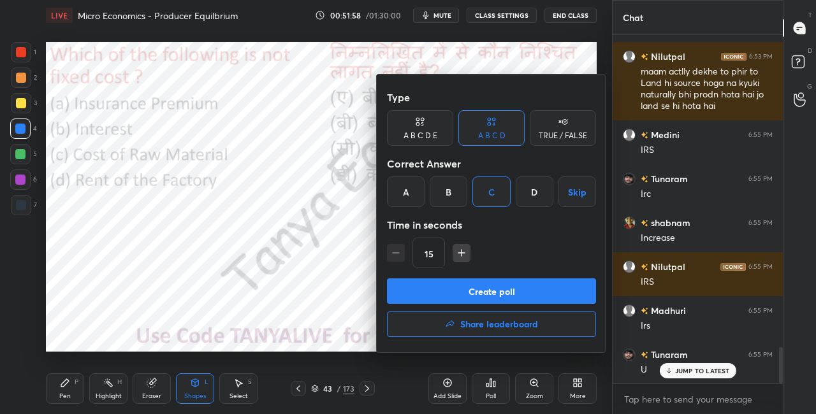
click at [485, 298] on button "Create poll" at bounding box center [491, 292] width 209 height 26
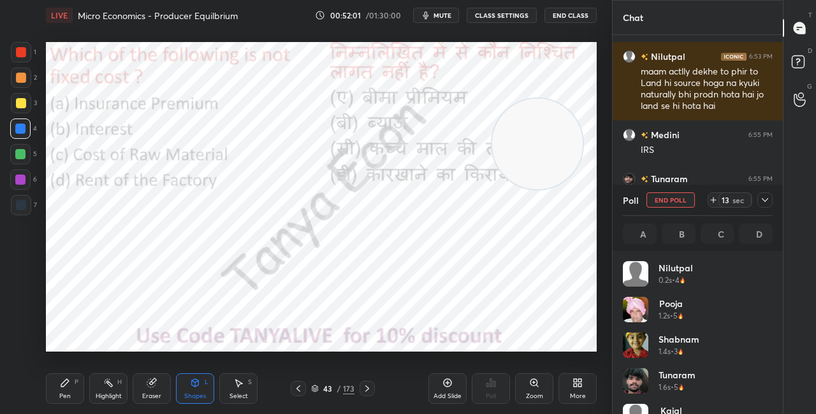
scroll to position [149, 146]
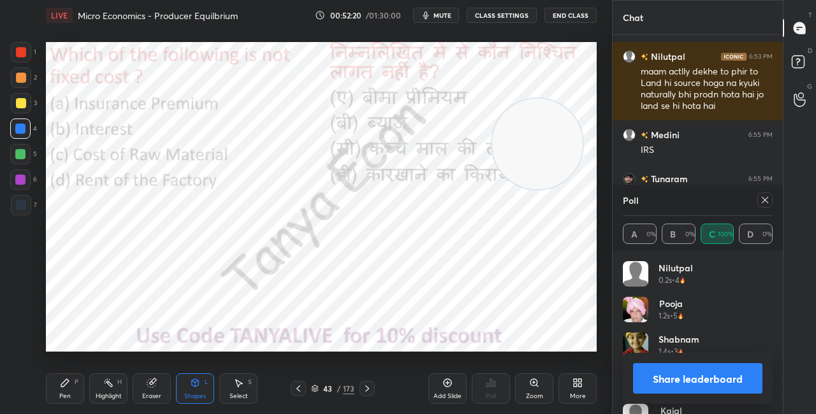
click at [193, 390] on div "Shapes L" at bounding box center [195, 389] width 38 height 31
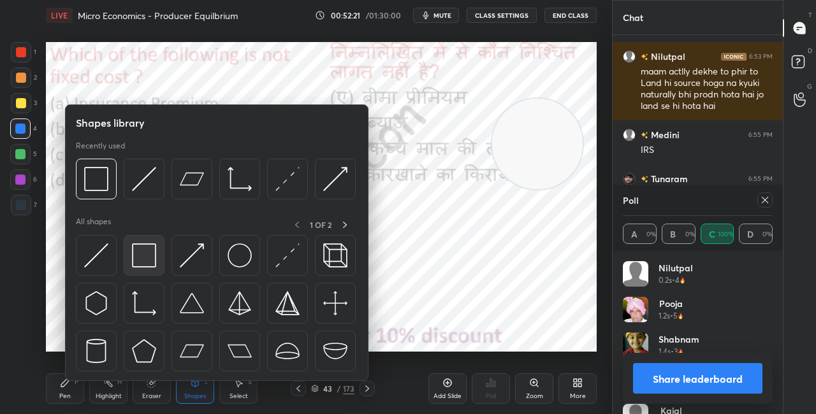
click at [161, 250] on div at bounding box center [144, 255] width 41 height 41
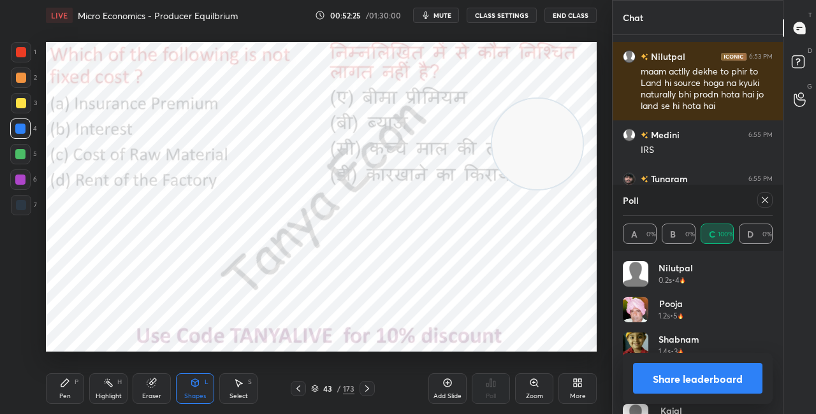
drag, startPoint x: 514, startPoint y: 154, endPoint x: 497, endPoint y: 240, distance: 87.0
click at [499, 189] on video at bounding box center [537, 144] width 91 height 91
click at [661, 384] on button "Share leaderboard" at bounding box center [697, 378] width 129 height 31
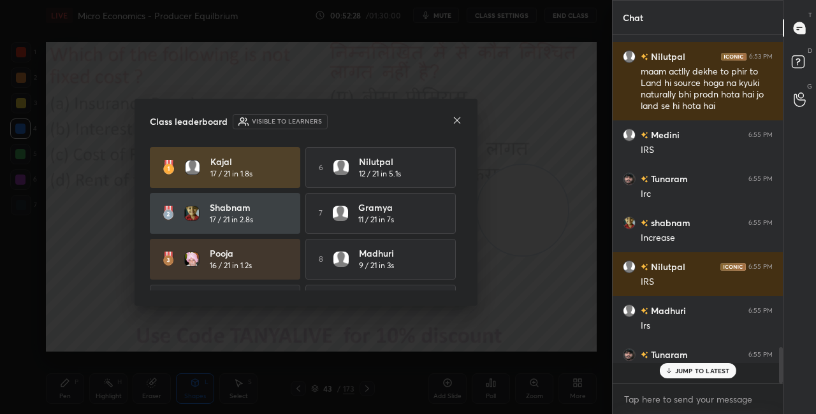
scroll to position [4, 4]
click at [457, 122] on icon at bounding box center [457, 120] width 10 height 10
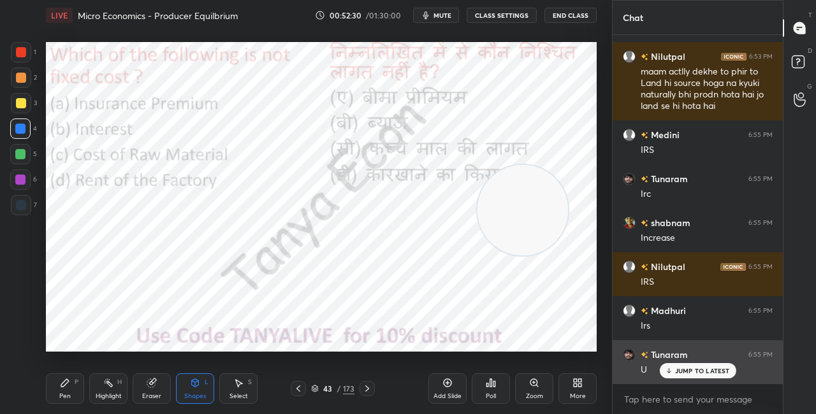
click at [667, 370] on icon at bounding box center [668, 371] width 8 height 8
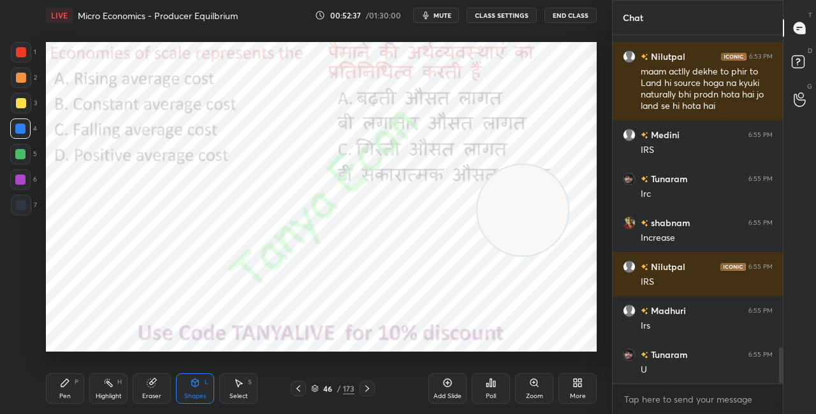
click at [70, 387] on icon at bounding box center [65, 383] width 10 height 10
click at [515, 165] on div "Setting up your live class Poll for secs No correct answer Start poll" at bounding box center [321, 197] width 551 height 310
drag, startPoint x: 528, startPoint y: 214, endPoint x: 560, endPoint y: 106, distance: 111.9
click at [559, 165] on video at bounding box center [523, 210] width 91 height 91
click at [316, 390] on icon at bounding box center [315, 389] width 8 height 8
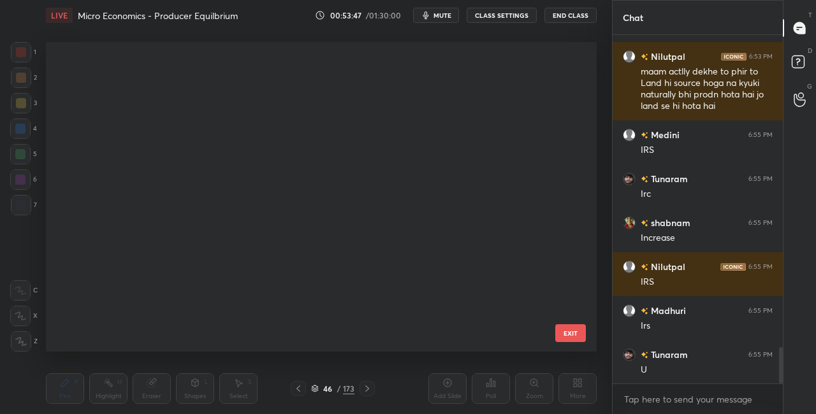
scroll to position [1190, 0]
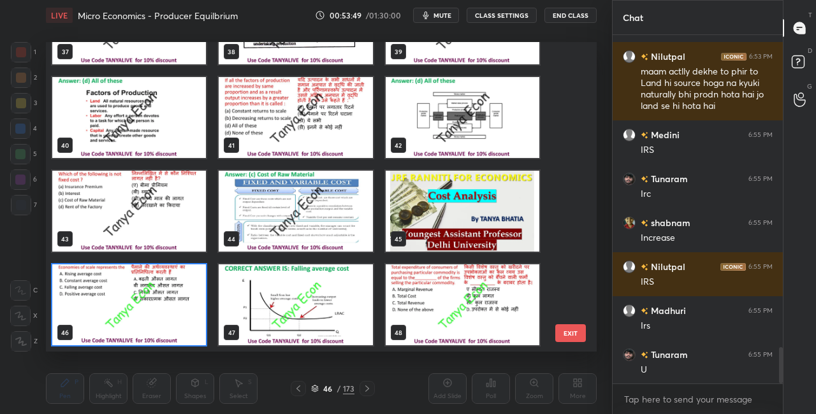
click at [187, 334] on img "grid" at bounding box center [129, 305] width 154 height 81
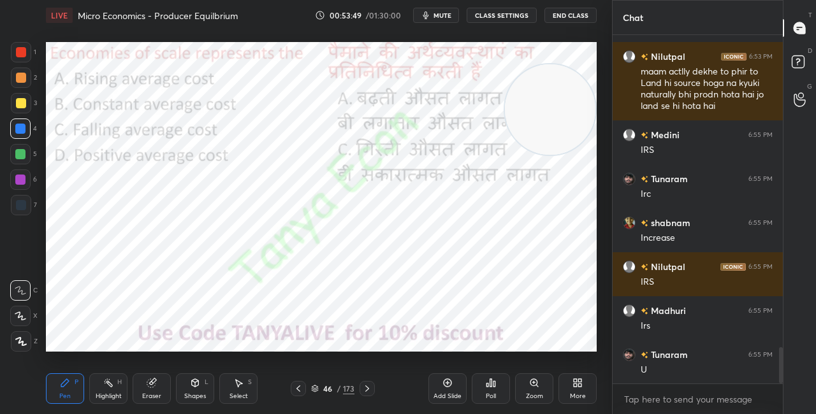
click at [187, 335] on img "grid" at bounding box center [129, 305] width 154 height 81
click at [497, 386] on div "Poll" at bounding box center [491, 389] width 38 height 31
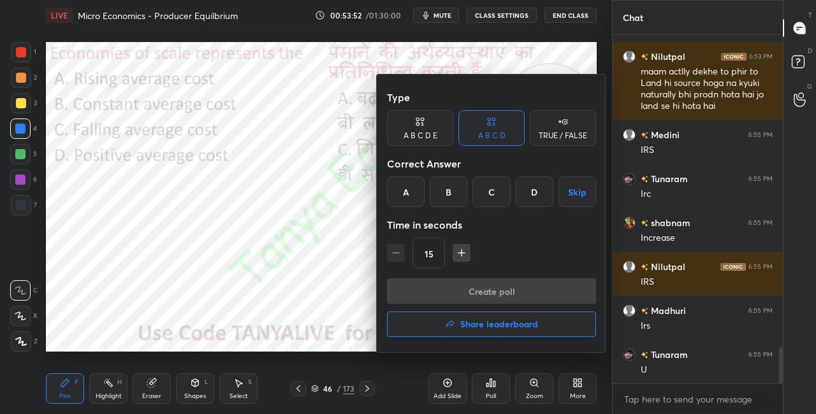
click at [497, 197] on div "C" at bounding box center [491, 192] width 38 height 31
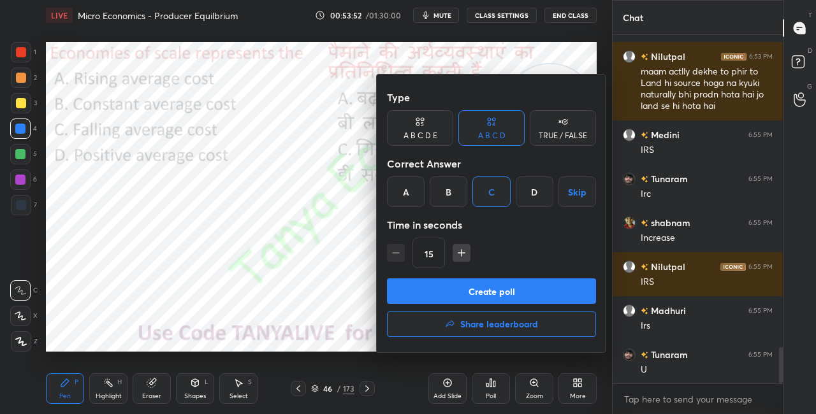
click at [491, 291] on button "Create poll" at bounding box center [491, 292] width 209 height 26
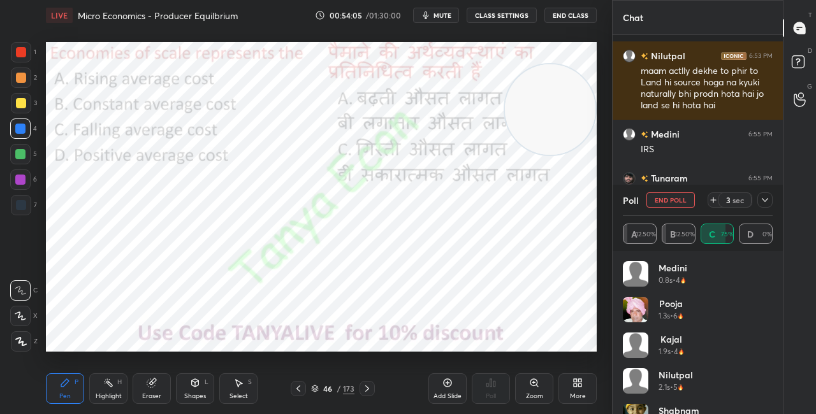
scroll to position [3099, 0]
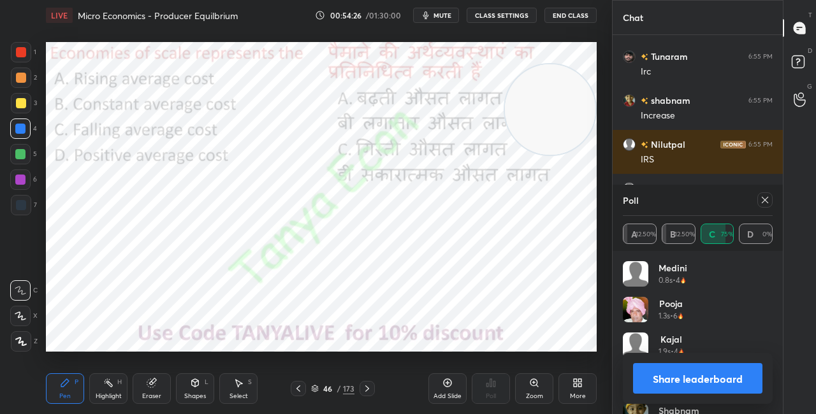
click at [198, 398] on div "Shapes" at bounding box center [195, 396] width 22 height 6
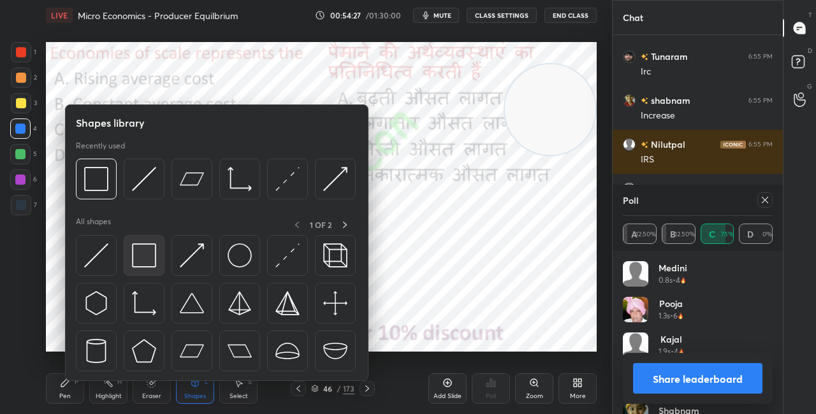
click at [156, 254] on img at bounding box center [144, 256] width 24 height 24
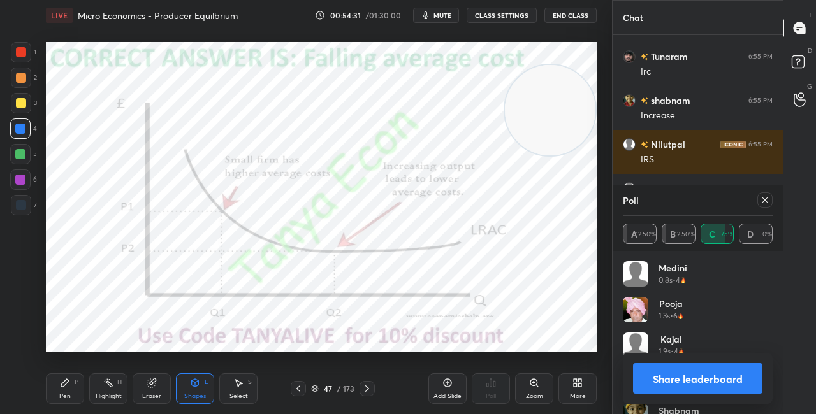
drag, startPoint x: 567, startPoint y: 129, endPoint x: 567, endPoint y: 165, distance: 36.3
click at [566, 144] on video at bounding box center [550, 110] width 91 height 91
click at [59, 393] on div "Pen P" at bounding box center [65, 389] width 38 height 31
click at [658, 377] on button "Share leaderboard" at bounding box center [697, 378] width 129 height 31
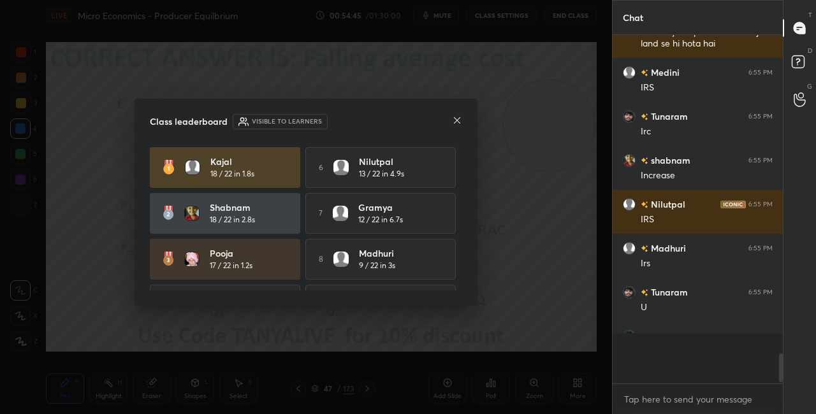
scroll to position [376, 166]
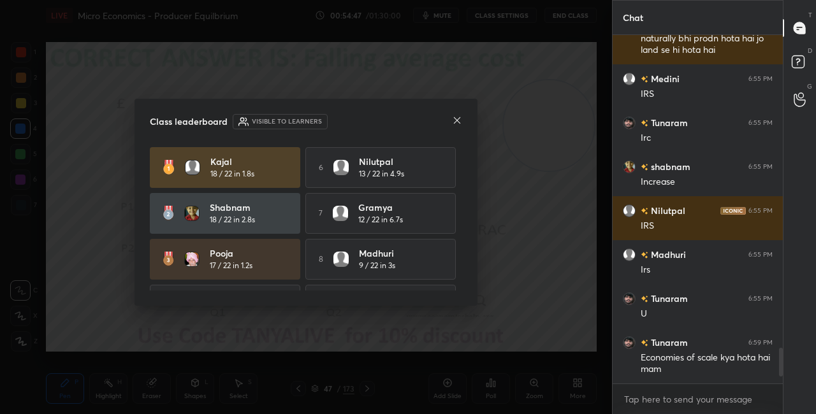
click at [458, 121] on icon at bounding box center [457, 120] width 10 height 10
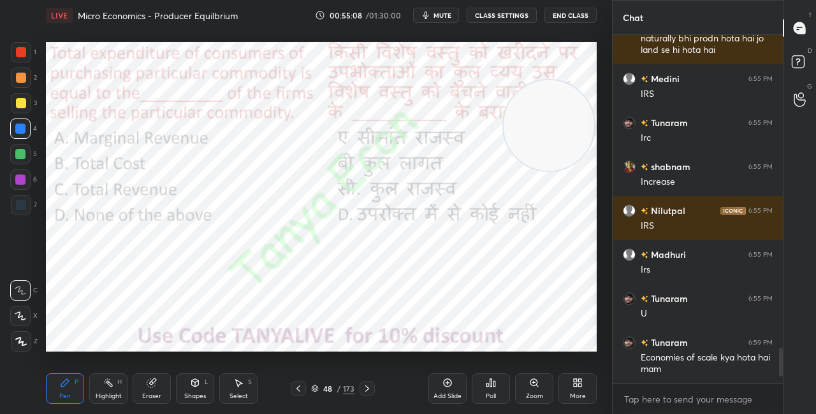
click at [22, 57] on div at bounding box center [21, 52] width 20 height 20
drag, startPoint x: 587, startPoint y: 135, endPoint x: 585, endPoint y: 183, distance: 47.9
click at [587, 171] on video at bounding box center [548, 125] width 91 height 91
drag, startPoint x: 580, startPoint y: 200, endPoint x: 576, endPoint y: 225, distance: 25.8
click at [580, 216] on video at bounding box center [548, 170] width 91 height 91
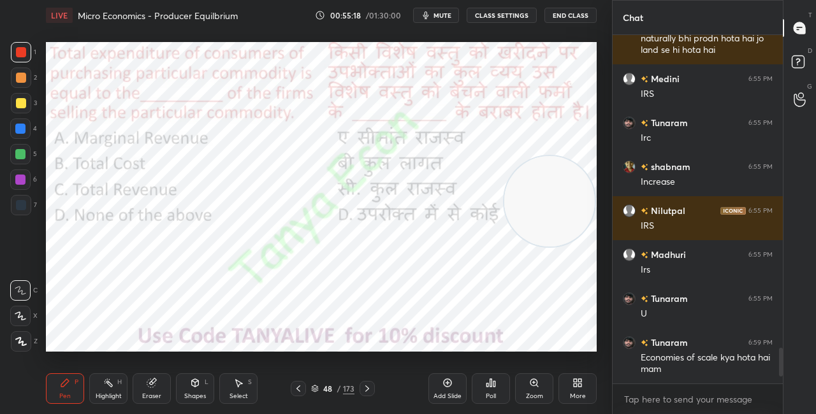
drag, startPoint x: 560, startPoint y: 201, endPoint x: 569, endPoint y: 231, distance: 31.3
click at [569, 222] on video at bounding box center [549, 201] width 91 height 91
click at [318, 387] on icon at bounding box center [315, 389] width 8 height 8
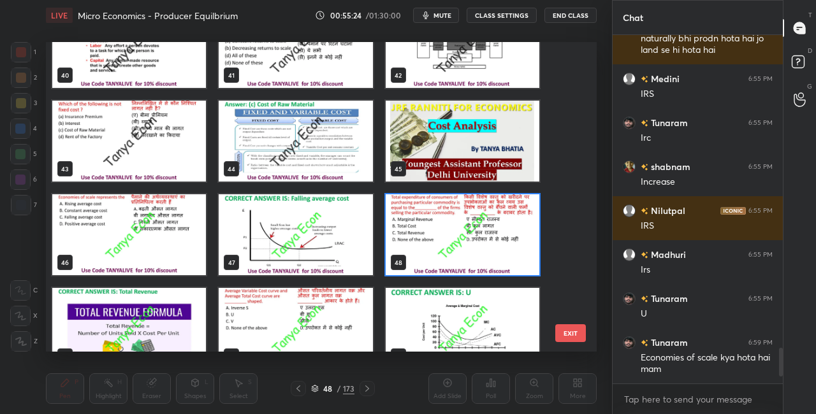
scroll to position [1283, 0]
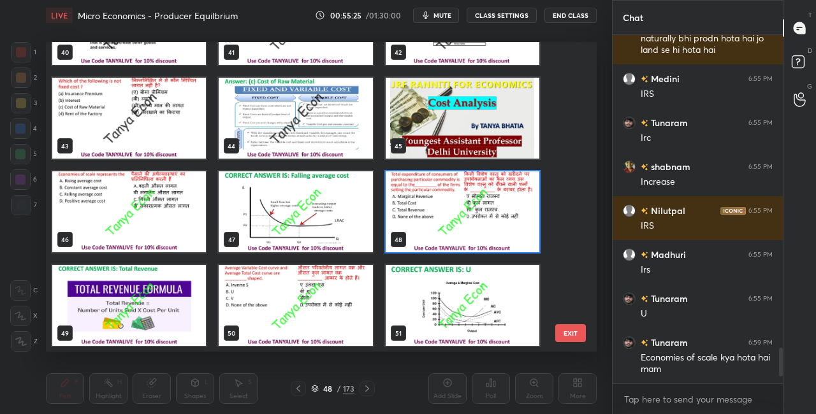
click at [525, 210] on img "grid" at bounding box center [463, 212] width 154 height 81
click at [525, 212] on img "grid" at bounding box center [463, 212] width 154 height 81
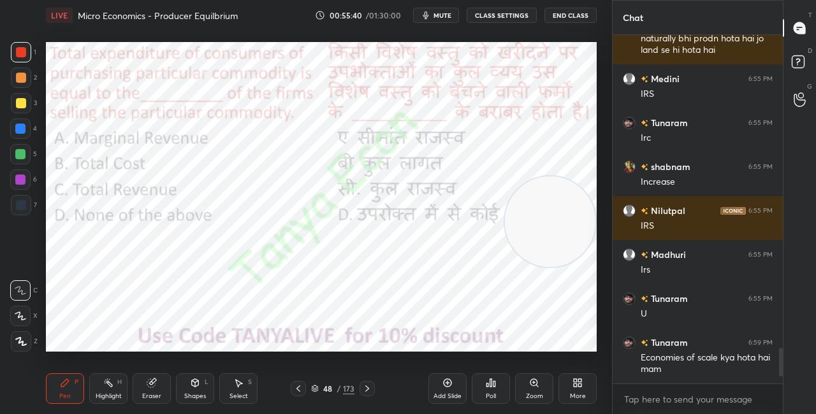
click at [314, 386] on icon at bounding box center [315, 387] width 6 height 3
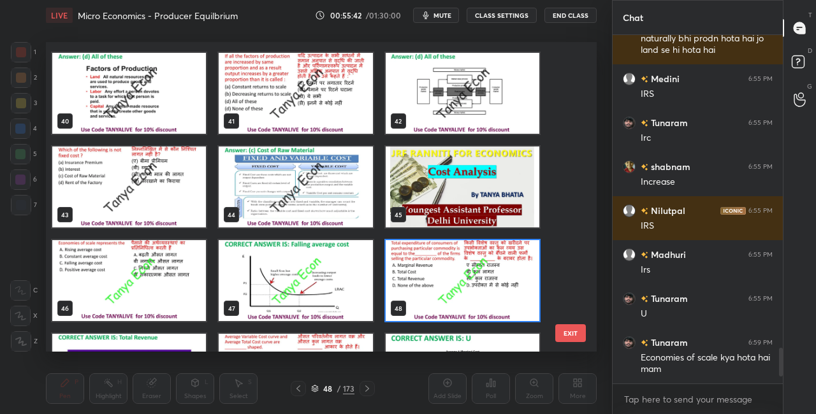
scroll to position [1256, 0]
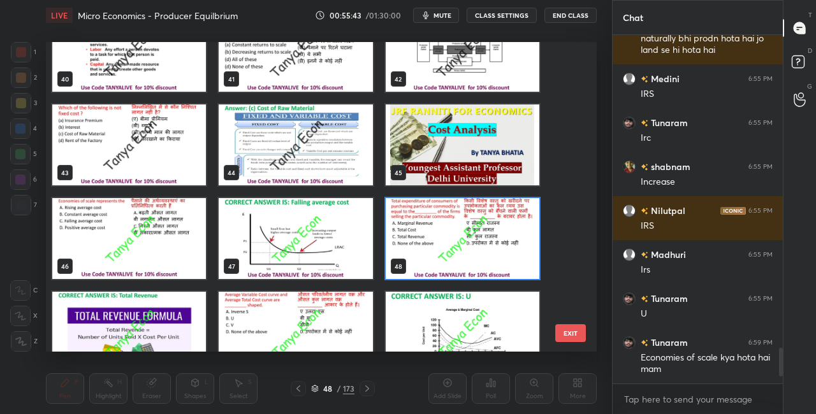
click at [488, 214] on img "grid" at bounding box center [463, 238] width 154 height 81
click at [488, 213] on img "grid" at bounding box center [463, 238] width 154 height 81
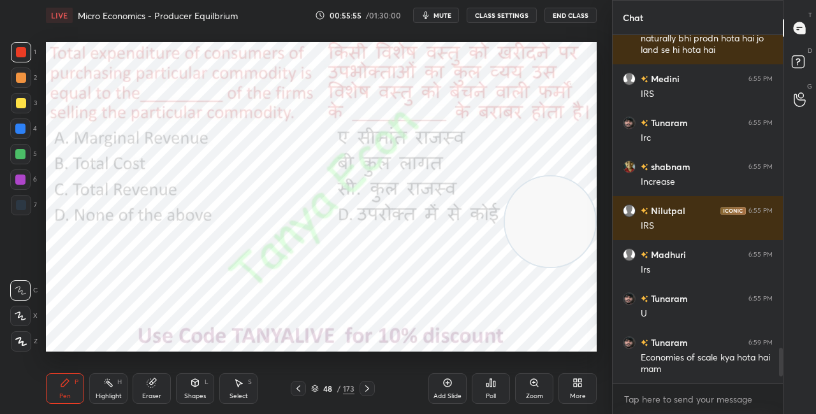
click at [319, 388] on div "48 / 173" at bounding box center [332, 388] width 43 height 11
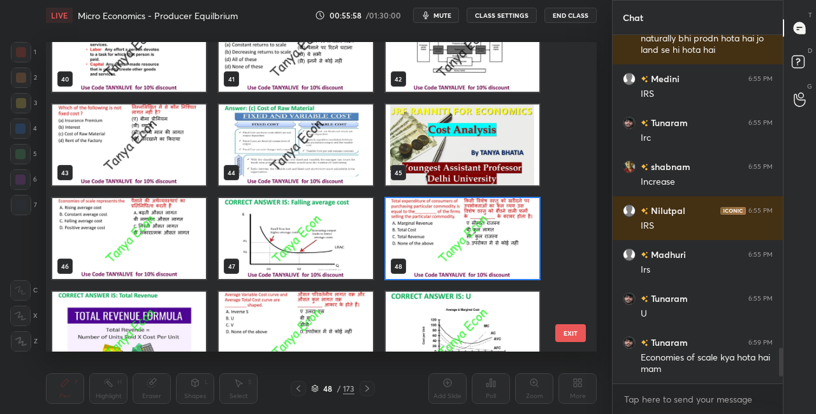
click at [495, 235] on img "grid" at bounding box center [463, 238] width 154 height 81
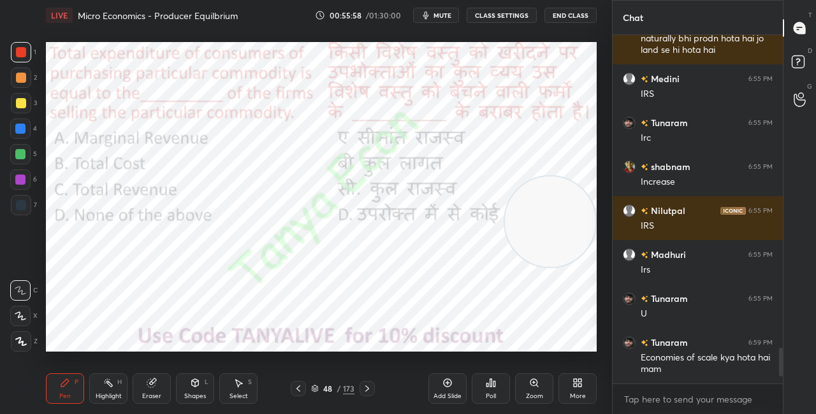
click at [495, 236] on img "grid" at bounding box center [463, 238] width 154 height 81
click at [506, 383] on div "Poll" at bounding box center [491, 389] width 38 height 31
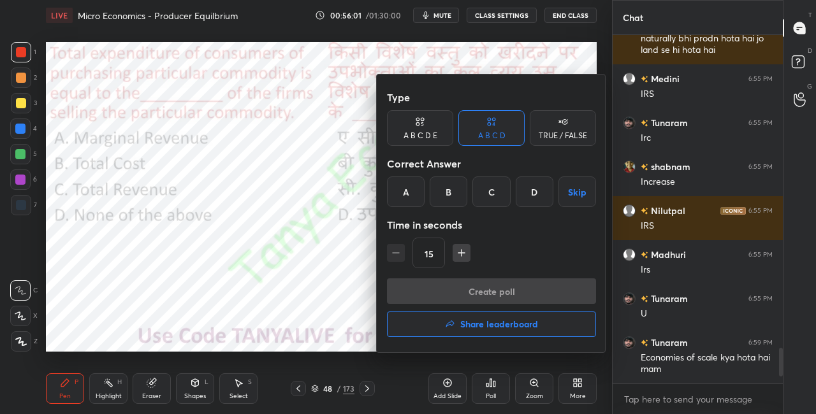
click at [496, 191] on div "C" at bounding box center [491, 192] width 38 height 31
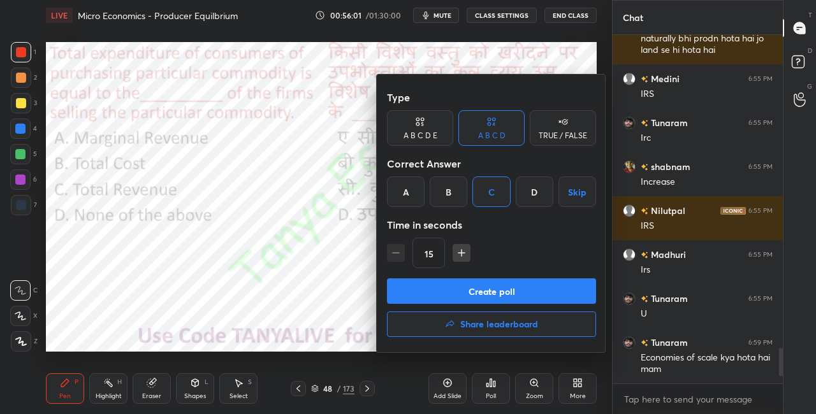
click at [499, 291] on button "Create poll" at bounding box center [491, 292] width 209 height 26
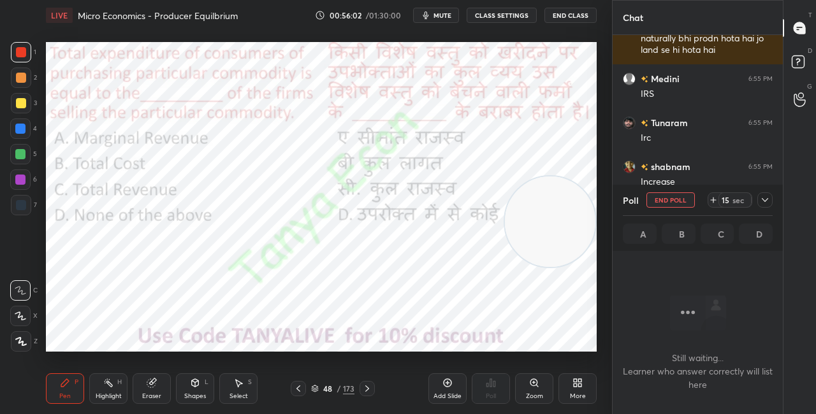
scroll to position [309, 166]
click at [192, 391] on div "Shapes L" at bounding box center [195, 389] width 38 height 31
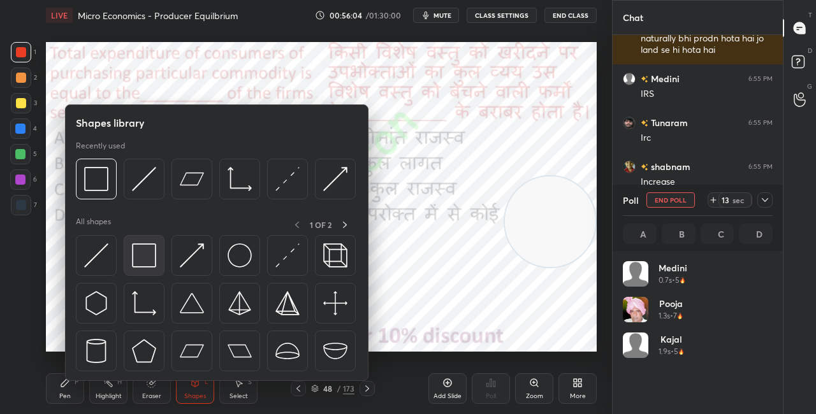
scroll to position [149, 146]
click at [149, 248] on img at bounding box center [144, 256] width 24 height 24
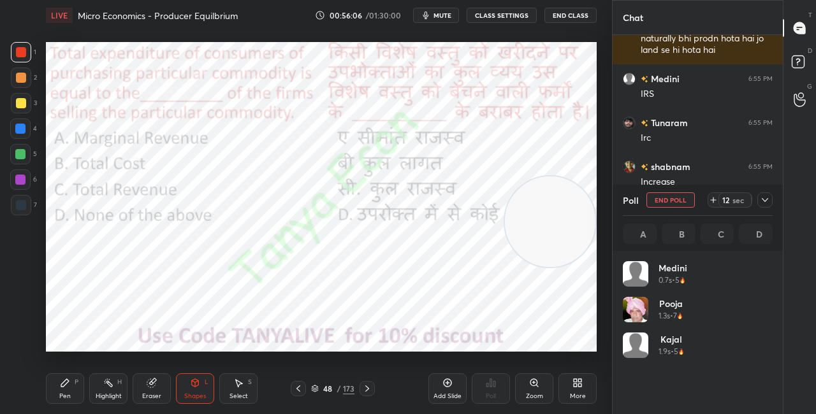
click at [68, 390] on div "Pen P" at bounding box center [65, 389] width 38 height 31
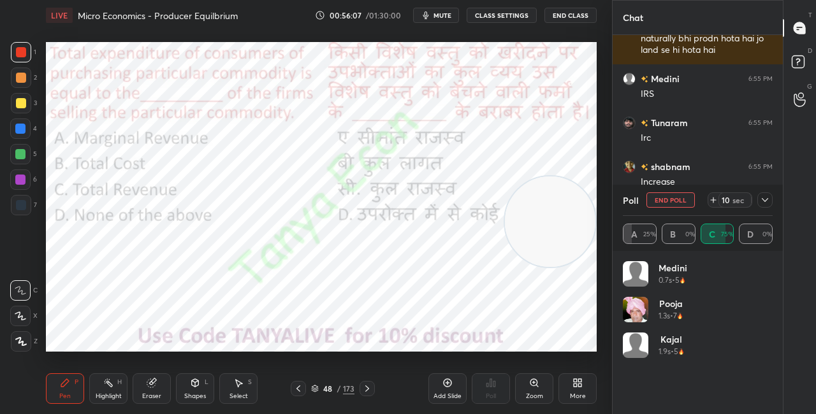
click at [198, 390] on div "Shapes L" at bounding box center [195, 389] width 38 height 31
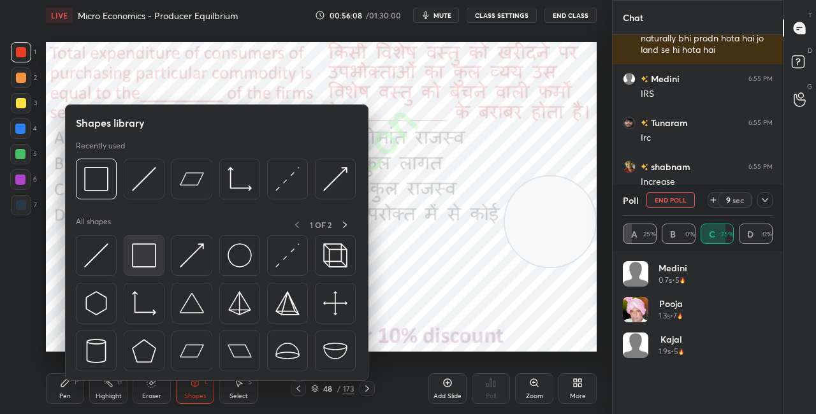
click at [146, 270] on div at bounding box center [144, 255] width 41 height 41
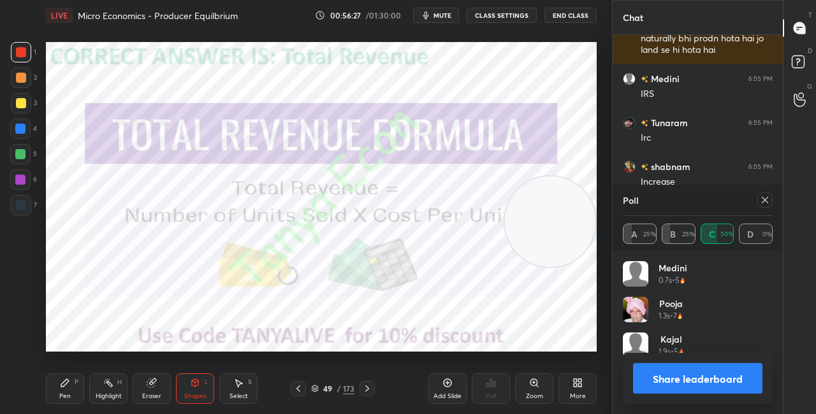
click at [64, 386] on icon at bounding box center [65, 383] width 10 height 10
click at [666, 377] on button "Share leaderboard" at bounding box center [697, 378] width 129 height 31
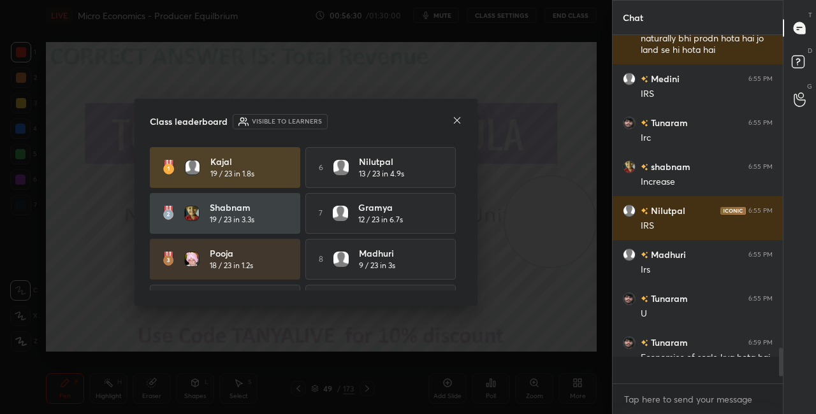
scroll to position [334, 166]
click at [457, 125] on icon at bounding box center [457, 120] width 10 height 10
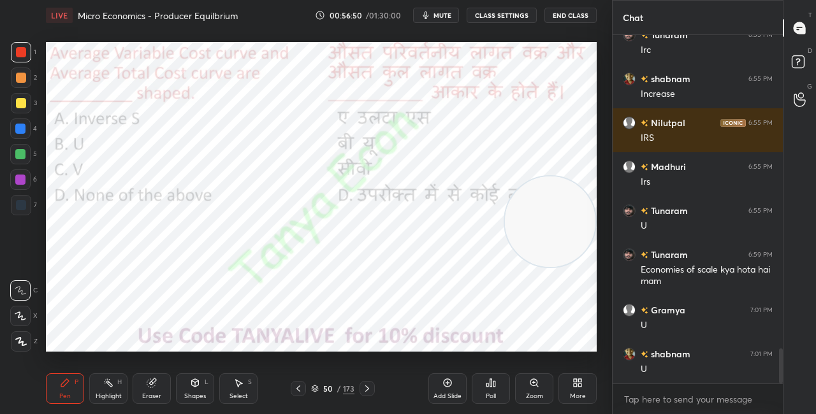
click at [316, 386] on icon at bounding box center [315, 389] width 8 height 8
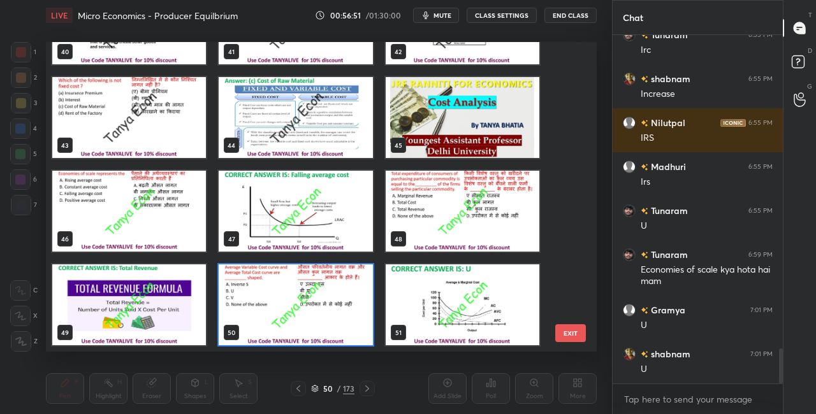
click at [317, 292] on img "grid" at bounding box center [296, 305] width 154 height 81
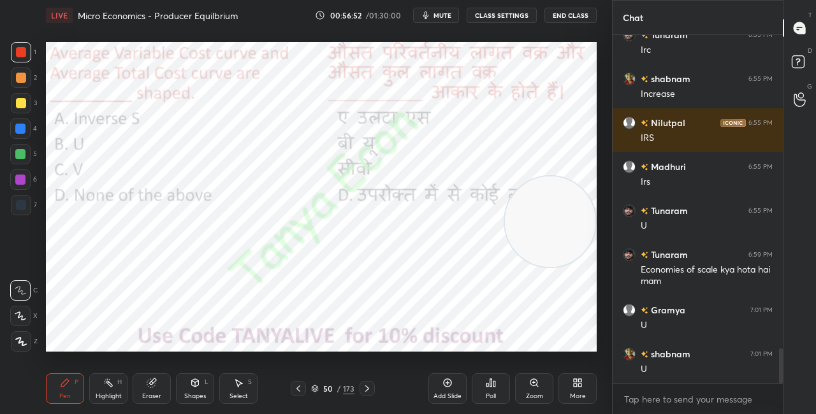
click at [317, 293] on img "grid" at bounding box center [296, 305] width 154 height 81
click at [492, 396] on div "Poll" at bounding box center [491, 396] width 10 height 6
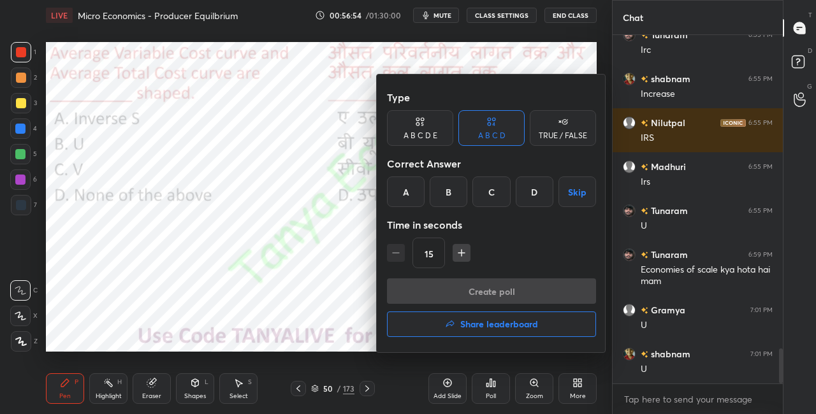
click at [452, 182] on div "B" at bounding box center [449, 192] width 38 height 31
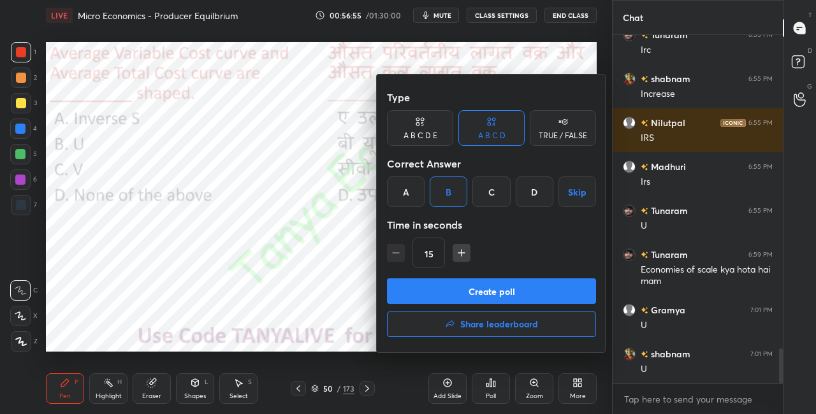
click at [450, 282] on button "Create poll" at bounding box center [491, 292] width 209 height 26
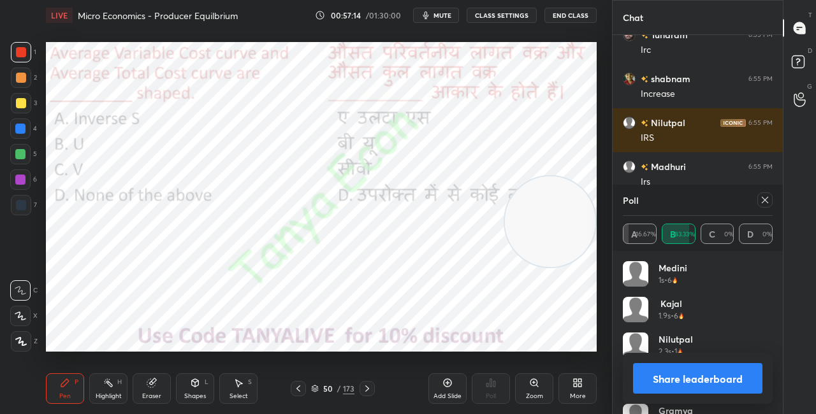
click at [197, 386] on icon at bounding box center [195, 383] width 10 height 10
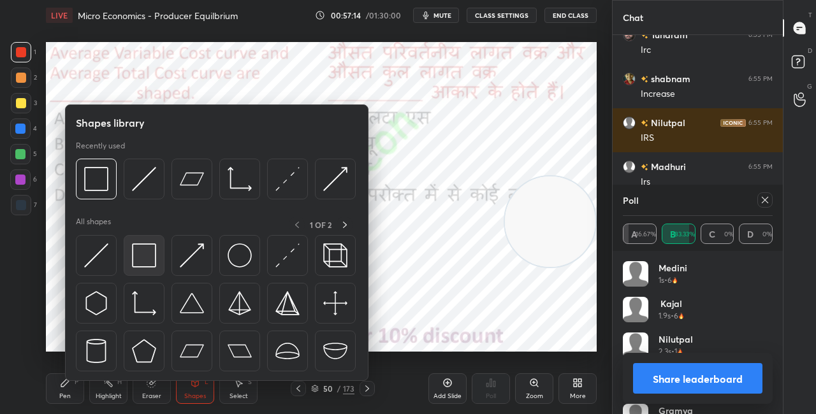
click at [152, 267] on img at bounding box center [144, 256] width 24 height 24
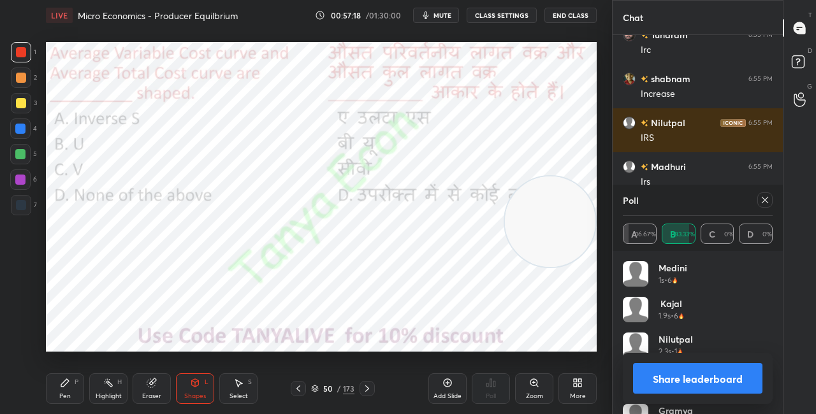
click at [372, 390] on div at bounding box center [367, 388] width 15 height 15
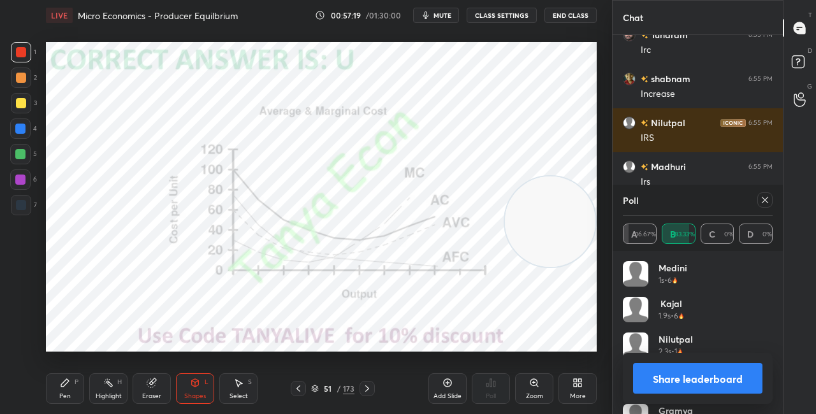
click at [684, 379] on button "Share leaderboard" at bounding box center [697, 378] width 129 height 31
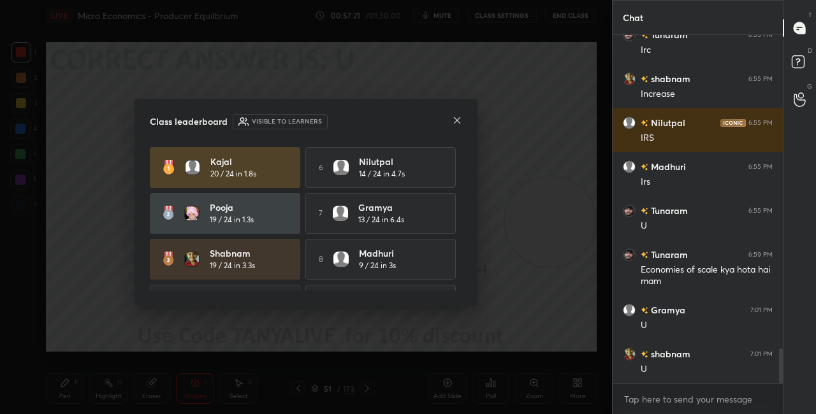
click at [457, 122] on icon at bounding box center [457, 120] width 10 height 10
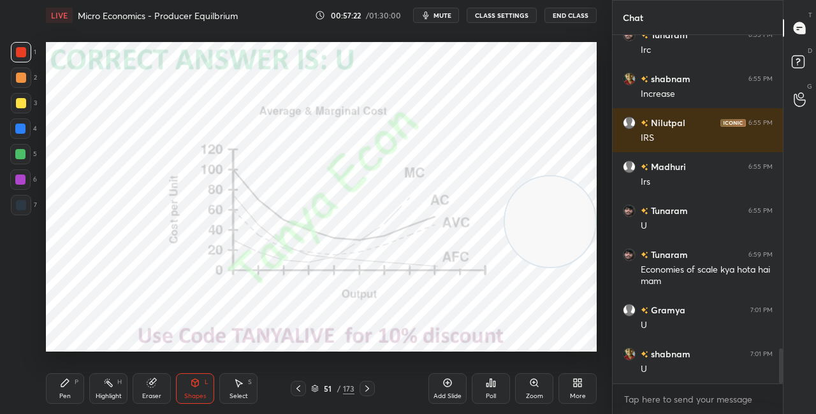
click at [70, 383] on icon at bounding box center [65, 383] width 10 height 10
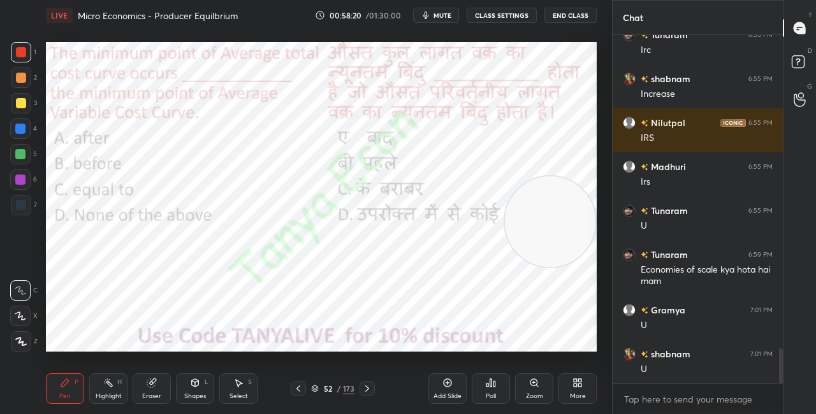
click at [318, 388] on icon at bounding box center [315, 389] width 8 height 8
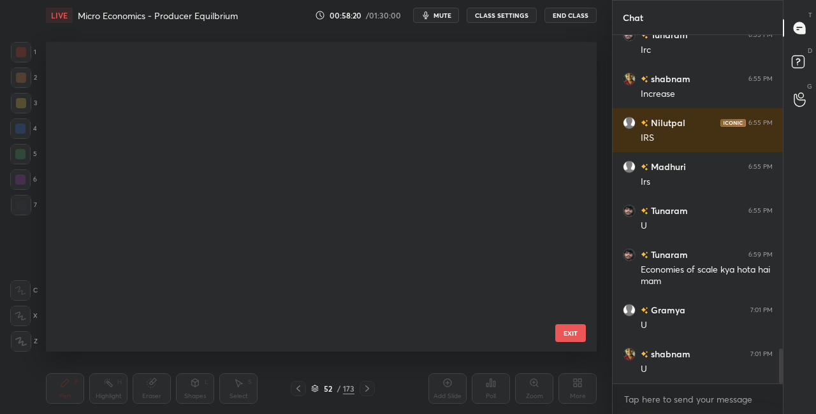
scroll to position [306, 545]
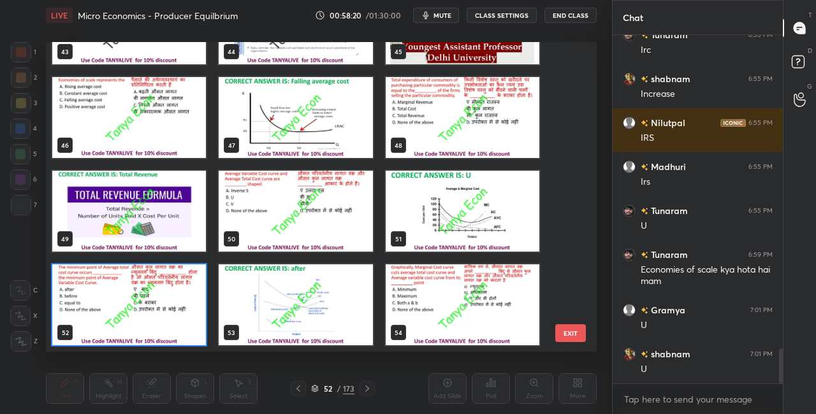
click at [316, 342] on div "53" at bounding box center [295, 305] width 166 height 94
click at [202, 298] on img "grid" at bounding box center [129, 305] width 154 height 81
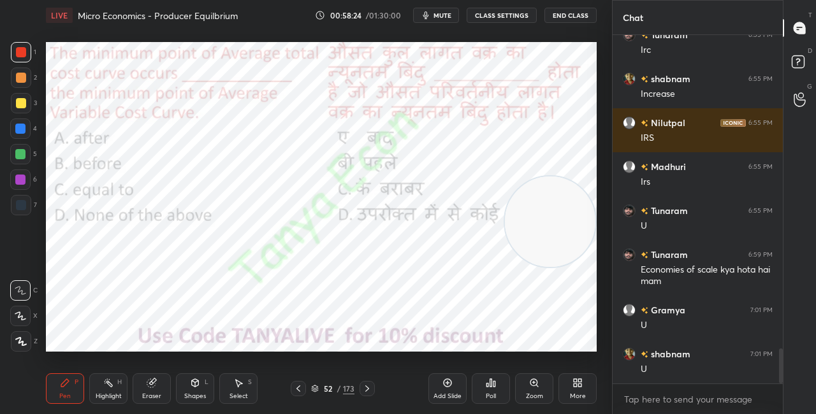
click at [492, 393] on div "Poll" at bounding box center [491, 396] width 10 height 6
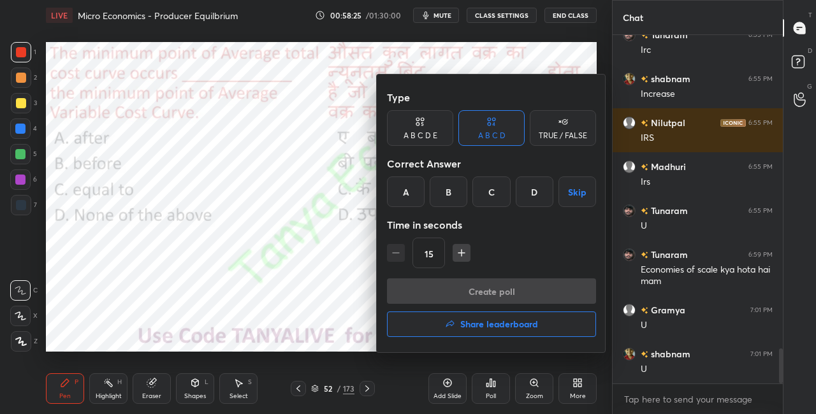
click at [409, 194] on div "A" at bounding box center [406, 192] width 38 height 31
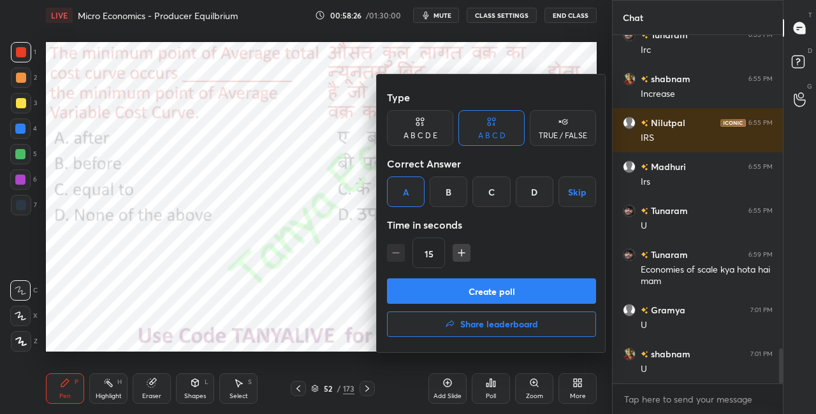
click at [416, 296] on button "Create poll" at bounding box center [491, 292] width 209 height 26
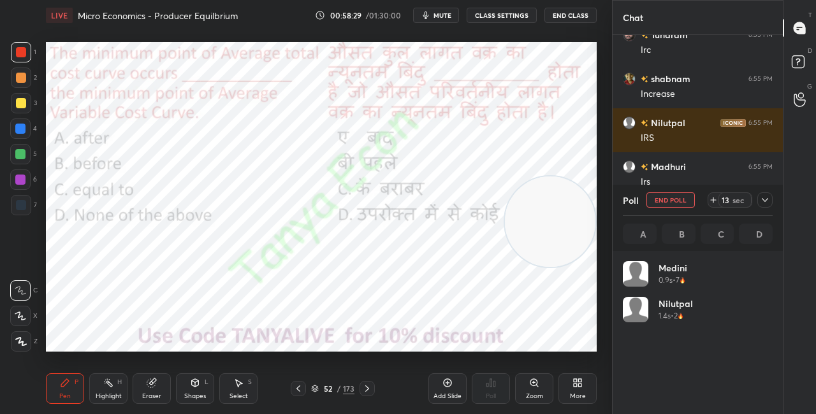
scroll to position [149, 146]
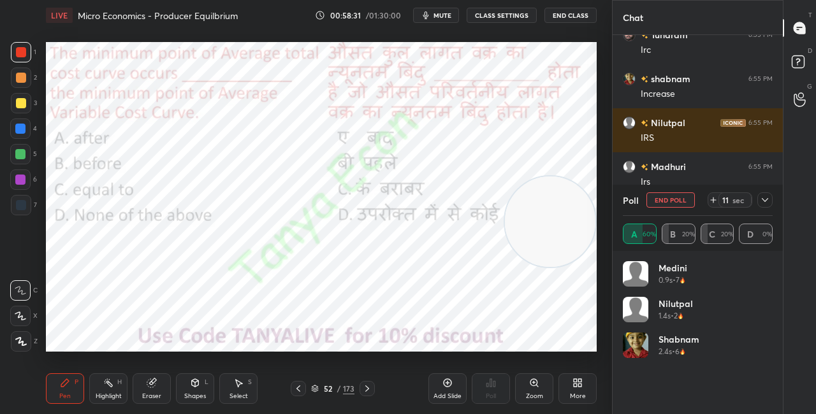
click at [194, 390] on div "Shapes L" at bounding box center [195, 389] width 38 height 31
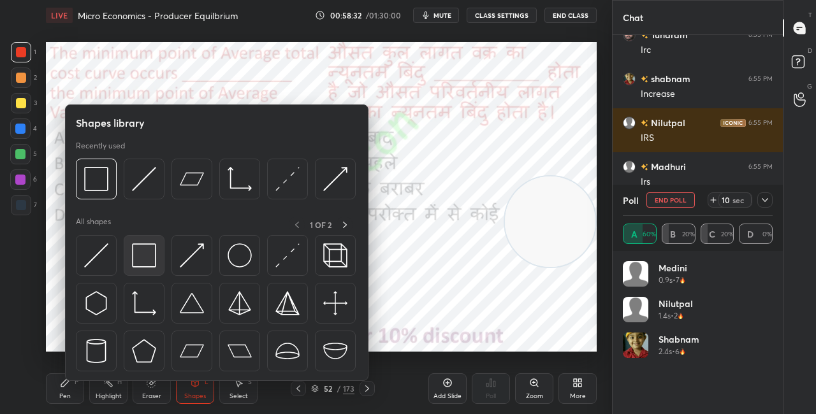
click at [147, 254] on img at bounding box center [144, 256] width 24 height 24
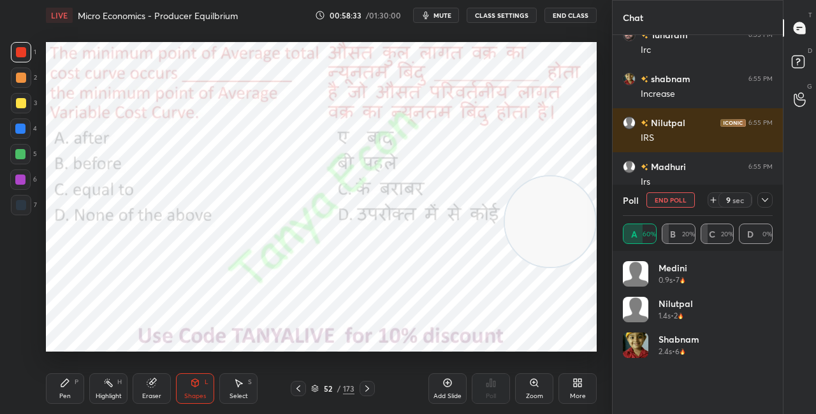
click at [202, 380] on div "Shapes L" at bounding box center [195, 389] width 38 height 31
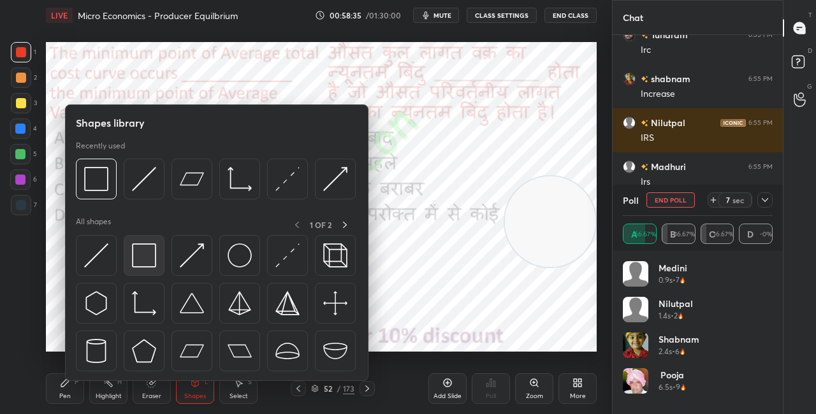
click at [152, 275] on div at bounding box center [144, 255] width 41 height 41
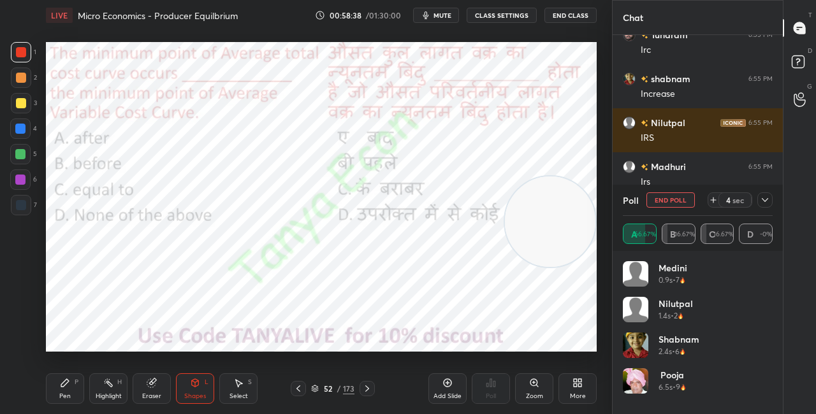
click at [82, 392] on div "Pen P" at bounding box center [65, 389] width 38 height 31
click at [316, 390] on icon at bounding box center [315, 389] width 8 height 8
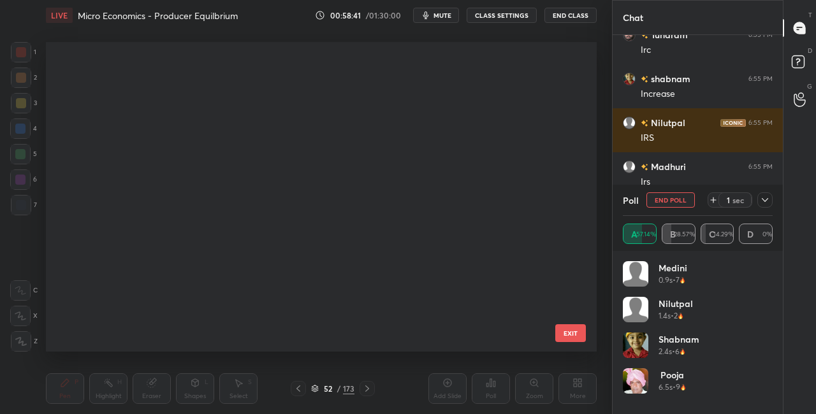
scroll to position [306, 545]
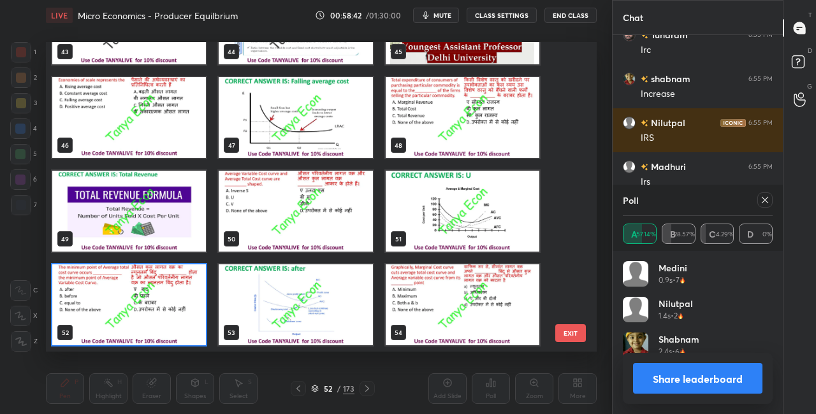
click at [170, 297] on img "grid" at bounding box center [129, 305] width 154 height 81
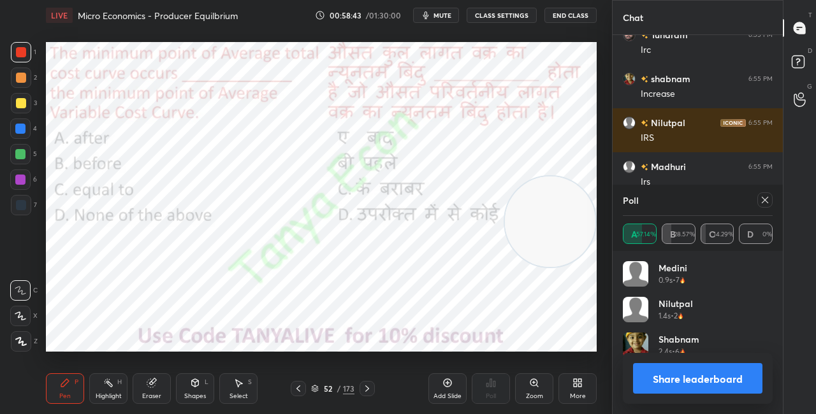
click at [171, 298] on img "grid" at bounding box center [129, 305] width 154 height 81
click at [648, 370] on button "Share leaderboard" at bounding box center [697, 378] width 129 height 31
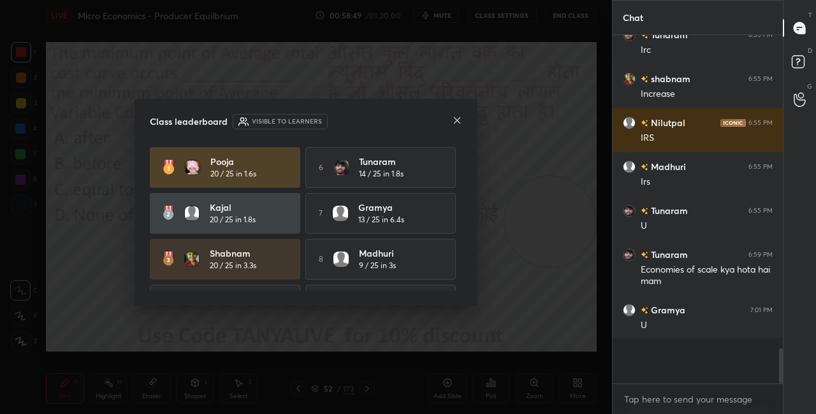
scroll to position [4, 4]
click at [454, 119] on icon at bounding box center [457, 120] width 10 height 10
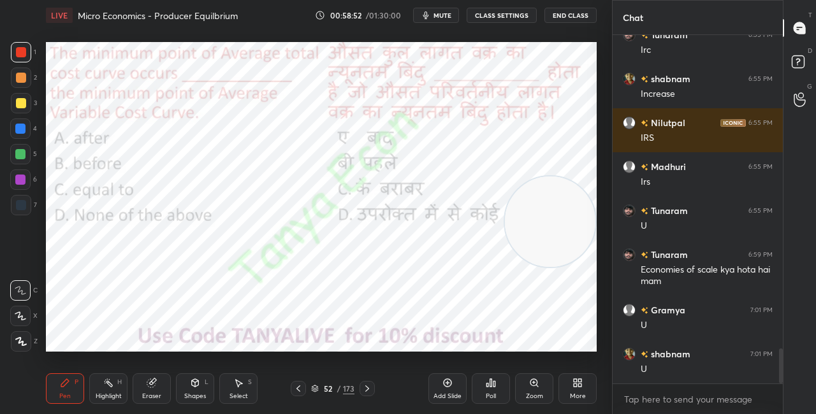
click at [369, 384] on icon at bounding box center [367, 389] width 10 height 10
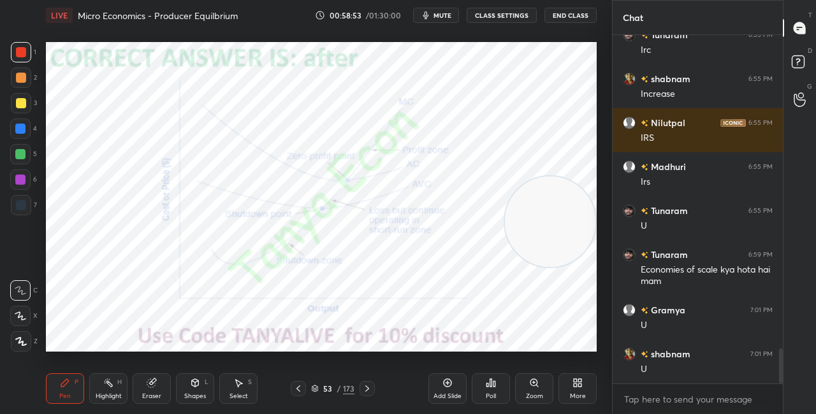
click at [302, 391] on icon at bounding box center [298, 389] width 10 height 10
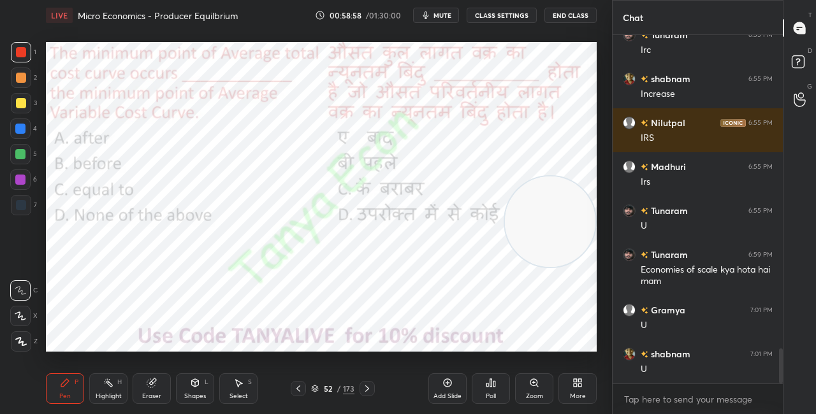
click at [367, 392] on icon at bounding box center [367, 389] width 10 height 10
click at [180, 391] on div "Shapes L" at bounding box center [195, 389] width 38 height 31
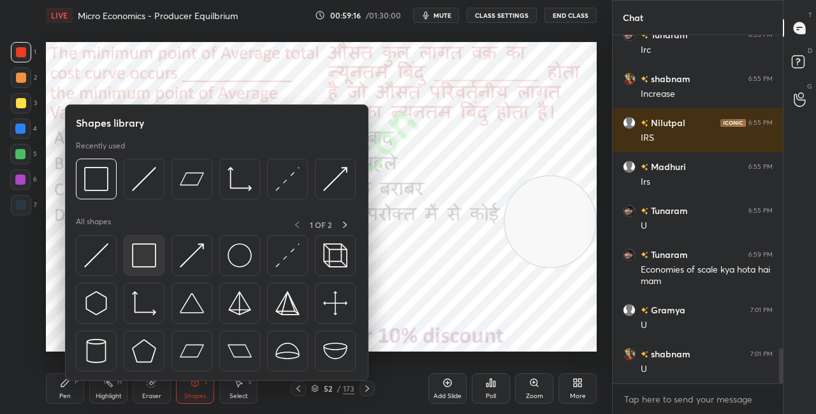
click at [140, 261] on img at bounding box center [144, 256] width 24 height 24
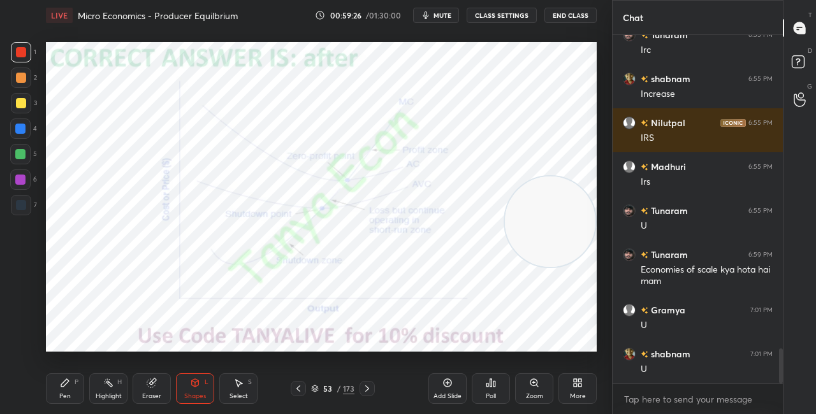
click at [61, 402] on div "Pen P" at bounding box center [65, 389] width 38 height 31
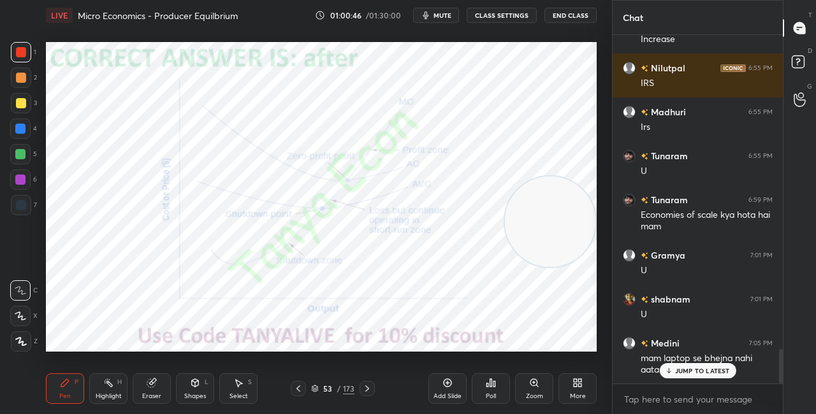
click at [698, 366] on div "JUMP TO LATEST" at bounding box center [697, 370] width 77 height 15
click at [319, 390] on div "53 / 173" at bounding box center [332, 388] width 43 height 11
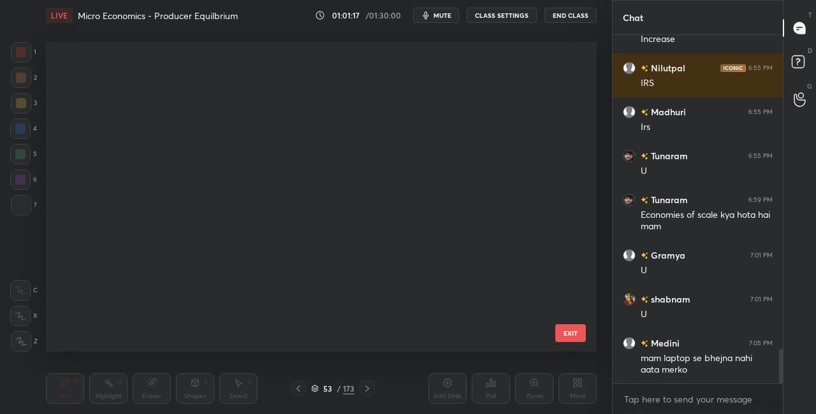
scroll to position [1377, 0]
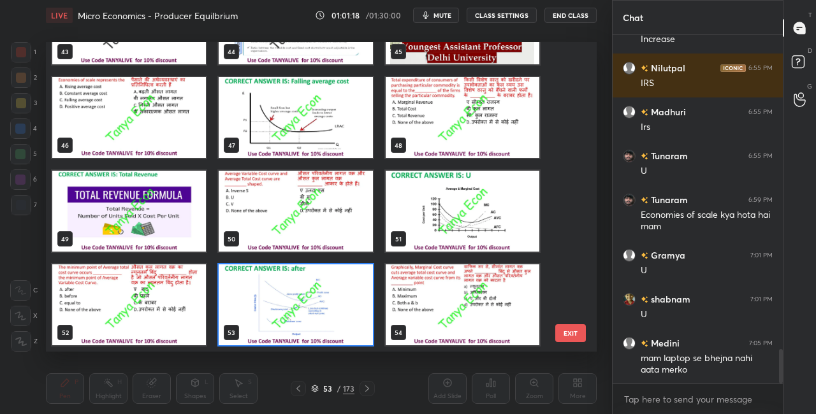
click at [336, 328] on img "grid" at bounding box center [296, 305] width 154 height 81
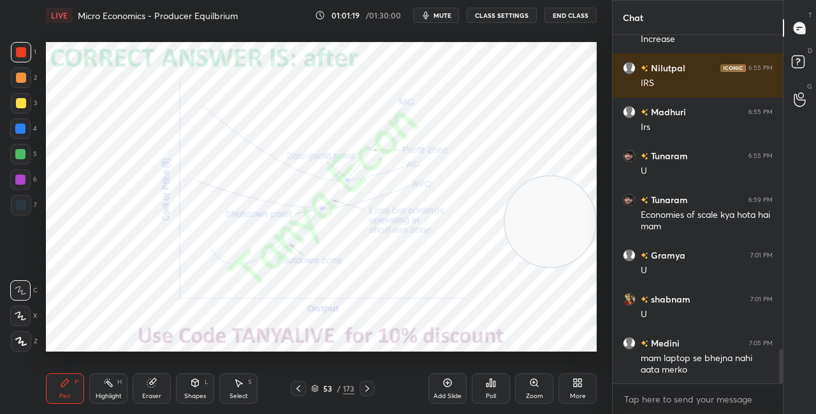
click at [336, 329] on img "grid" at bounding box center [296, 305] width 154 height 81
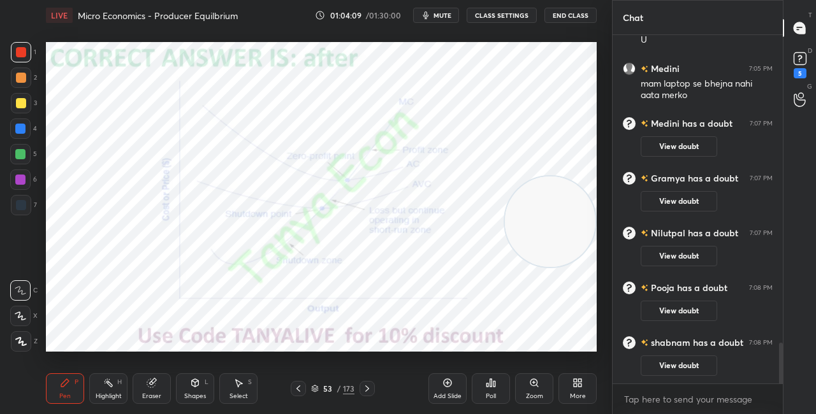
scroll to position [2674, 0]
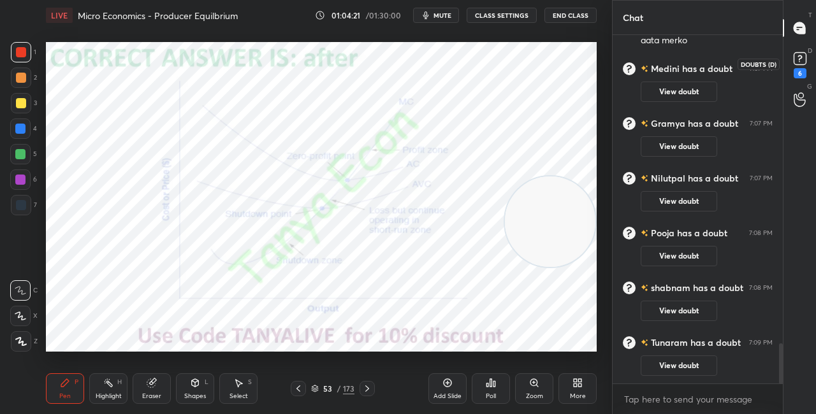
click at [808, 61] on icon at bounding box center [800, 58] width 19 height 19
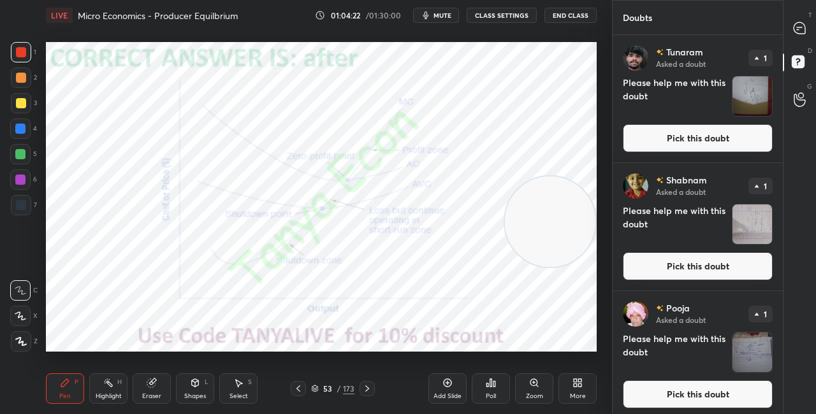
click at [684, 132] on button "Pick this doubt" at bounding box center [698, 138] width 150 height 28
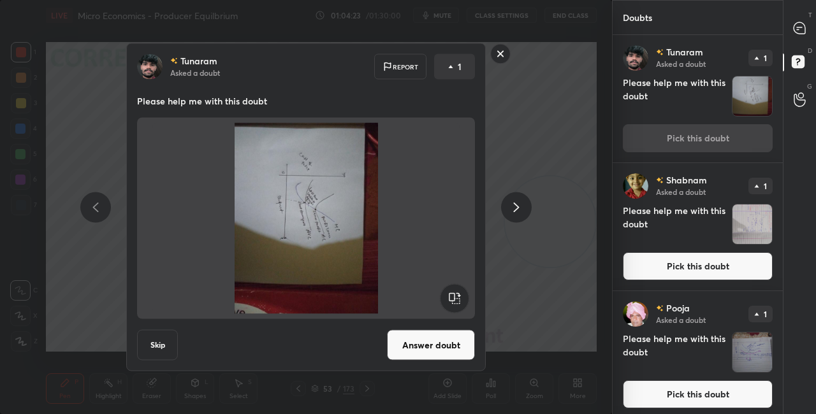
click at [458, 299] on rect at bounding box center [454, 298] width 29 height 29
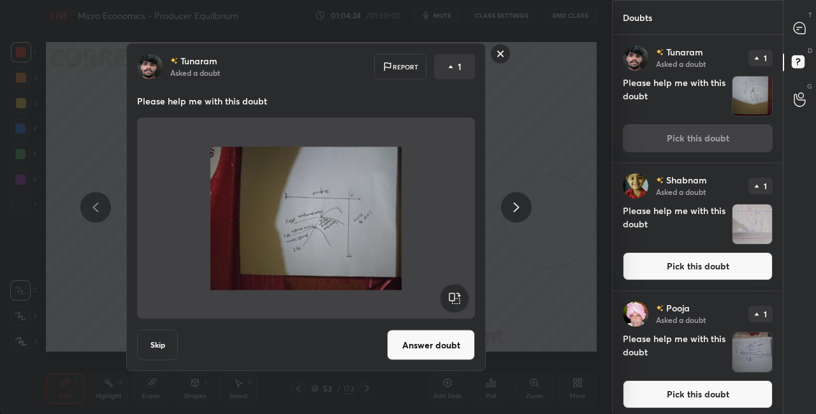
click at [460, 298] on rect at bounding box center [454, 298] width 29 height 29
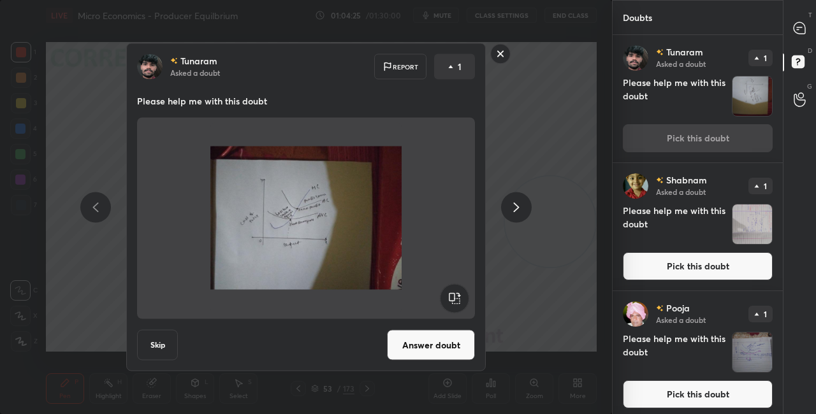
click at [444, 348] on button "Answer doubt" at bounding box center [431, 345] width 88 height 31
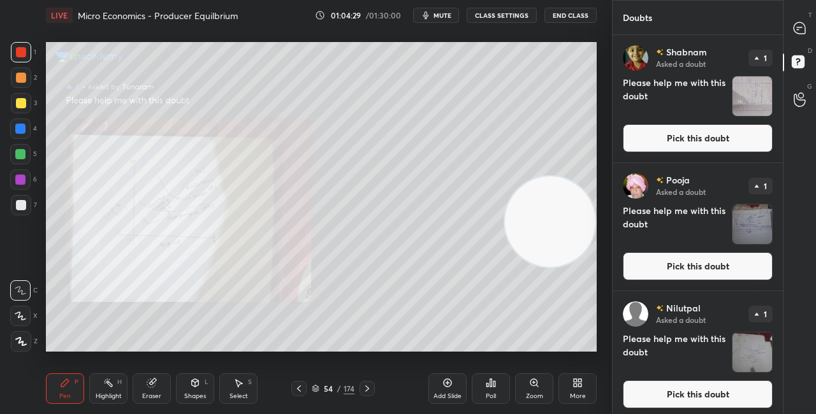
click at [684, 146] on button "Pick this doubt" at bounding box center [698, 138] width 150 height 28
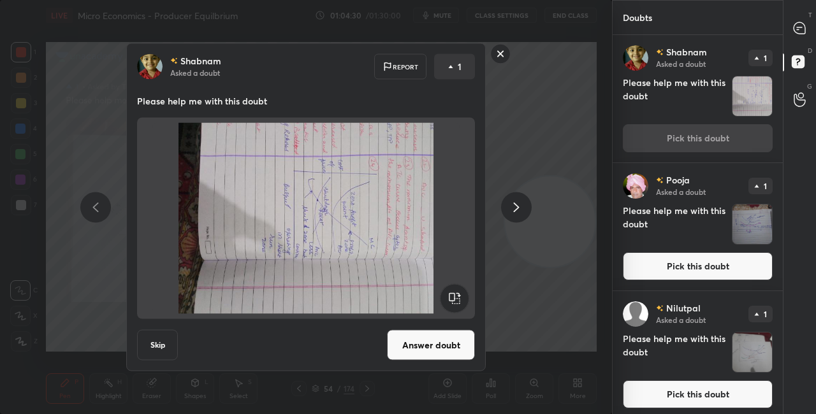
click at [457, 302] on rect at bounding box center [454, 298] width 29 height 29
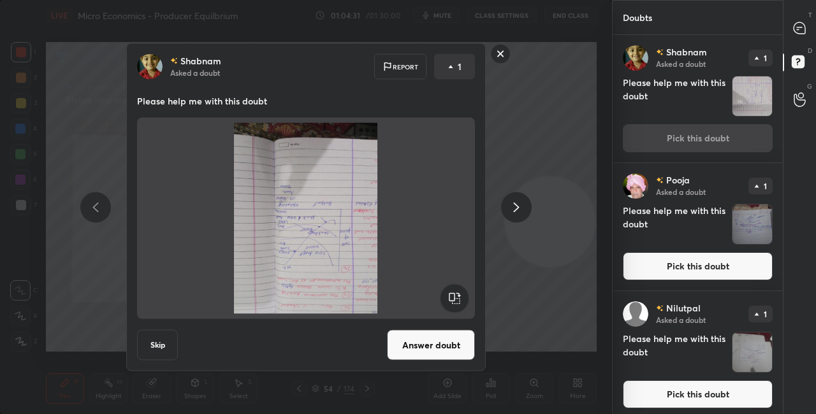
click at [456, 301] on rect at bounding box center [454, 298] width 29 height 29
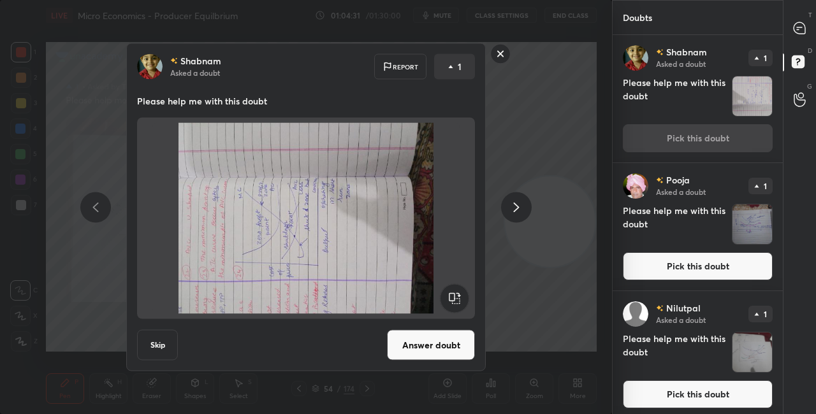
click at [451, 304] on rect at bounding box center [454, 298] width 29 height 29
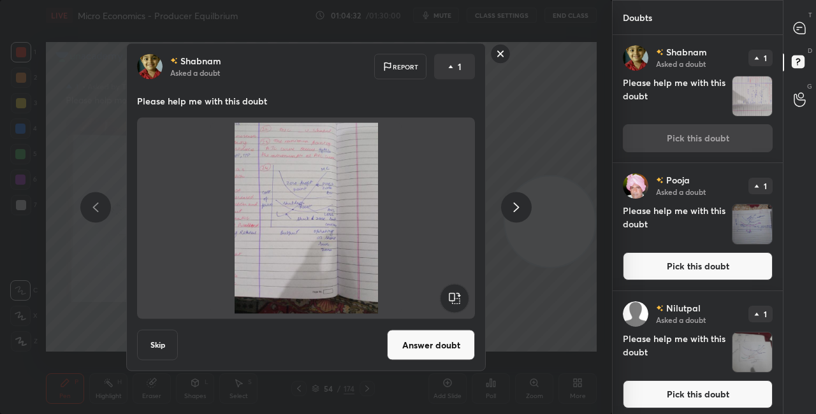
click at [444, 338] on button "Answer doubt" at bounding box center [431, 345] width 88 height 31
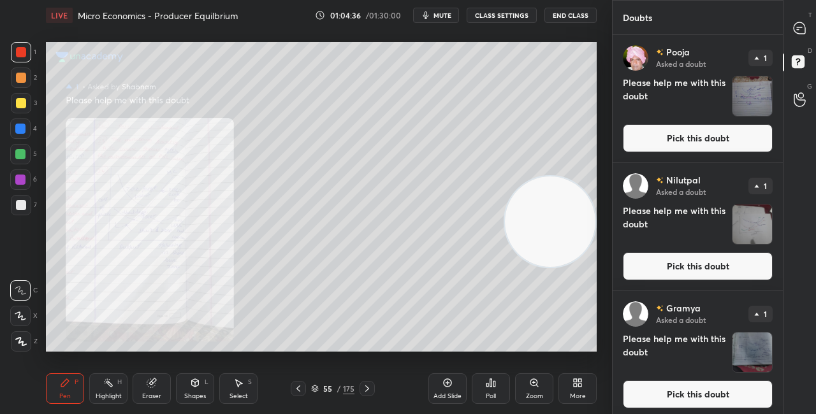
click at [669, 139] on button "Pick this doubt" at bounding box center [698, 138] width 150 height 28
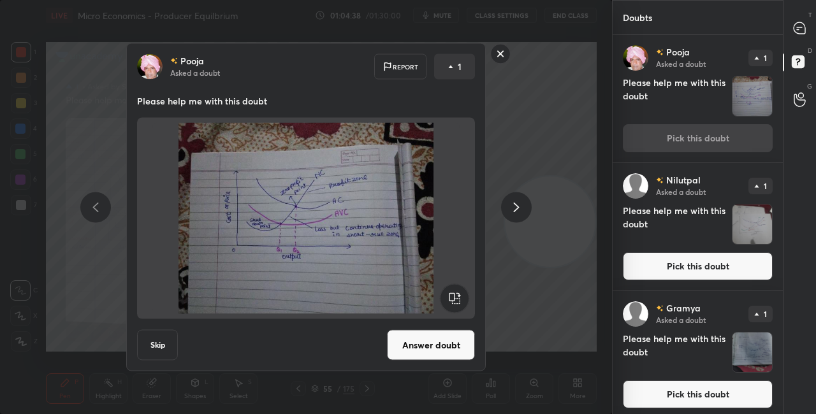
click at [432, 342] on button "Answer doubt" at bounding box center [431, 345] width 88 height 31
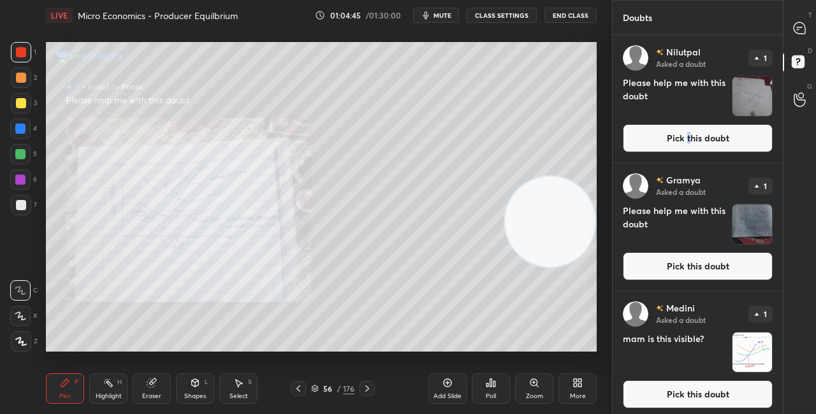
click at [686, 137] on button "Pick this doubt" at bounding box center [698, 138] width 150 height 28
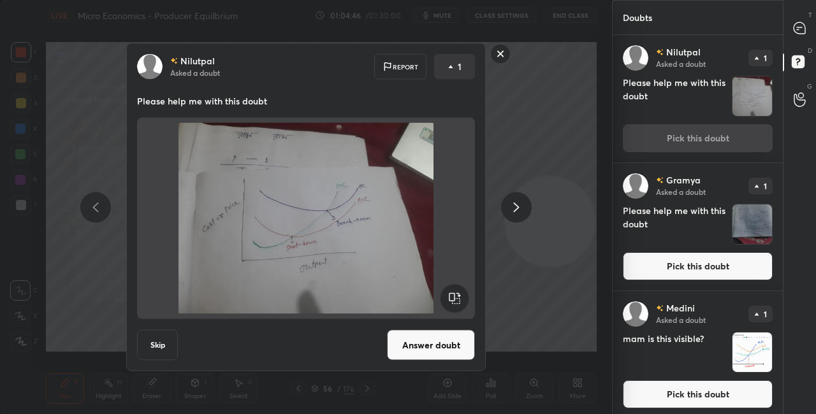
click at [452, 358] on button "Answer doubt" at bounding box center [431, 345] width 88 height 31
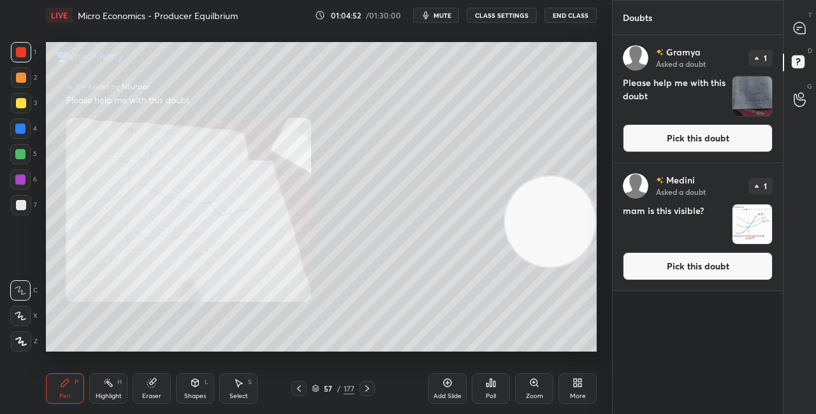
click at [653, 123] on div "[PERSON_NAME] Asked a doubt 1 Please help me with this doubt Pick this doubt" at bounding box center [698, 99] width 170 height 128
drag, startPoint x: 648, startPoint y: 138, endPoint x: 652, endPoint y: 132, distance: 7.3
click at [648, 137] on button "Pick this doubt" at bounding box center [698, 138] width 150 height 28
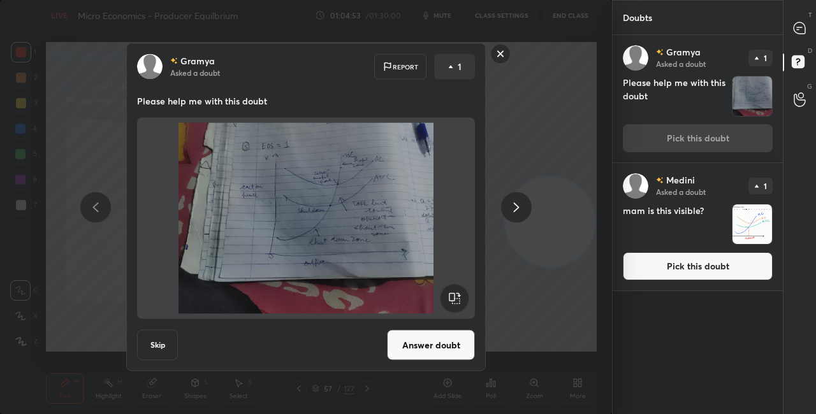
click at [430, 339] on button "Answer doubt" at bounding box center [431, 345] width 88 height 31
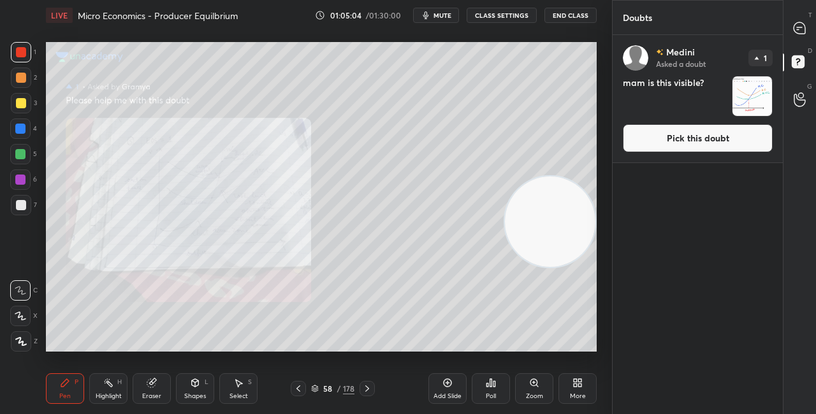
click at [678, 143] on button "Pick this doubt" at bounding box center [698, 138] width 150 height 28
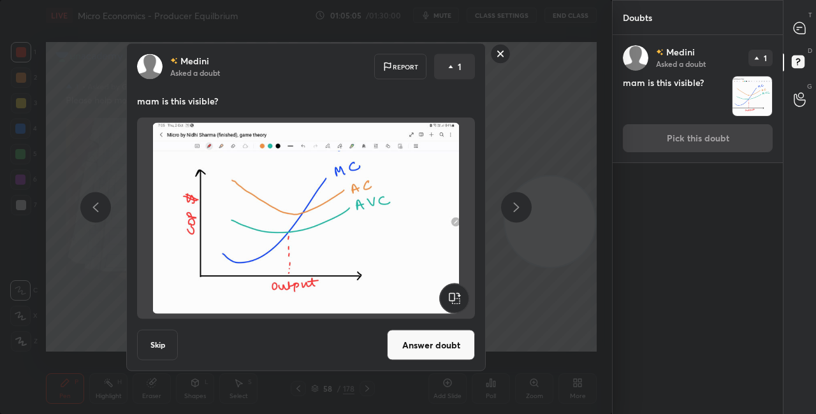
click at [416, 345] on button "Answer doubt" at bounding box center [431, 345] width 88 height 31
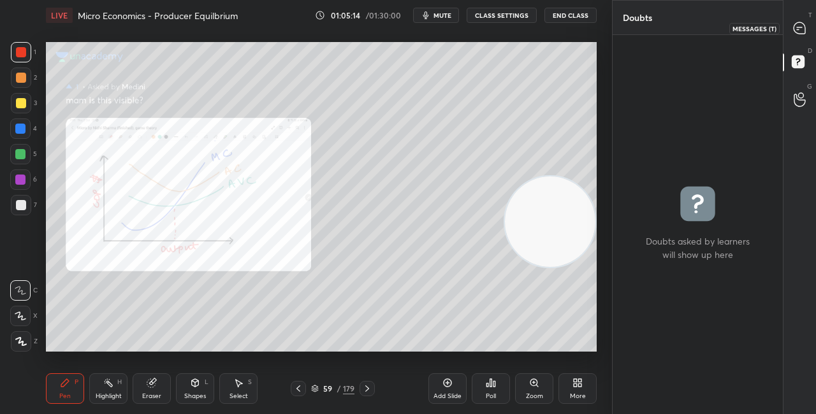
click at [800, 32] on icon at bounding box center [799, 27] width 11 height 11
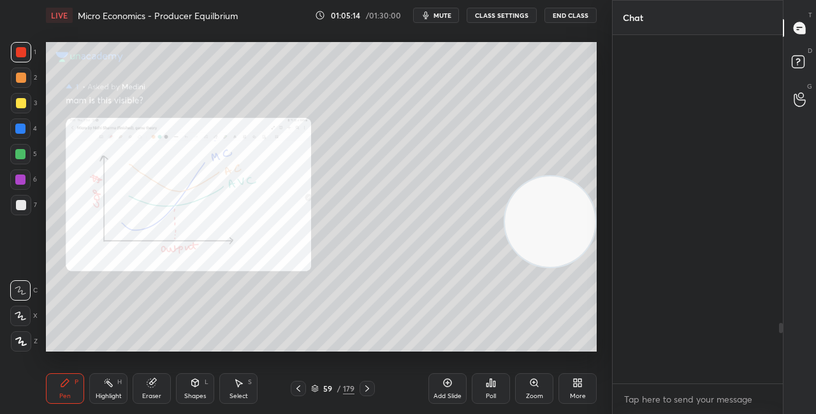
scroll to position [345, 166]
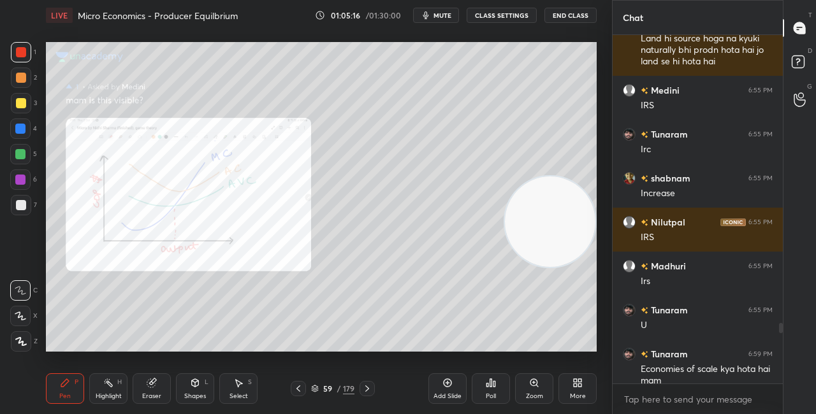
drag, startPoint x: 782, startPoint y: 333, endPoint x: 782, endPoint y: 413, distance: 79.7
click at [780, 403] on div "Tunaram 6:53 PM U [PERSON_NAME] 6:53 PM maam actlly dekhe to phir to Land hi so…" at bounding box center [698, 224] width 170 height 379
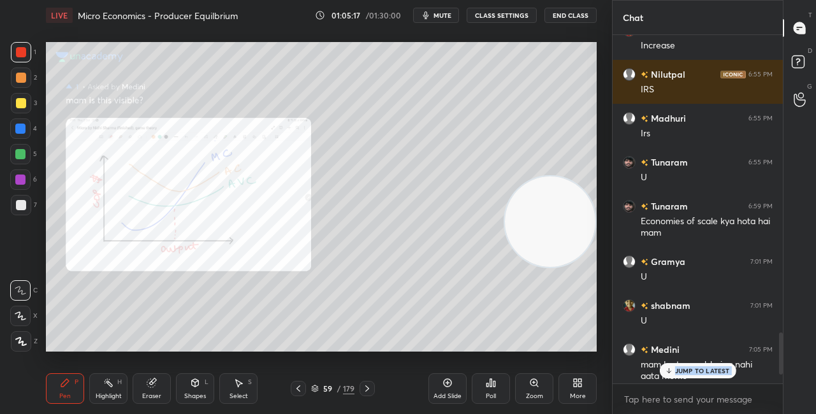
scroll to position [2540, 0]
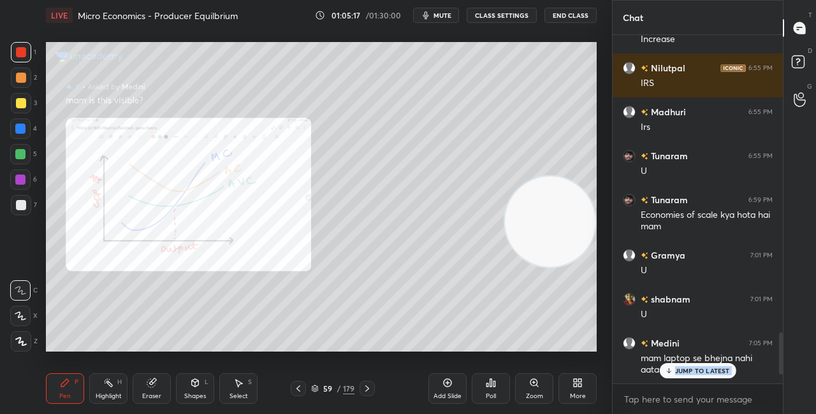
drag, startPoint x: 780, startPoint y: 342, endPoint x: 782, endPoint y: 370, distance: 28.8
click at [782, 369] on div "Chat [PERSON_NAME] 6:53 PM maam actlly dekhe to phir to Land hi source hoga na …" at bounding box center [714, 207] width 204 height 414
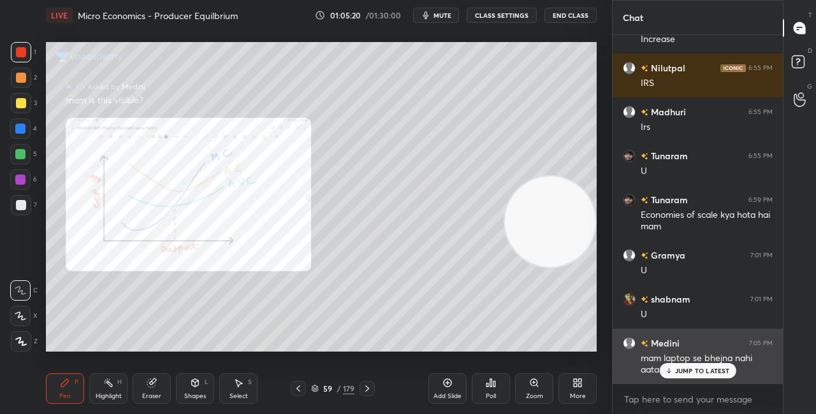
click at [684, 374] on p "JUMP TO LATEST" at bounding box center [702, 371] width 55 height 8
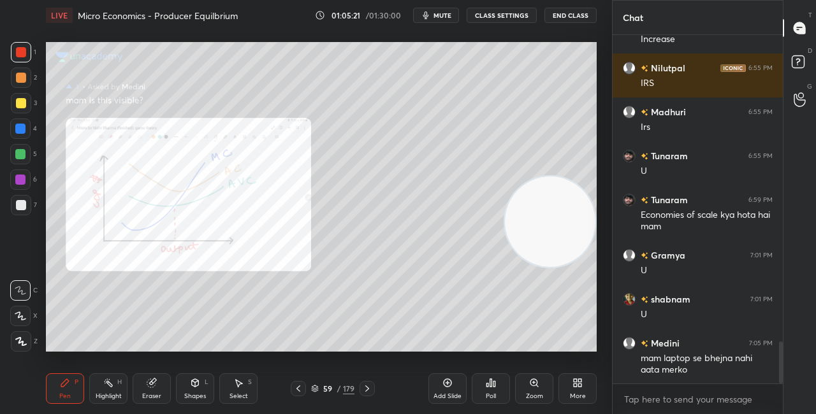
click at [370, 387] on icon at bounding box center [367, 389] width 10 height 10
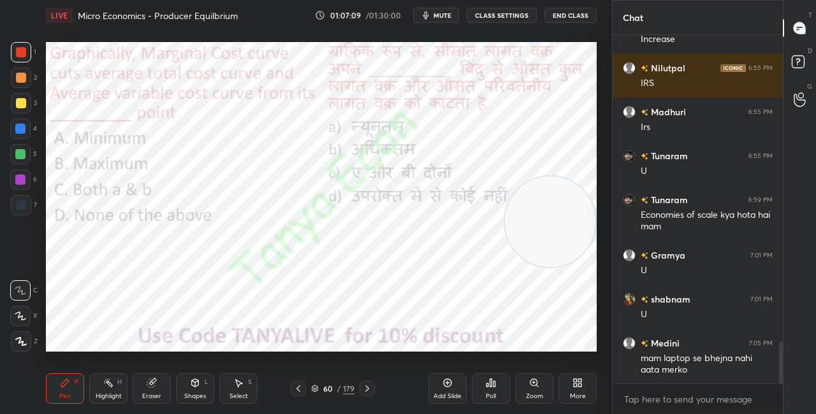
click at [317, 384] on div "60 / 179" at bounding box center [332, 388] width 43 height 11
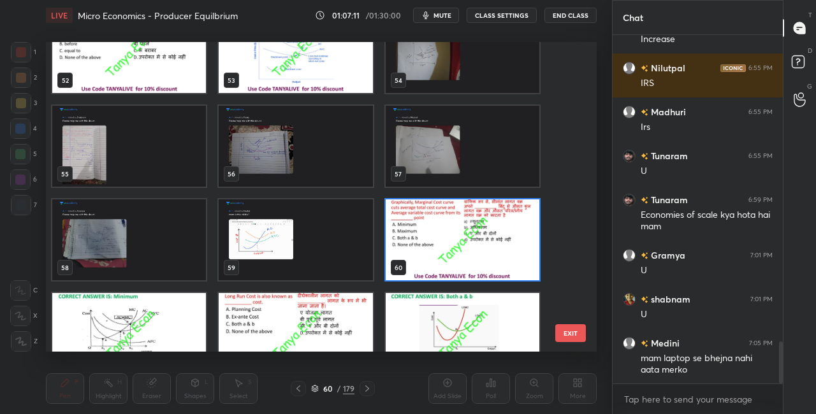
scroll to position [1650, 0]
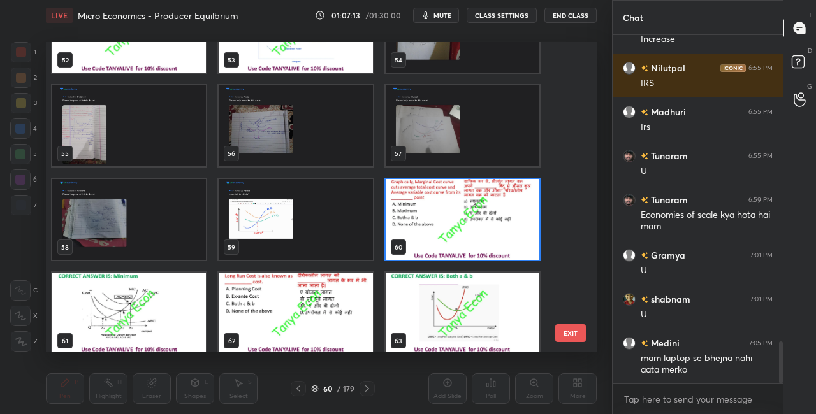
click at [501, 233] on img "grid" at bounding box center [463, 219] width 154 height 81
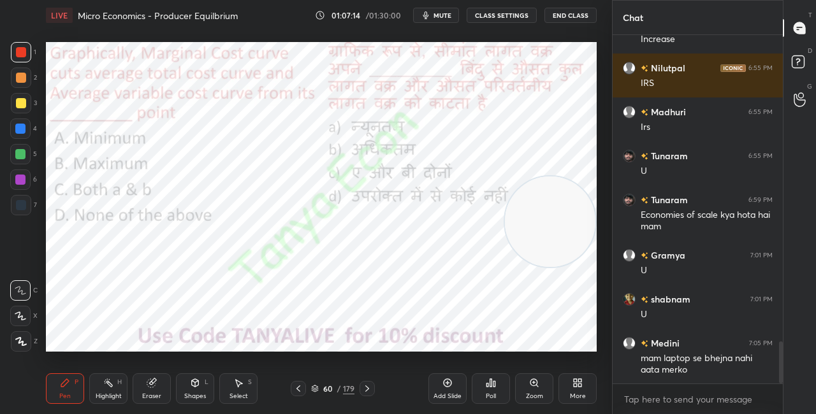
scroll to position [0, 0]
click at [318, 387] on icon at bounding box center [315, 389] width 8 height 8
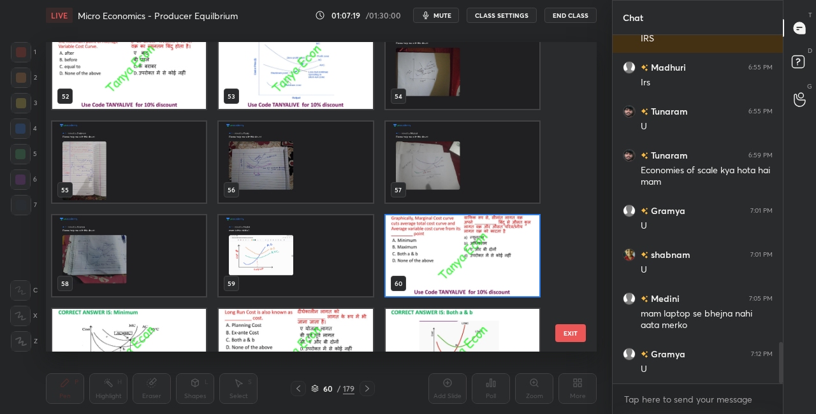
scroll to position [1678, 0]
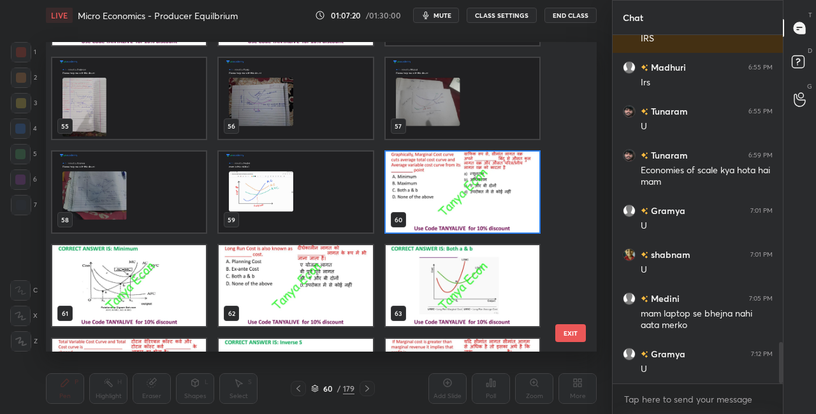
click at [504, 210] on img "grid" at bounding box center [463, 192] width 154 height 81
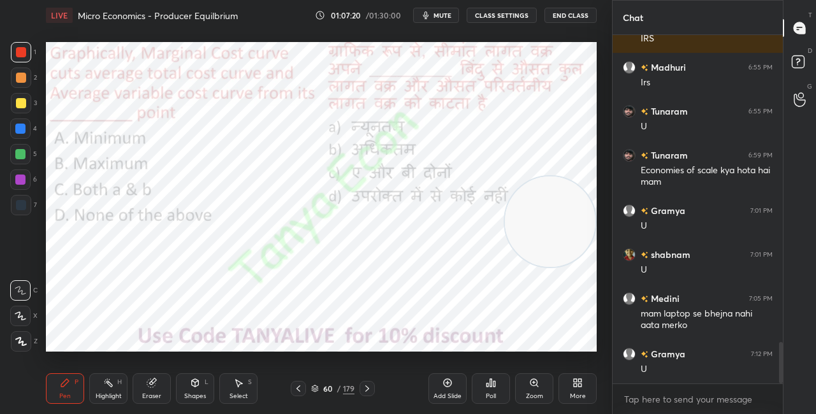
click at [504, 210] on img "grid" at bounding box center [463, 192] width 154 height 81
click at [314, 388] on icon at bounding box center [315, 389] width 8 height 8
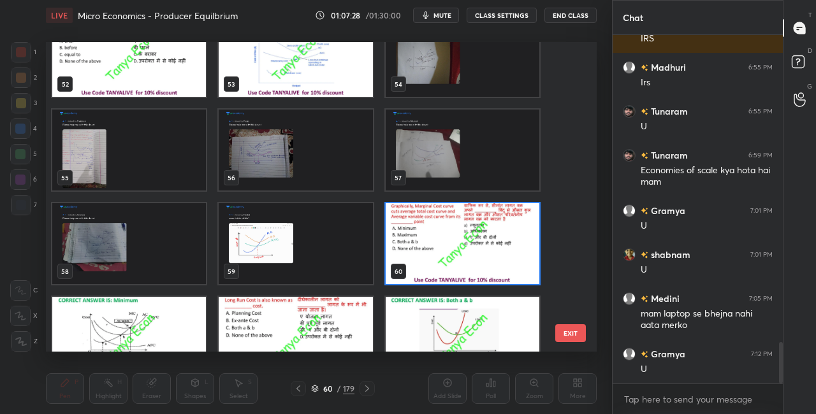
scroll to position [1686, 0]
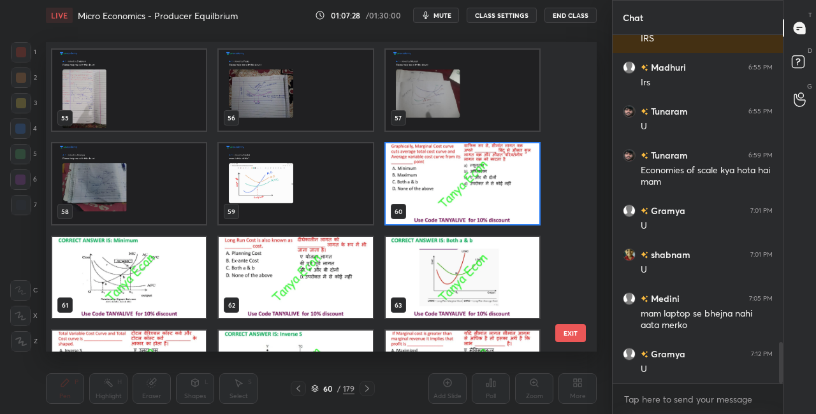
click at [529, 174] on img "grid" at bounding box center [463, 183] width 154 height 81
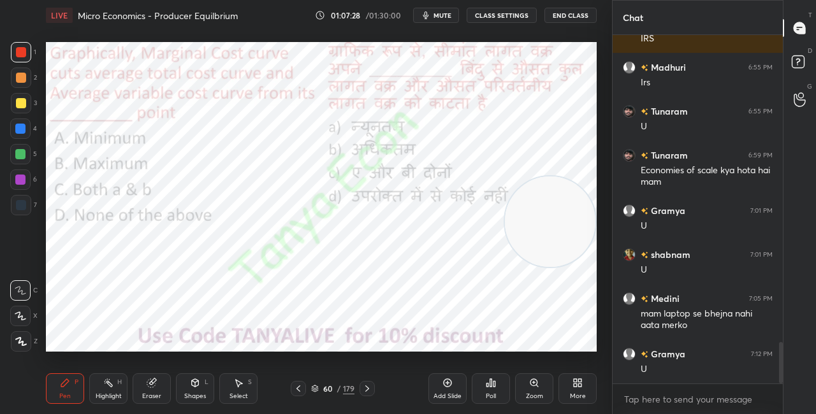
click at [529, 174] on img "grid" at bounding box center [463, 183] width 154 height 81
click at [487, 395] on div "Poll" at bounding box center [491, 396] width 10 height 6
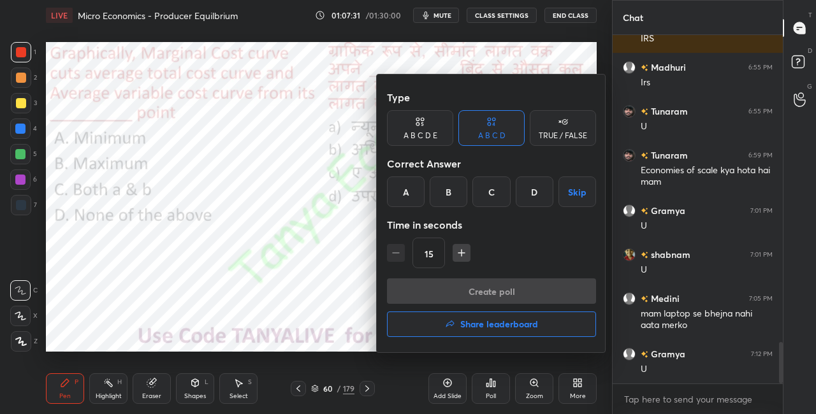
click at [409, 184] on div "A" at bounding box center [406, 192] width 38 height 31
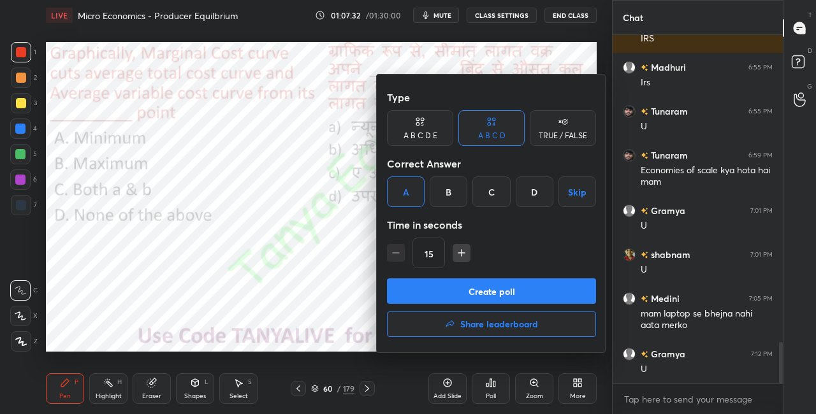
click at [426, 304] on div "Create poll Share leaderboard" at bounding box center [491, 311] width 209 height 64
click at [429, 300] on button "Create poll" at bounding box center [491, 292] width 209 height 26
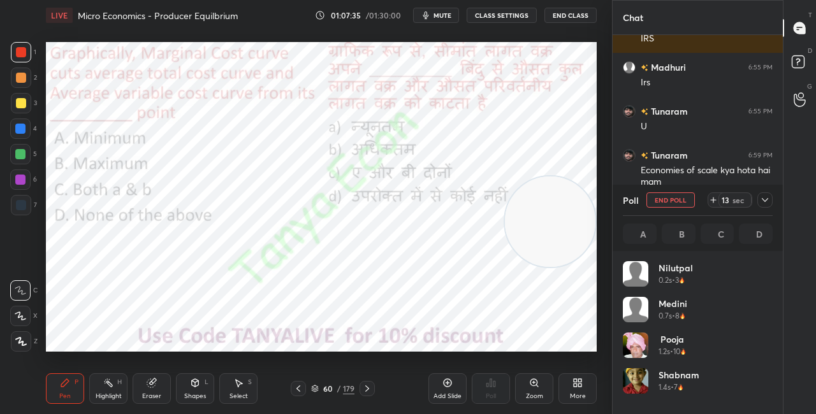
scroll to position [149, 146]
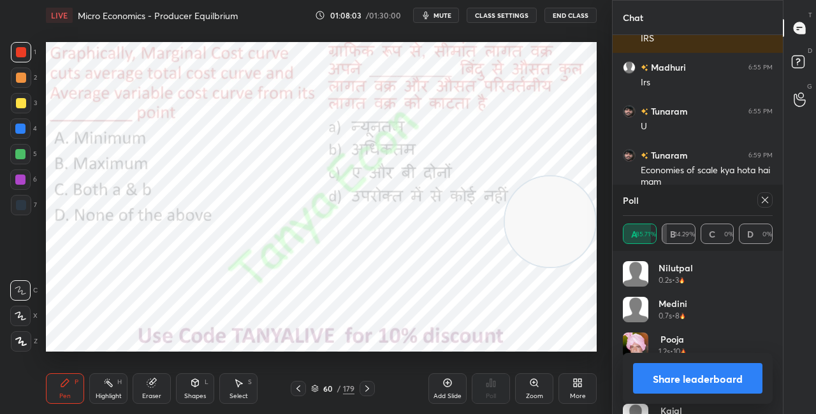
click at [203, 393] on div "Shapes" at bounding box center [195, 396] width 22 height 6
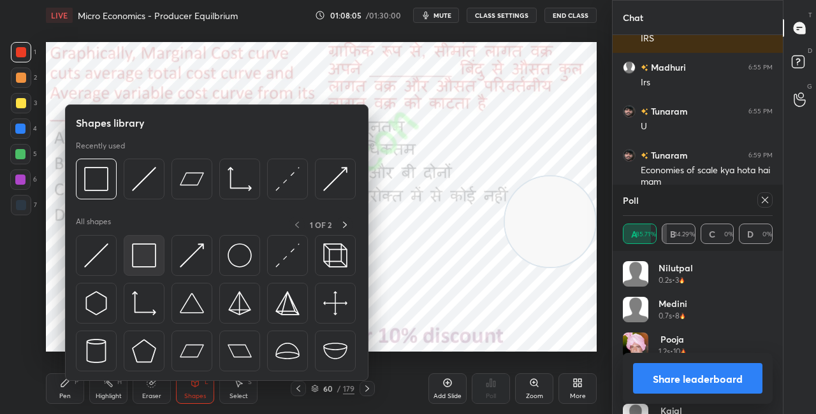
click at [140, 258] on img at bounding box center [144, 256] width 24 height 24
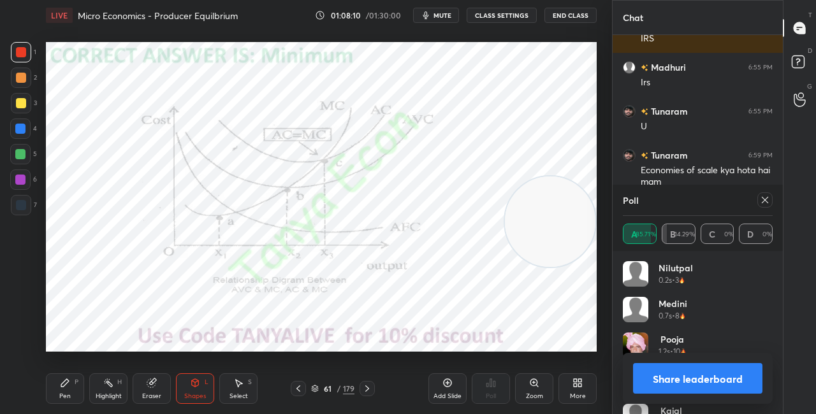
click at [71, 399] on div "Pen P" at bounding box center [65, 389] width 38 height 31
click at [666, 381] on button "Share leaderboard" at bounding box center [697, 378] width 129 height 31
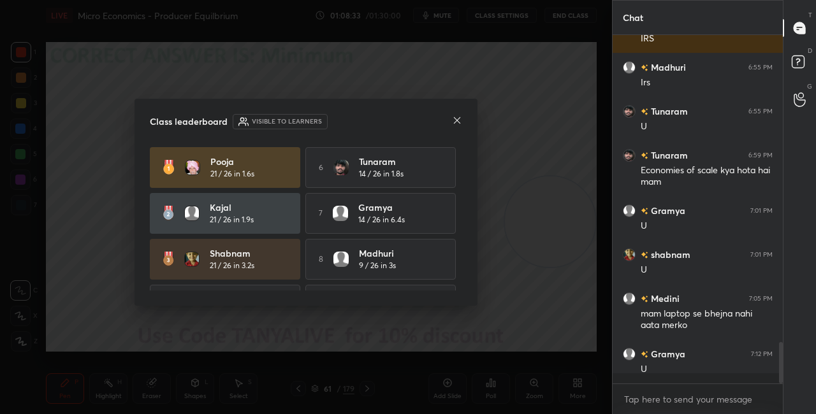
scroll to position [369, 166]
click at [457, 122] on icon at bounding box center [457, 120] width 10 height 10
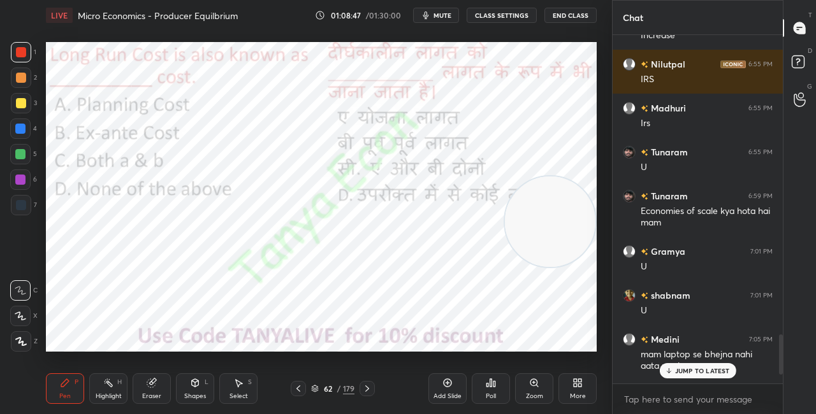
scroll to position [2757, 0]
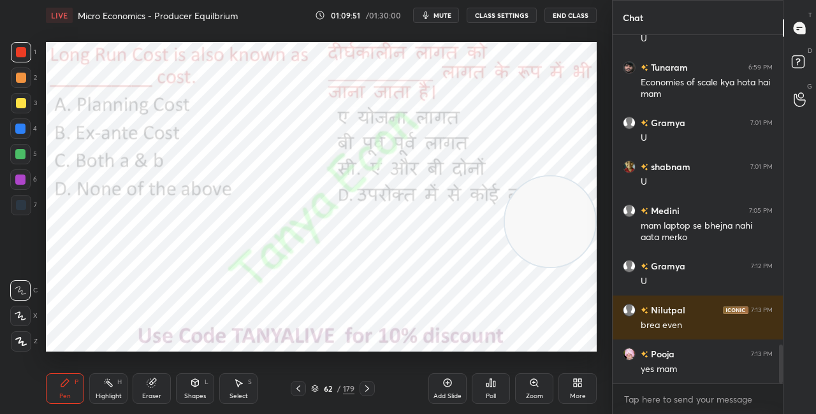
click at [315, 388] on icon at bounding box center [315, 389] width 8 height 8
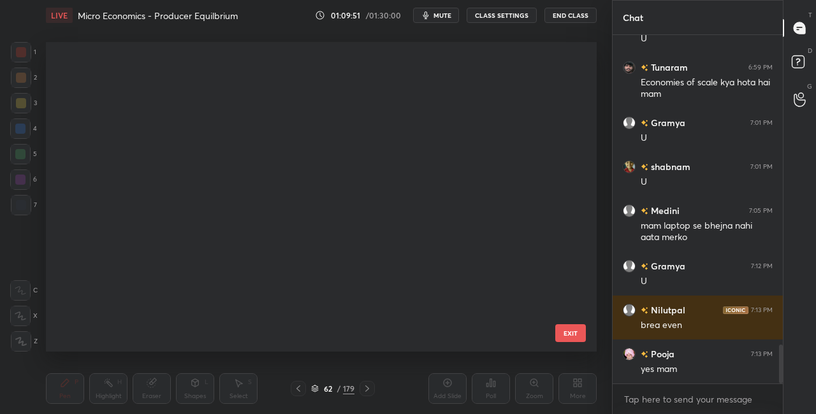
scroll to position [306, 545]
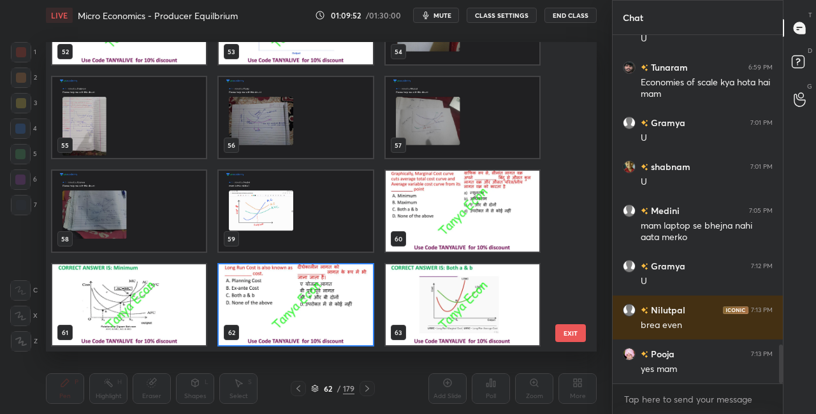
click at [320, 324] on img "grid" at bounding box center [296, 305] width 154 height 81
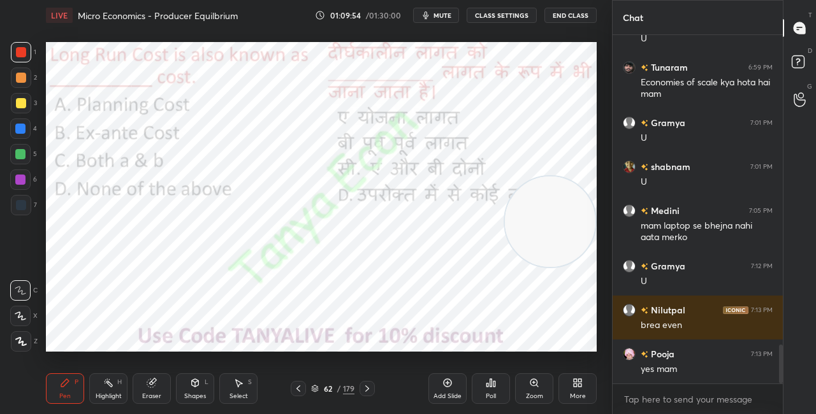
click at [483, 393] on div "Poll" at bounding box center [491, 389] width 38 height 31
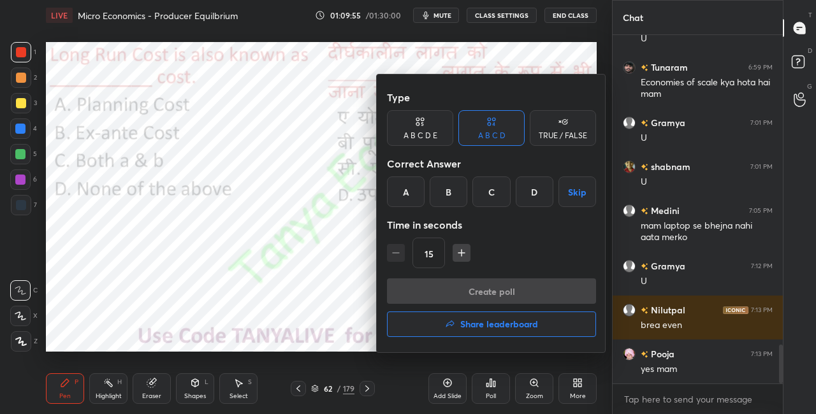
click at [492, 191] on div "C" at bounding box center [491, 192] width 38 height 31
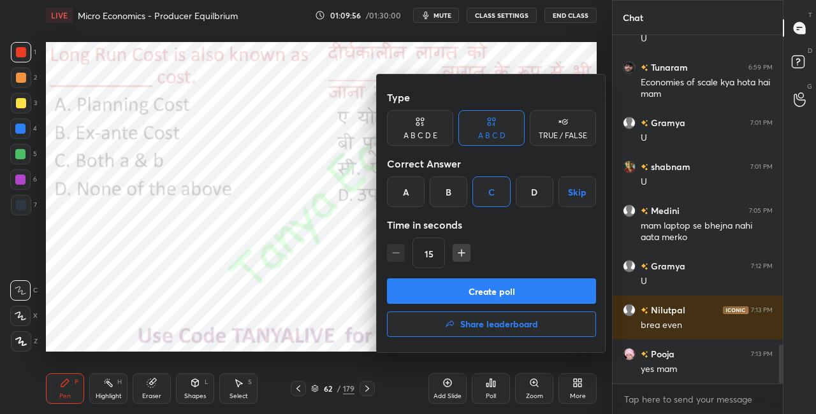
click at [488, 279] on button "Create poll" at bounding box center [491, 292] width 209 height 26
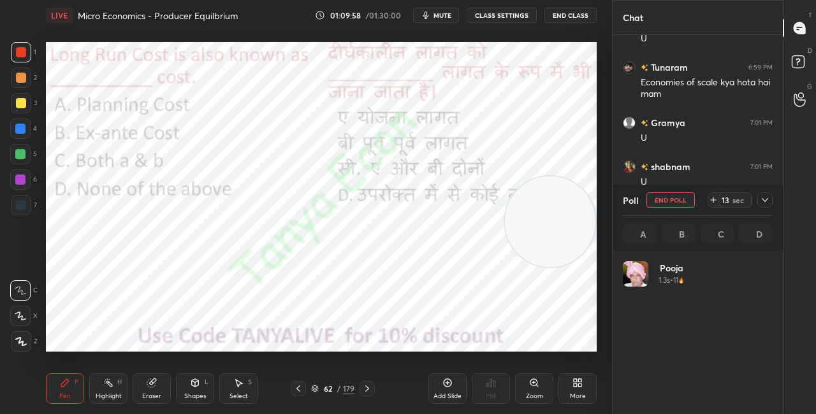
scroll to position [149, 146]
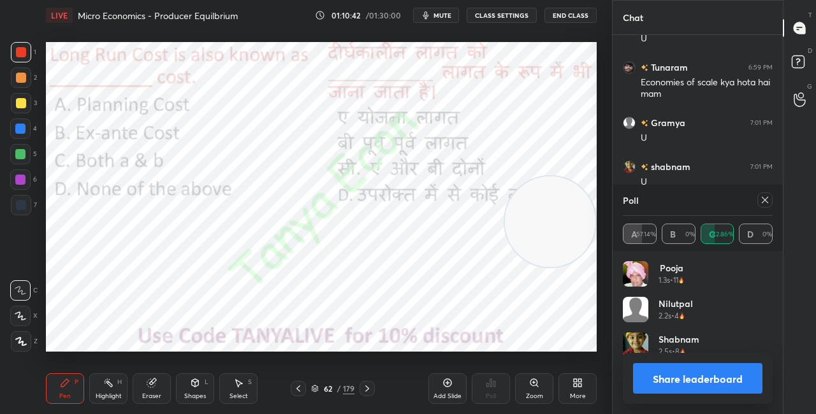
click at [187, 383] on div "Shapes L" at bounding box center [195, 389] width 38 height 31
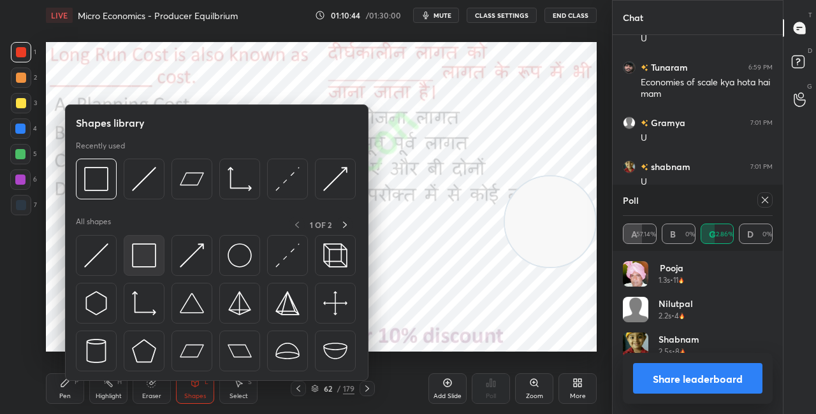
click at [145, 247] on img at bounding box center [144, 256] width 24 height 24
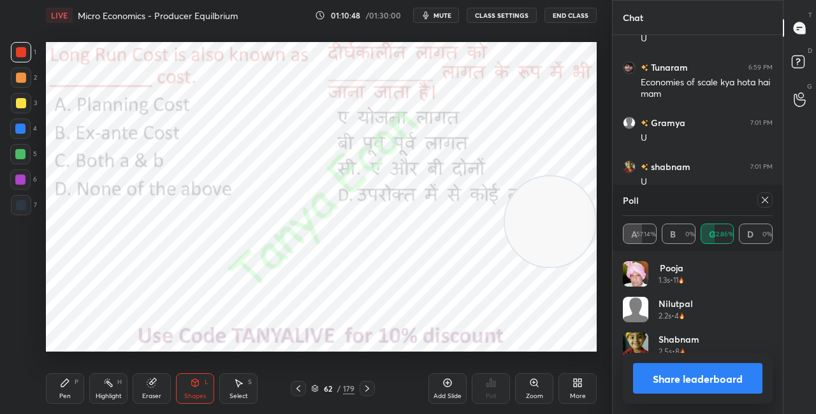
click at [648, 378] on button "Share leaderboard" at bounding box center [697, 378] width 129 height 31
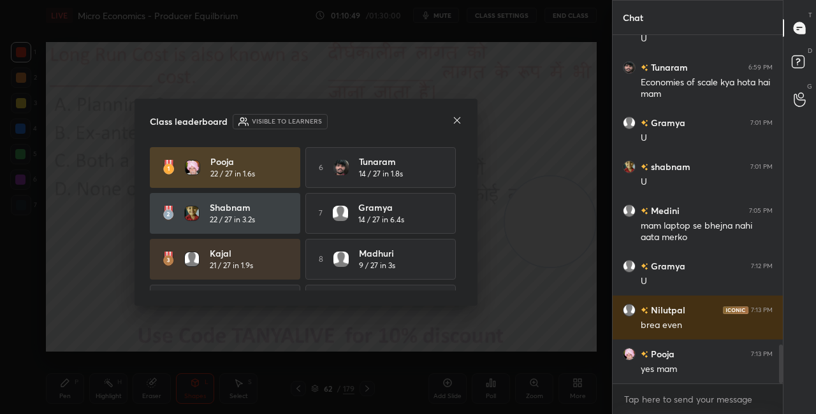
scroll to position [345, 166]
click at [458, 122] on icon at bounding box center [457, 120] width 6 height 6
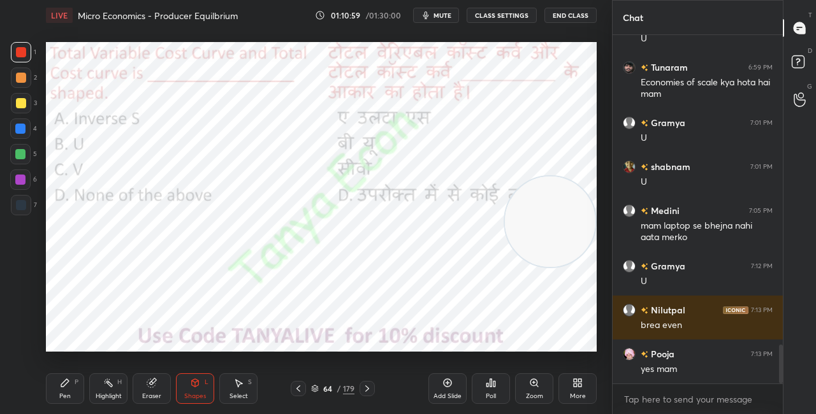
click at [77, 385] on div "P" at bounding box center [77, 382] width 4 height 6
click at [557, 267] on video at bounding box center [550, 222] width 91 height 91
click at [320, 388] on div "64 / 179" at bounding box center [332, 388] width 43 height 11
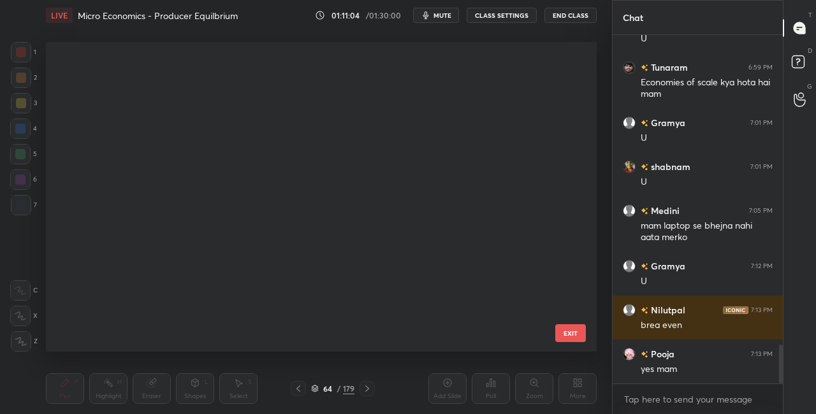
scroll to position [306, 545]
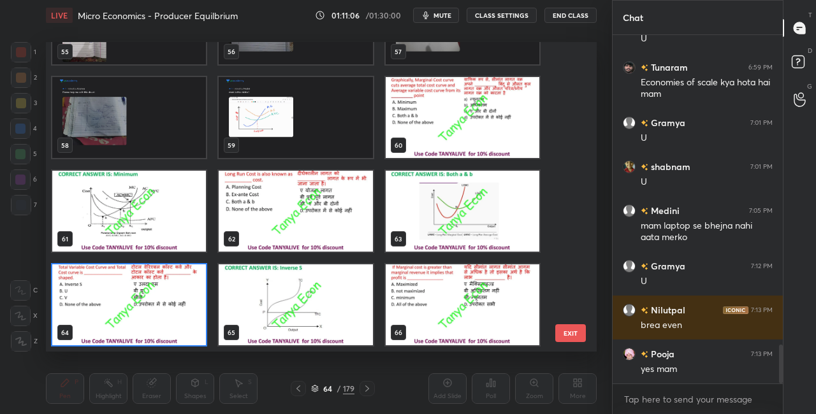
click at [180, 295] on img "grid" at bounding box center [129, 305] width 154 height 81
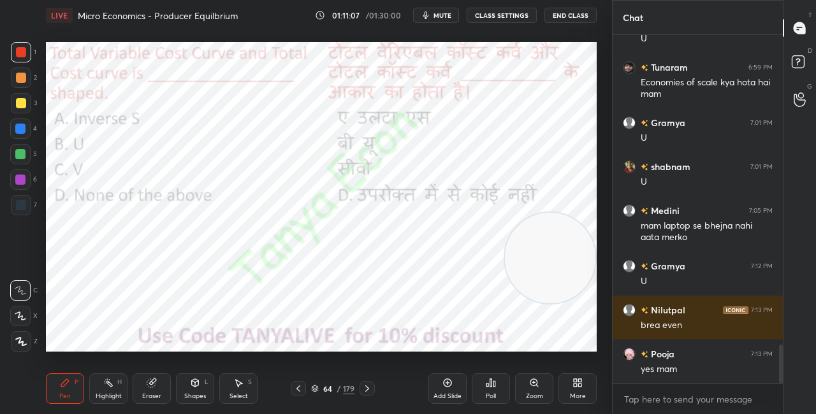
click at [182, 297] on img "grid" at bounding box center [129, 305] width 154 height 81
click at [317, 391] on icon at bounding box center [315, 389] width 8 height 8
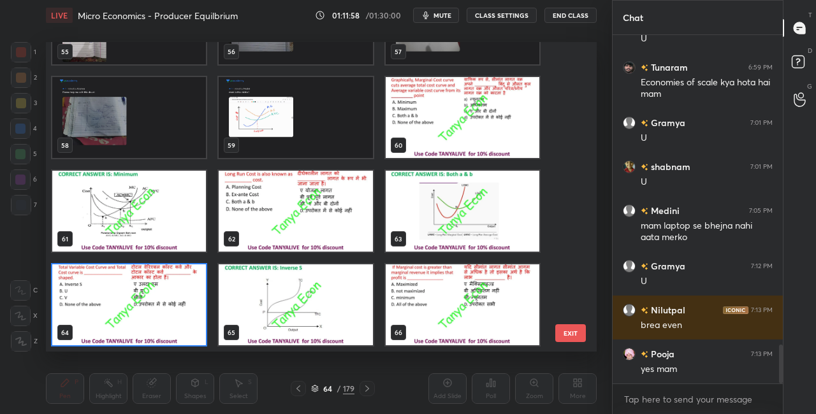
click at [163, 305] on img "grid" at bounding box center [129, 305] width 154 height 81
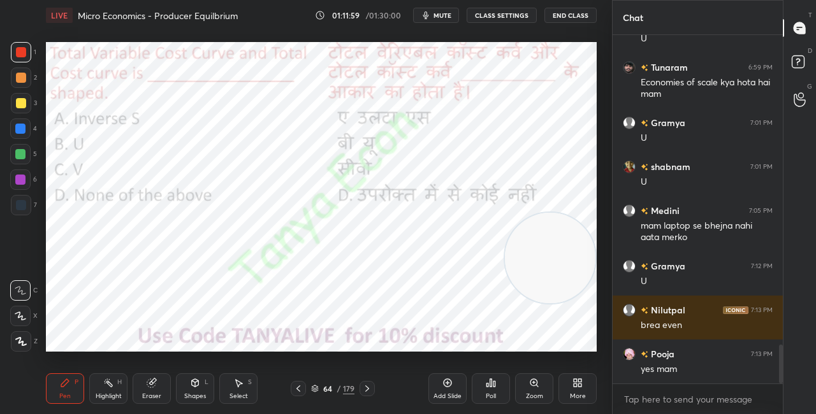
click at [483, 390] on div "Poll" at bounding box center [491, 389] width 38 height 31
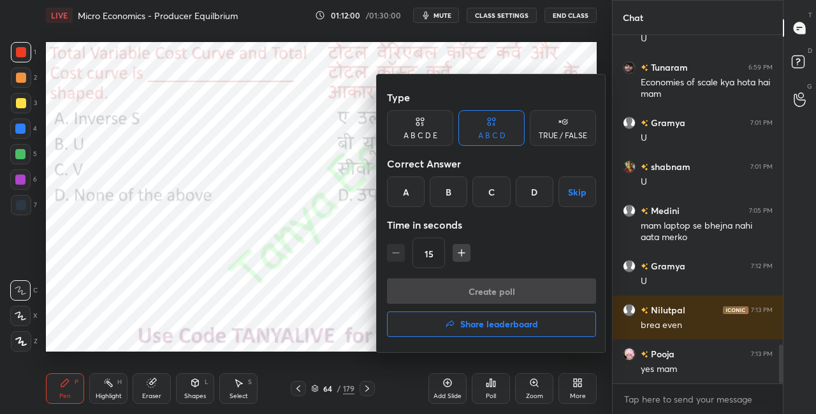
click at [406, 196] on div "A" at bounding box center [406, 192] width 38 height 31
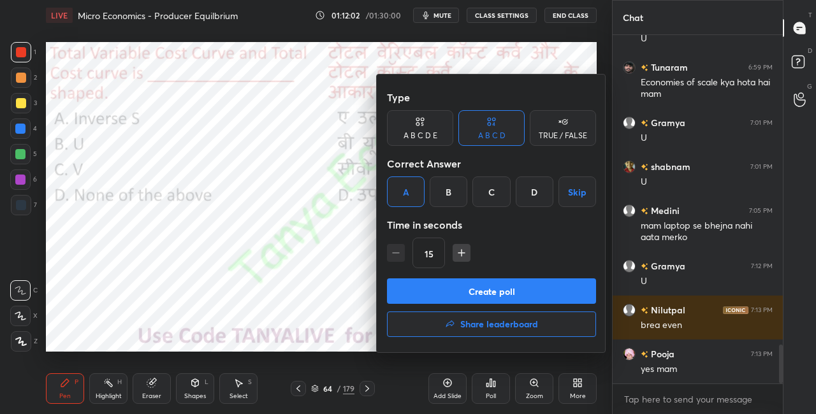
click at [447, 295] on button "Create poll" at bounding box center [491, 292] width 209 height 26
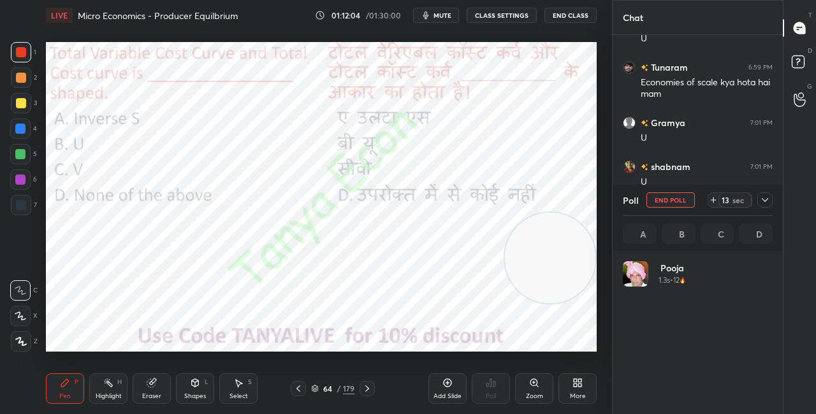
scroll to position [149, 146]
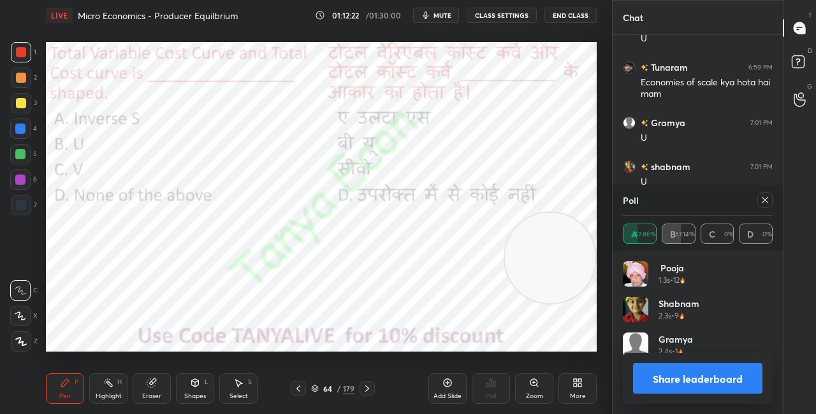
click at [194, 383] on icon at bounding box center [195, 383] width 7 height 8
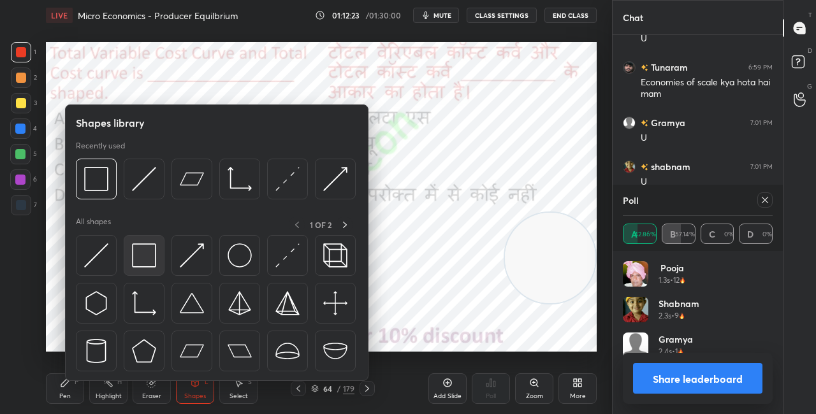
click at [159, 253] on div at bounding box center [144, 255] width 41 height 41
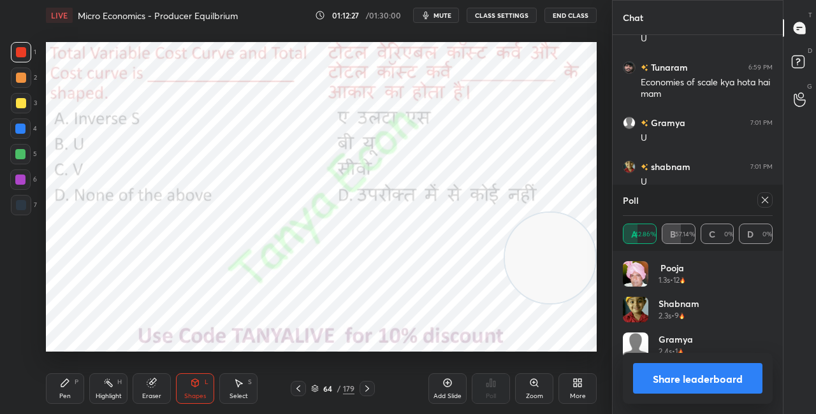
click at [650, 386] on button "Share leaderboard" at bounding box center [697, 378] width 129 height 31
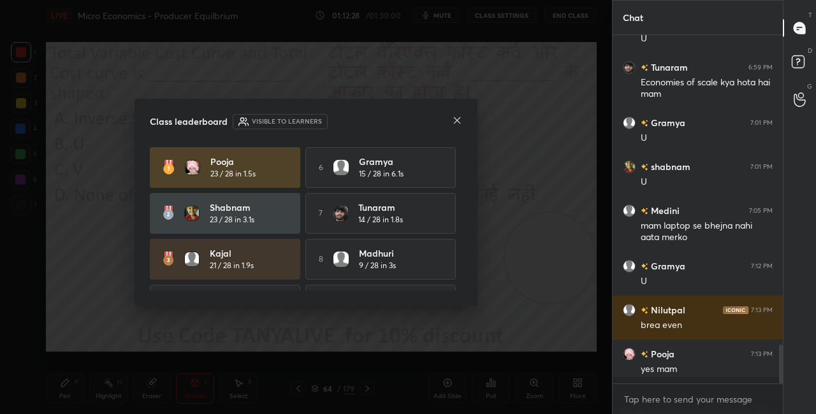
scroll to position [4, 4]
click at [459, 122] on icon at bounding box center [457, 120] width 10 height 10
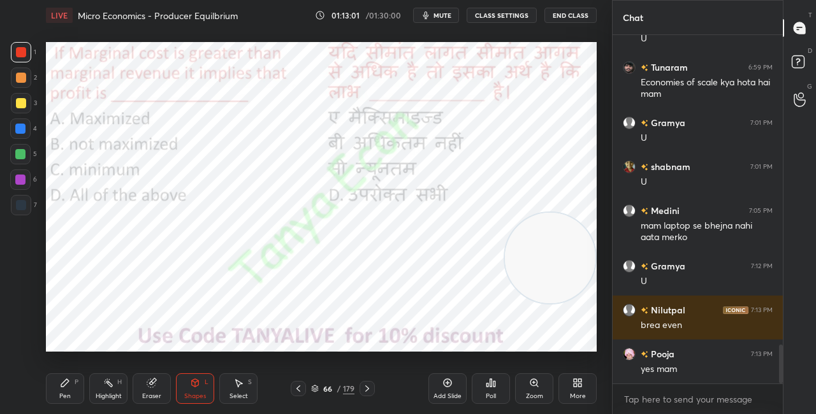
click at [318, 388] on icon at bounding box center [315, 387] width 6 height 3
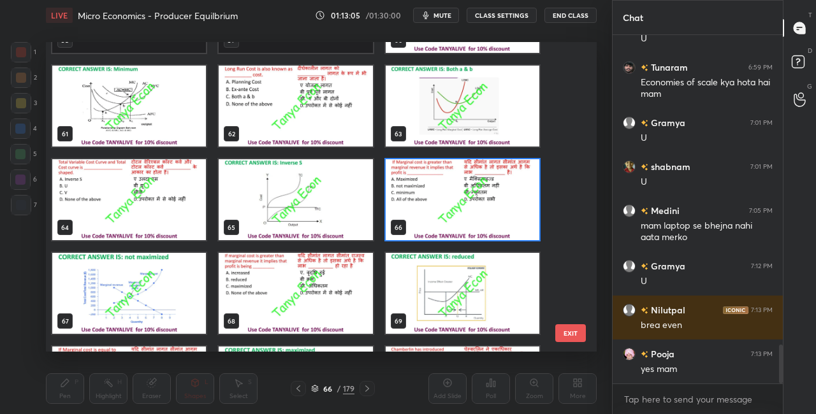
scroll to position [1866, 0]
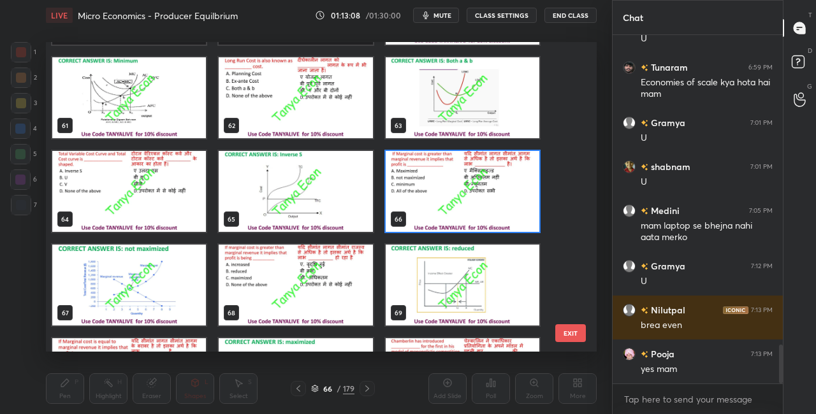
click at [481, 208] on img "grid" at bounding box center [463, 191] width 154 height 81
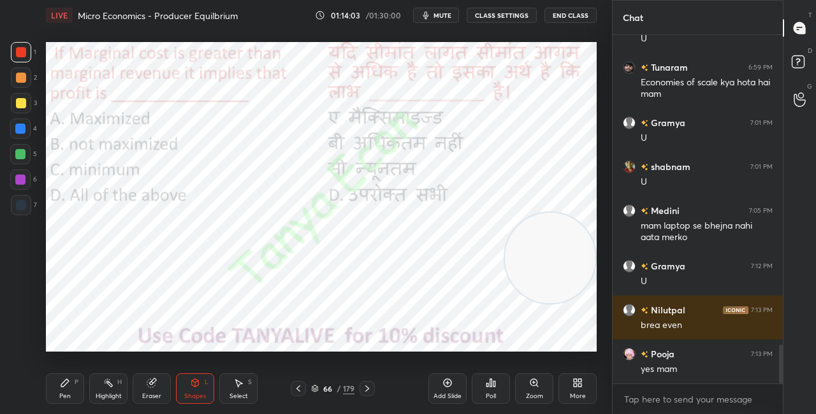
click at [318, 386] on icon at bounding box center [315, 389] width 8 height 8
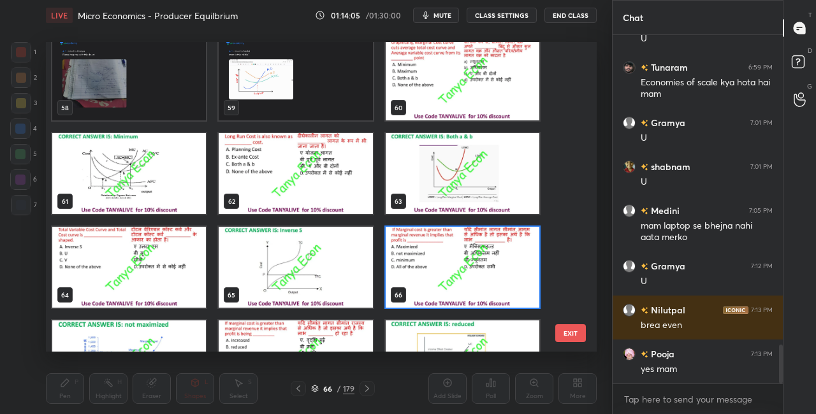
scroll to position [1797, 0]
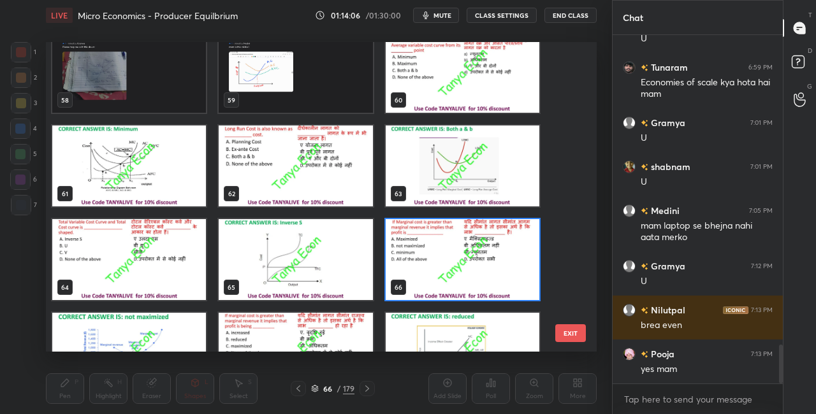
click at [488, 228] on img "grid" at bounding box center [463, 259] width 154 height 81
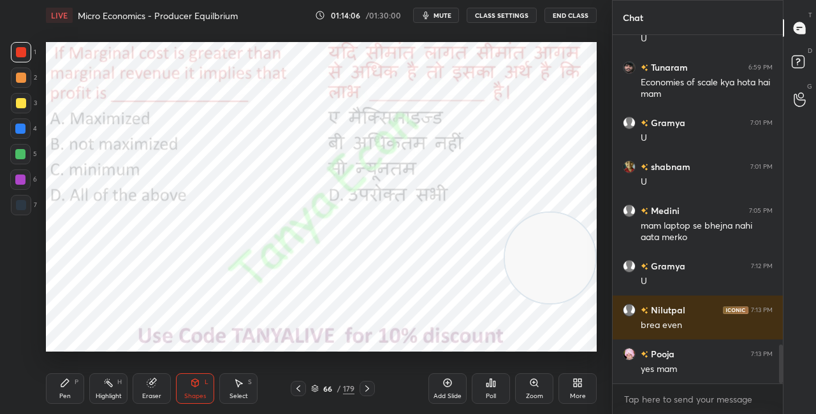
click at [488, 229] on img "grid" at bounding box center [463, 259] width 154 height 81
click at [483, 391] on div "Poll" at bounding box center [491, 389] width 38 height 31
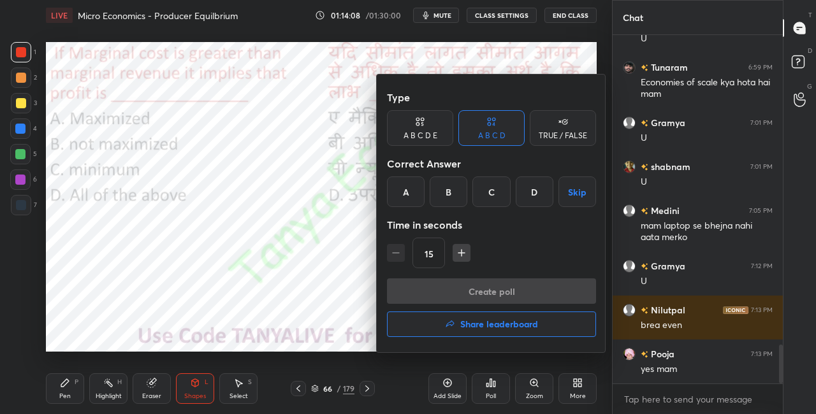
click at [449, 196] on div "B" at bounding box center [449, 192] width 38 height 31
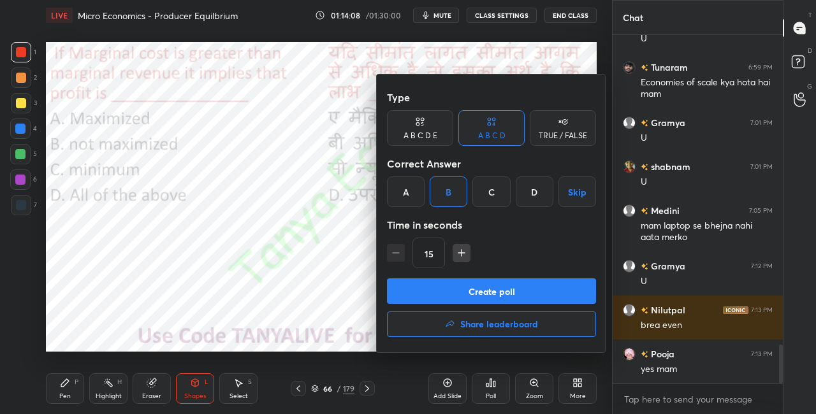
click at [421, 298] on button "Create poll" at bounding box center [491, 292] width 209 height 26
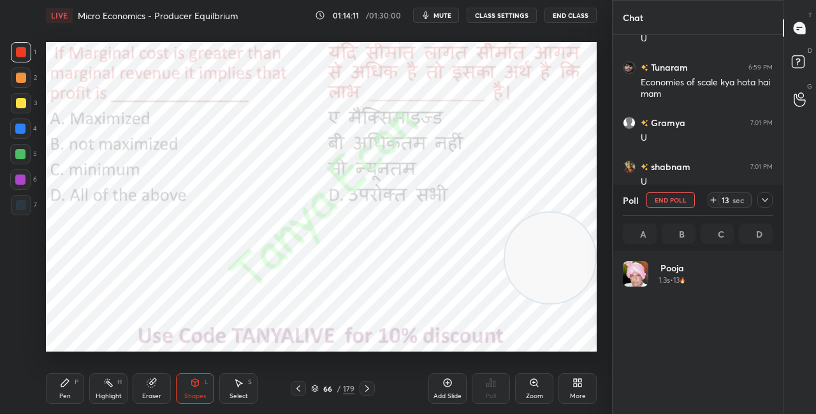
scroll to position [149, 146]
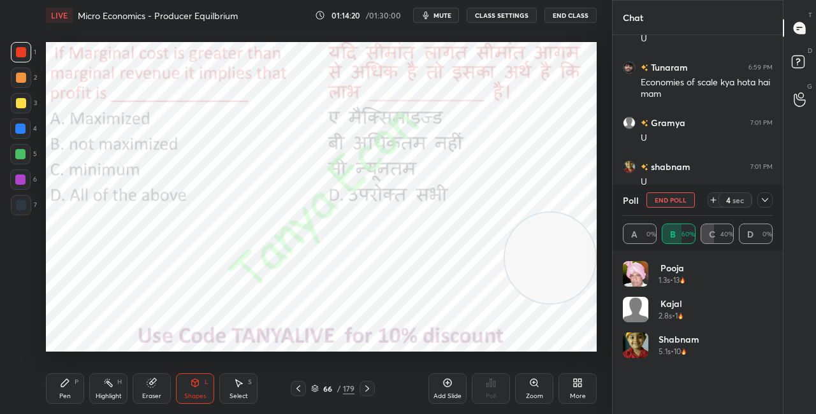
click at [193, 390] on div "Shapes L" at bounding box center [195, 389] width 38 height 31
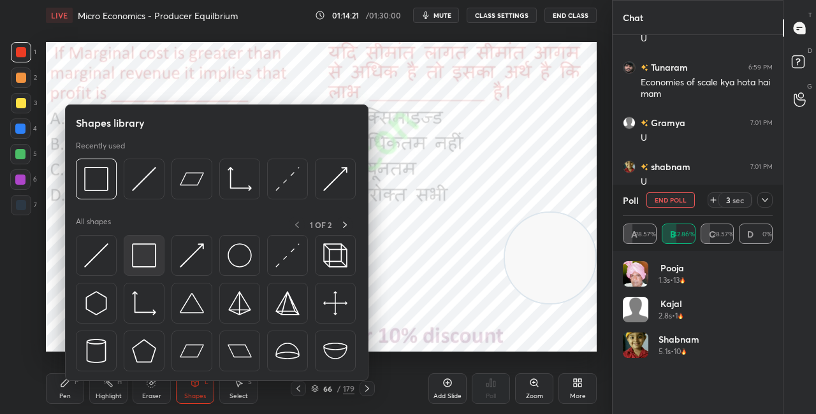
click at [147, 251] on img at bounding box center [144, 256] width 24 height 24
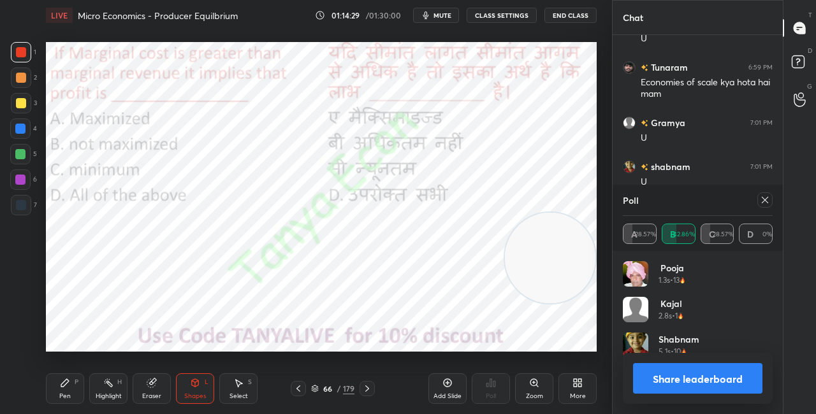
click at [64, 385] on icon at bounding box center [65, 383] width 8 height 8
click at [198, 381] on icon at bounding box center [195, 383] width 10 height 10
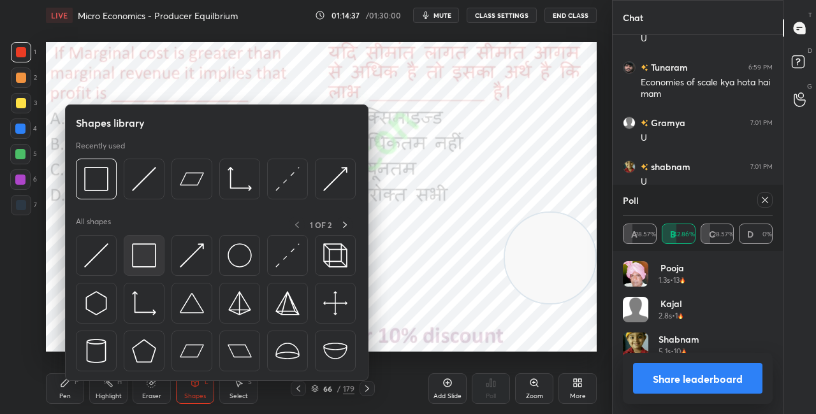
click at [148, 254] on img at bounding box center [144, 256] width 24 height 24
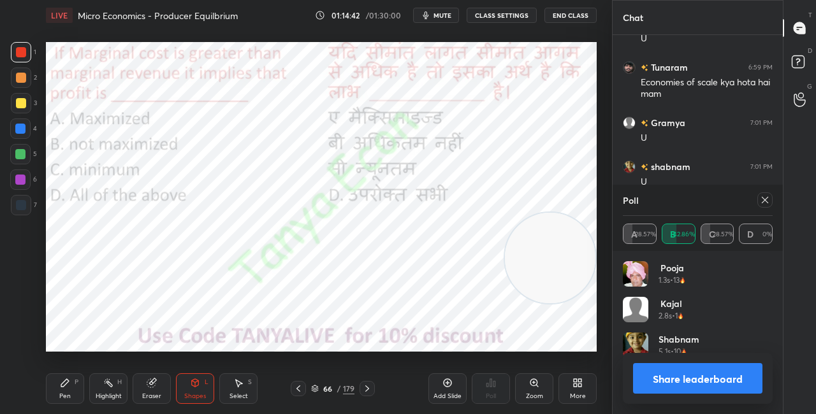
click at [671, 378] on button "Share leaderboard" at bounding box center [697, 378] width 129 height 31
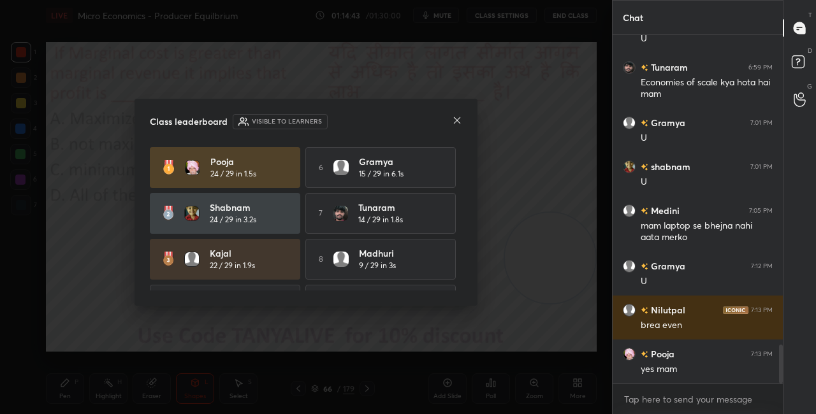
scroll to position [4, 4]
click at [458, 120] on icon at bounding box center [457, 120] width 10 height 10
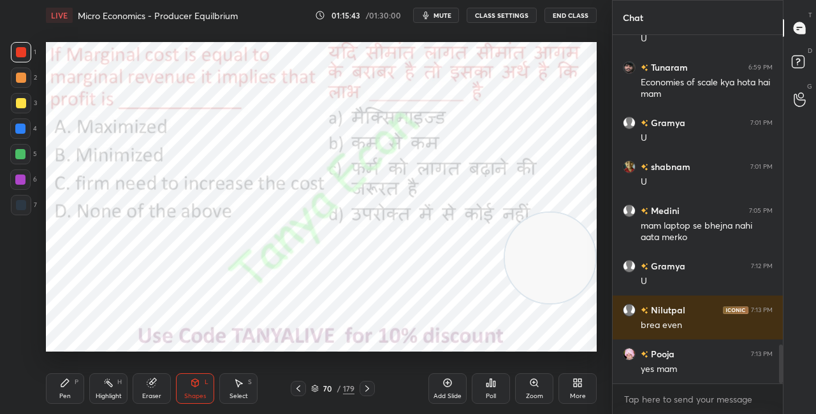
click at [321, 386] on div "70 / 179" at bounding box center [332, 388] width 43 height 11
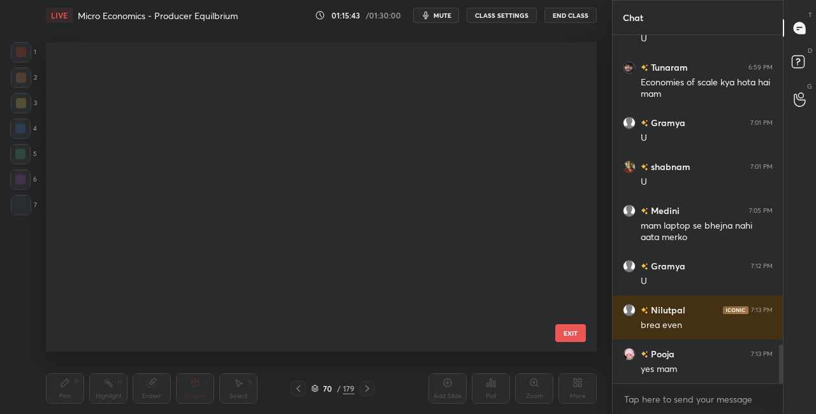
scroll to position [1940, 0]
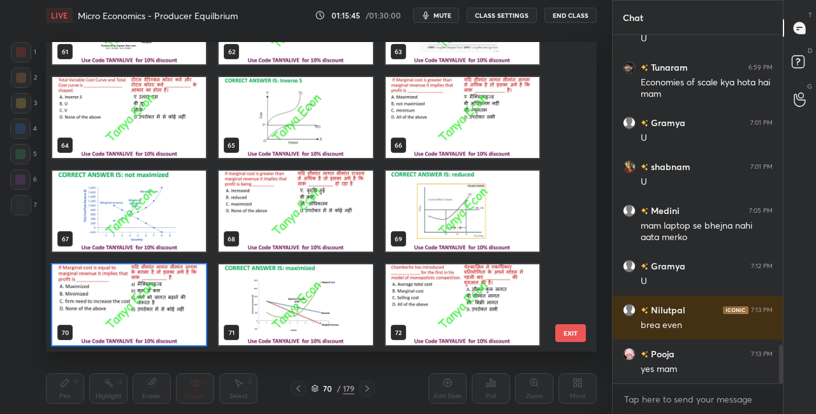
click at [163, 308] on img "grid" at bounding box center [129, 305] width 154 height 81
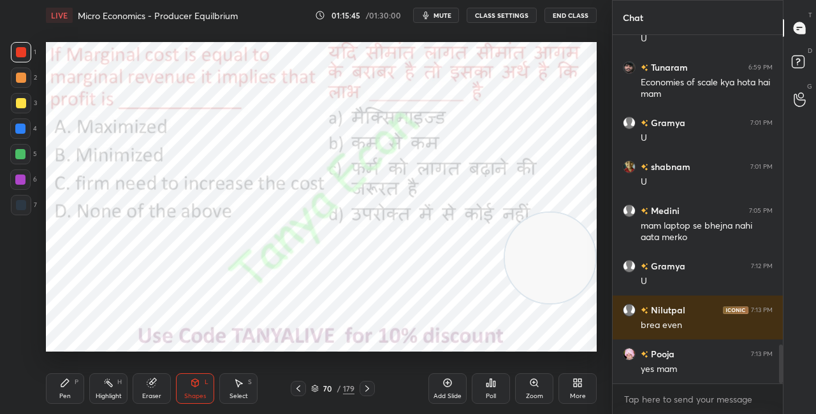
click at [163, 309] on img "grid" at bounding box center [129, 305] width 154 height 81
click at [492, 390] on div "Poll" at bounding box center [491, 389] width 38 height 31
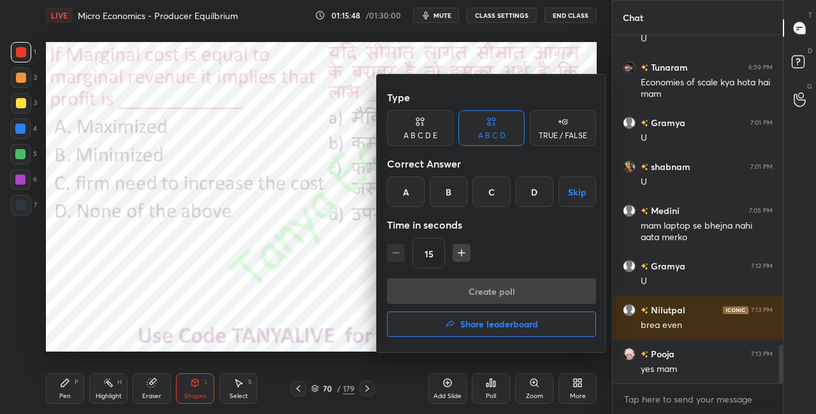
drag, startPoint x: 413, startPoint y: 197, endPoint x: 413, endPoint y: 188, distance: 8.9
click at [413, 197] on div "A" at bounding box center [406, 192] width 38 height 31
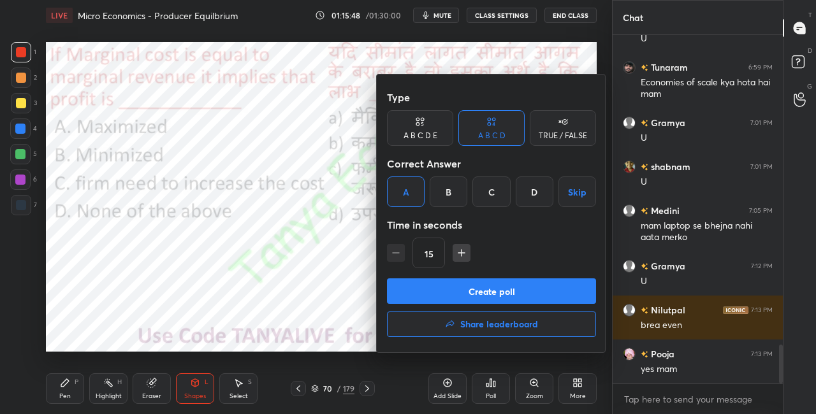
drag, startPoint x: 421, startPoint y: 284, endPoint x: 419, endPoint y: 269, distance: 15.5
click at [421, 284] on button "Create poll" at bounding box center [491, 292] width 209 height 26
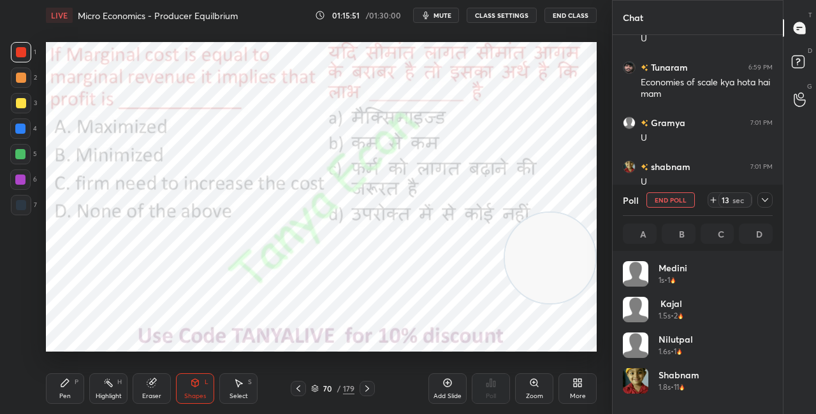
scroll to position [149, 146]
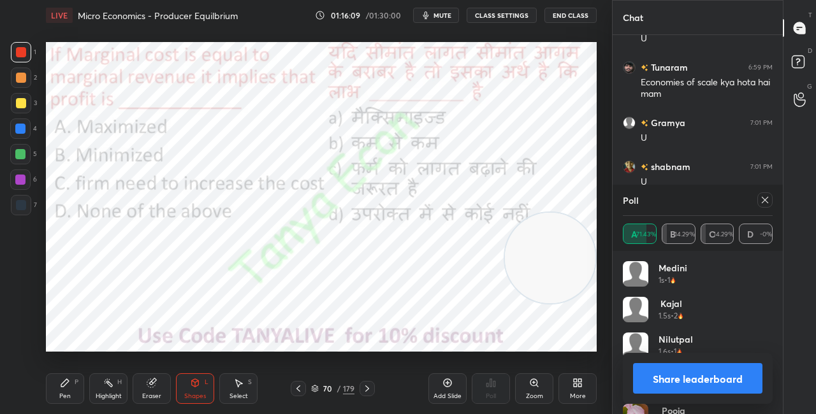
click at [200, 382] on icon at bounding box center [195, 383] width 10 height 10
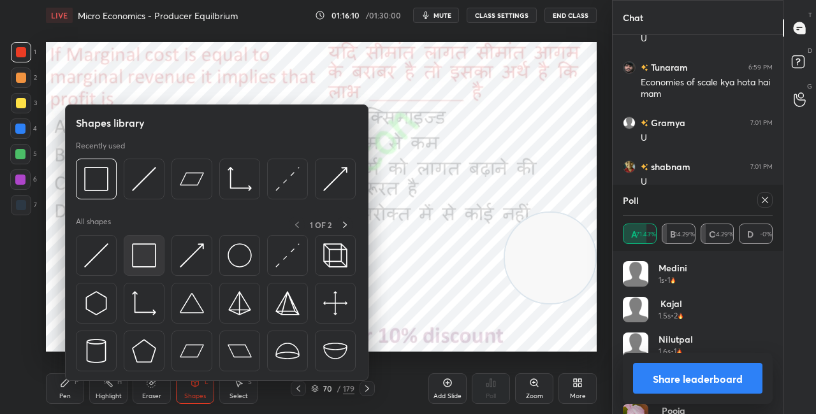
click at [143, 254] on img at bounding box center [144, 256] width 24 height 24
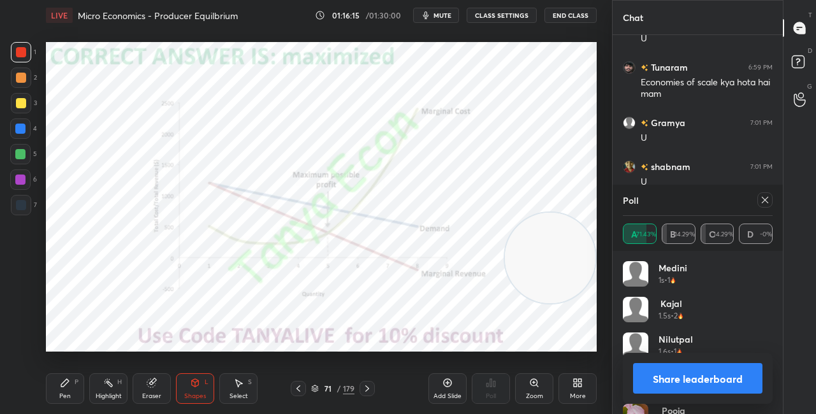
click at [657, 386] on button "Share leaderboard" at bounding box center [697, 378] width 129 height 31
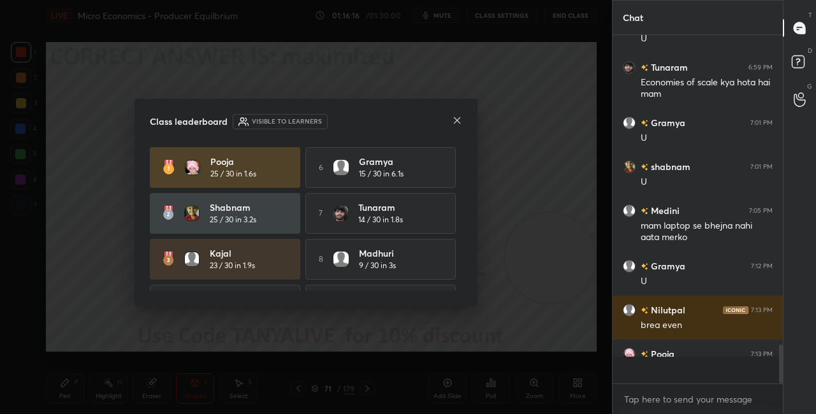
scroll to position [0, 0]
click at [461, 115] on icon at bounding box center [457, 120] width 10 height 10
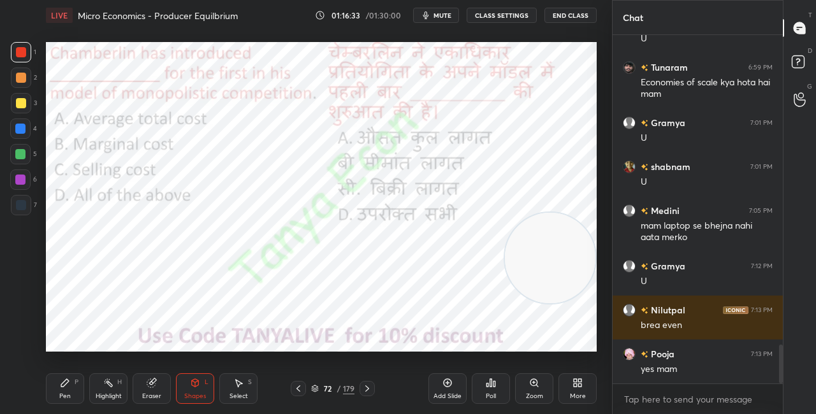
click at [314, 389] on icon at bounding box center [315, 389] width 8 height 8
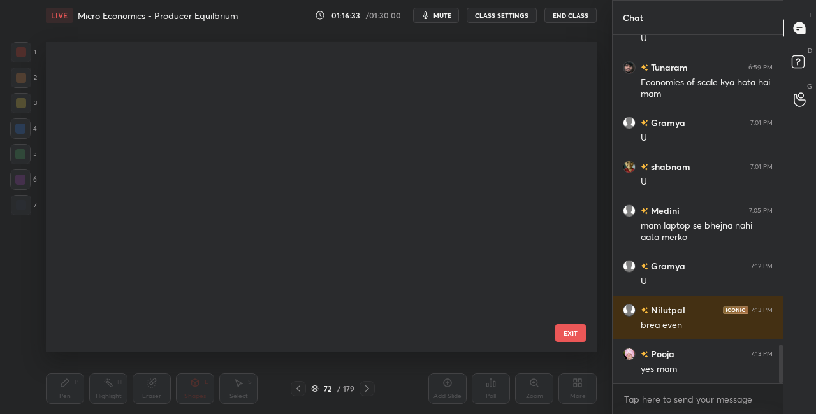
scroll to position [306, 545]
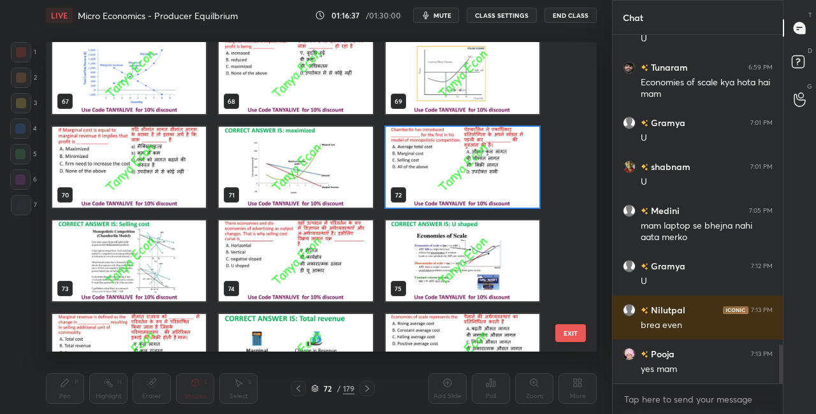
click at [494, 166] on img "grid" at bounding box center [463, 167] width 154 height 81
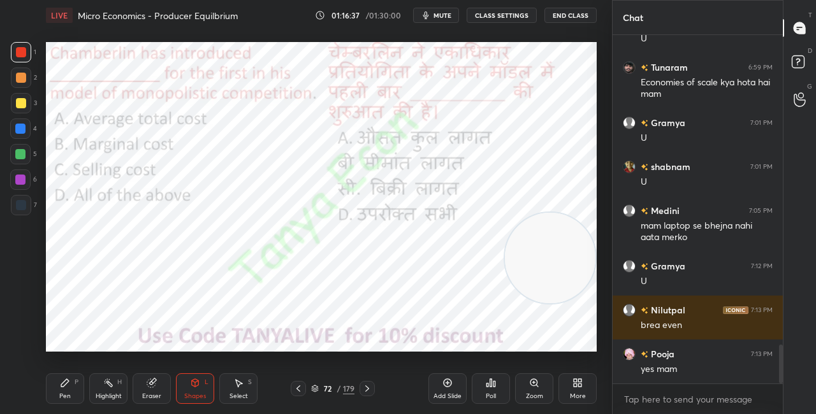
click at [494, 166] on img "grid" at bounding box center [463, 167] width 154 height 81
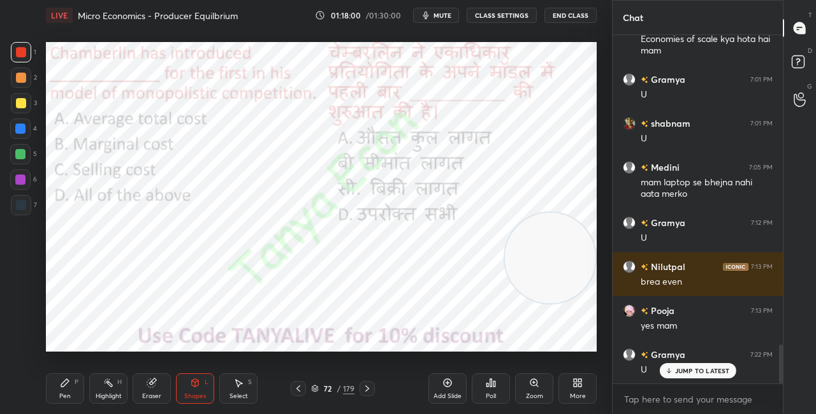
click at [316, 390] on icon at bounding box center [315, 390] width 6 height 2
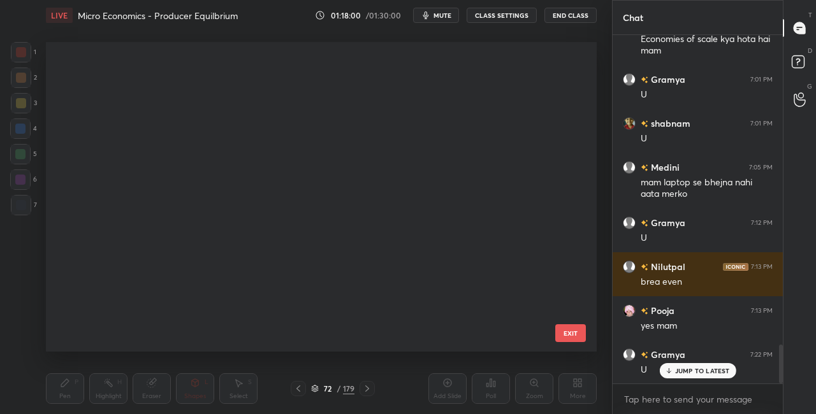
click at [316, 390] on icon at bounding box center [315, 390] width 6 height 2
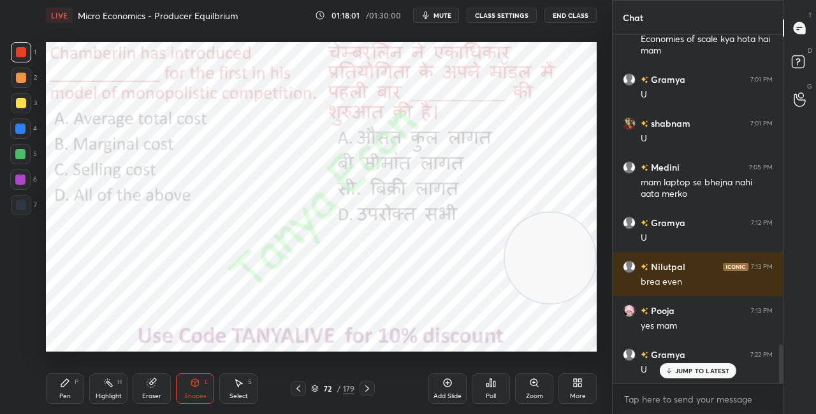
click at [318, 388] on icon at bounding box center [315, 389] width 8 height 8
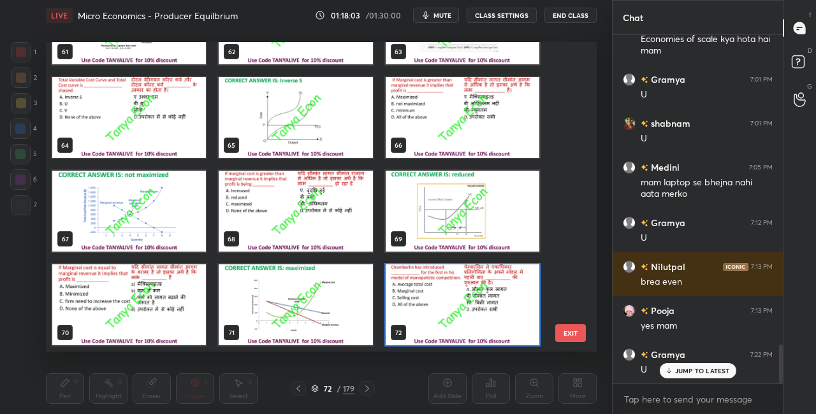
scroll to position [1989, 0]
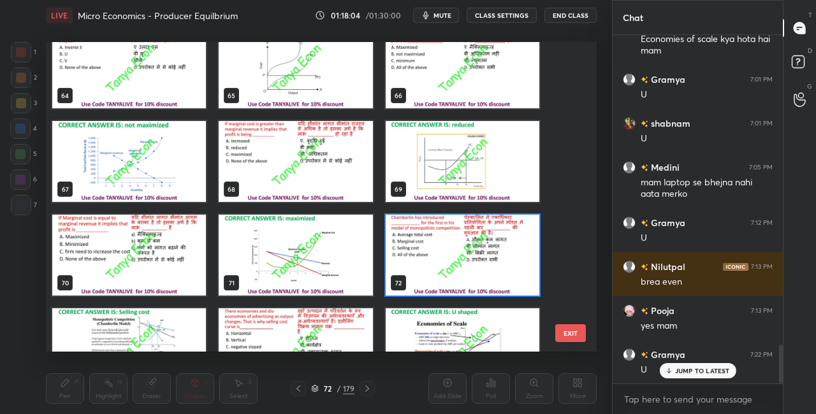
click at [509, 221] on img "grid" at bounding box center [463, 255] width 154 height 81
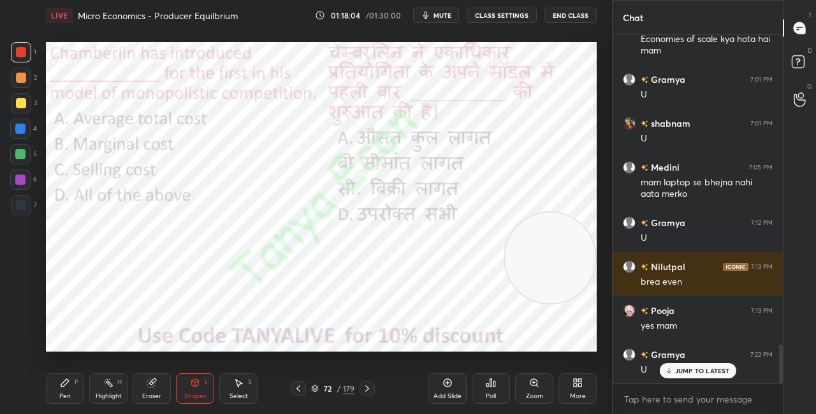
click at [509, 221] on img "grid" at bounding box center [463, 255] width 154 height 81
click at [490, 386] on icon at bounding box center [491, 383] width 2 height 8
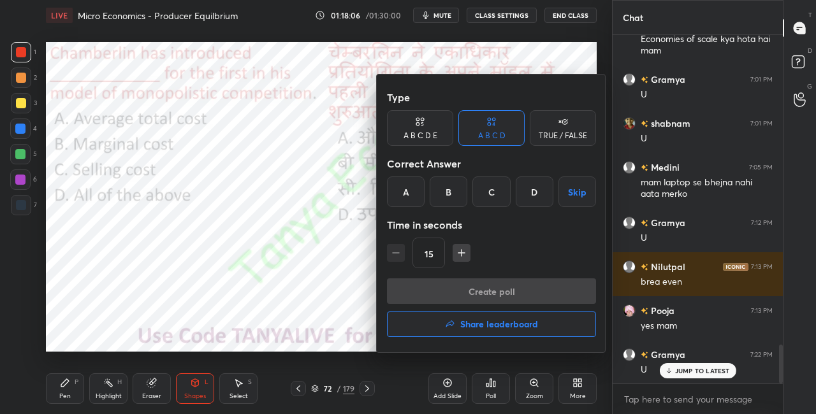
click at [486, 201] on div "C" at bounding box center [491, 192] width 38 height 31
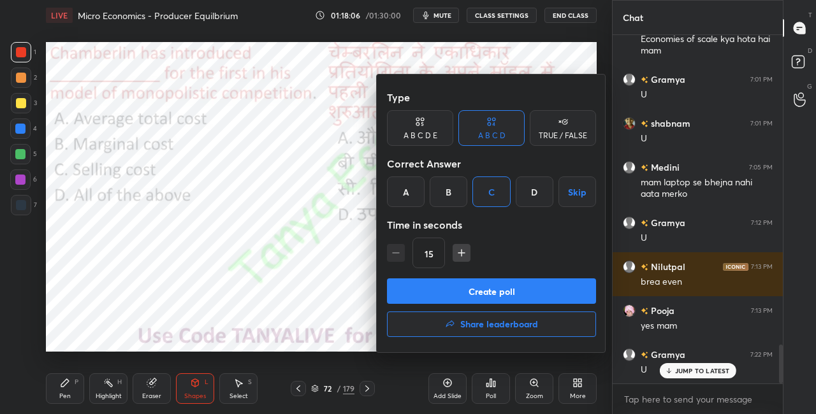
click at [469, 293] on button "Create poll" at bounding box center [491, 292] width 209 height 26
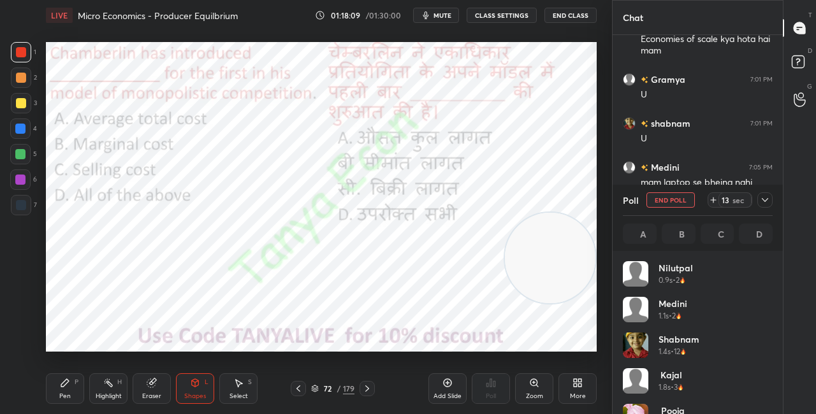
scroll to position [4, 4]
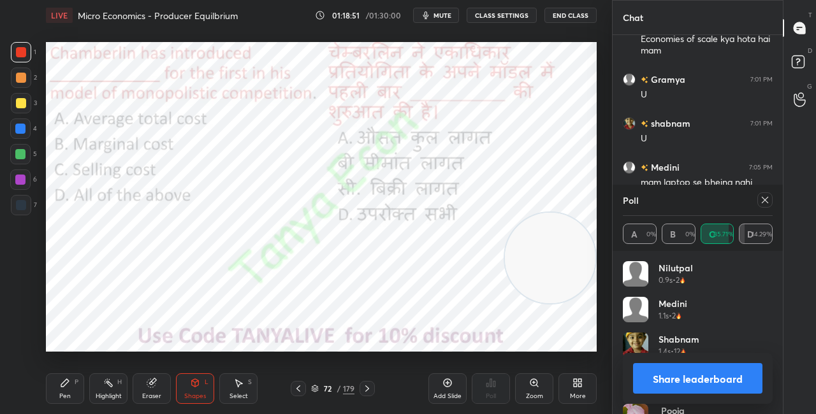
click at [678, 378] on button "Share leaderboard" at bounding box center [697, 378] width 129 height 31
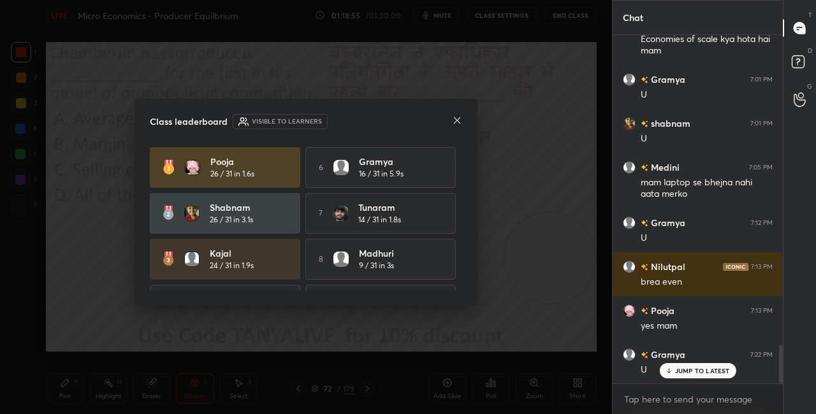
click at [458, 121] on icon at bounding box center [457, 120] width 10 height 10
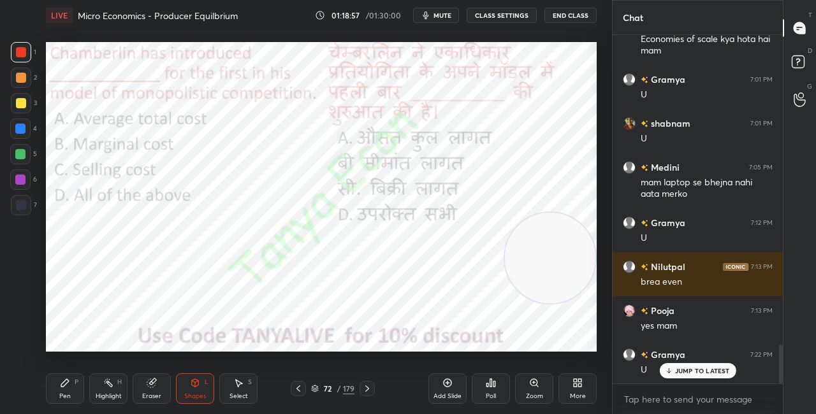
click at [194, 388] on icon at bounding box center [195, 383] width 10 height 10
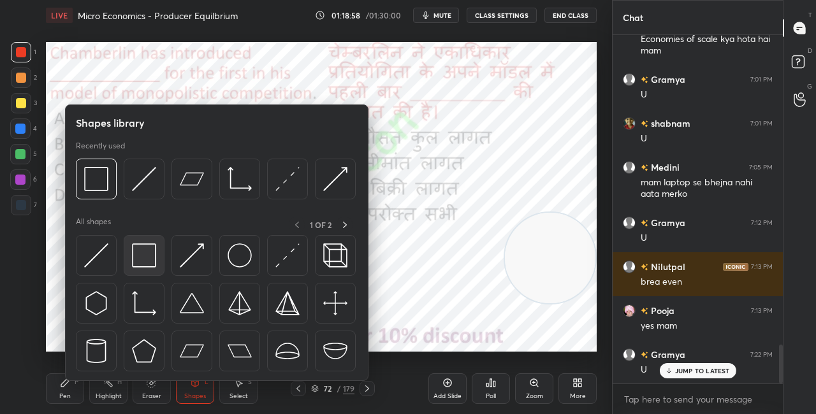
click at [149, 261] on img at bounding box center [144, 256] width 24 height 24
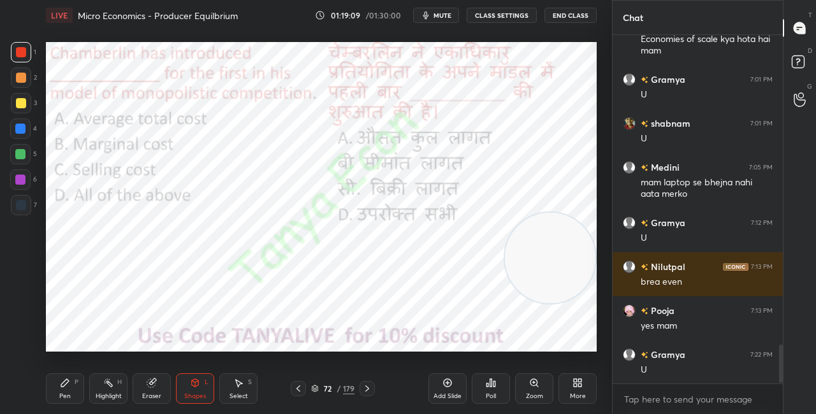
scroll to position [2845, 0]
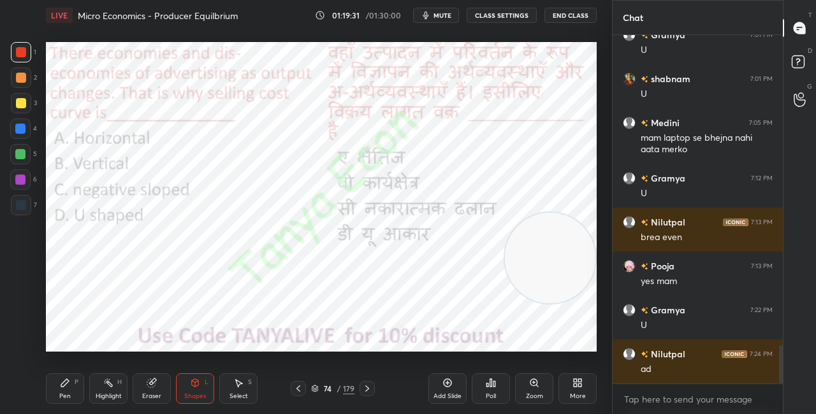
click at [66, 385] on icon at bounding box center [65, 383] width 10 height 10
click at [319, 388] on div "74 / 179" at bounding box center [332, 388] width 43 height 11
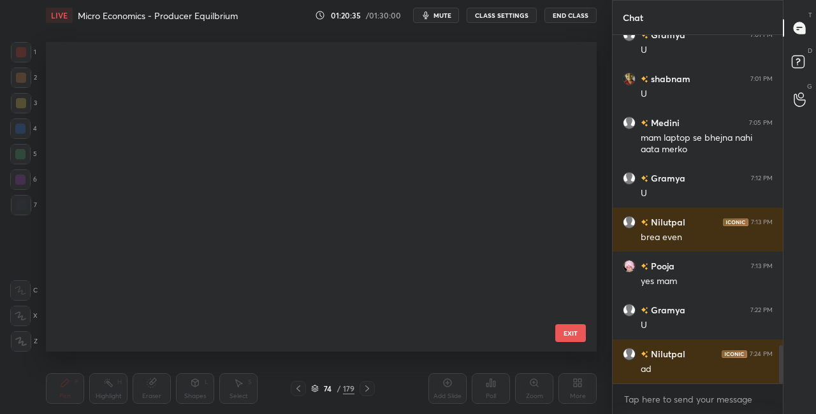
scroll to position [306, 545]
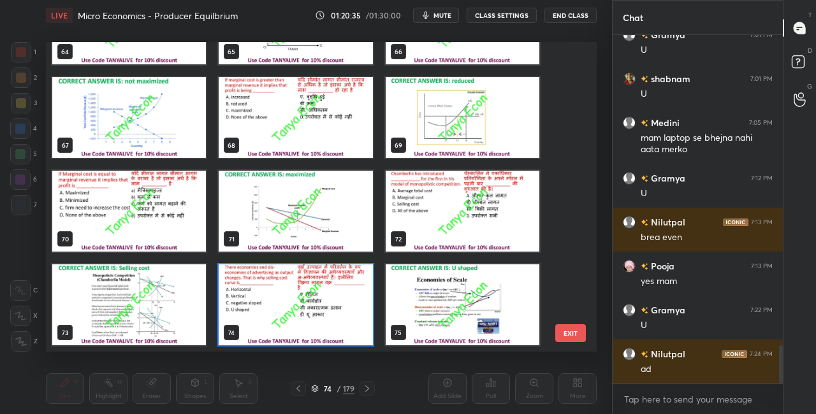
click at [297, 296] on img "grid" at bounding box center [296, 305] width 154 height 81
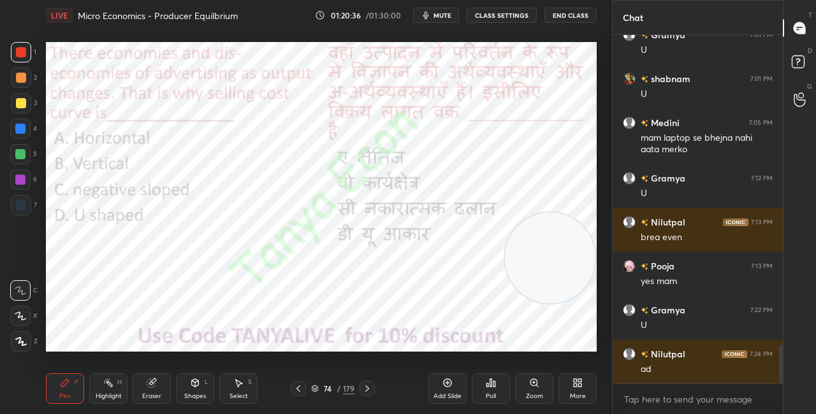
click at [298, 297] on img "grid" at bounding box center [296, 305] width 154 height 81
click at [502, 388] on div "Poll" at bounding box center [491, 389] width 38 height 31
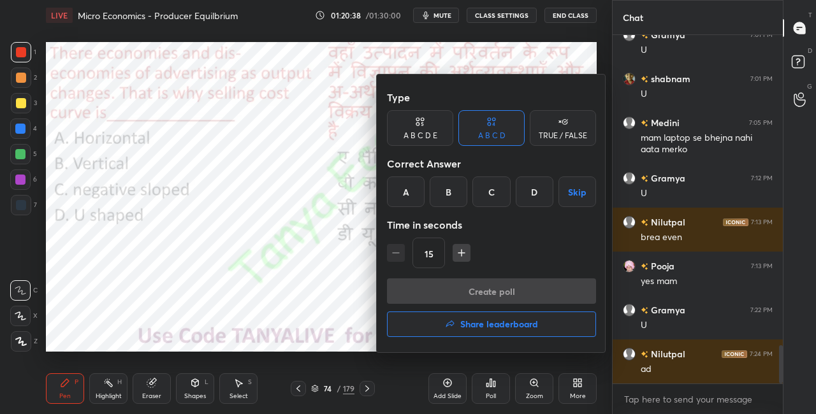
click at [532, 201] on div "D" at bounding box center [535, 192] width 38 height 31
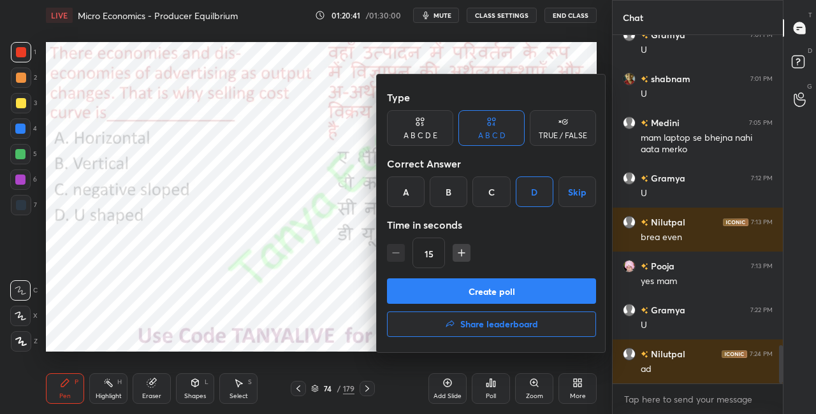
click at [487, 295] on button "Create poll" at bounding box center [491, 292] width 209 height 26
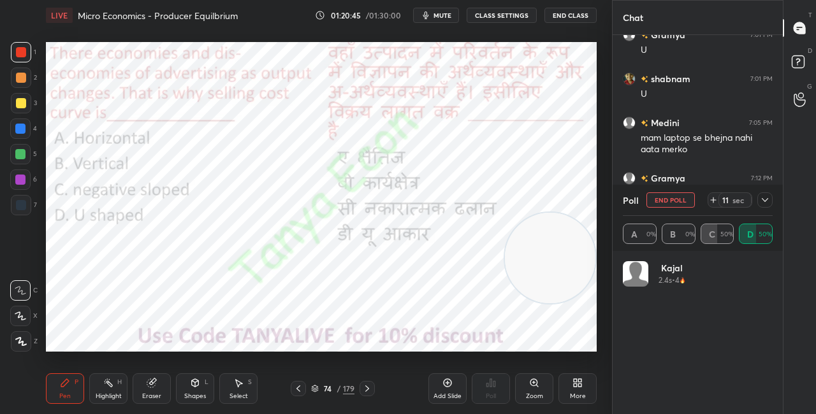
scroll to position [149, 146]
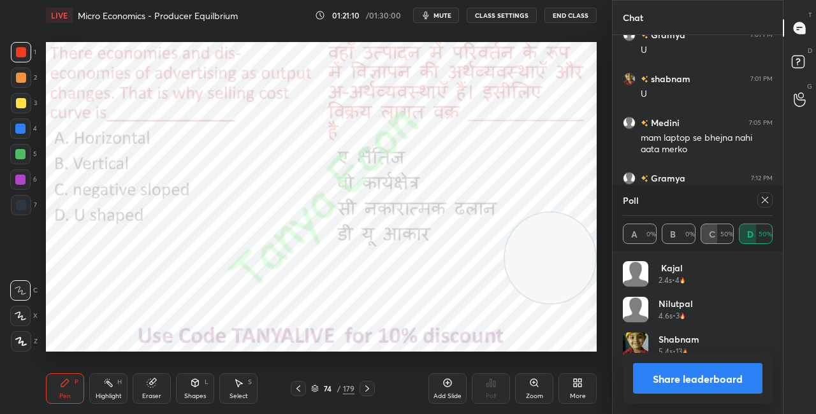
click at [369, 393] on icon at bounding box center [367, 389] width 10 height 10
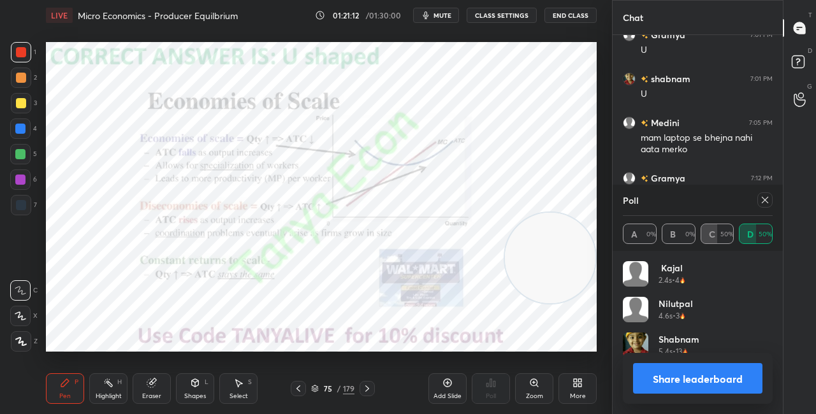
click at [648, 384] on button "Share leaderboard" at bounding box center [697, 378] width 129 height 31
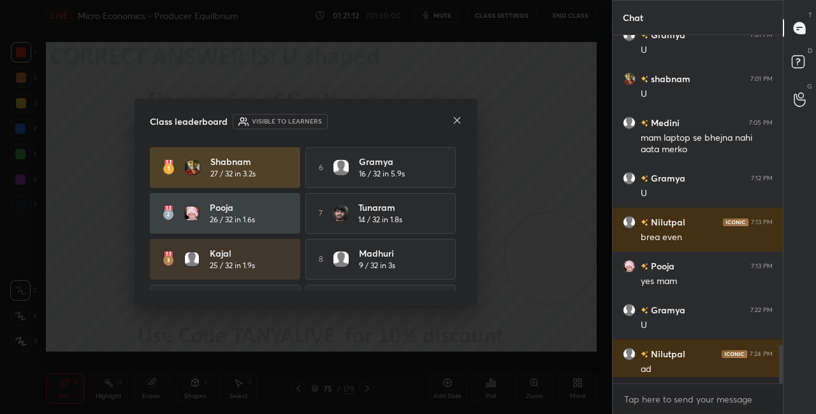
scroll to position [4, 4]
click at [455, 120] on icon at bounding box center [457, 120] width 10 height 10
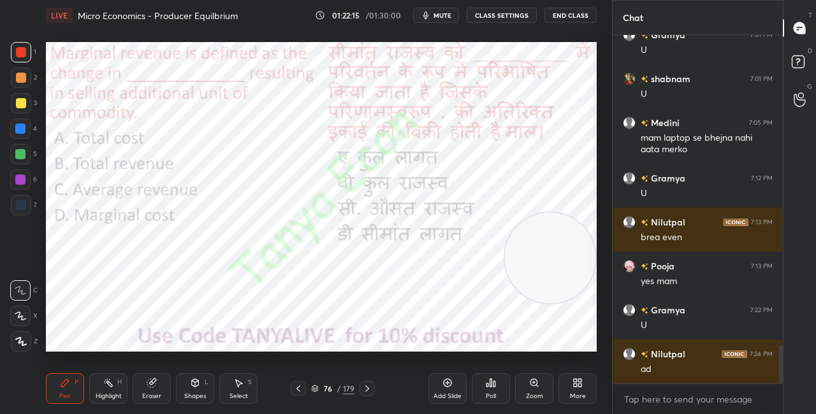
click at [316, 388] on icon at bounding box center [315, 387] width 6 height 3
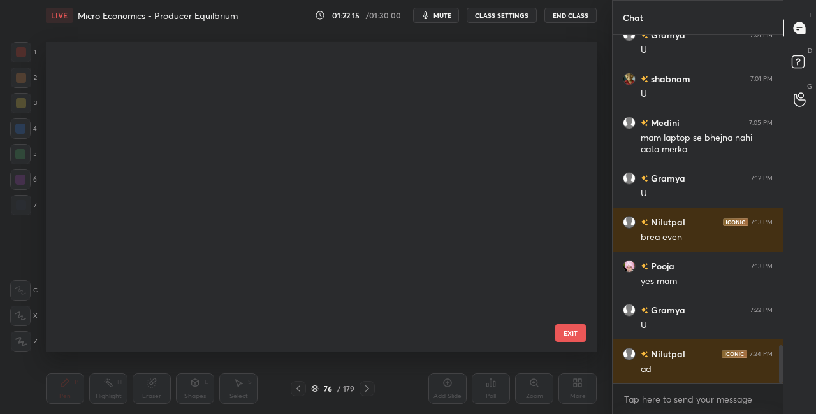
scroll to position [306, 545]
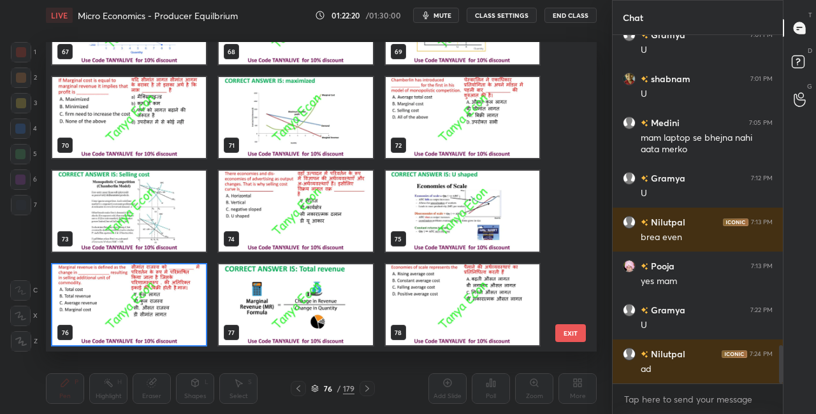
click at [173, 321] on img "grid" at bounding box center [129, 305] width 154 height 81
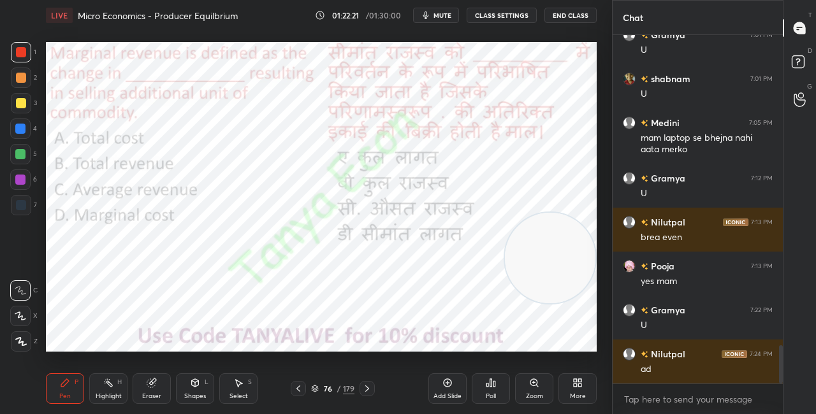
click at [487, 388] on div "Poll" at bounding box center [491, 389] width 38 height 31
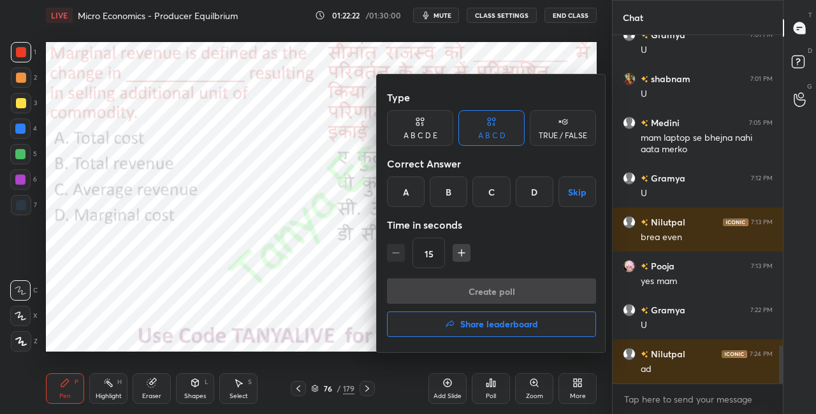
click at [444, 201] on div "B" at bounding box center [449, 192] width 38 height 31
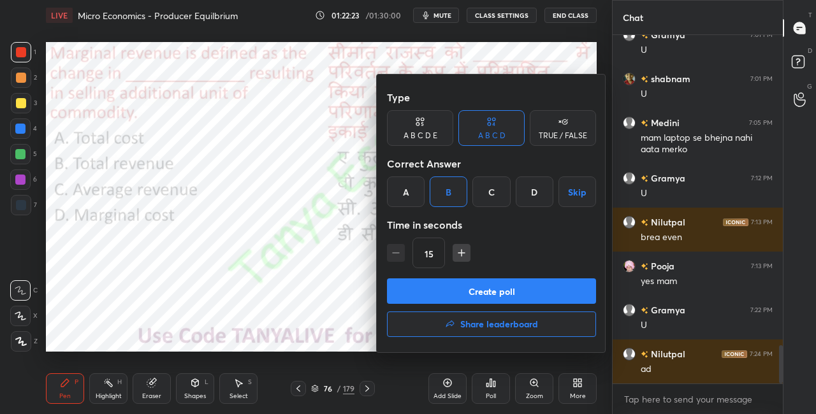
click at [440, 292] on button "Create poll" at bounding box center [491, 292] width 209 height 26
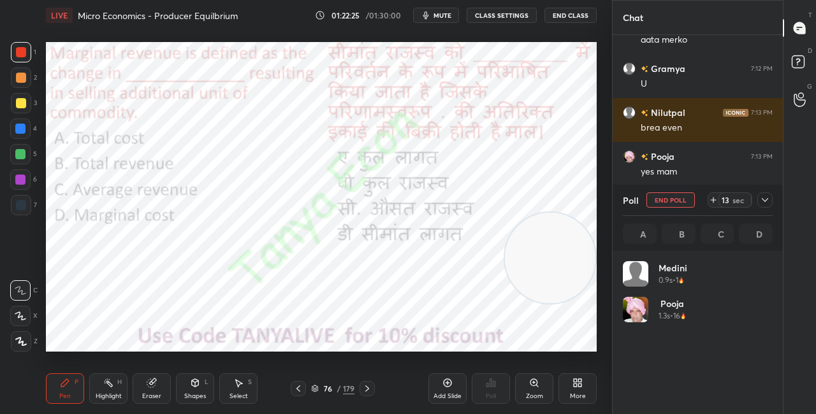
scroll to position [149, 146]
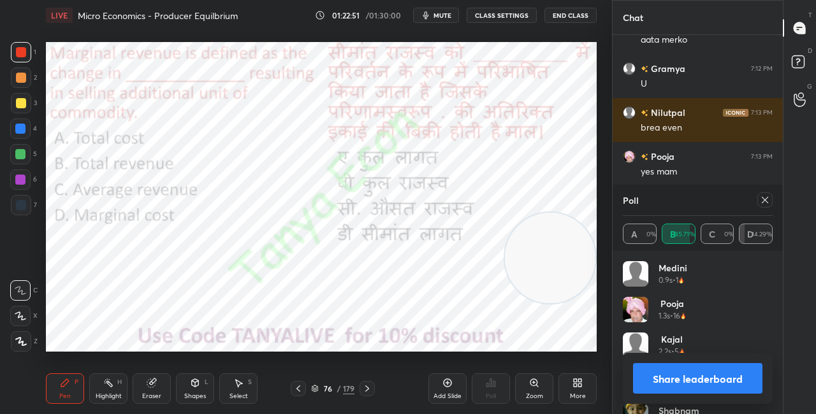
click at [677, 389] on button "Share leaderboard" at bounding box center [697, 378] width 129 height 31
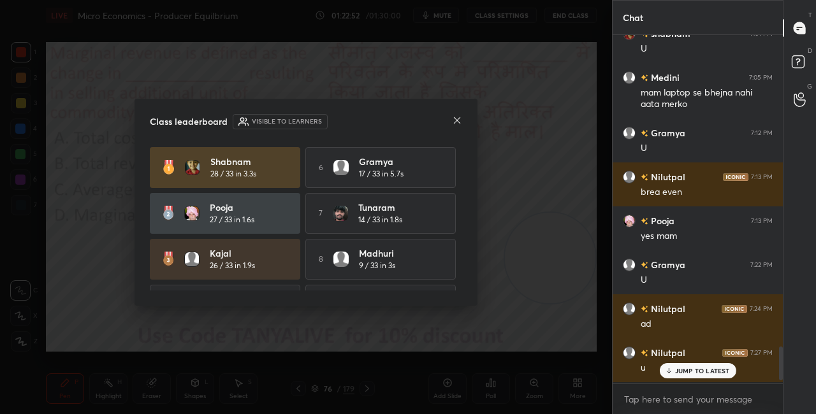
scroll to position [376, 166]
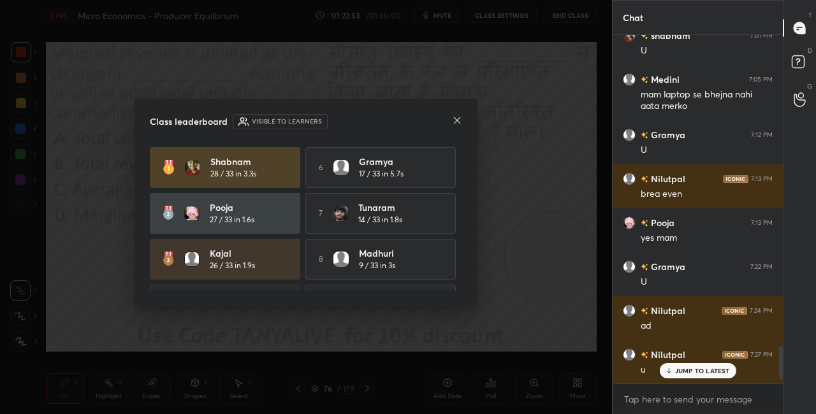
click at [456, 123] on icon at bounding box center [457, 120] width 10 height 10
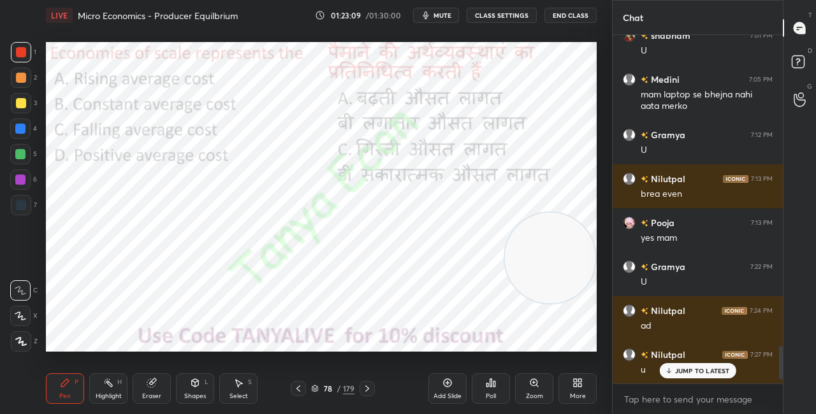
click at [713, 372] on p "JUMP TO LATEST" at bounding box center [702, 371] width 55 height 8
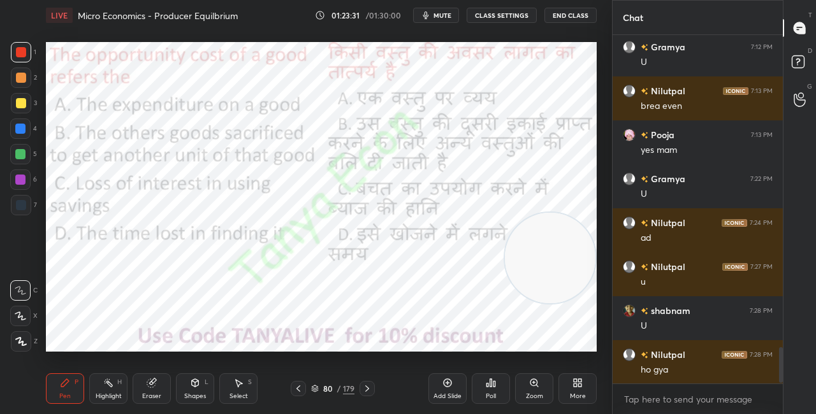
scroll to position [3021, 0]
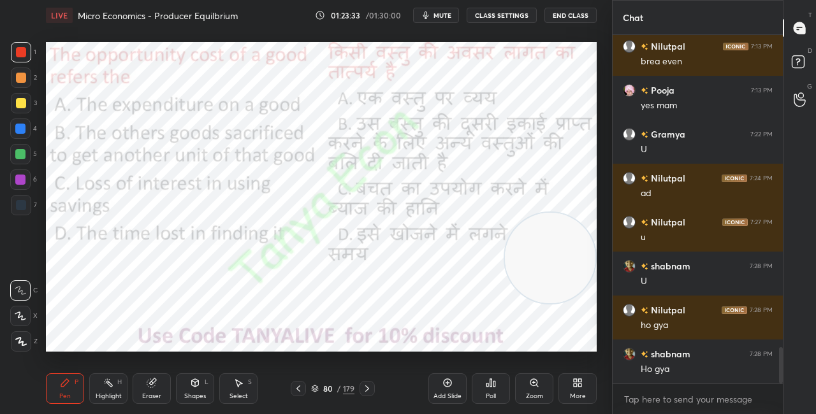
click at [317, 388] on icon at bounding box center [315, 389] width 8 height 8
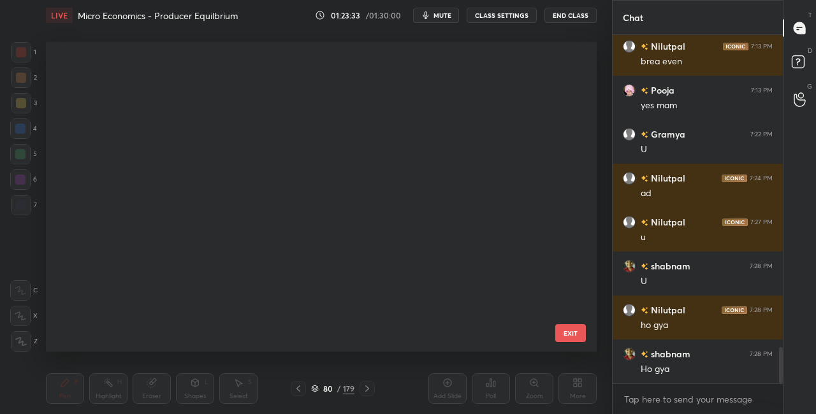
scroll to position [306, 545]
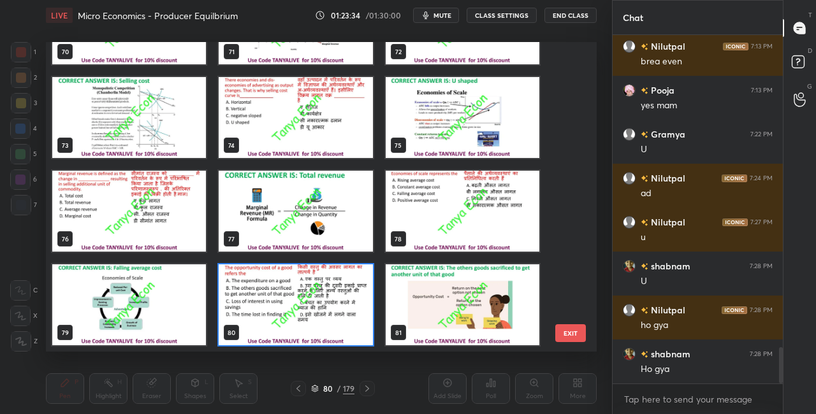
click at [335, 316] on img "grid" at bounding box center [296, 305] width 154 height 81
click at [335, 317] on img "grid" at bounding box center [296, 305] width 154 height 81
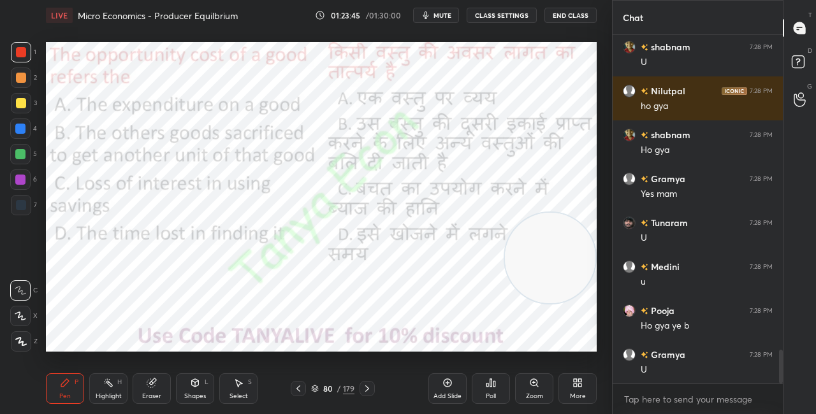
scroll to position [3285, 0]
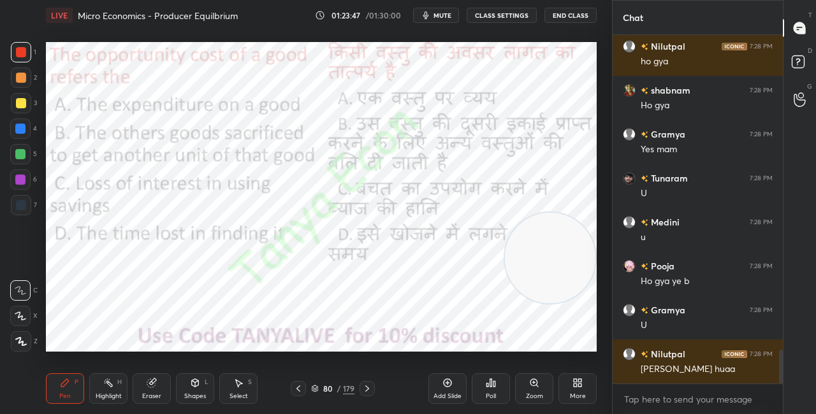
click at [319, 386] on div "80 / 179" at bounding box center [332, 388] width 43 height 11
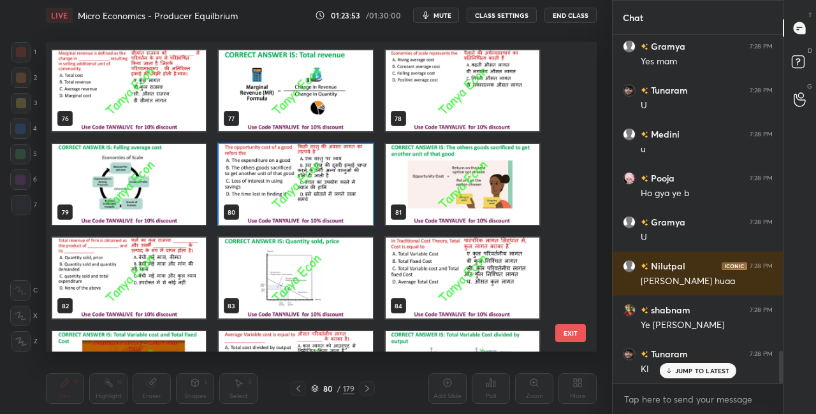
scroll to position [3416, 0]
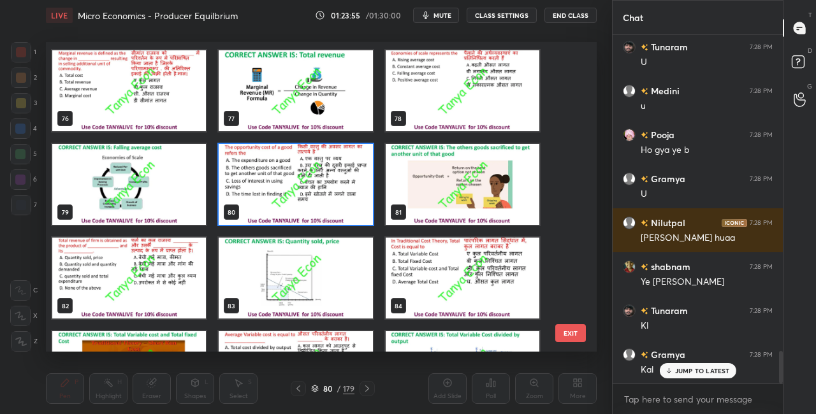
click at [187, 273] on img "grid" at bounding box center [129, 278] width 154 height 81
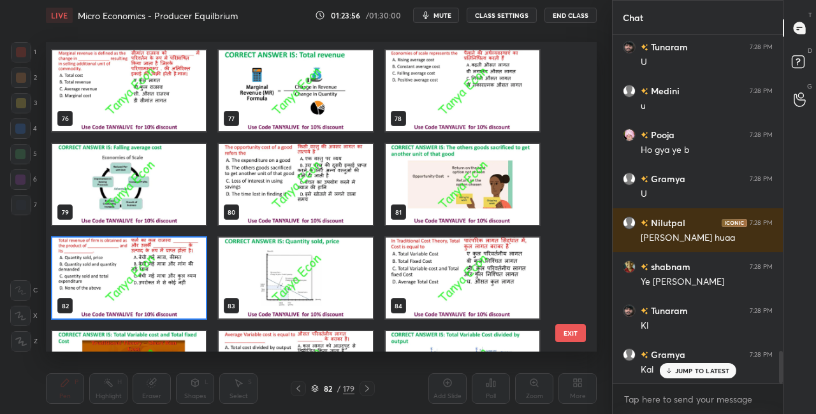
click at [187, 273] on img "grid" at bounding box center [129, 278] width 154 height 81
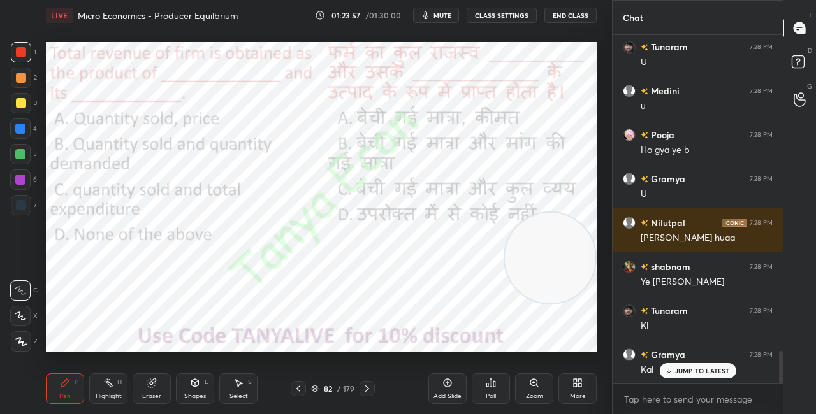
click at [319, 389] on div "82 / 179" at bounding box center [332, 388] width 43 height 11
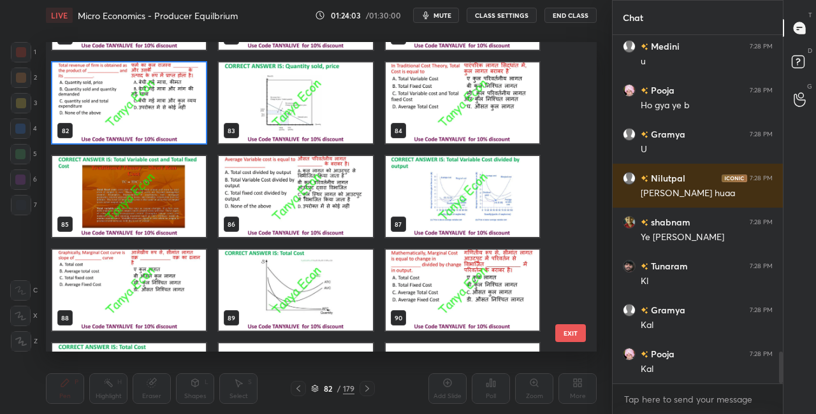
scroll to position [2521, 0]
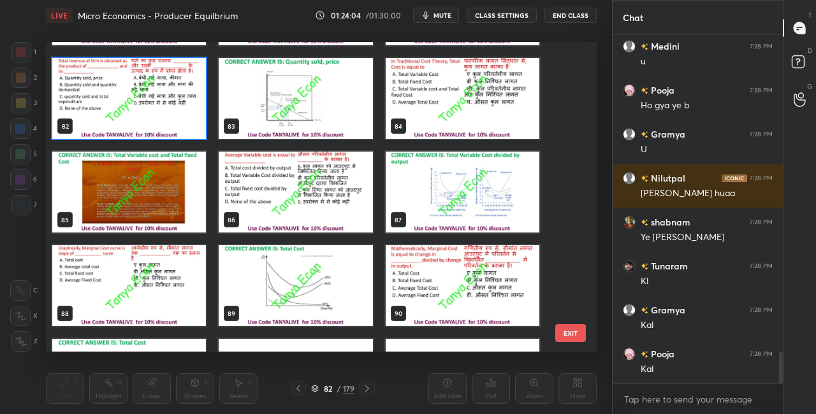
click at [156, 140] on div "82" at bounding box center [129, 99] width 166 height 94
click at [159, 137] on img "grid" at bounding box center [129, 98] width 154 height 81
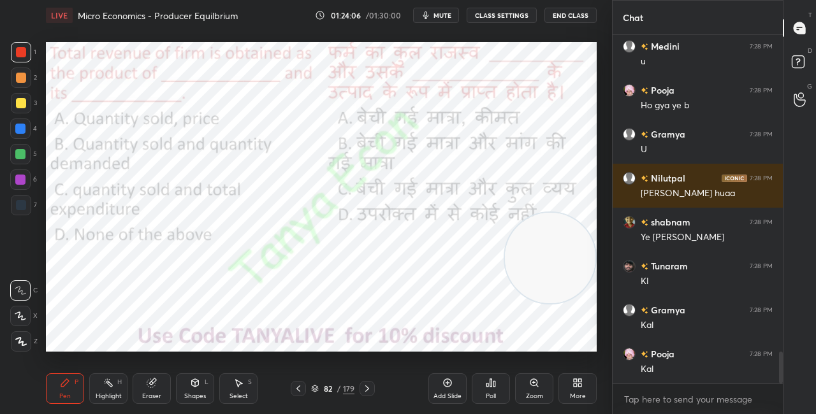
scroll to position [3504, 0]
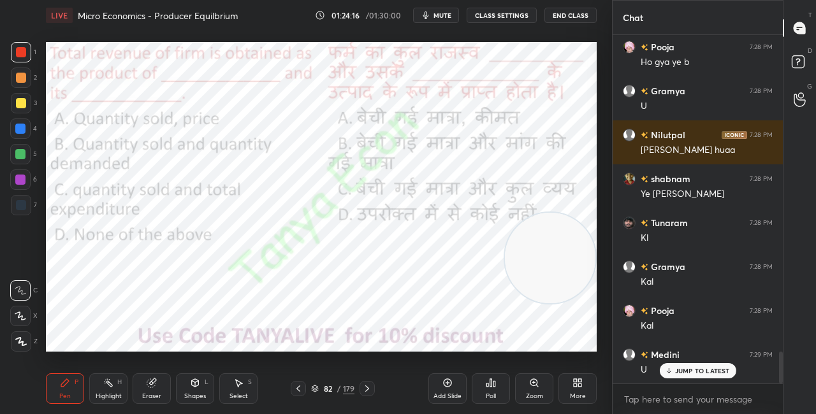
click at [318, 387] on icon at bounding box center [315, 387] width 6 height 3
click at [318, 390] on icon at bounding box center [315, 391] width 6 height 2
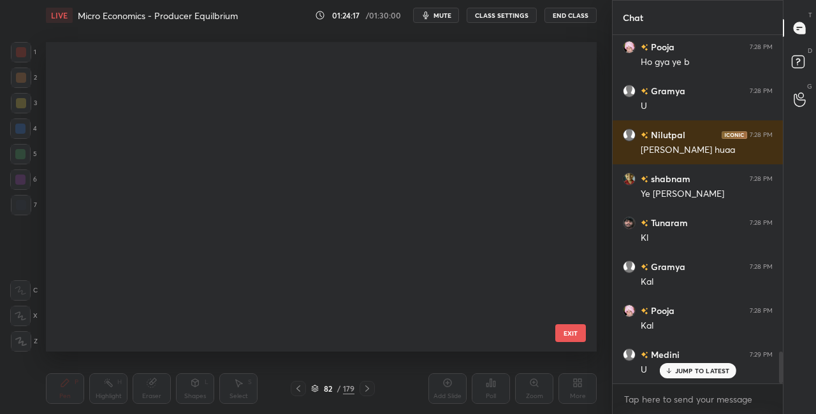
scroll to position [4, 7]
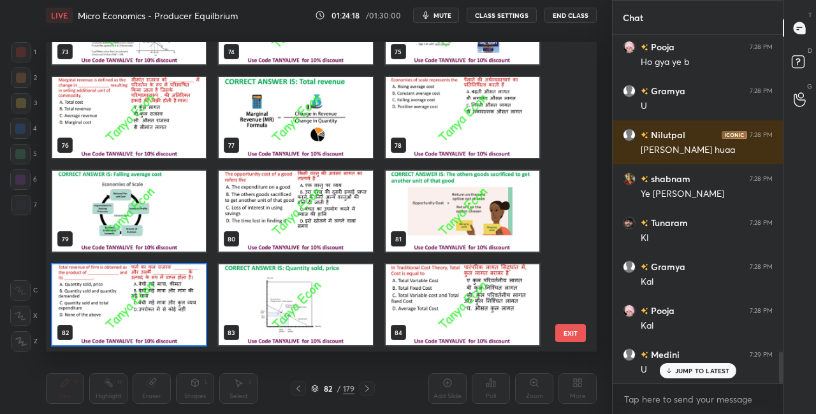
click at [198, 323] on img "grid" at bounding box center [129, 305] width 154 height 81
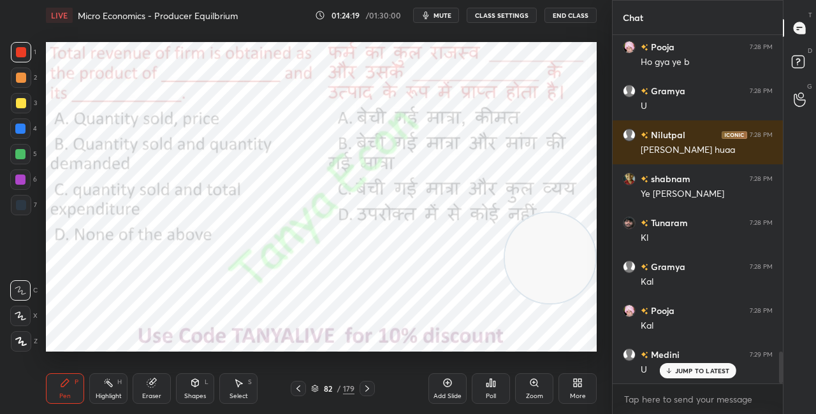
drag, startPoint x: 199, startPoint y: 323, endPoint x: 193, endPoint y: 318, distance: 8.2
click at [199, 323] on img "grid" at bounding box center [129, 305] width 154 height 81
click at [490, 393] on div "Poll" at bounding box center [491, 396] width 10 height 6
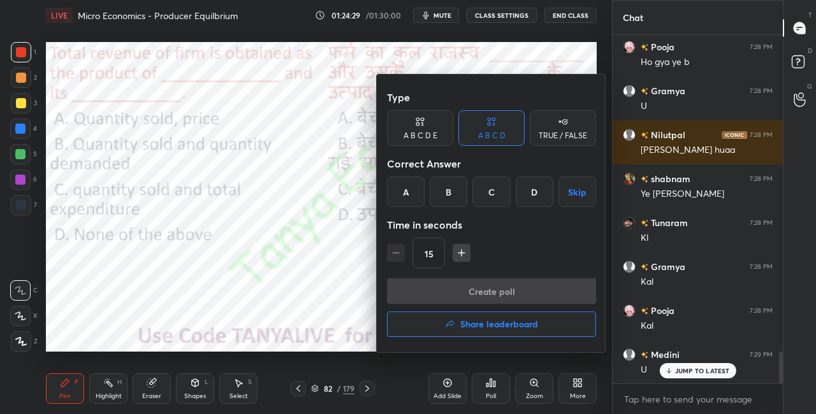
click at [404, 193] on div "A" at bounding box center [406, 192] width 38 height 31
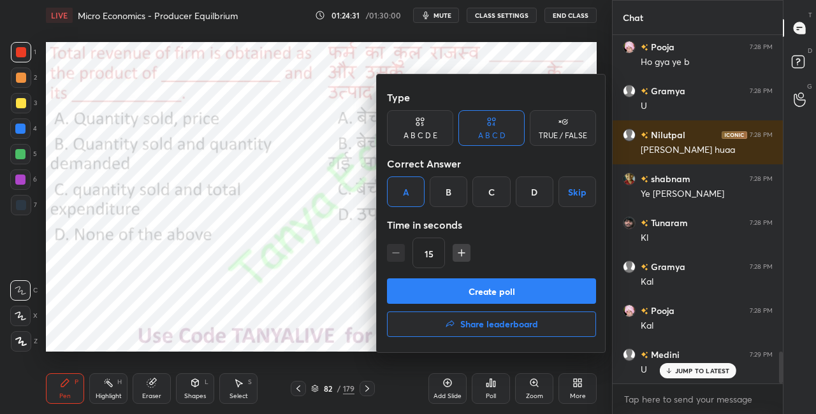
click at [443, 299] on button "Create poll" at bounding box center [491, 292] width 209 height 26
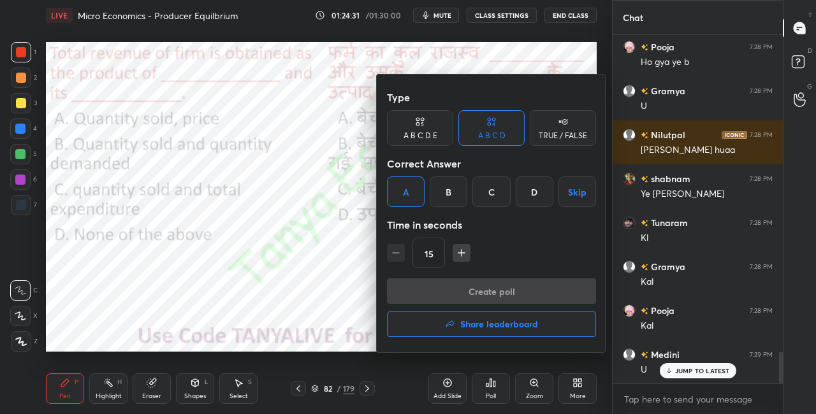
scroll to position [324, 166]
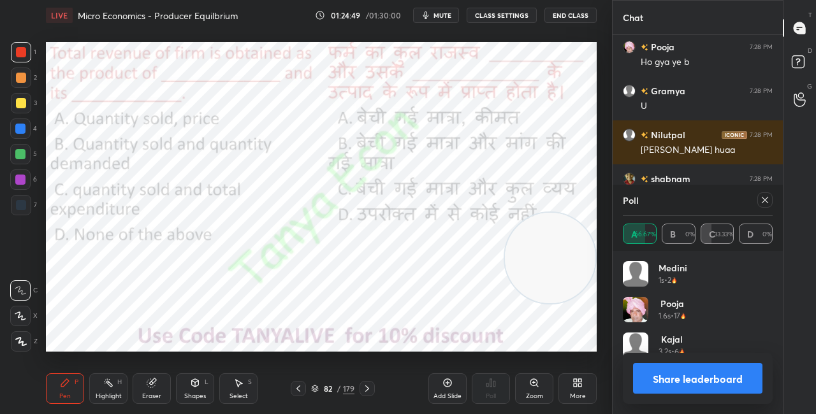
click at [189, 393] on div "Shapes" at bounding box center [195, 396] width 22 height 6
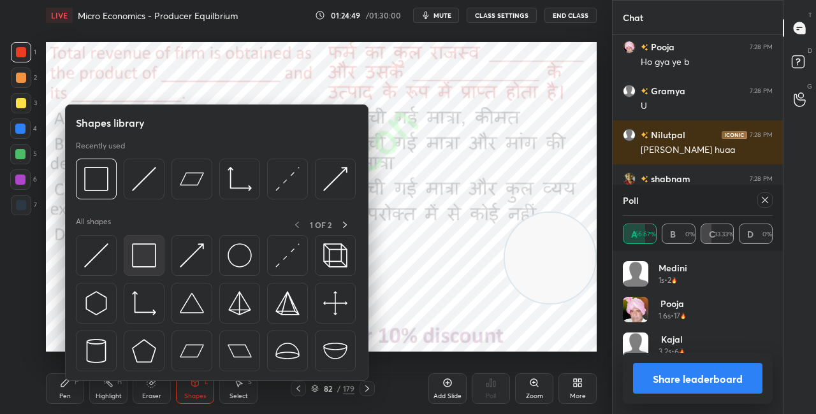
click at [152, 262] on img at bounding box center [144, 256] width 24 height 24
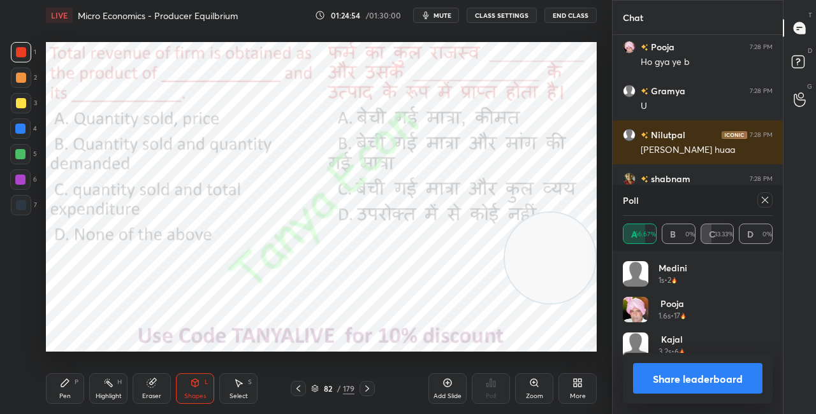
click at [68, 391] on div "Pen P" at bounding box center [65, 389] width 38 height 31
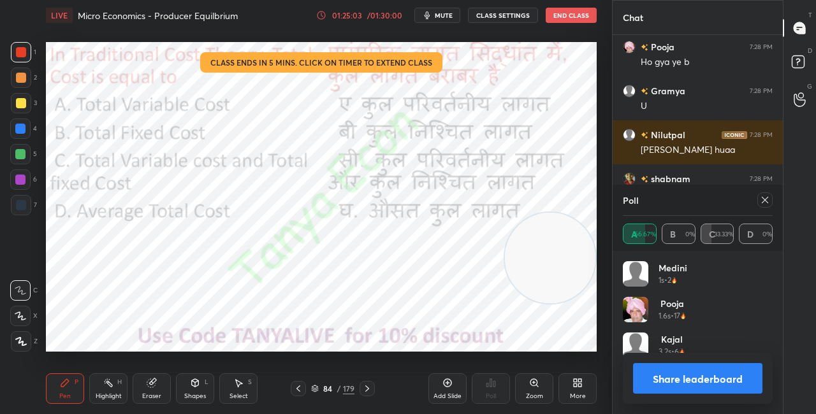
click at [655, 382] on button "Share leaderboard" at bounding box center [697, 378] width 129 height 31
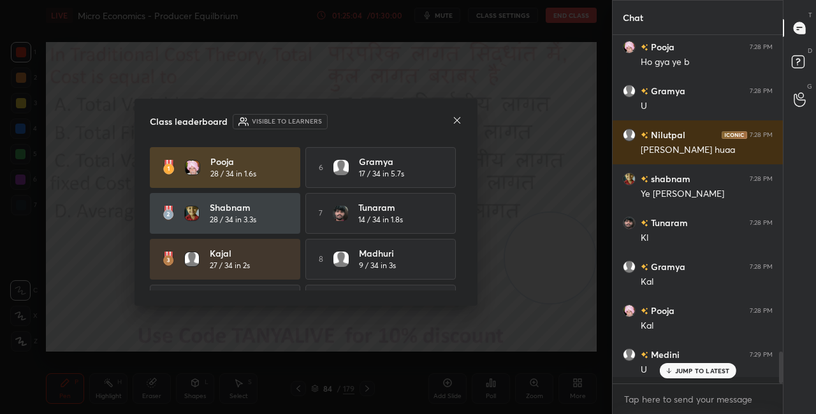
scroll to position [4, 4]
click at [454, 122] on icon at bounding box center [457, 120] width 10 height 10
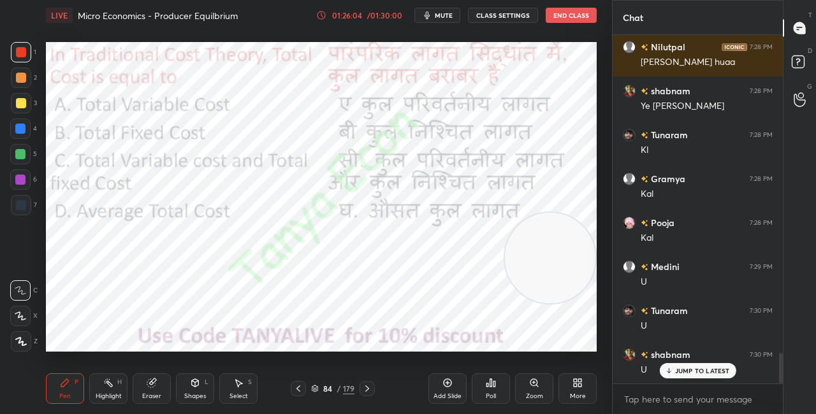
scroll to position [3637, 0]
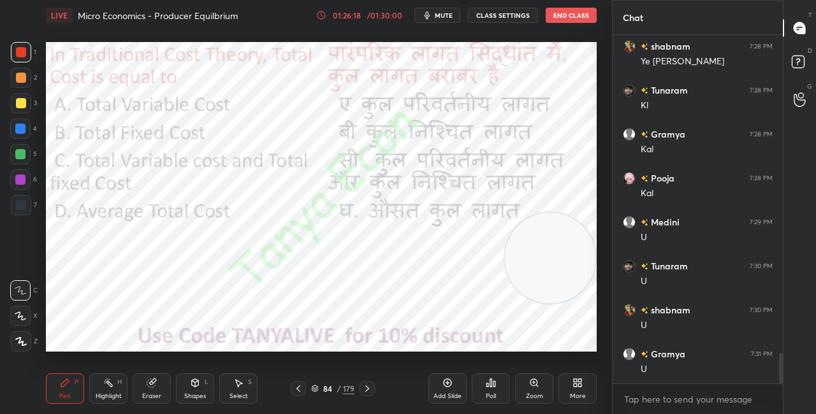
click at [314, 386] on icon at bounding box center [315, 387] width 6 height 3
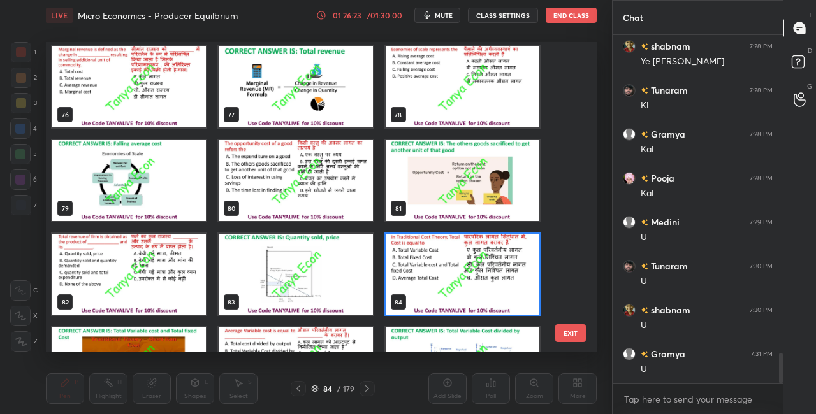
scroll to position [2361, 0]
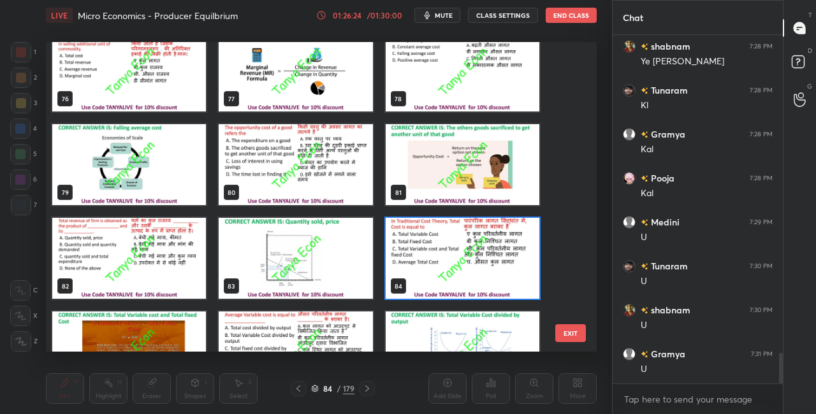
click at [501, 251] on img "grid" at bounding box center [463, 258] width 154 height 81
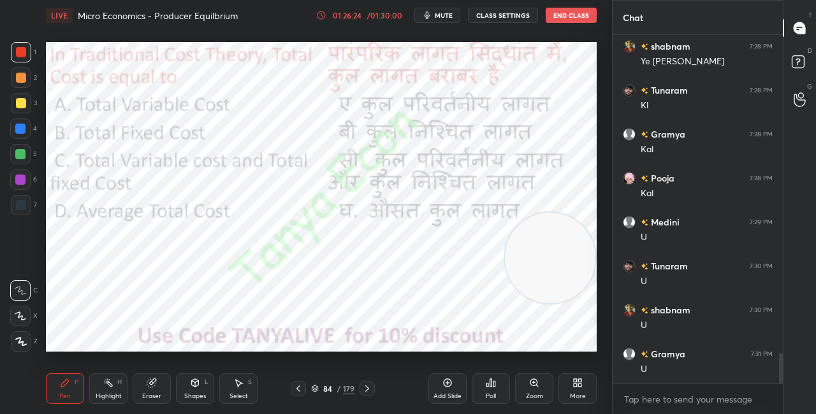
click at [502, 252] on img "grid" at bounding box center [463, 258] width 154 height 81
click at [485, 391] on div "Poll" at bounding box center [491, 389] width 38 height 31
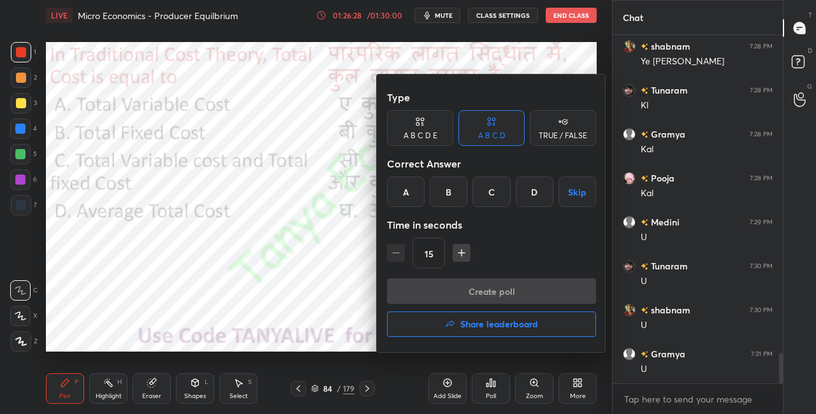
click at [496, 194] on div "C" at bounding box center [491, 192] width 38 height 31
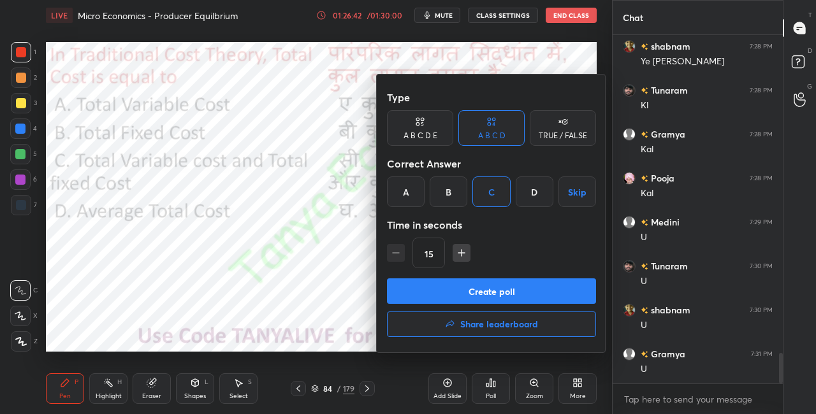
click at [473, 289] on button "Create poll" at bounding box center [491, 292] width 209 height 26
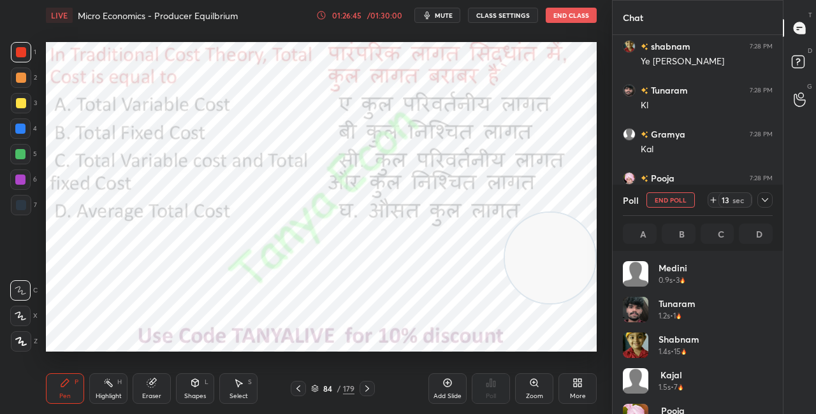
scroll to position [149, 146]
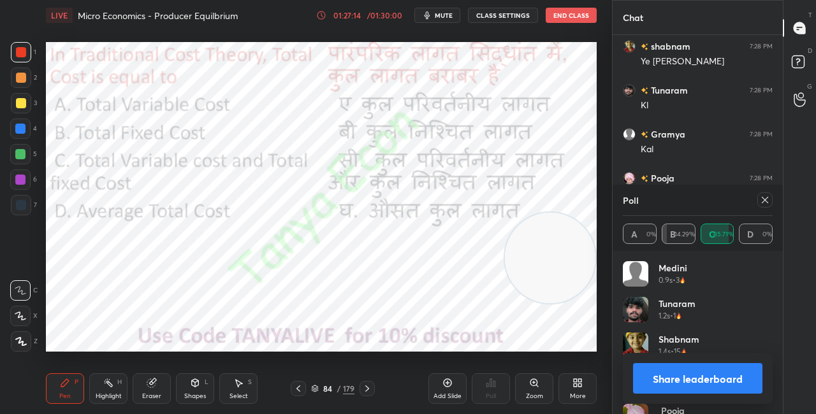
click at [188, 385] on div "Shapes L" at bounding box center [195, 389] width 38 height 31
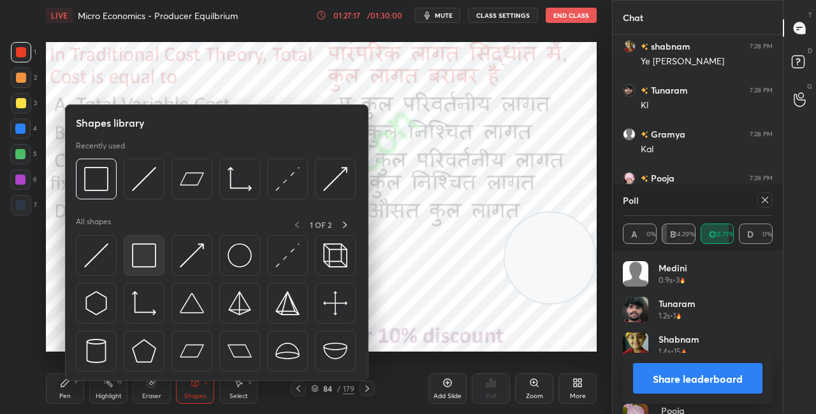
click at [142, 259] on img at bounding box center [144, 256] width 24 height 24
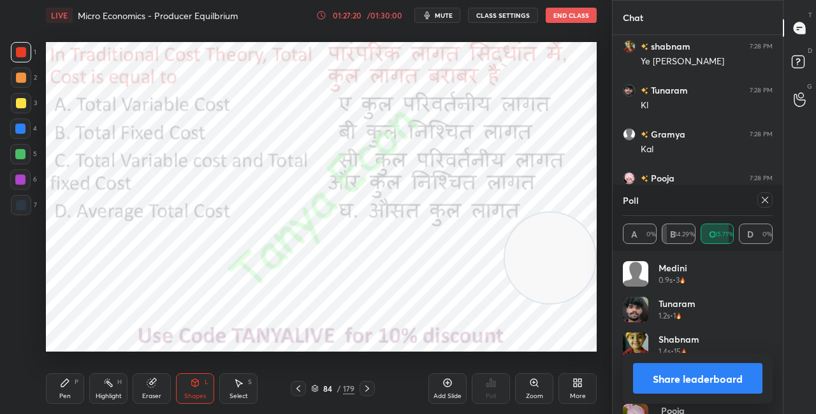
click at [657, 381] on button "Share leaderboard" at bounding box center [697, 378] width 129 height 31
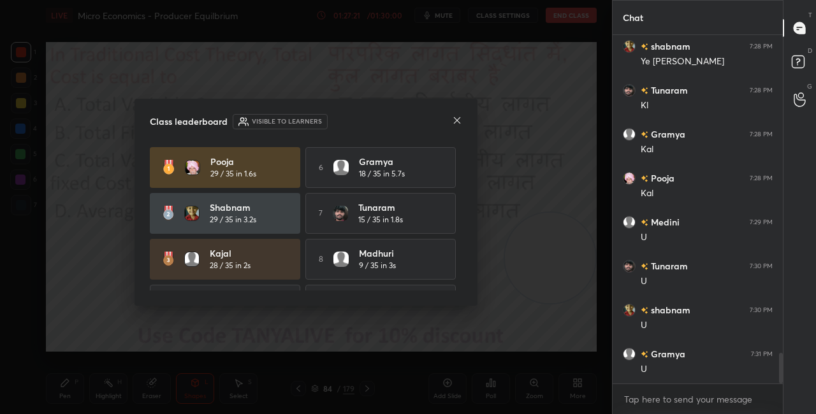
scroll to position [376, 166]
click at [457, 121] on icon at bounding box center [457, 120] width 10 height 10
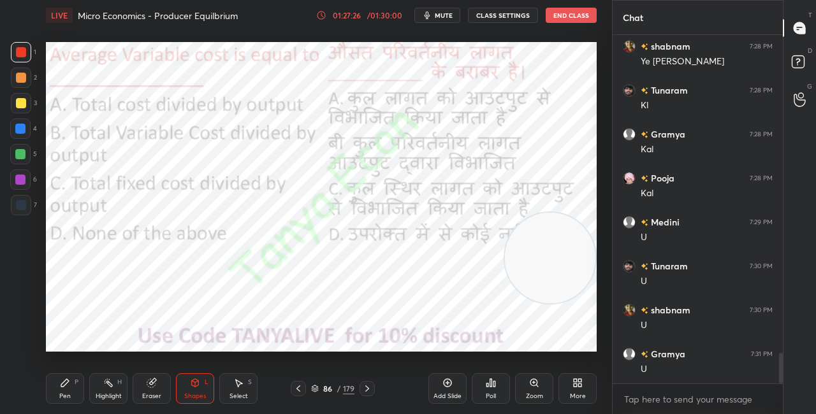
click at [71, 383] on div "Pen P" at bounding box center [65, 389] width 38 height 31
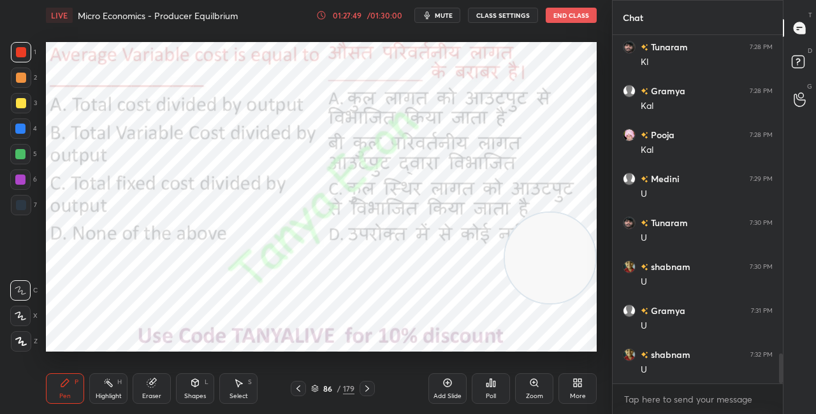
scroll to position [3725, 0]
click at [316, 387] on icon at bounding box center [315, 389] width 8 height 8
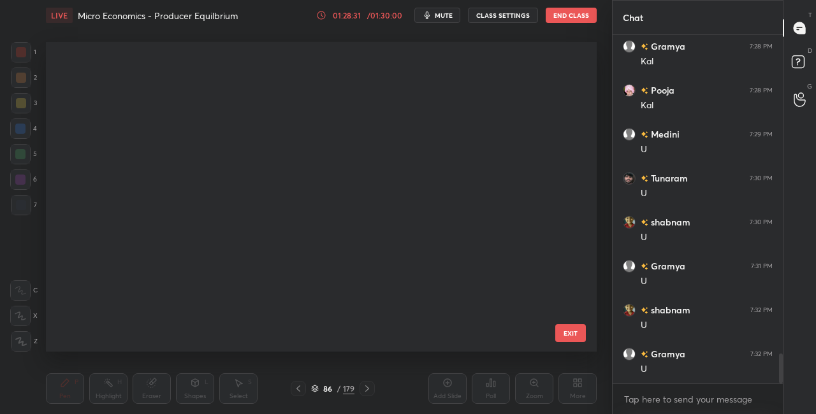
scroll to position [306, 545]
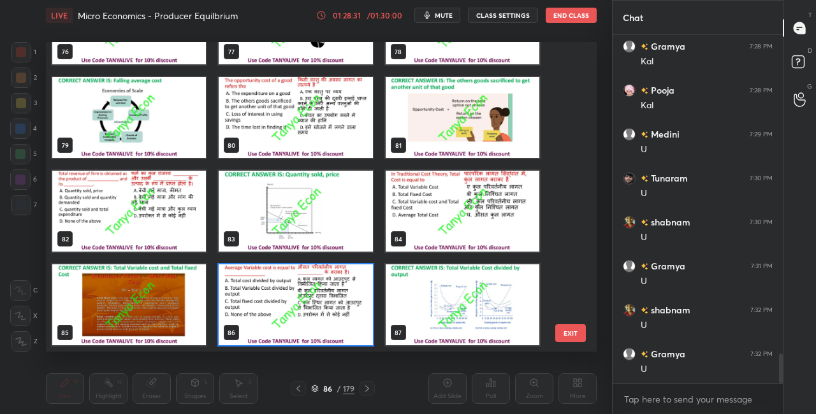
click at [330, 327] on img "grid" at bounding box center [296, 305] width 154 height 81
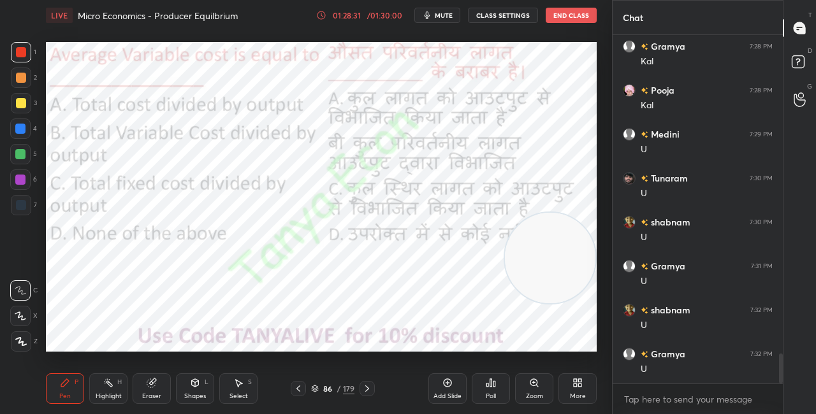
click at [330, 328] on img "grid" at bounding box center [296, 305] width 154 height 81
click at [492, 387] on icon at bounding box center [491, 383] width 10 height 10
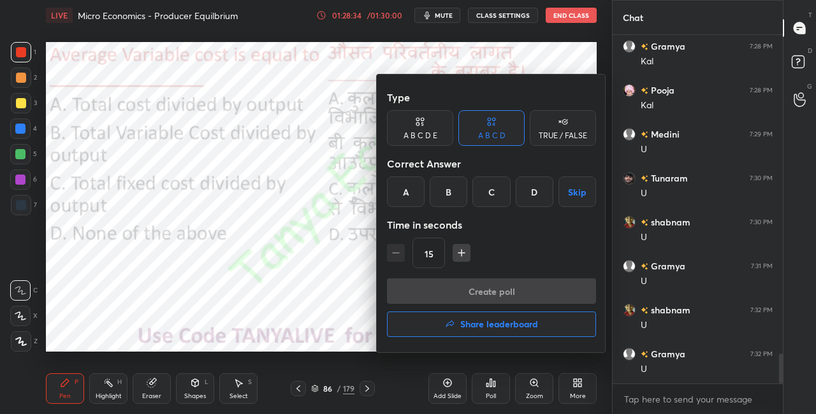
click at [437, 189] on div "B" at bounding box center [449, 192] width 38 height 31
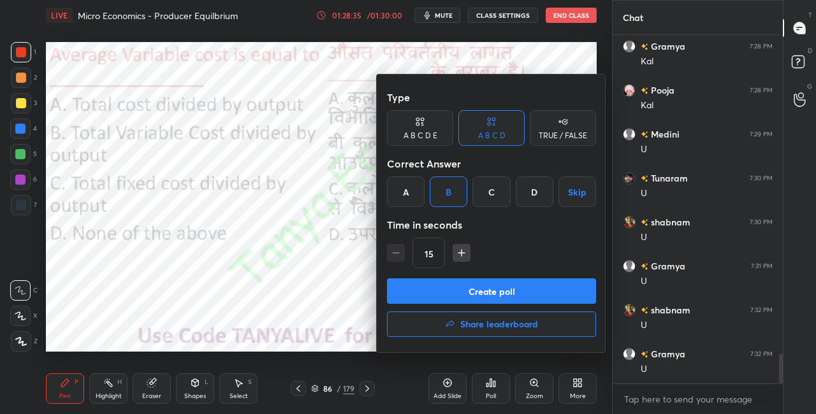
click at [410, 298] on button "Create poll" at bounding box center [491, 292] width 209 height 26
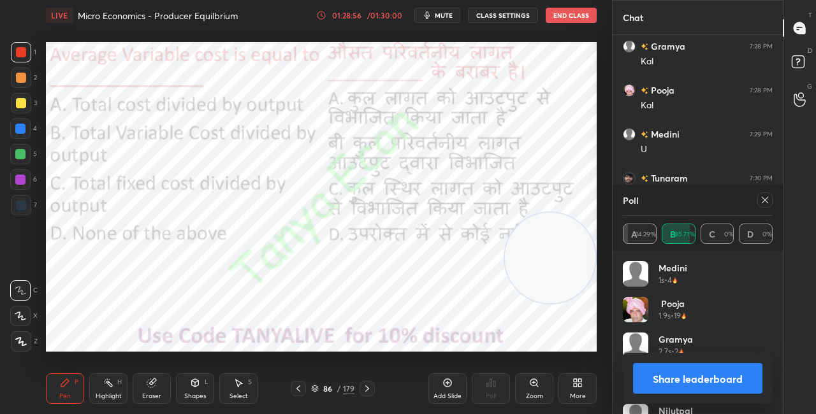
scroll to position [3846, 0]
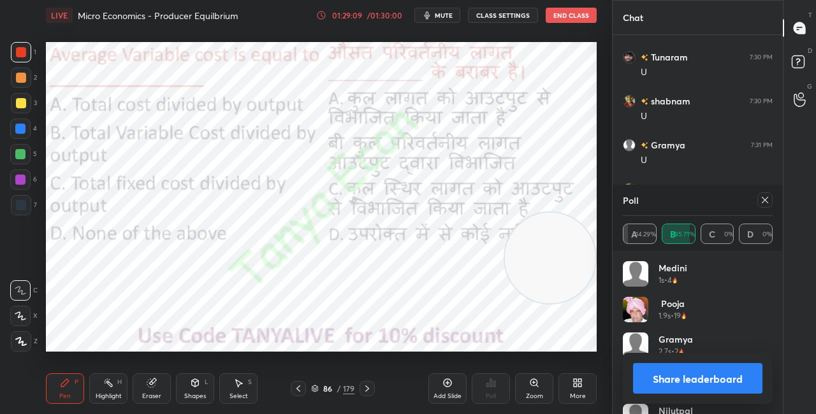
click at [675, 384] on button "Share leaderboard" at bounding box center [697, 378] width 129 height 31
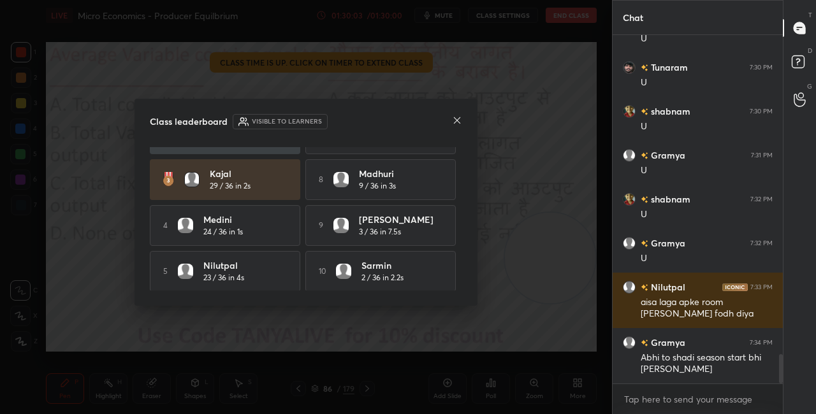
scroll to position [80, 0]
click at [460, 122] on icon at bounding box center [457, 120] width 10 height 10
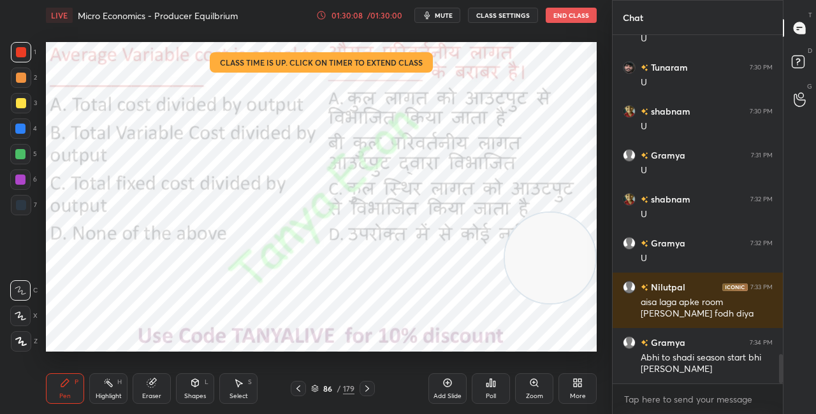
click at [319, 390] on div "86 / 179" at bounding box center [332, 388] width 43 height 11
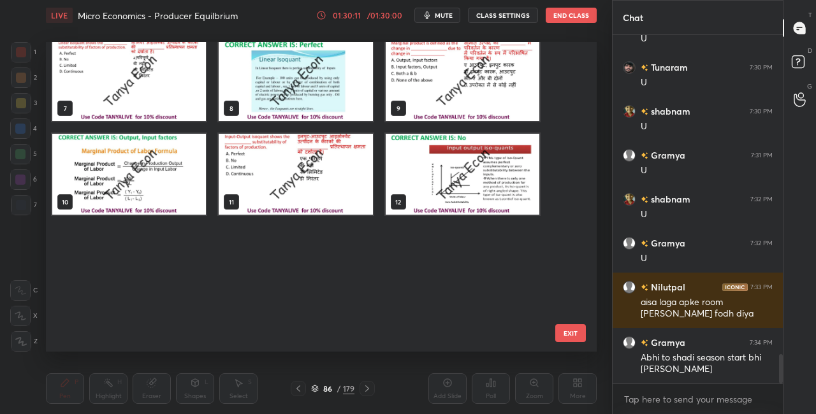
scroll to position [0, 0]
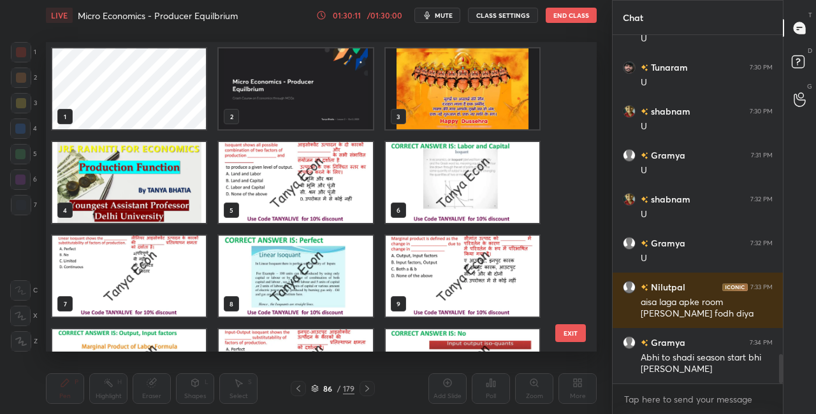
click at [362, 110] on img "grid" at bounding box center [296, 88] width 154 height 81
click at [432, 111] on img "grid" at bounding box center [463, 88] width 154 height 81
click at [432, 112] on img "grid" at bounding box center [463, 88] width 154 height 81
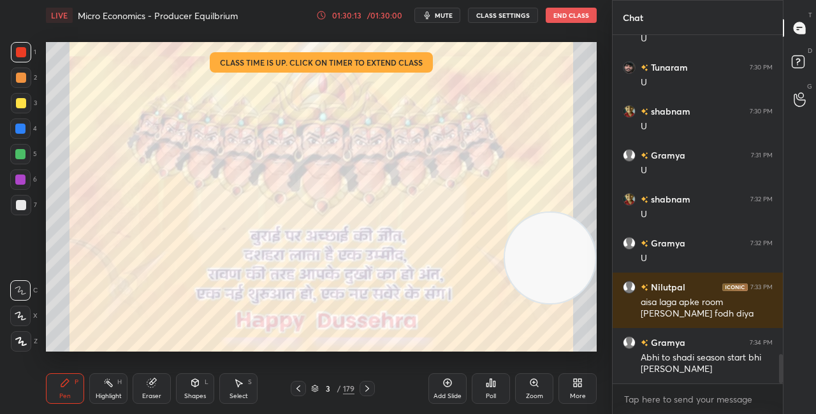
click at [561, 12] on button "End Class" at bounding box center [571, 15] width 51 height 15
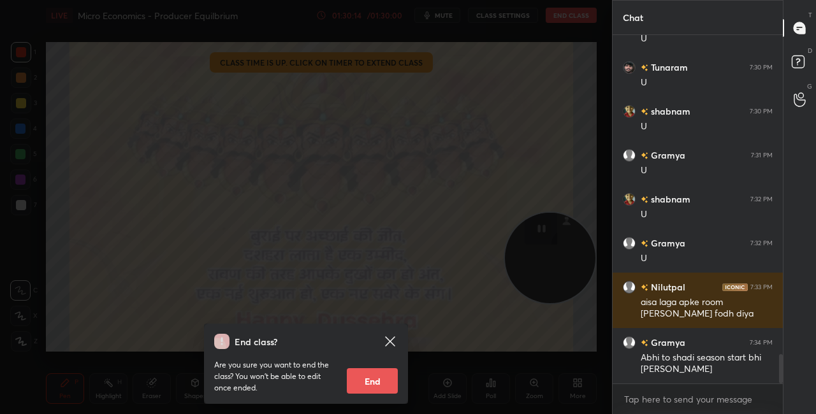
click at [379, 382] on button "End" at bounding box center [372, 382] width 51 height 26
type textarea "x"
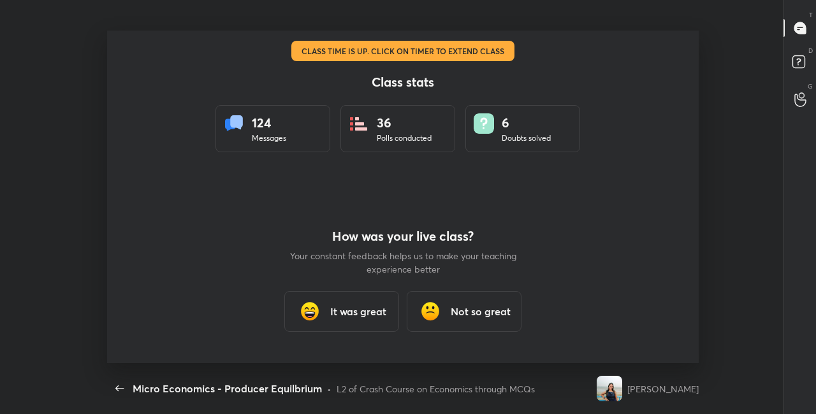
scroll to position [63428, 62956]
